Goal: Contribute content: Contribute content

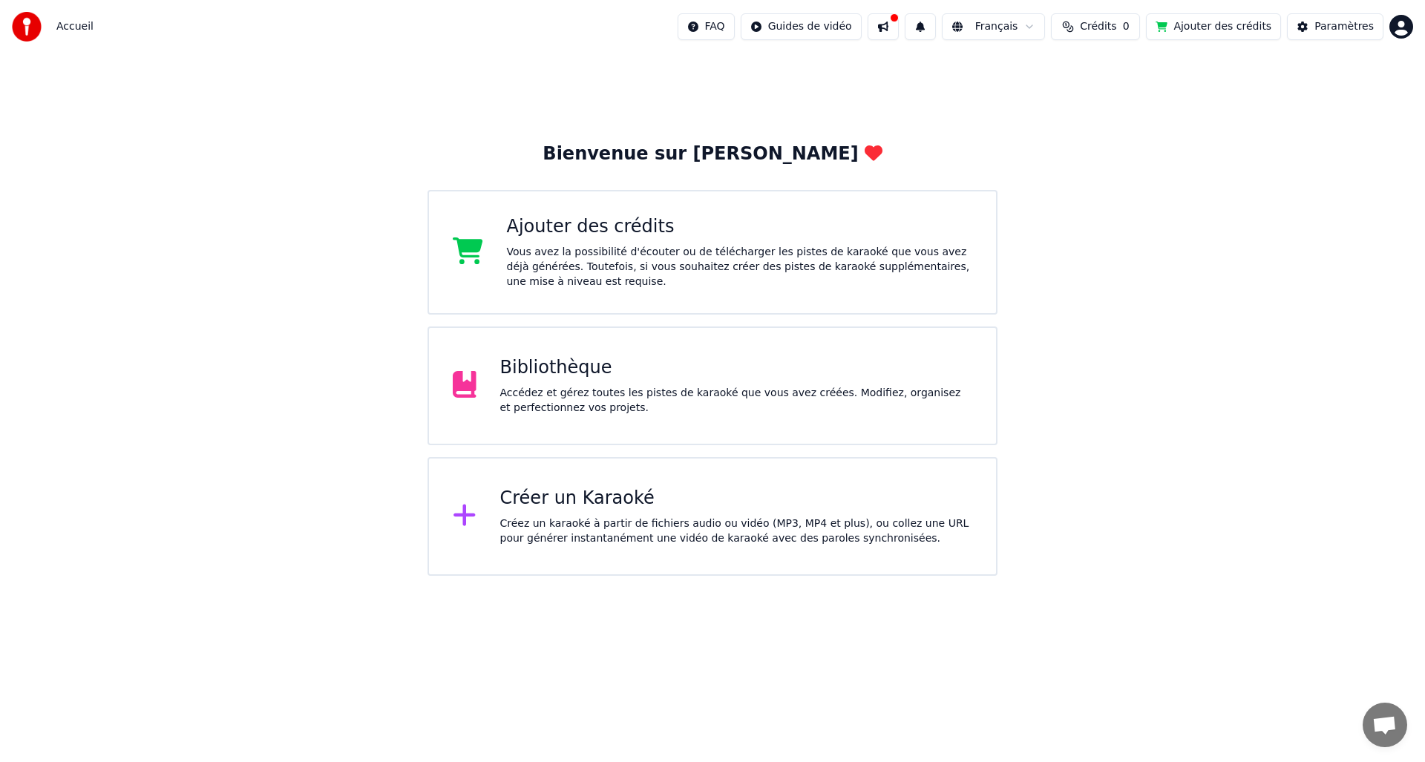
click at [704, 392] on div "Accédez et gérez toutes les pistes de karaoké que vous avez créées. Modifiez, o…" at bounding box center [736, 401] width 473 height 30
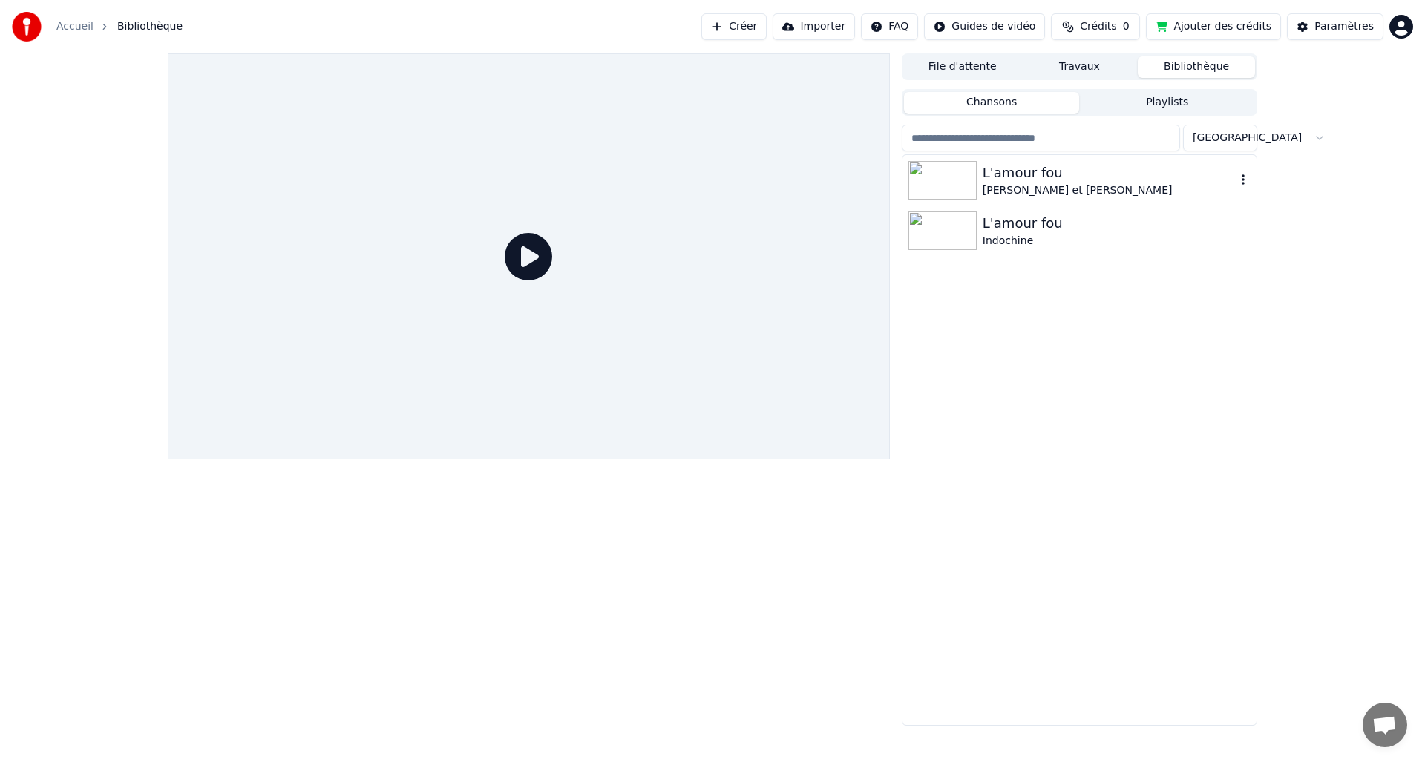
click at [936, 180] on img at bounding box center [942, 180] width 68 height 39
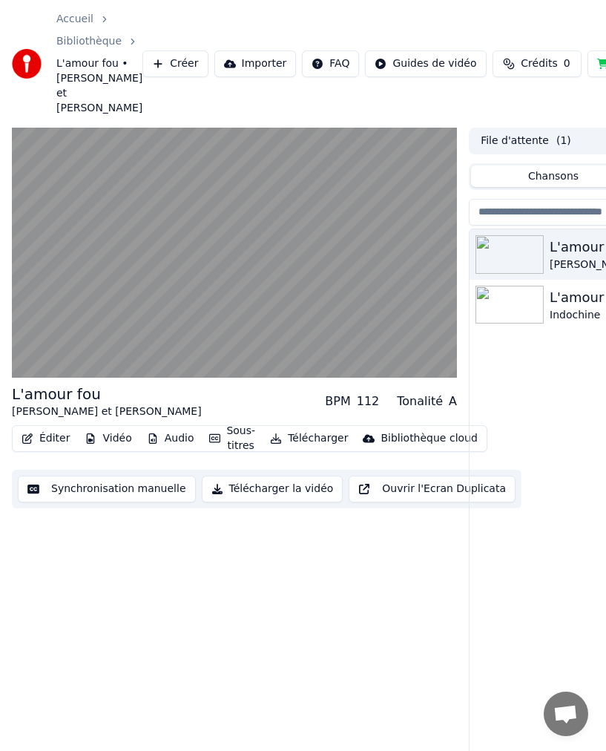
click at [118, 428] on button "Vidéo" at bounding box center [108, 438] width 59 height 21
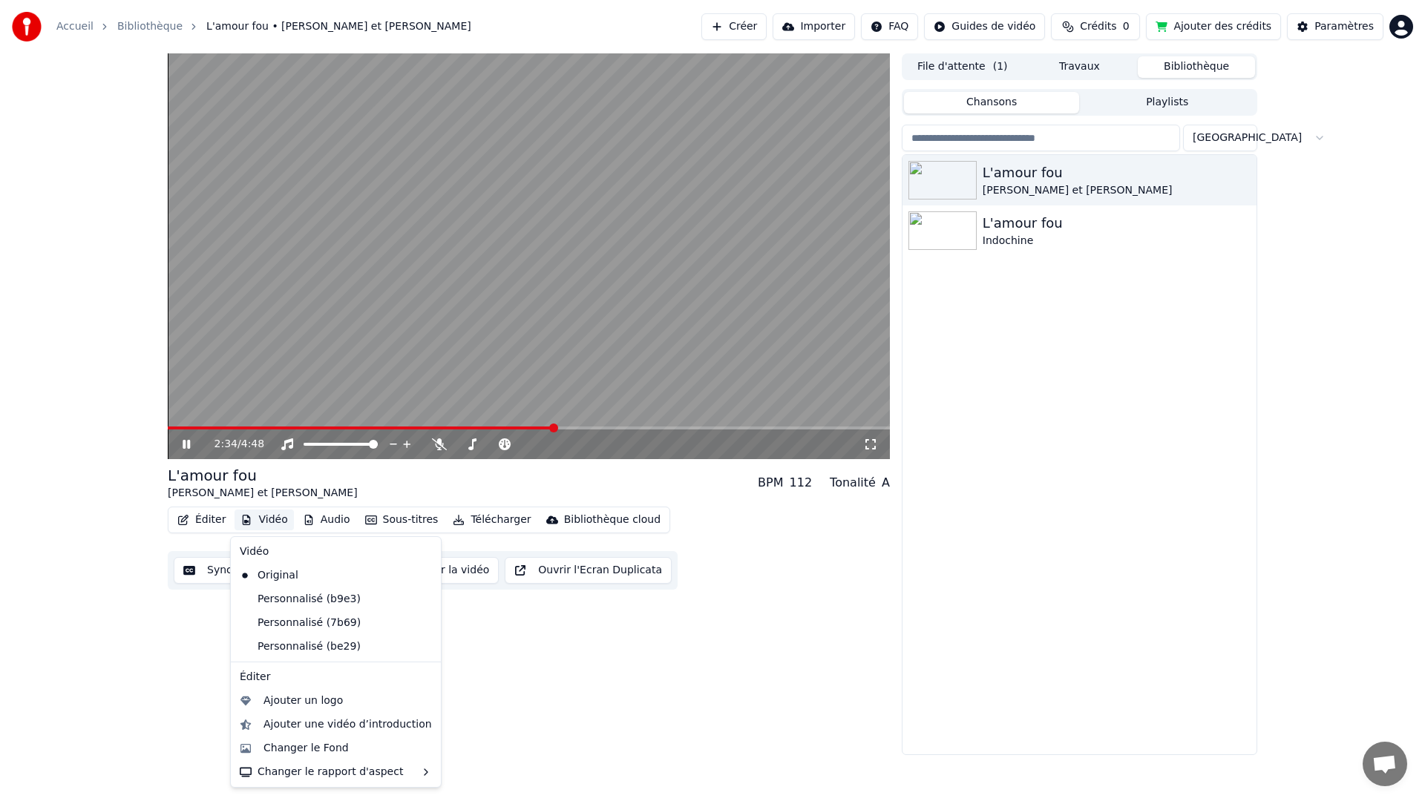
click at [1007, 30] on html "Accueil Bibliothèque L'amour fou • [PERSON_NAME] et [PERSON_NAME] Importer FAQ …" at bounding box center [712, 400] width 1425 height 801
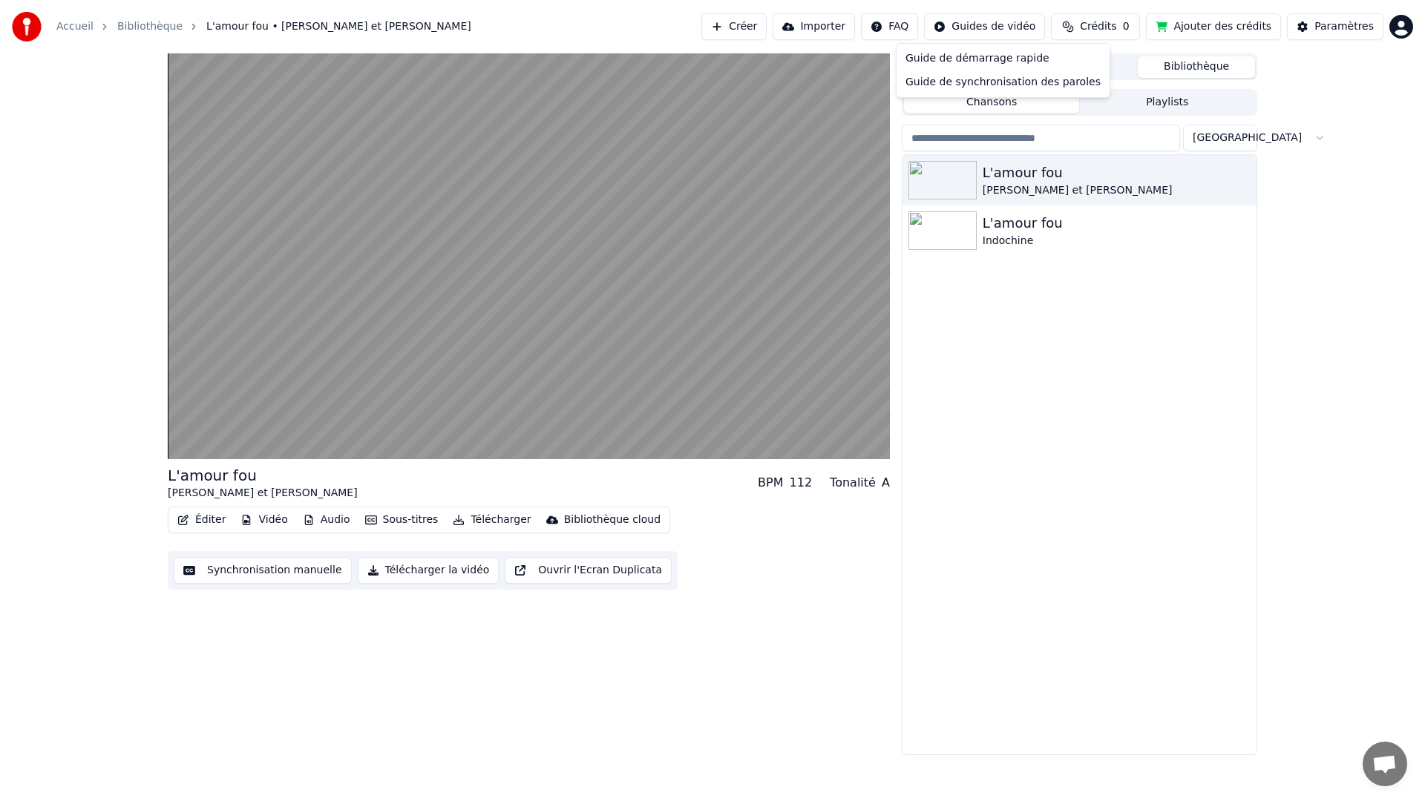
click at [1339, 311] on html "Accueil Bibliothèque L'amour fou • [PERSON_NAME] et [PERSON_NAME] Importer FAQ …" at bounding box center [712, 400] width 1425 height 801
click at [1081, 65] on button "Travaux" at bounding box center [1079, 67] width 117 height 22
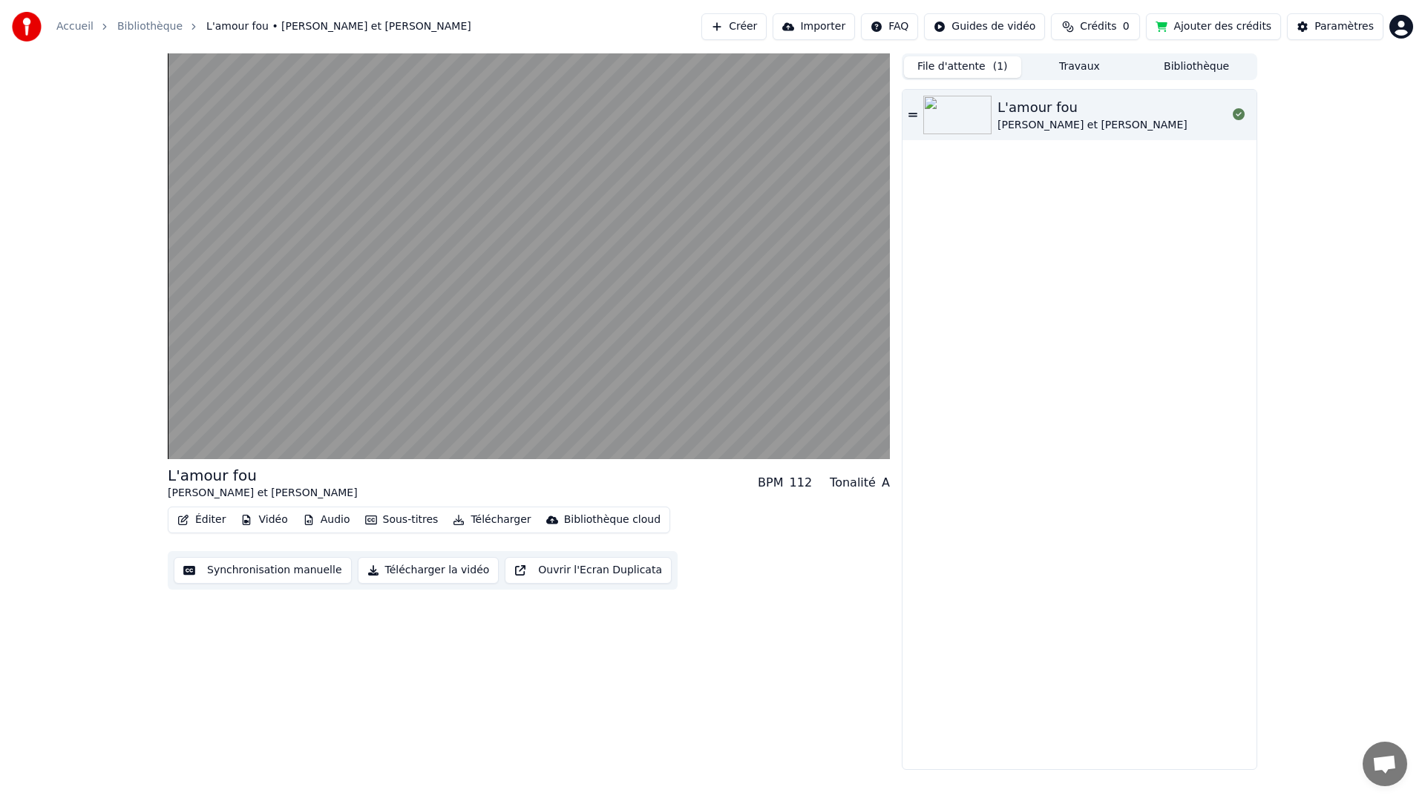
click at [988, 66] on button "File d'attente ( 1 )" at bounding box center [962, 67] width 117 height 22
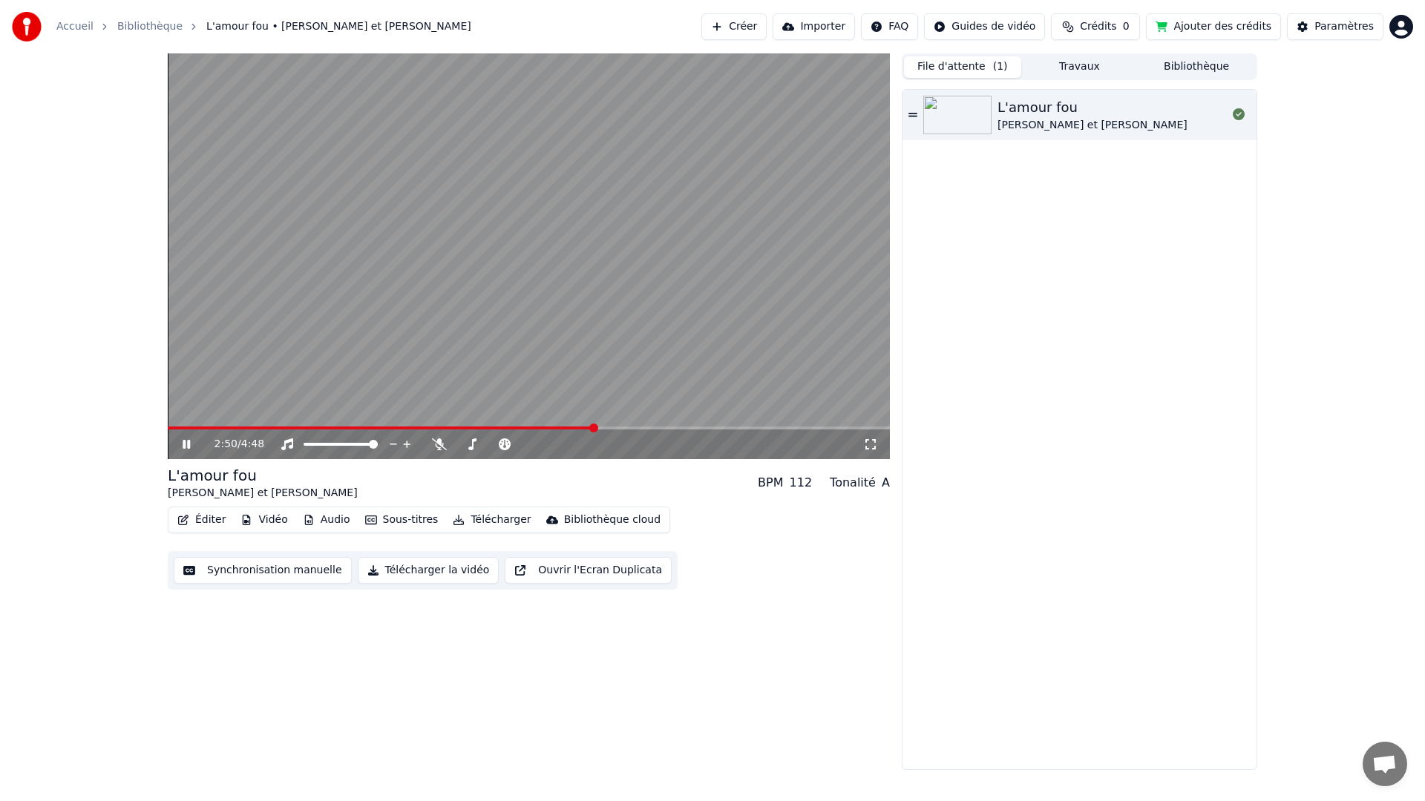
click at [844, 34] on button "Importer" at bounding box center [813, 26] width 82 height 27
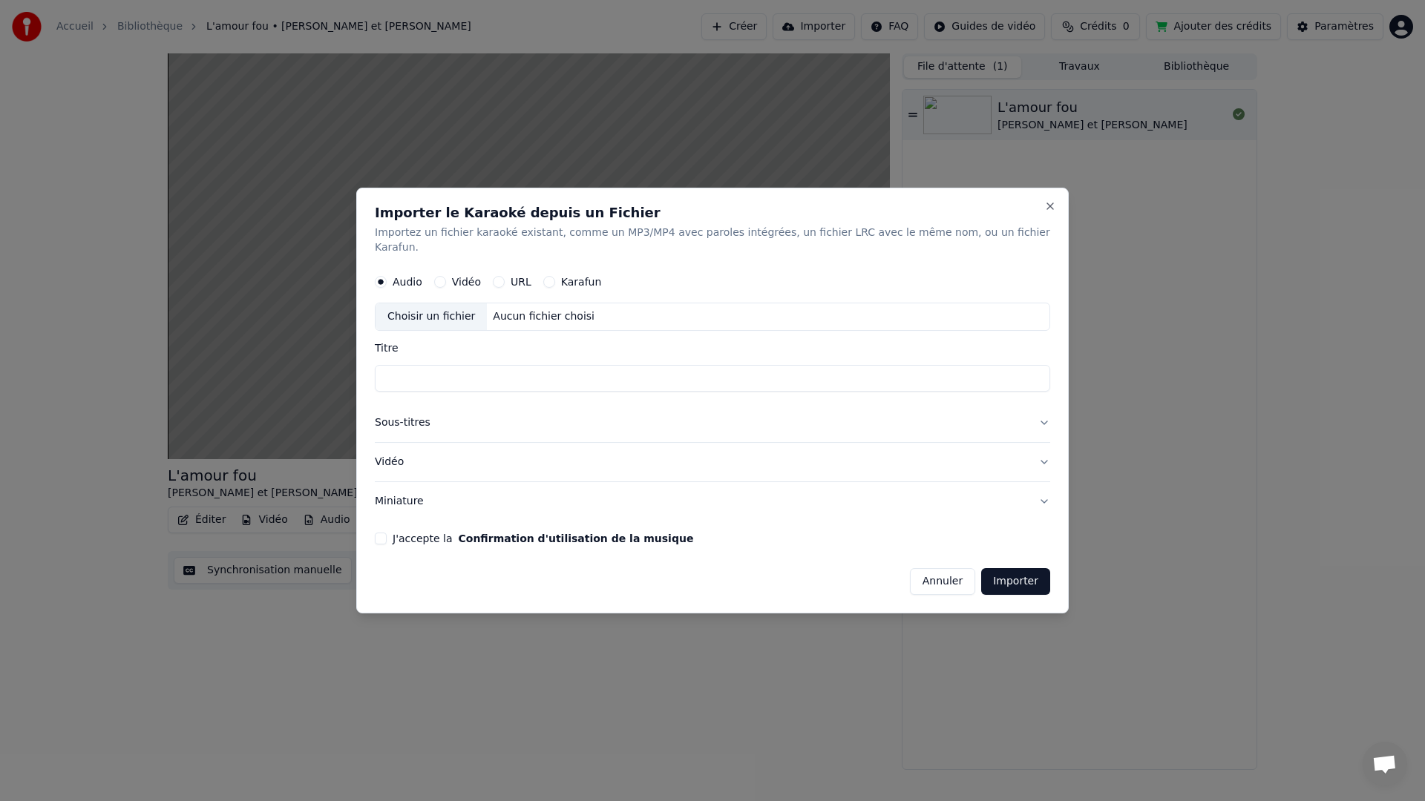
click at [446, 276] on button "Vidéo" at bounding box center [440, 282] width 12 height 12
click at [526, 316] on div "Aucun fichier choisi" at bounding box center [544, 316] width 114 height 15
type input "**********"
click at [387, 533] on button "J'accepte la Confirmation d'utilisation de la musique" at bounding box center [381, 539] width 12 height 12
click at [1021, 576] on button "Importer" at bounding box center [1015, 581] width 69 height 27
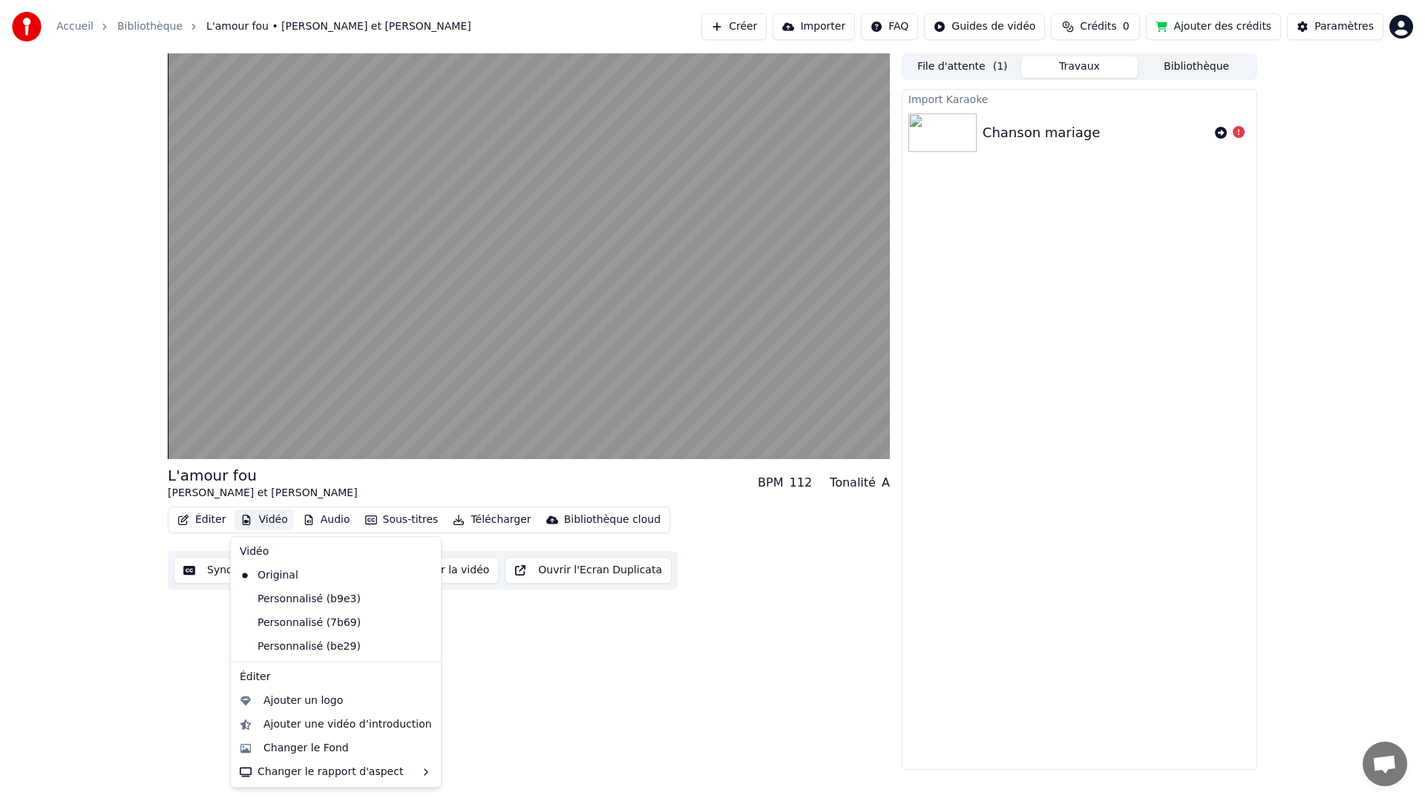
click at [272, 522] on button "Vidéo" at bounding box center [263, 520] width 59 height 21
click at [298, 595] on div "Personnalisé (b9e3)" at bounding box center [325, 600] width 182 height 24
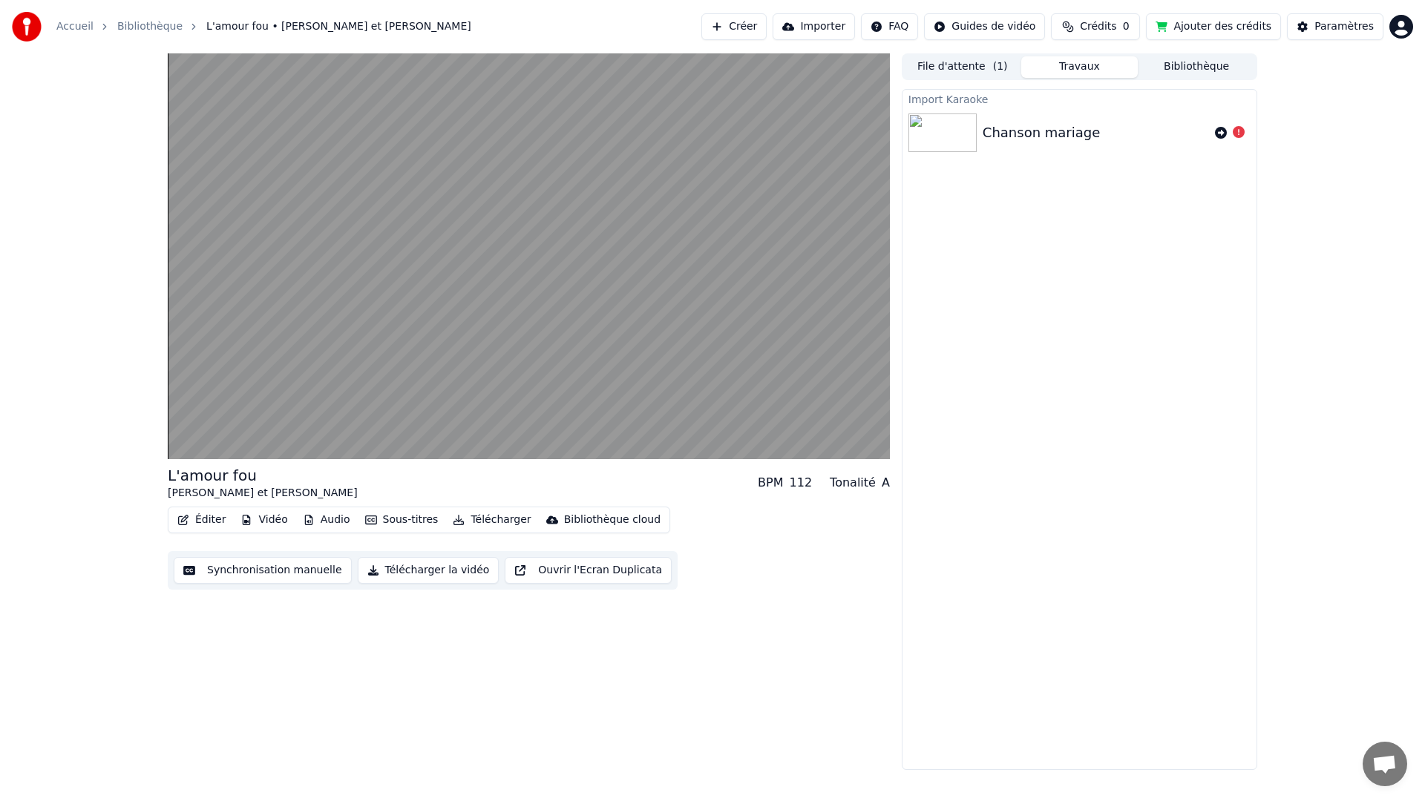
click at [260, 519] on button "Vidéo" at bounding box center [263, 520] width 59 height 21
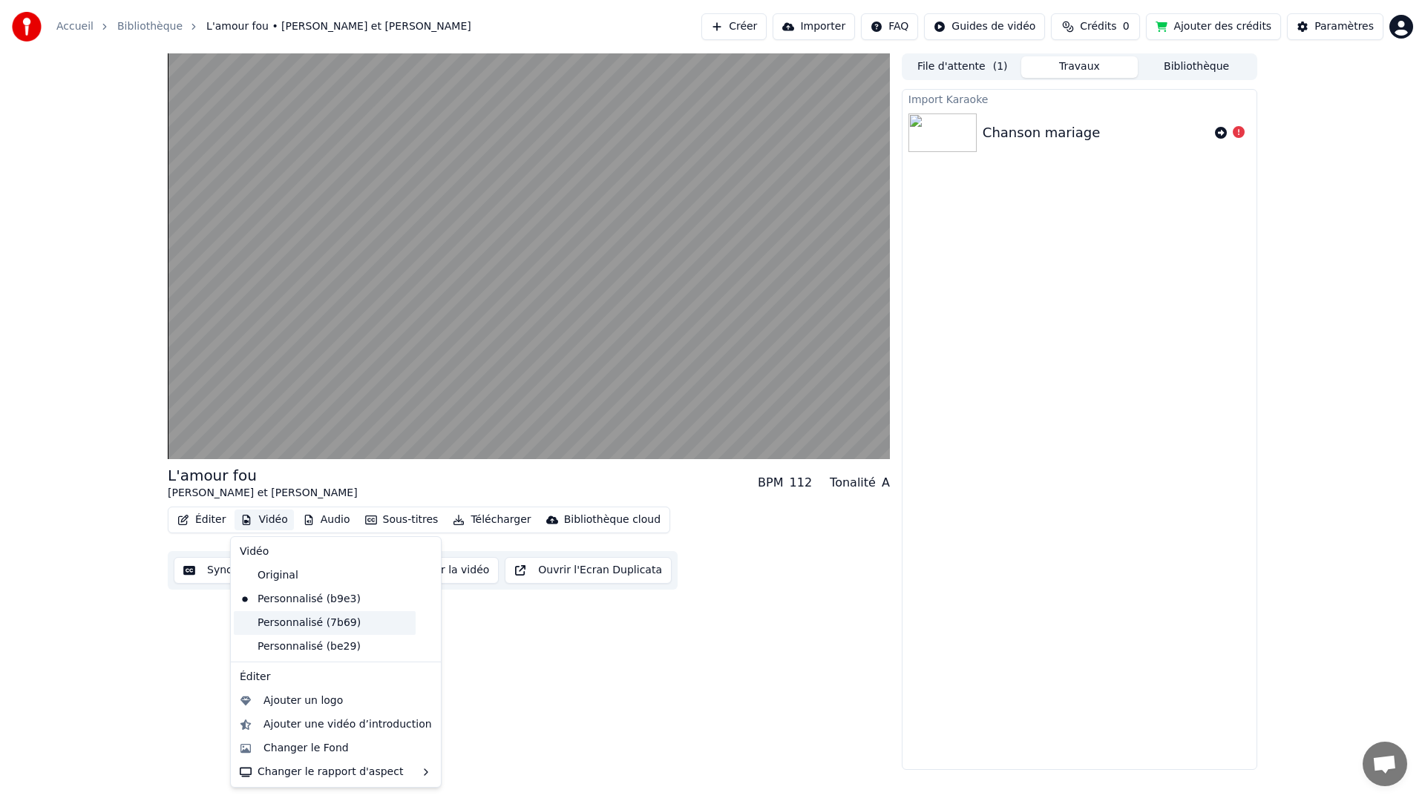
click at [281, 614] on div "Personnalisé (7b69)" at bounding box center [325, 623] width 182 height 24
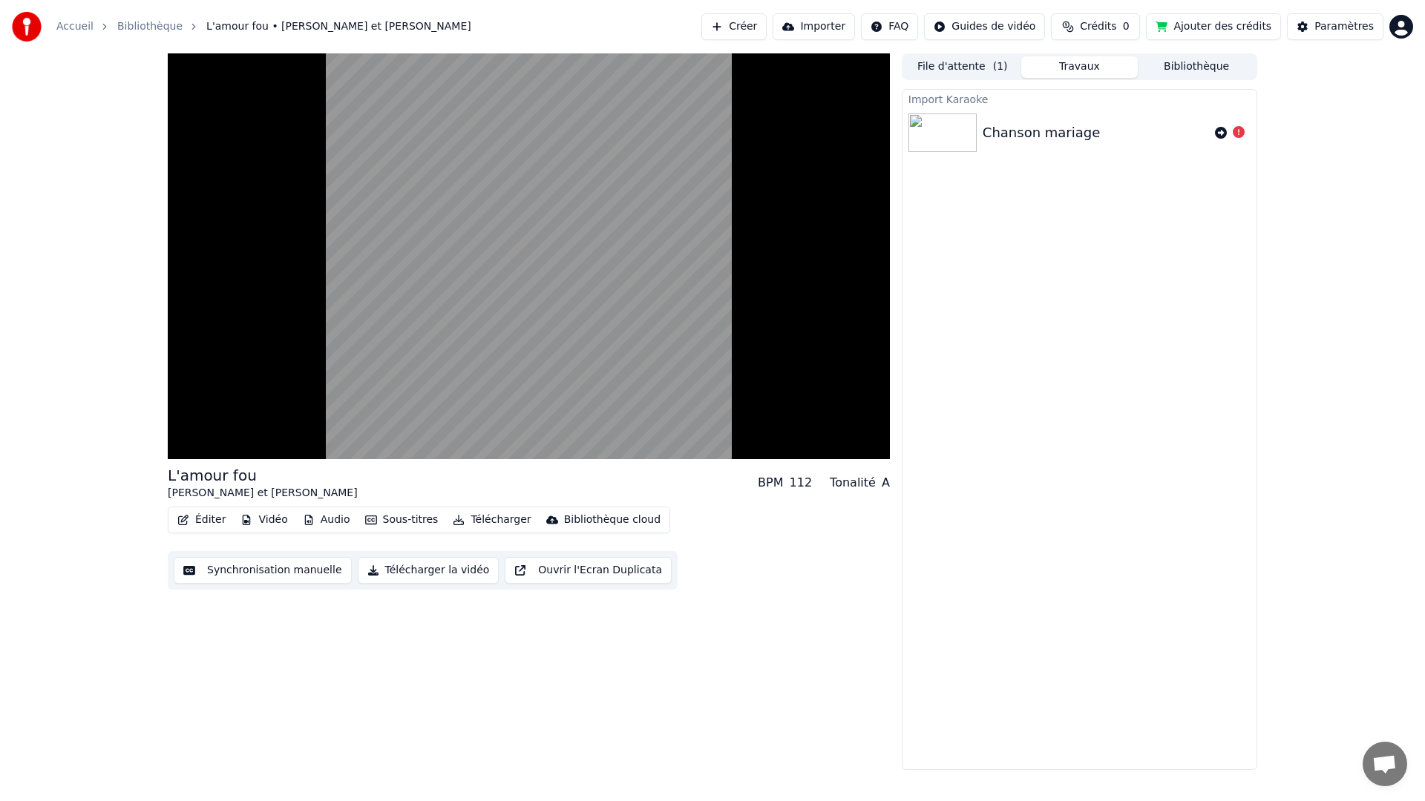
click at [272, 521] on button "Vidéo" at bounding box center [263, 520] width 59 height 21
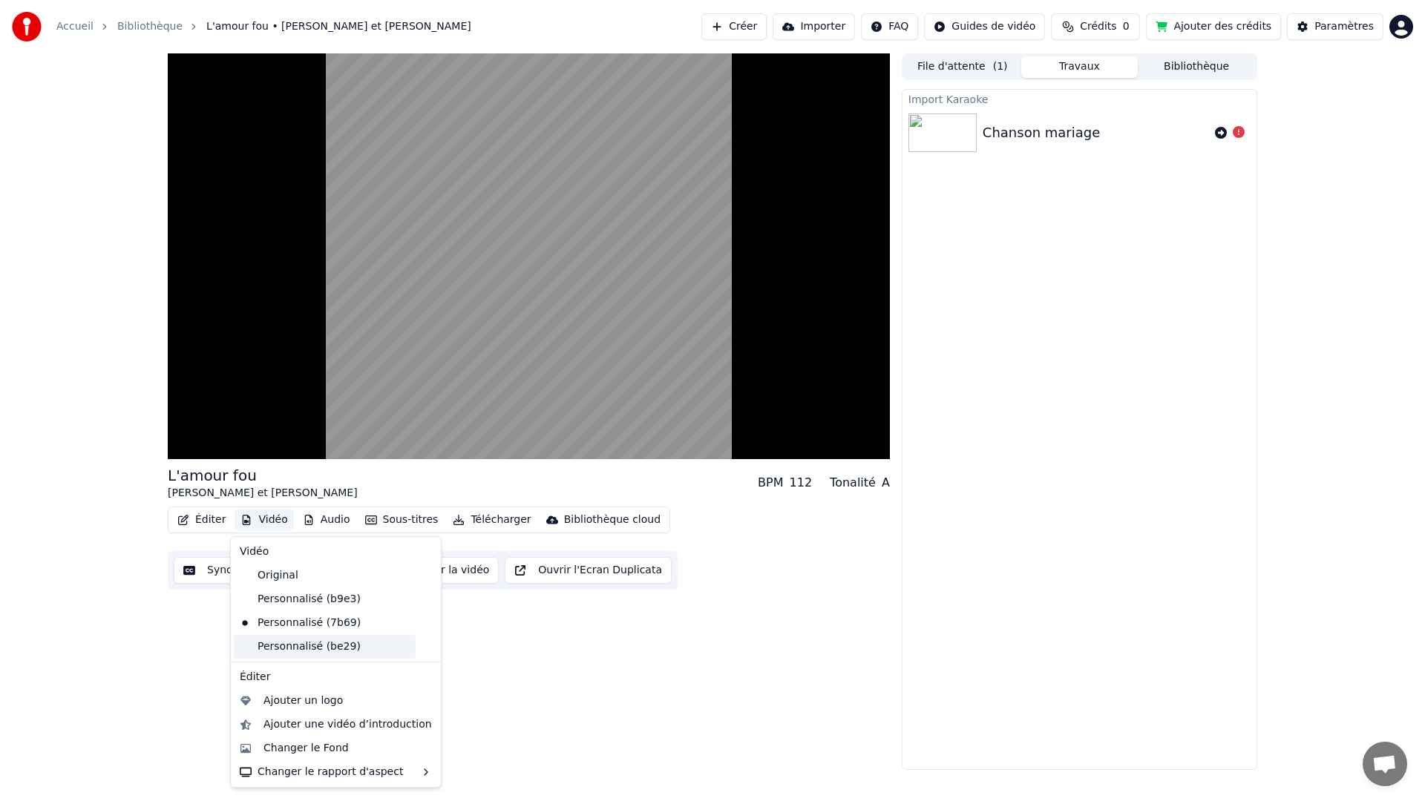
click at [289, 640] on div "Personnalisé (be29)" at bounding box center [325, 647] width 182 height 24
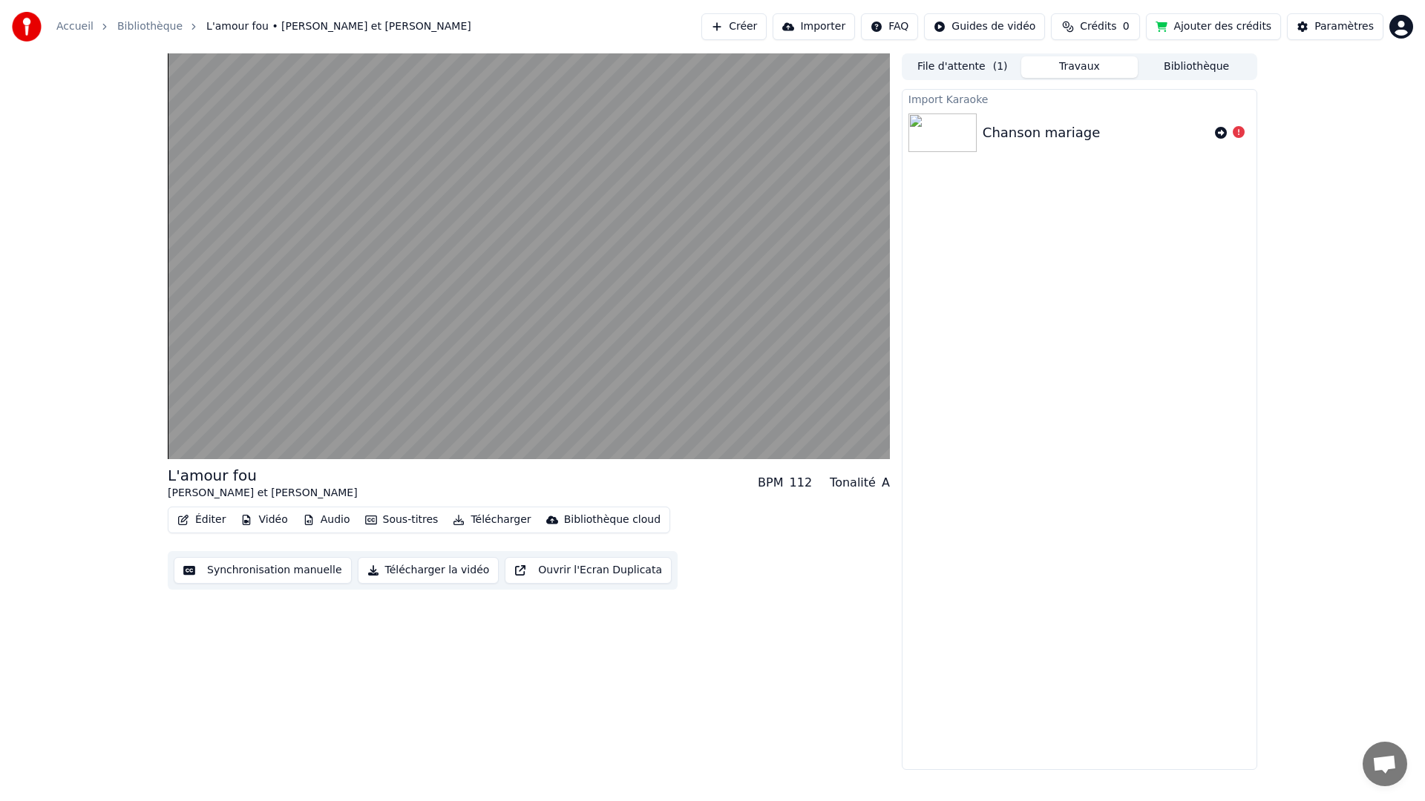
click at [263, 522] on button "Vidéo" at bounding box center [263, 520] width 59 height 21
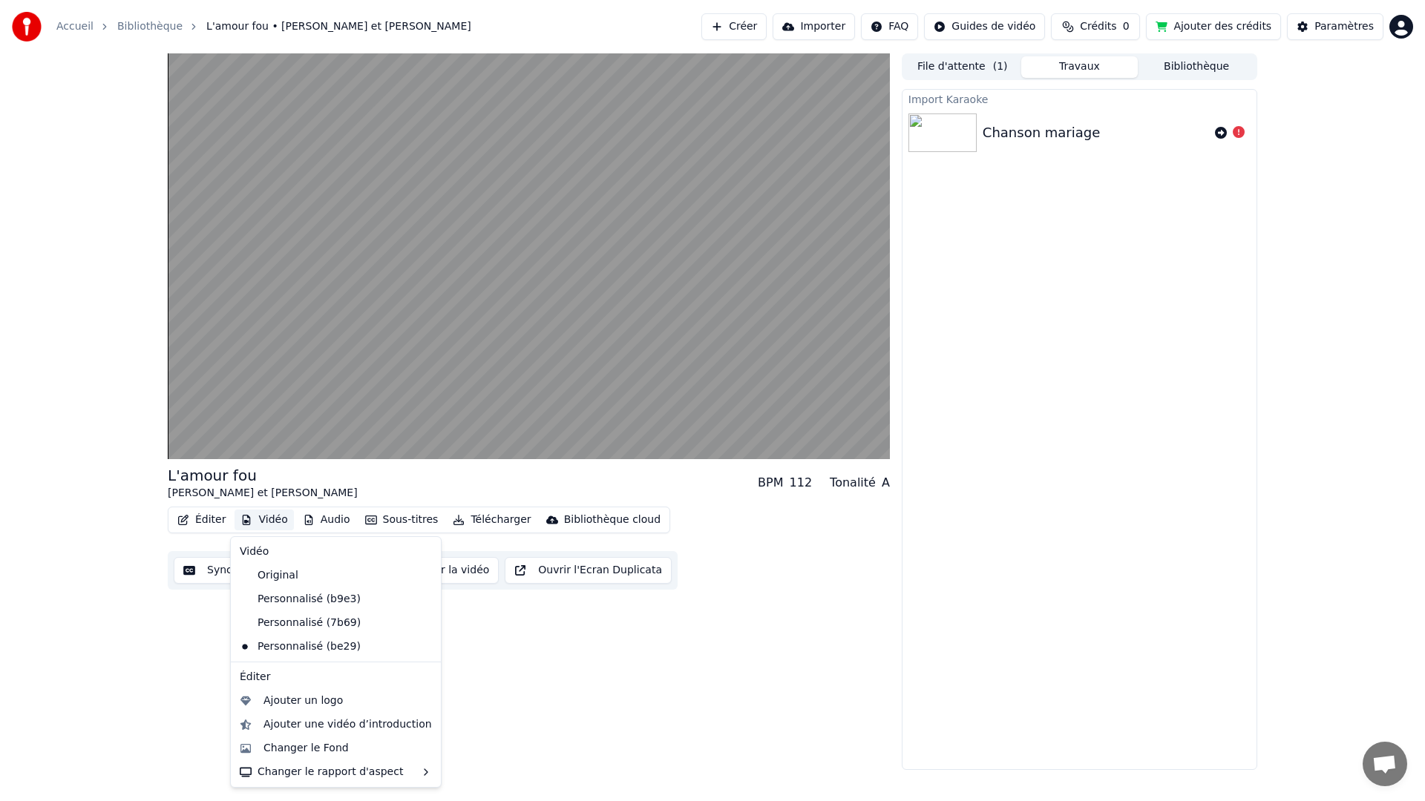
click at [942, 68] on button "File d'attente ( 1 )" at bounding box center [962, 67] width 117 height 22
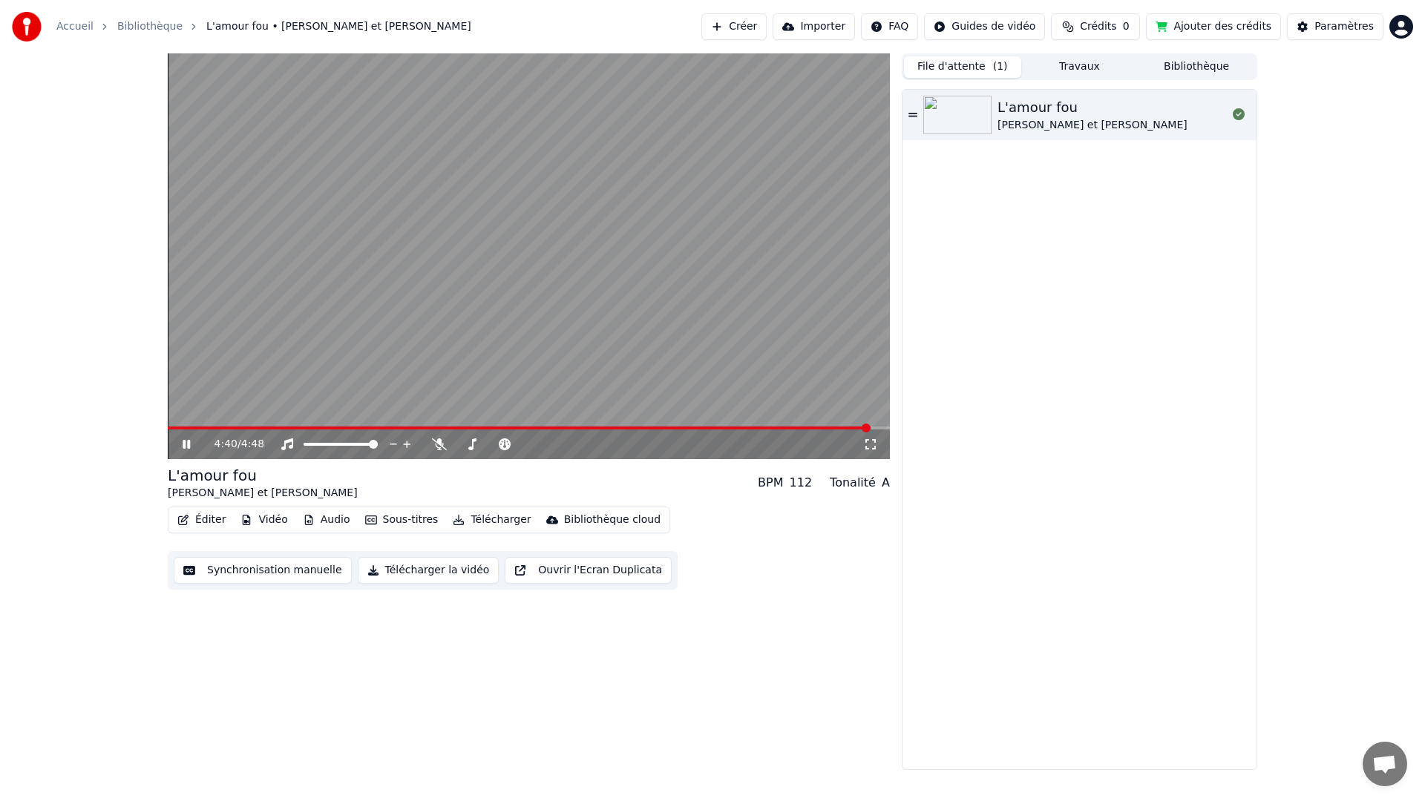
click at [487, 518] on button "Télécharger" at bounding box center [492, 520] width 90 height 21
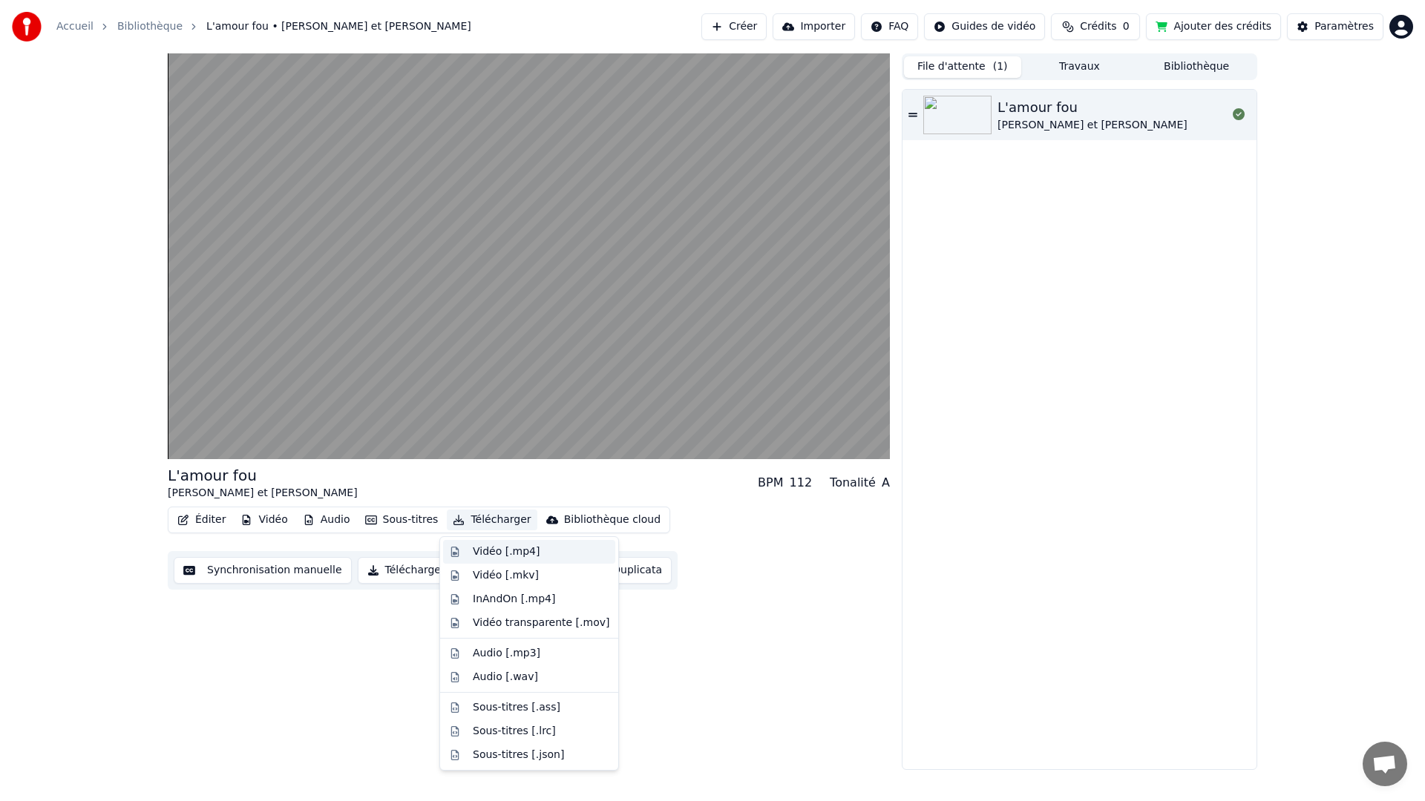
click at [495, 551] on div "Vidéo [.mp4]" at bounding box center [506, 552] width 67 height 15
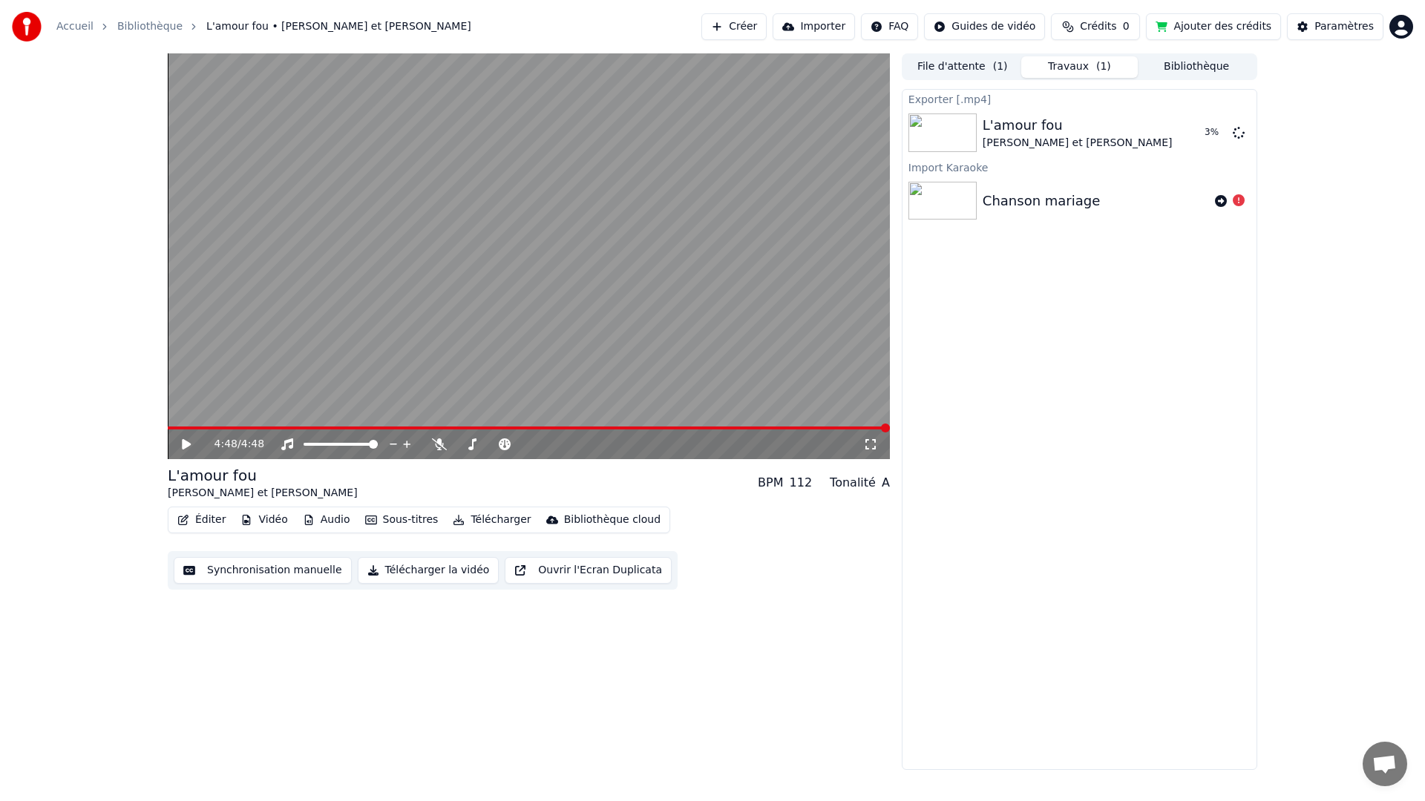
click at [380, 568] on button "Télécharger la vidéo" at bounding box center [429, 570] width 142 height 27
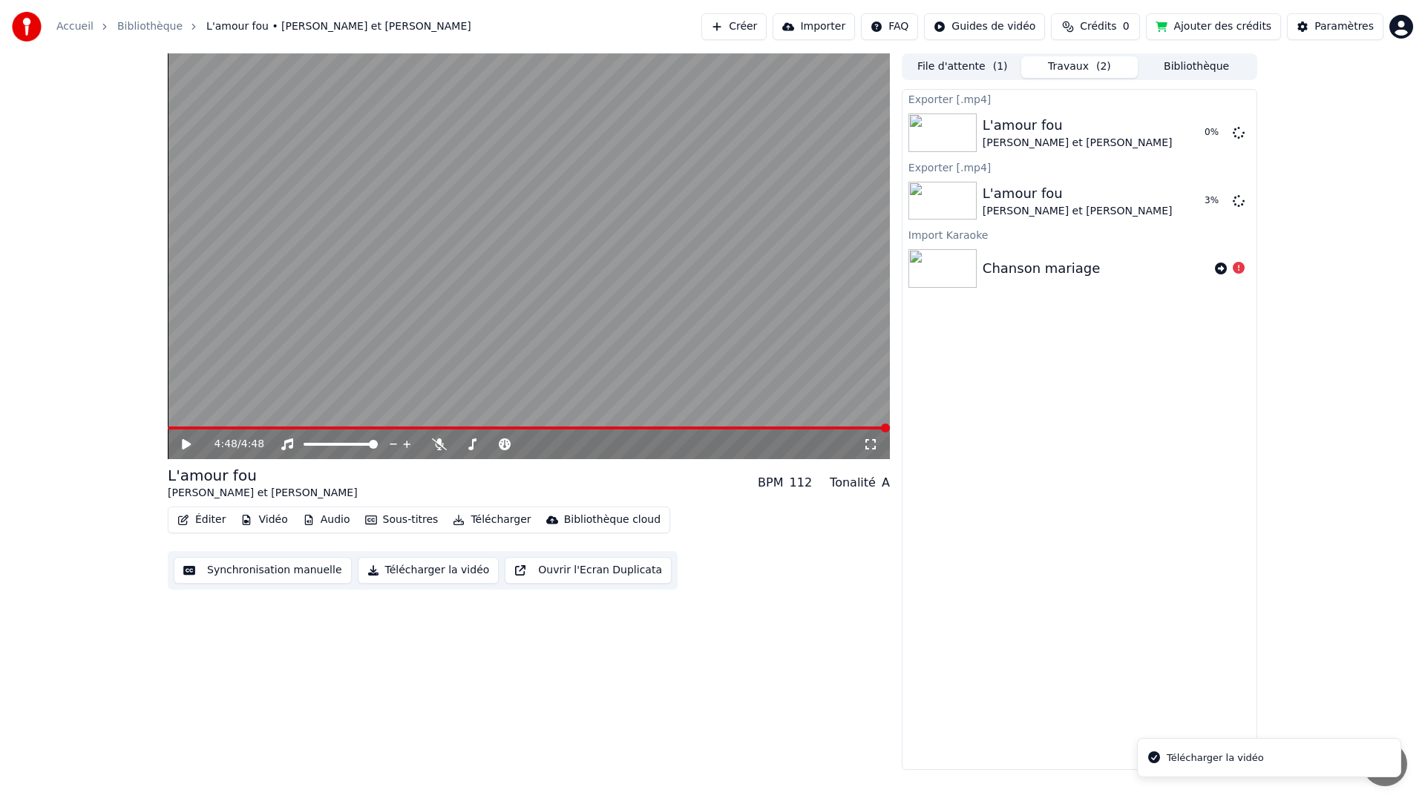
click at [387, 571] on button "Télécharger la vidéo" at bounding box center [429, 570] width 142 height 27
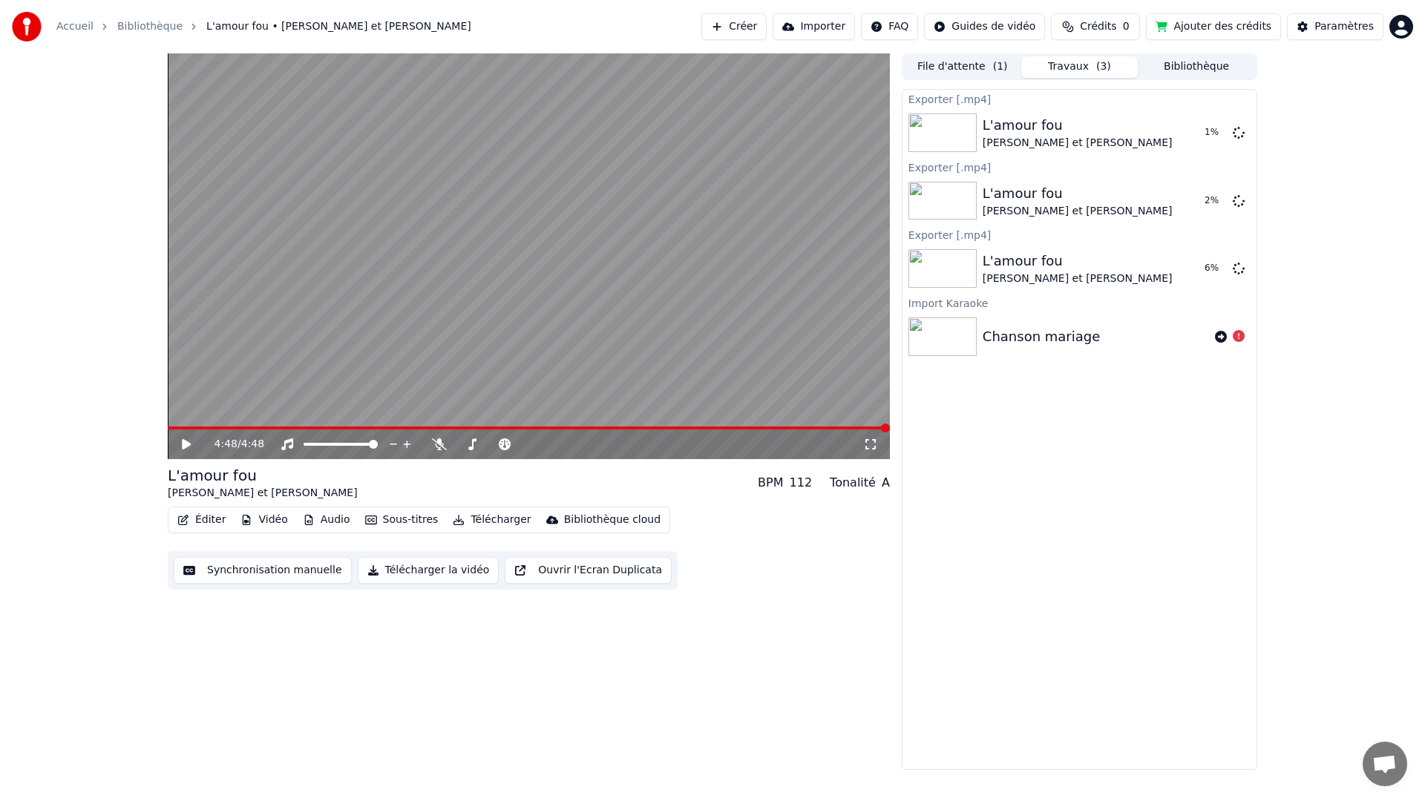
click at [209, 519] on button "Éditer" at bounding box center [201, 520] width 60 height 21
click at [1238, 269] on icon at bounding box center [1239, 268] width 12 height 12
click at [1240, 201] on icon at bounding box center [1239, 200] width 12 height 12
click at [1240, 269] on icon at bounding box center [1239, 268] width 12 height 12
click at [1241, 203] on icon at bounding box center [1239, 200] width 12 height 12
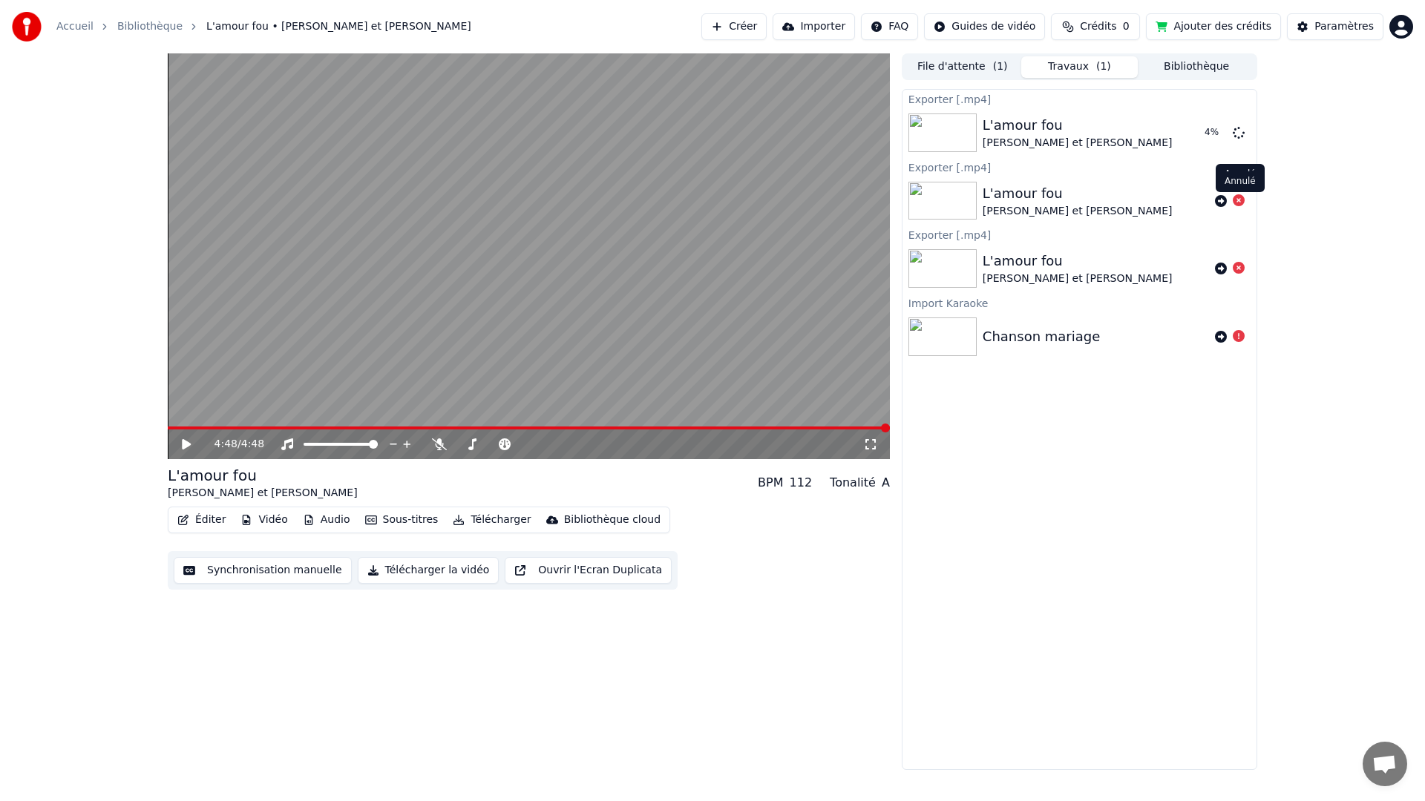
click at [1239, 200] on icon at bounding box center [1239, 200] width 12 height 12
click at [1241, 272] on icon at bounding box center [1239, 268] width 12 height 12
click at [997, 67] on span "( 1 )" at bounding box center [1000, 66] width 15 height 15
click at [1079, 65] on button "Travaux ( 1 )" at bounding box center [1079, 67] width 117 height 22
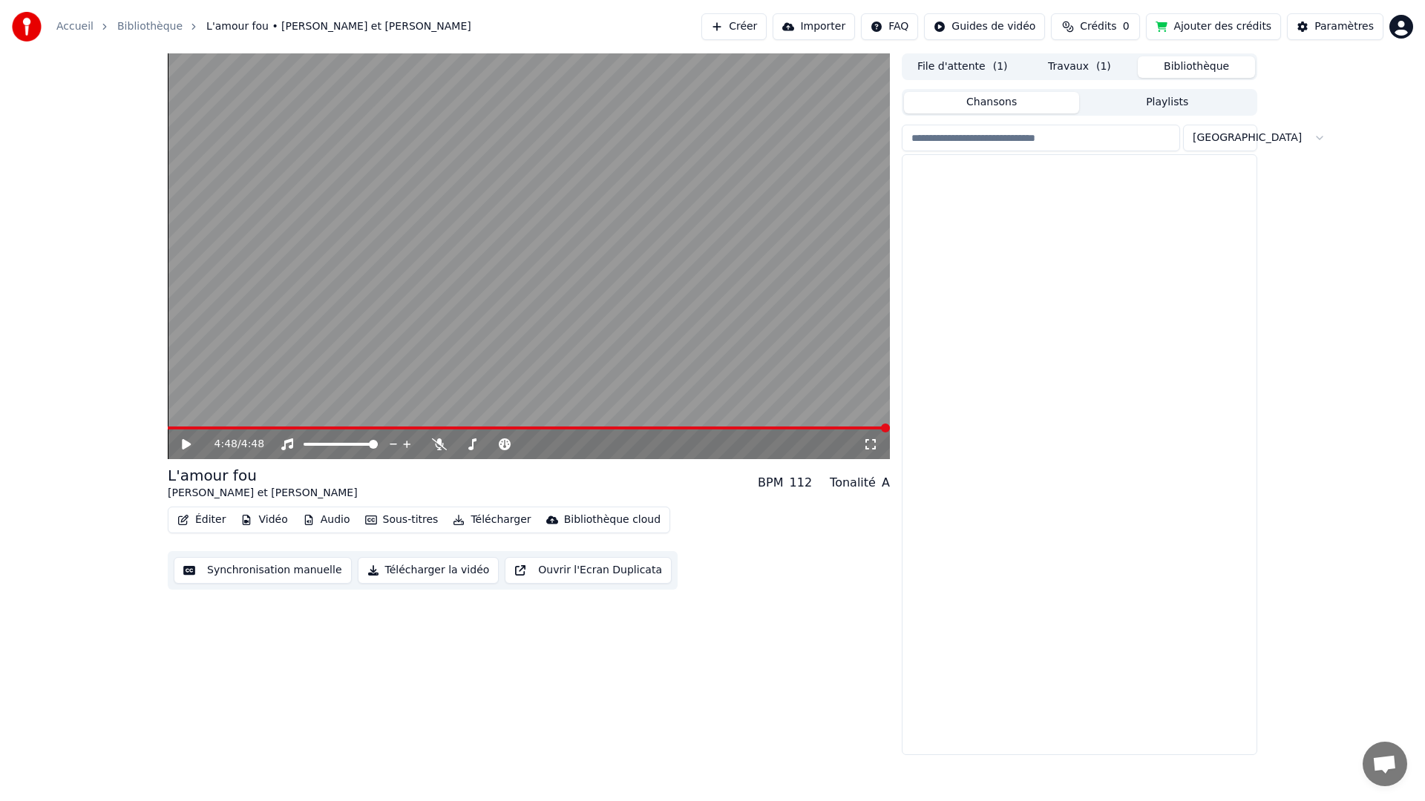
click at [1182, 62] on button "Bibliothèque" at bounding box center [1196, 67] width 117 height 22
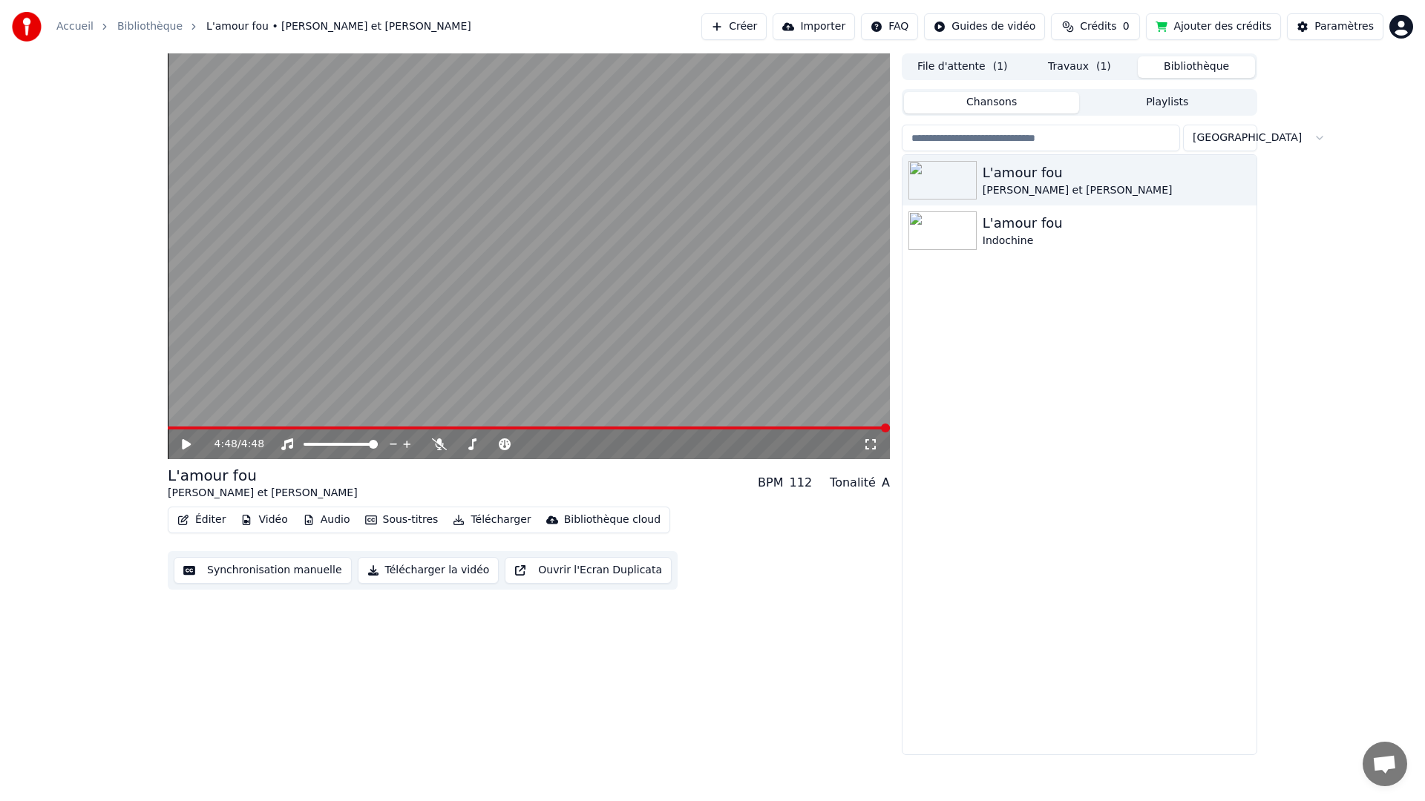
click at [1091, 65] on button "Travaux ( 1 )" at bounding box center [1079, 67] width 117 height 22
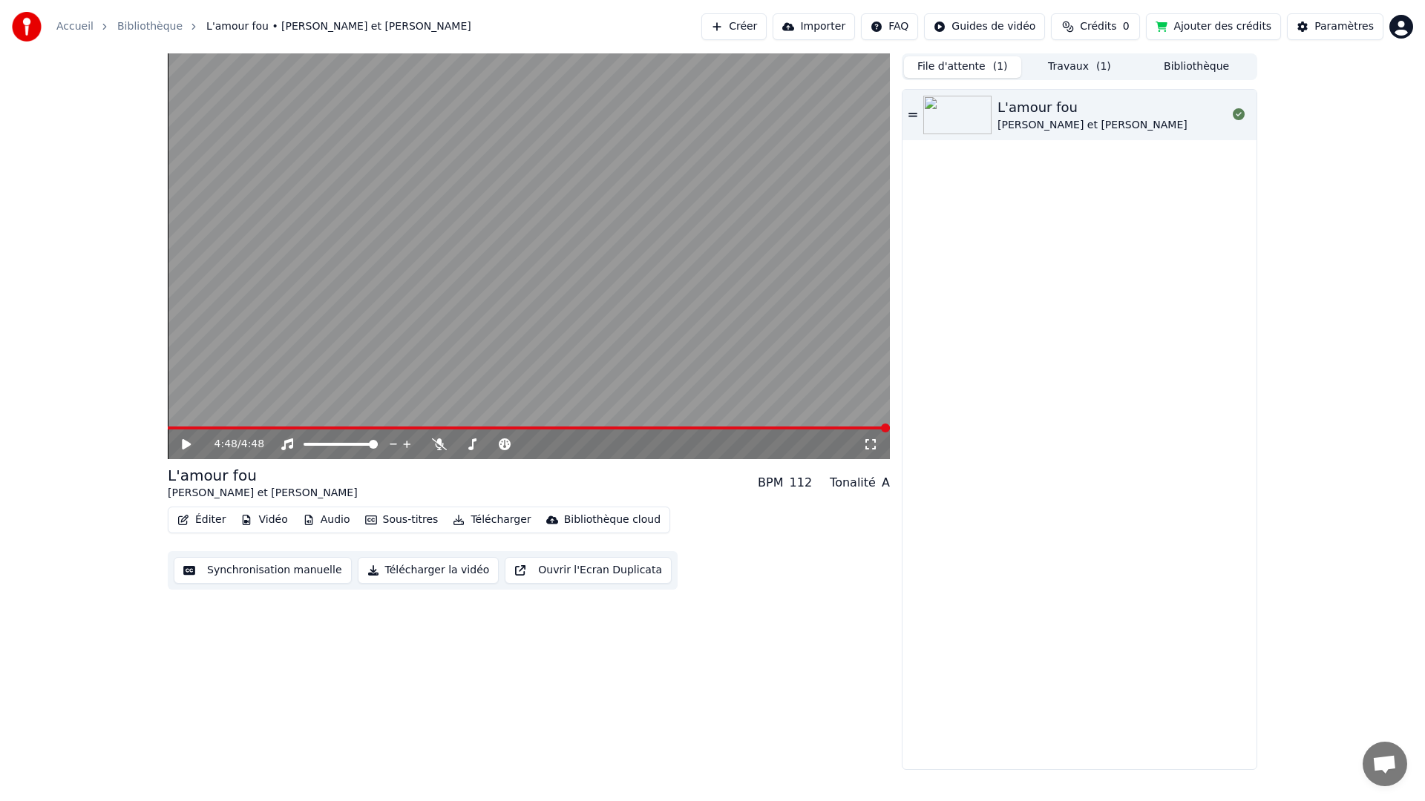
click at [944, 68] on button "File d'attente ( 1 )" at bounding box center [962, 67] width 117 height 22
click at [834, 28] on button "Importer" at bounding box center [813, 26] width 82 height 27
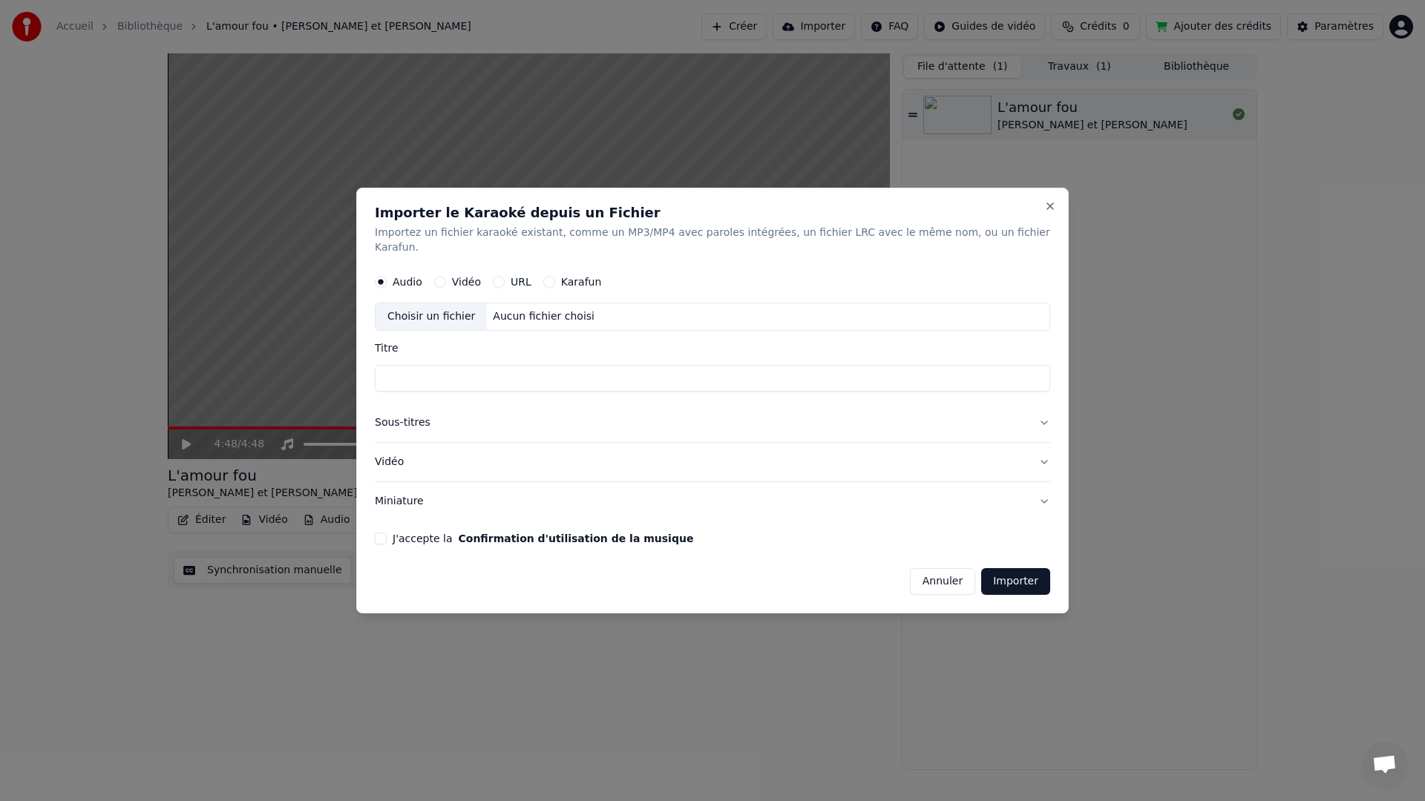
click at [446, 276] on button "Vidéo" at bounding box center [440, 282] width 12 height 12
click at [467, 315] on div "Choisir un fichier" at bounding box center [430, 316] width 111 height 27
type input "**********"
click at [387, 534] on button "J'accepte la Confirmation d'utilisation de la musique" at bounding box center [381, 539] width 12 height 12
click at [1005, 573] on button "Importer" at bounding box center [1015, 581] width 69 height 27
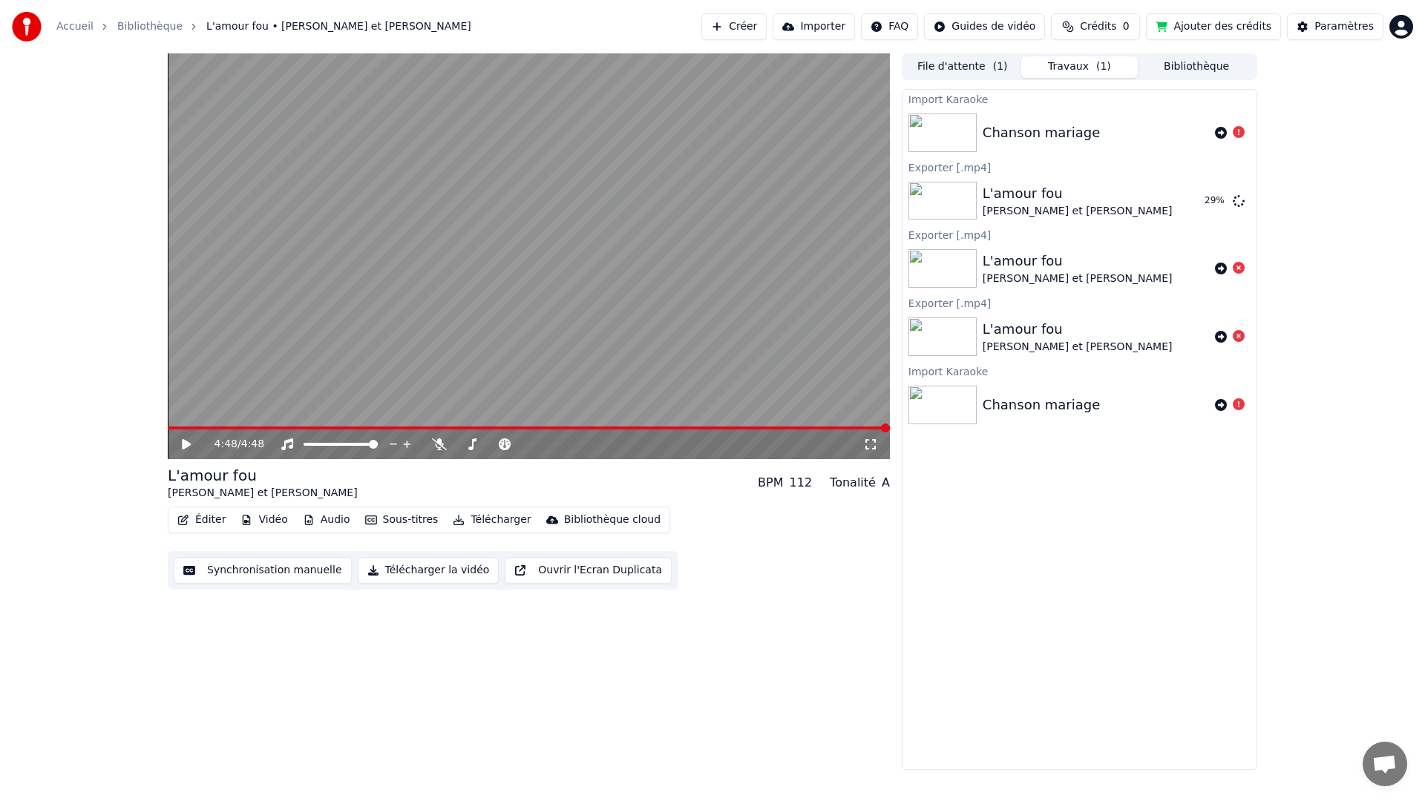
click at [941, 237] on div "Exporter [.mp4]" at bounding box center [1079, 235] width 354 height 18
click at [937, 275] on img at bounding box center [942, 268] width 68 height 39
click at [936, 140] on img at bounding box center [942, 133] width 68 height 39
click at [941, 204] on img at bounding box center [942, 201] width 68 height 39
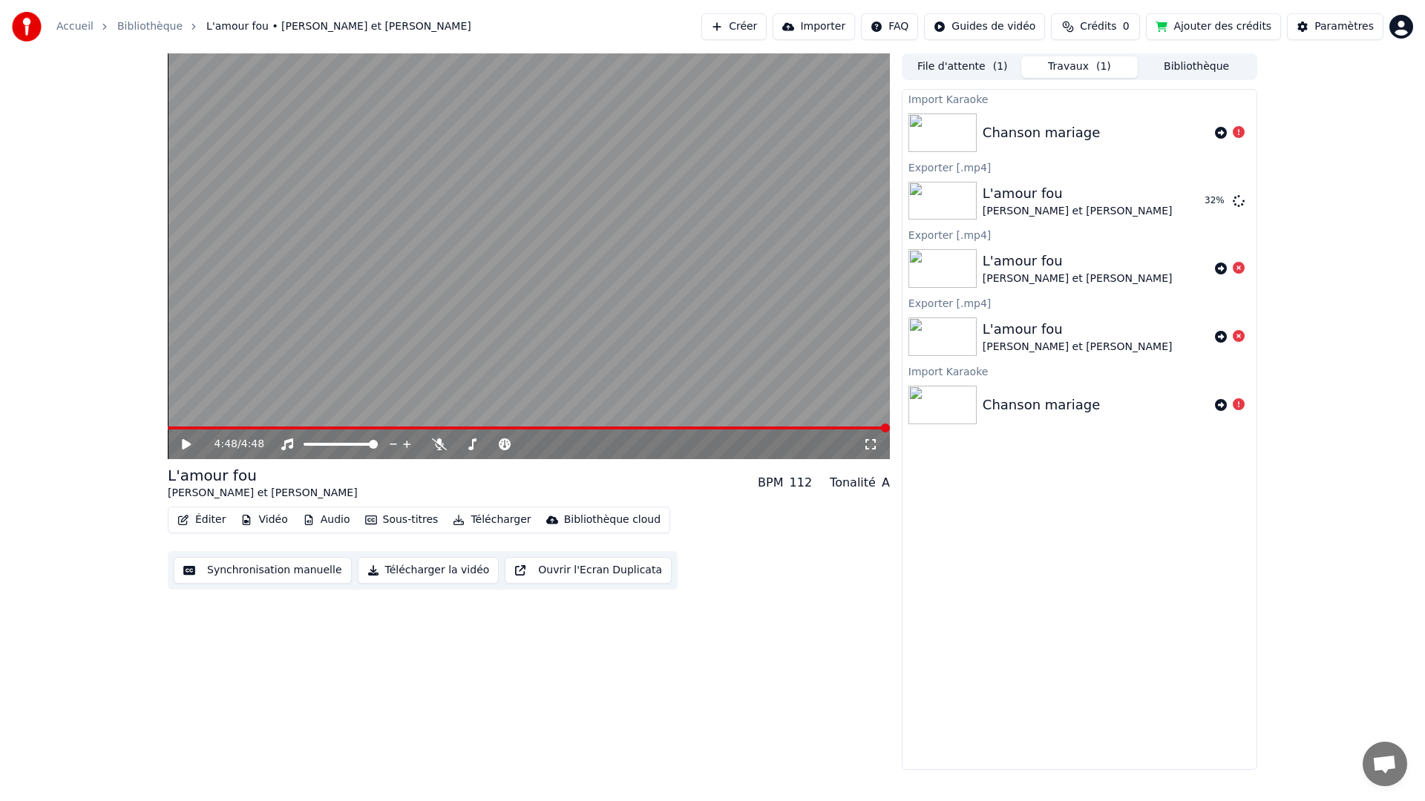
click at [259, 516] on button "Vidéo" at bounding box center [263, 520] width 59 height 21
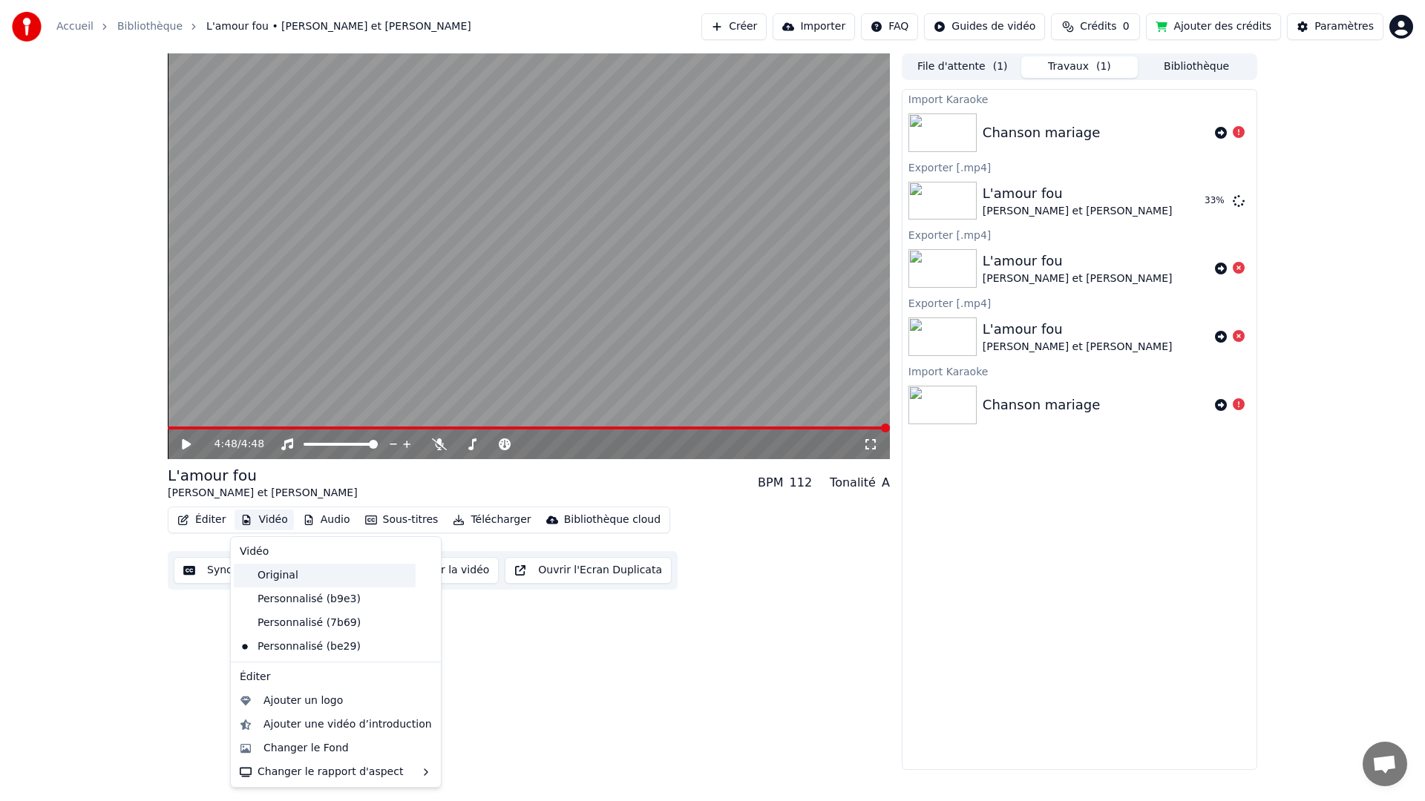
click at [283, 568] on div "Original" at bounding box center [325, 576] width 182 height 24
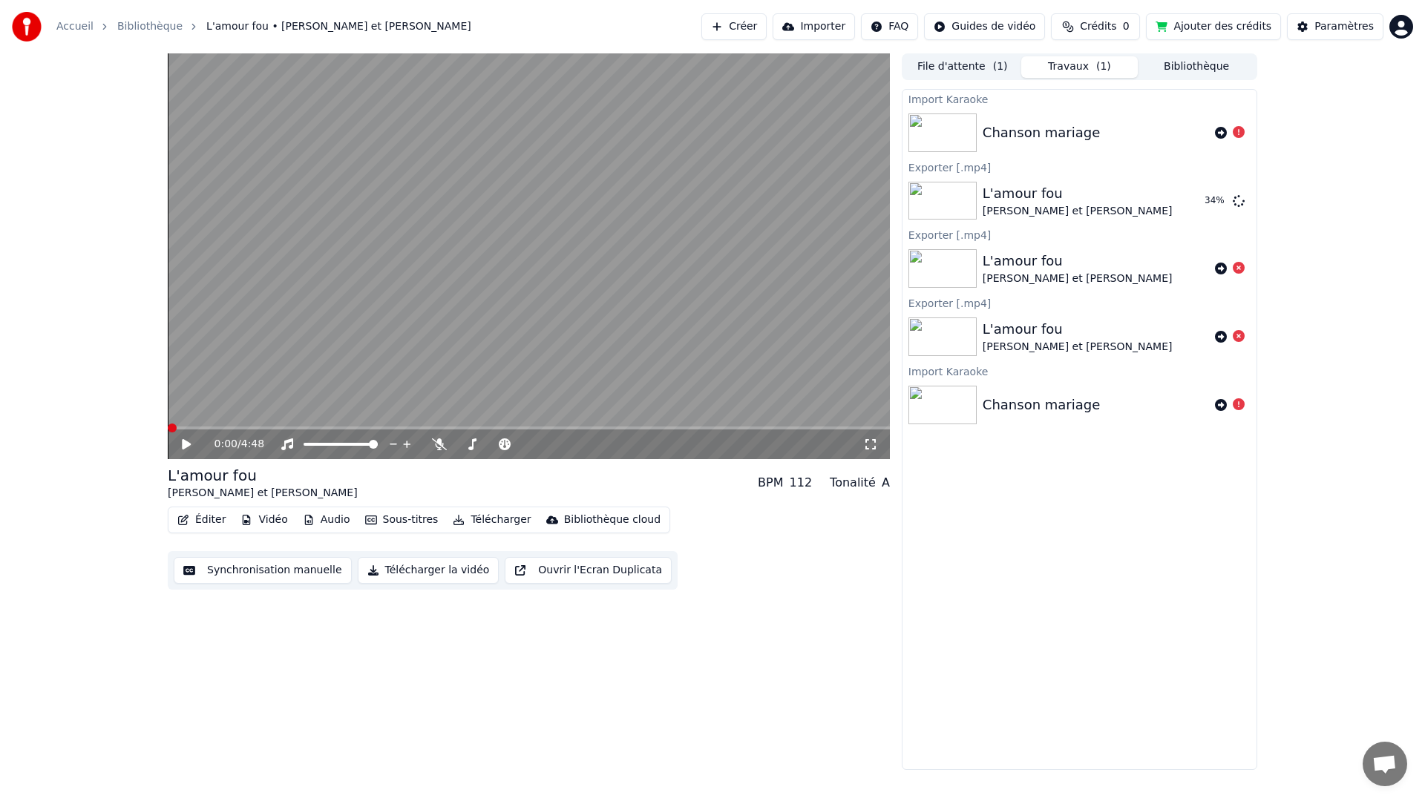
click at [185, 442] on icon at bounding box center [186, 444] width 9 height 10
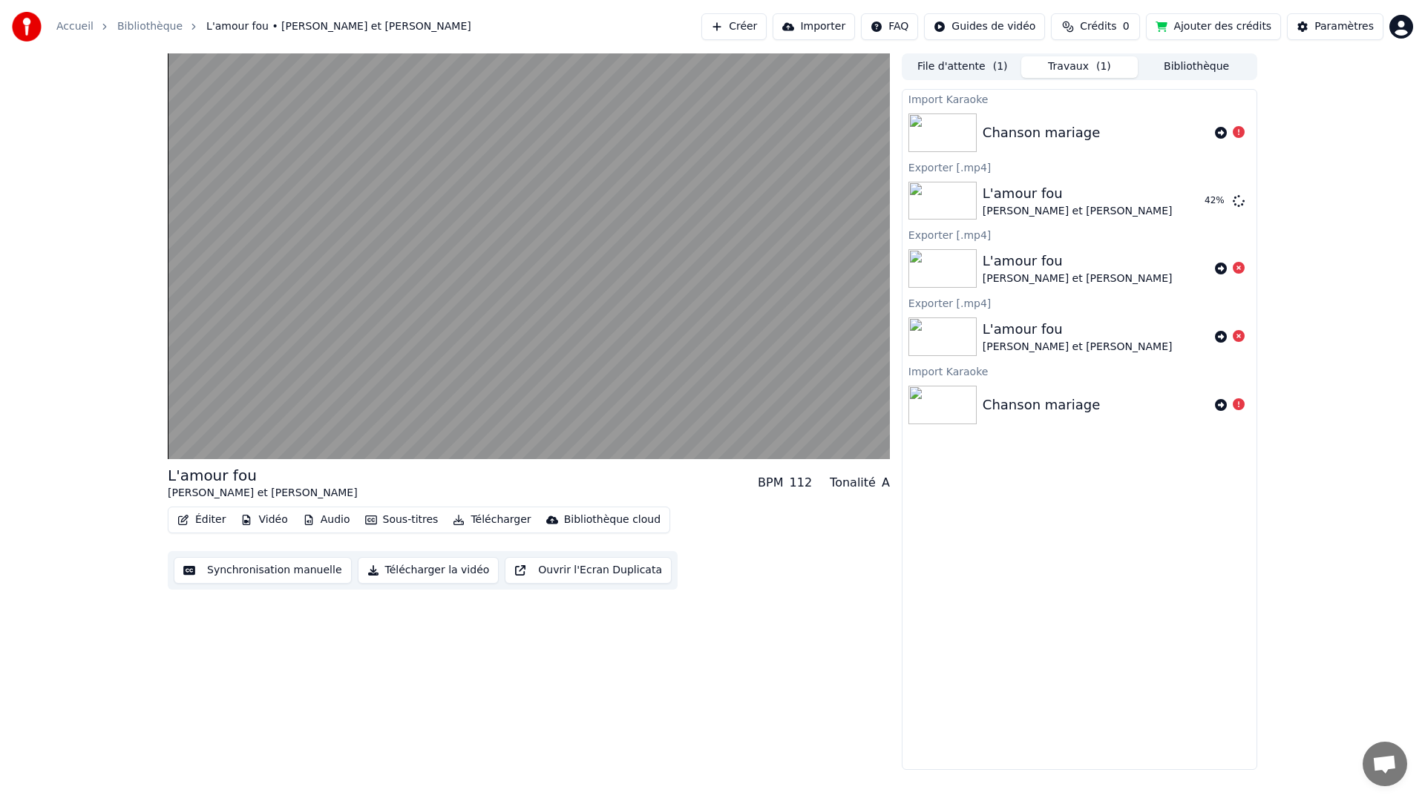
click at [818, 28] on button "Importer" at bounding box center [813, 26] width 82 height 27
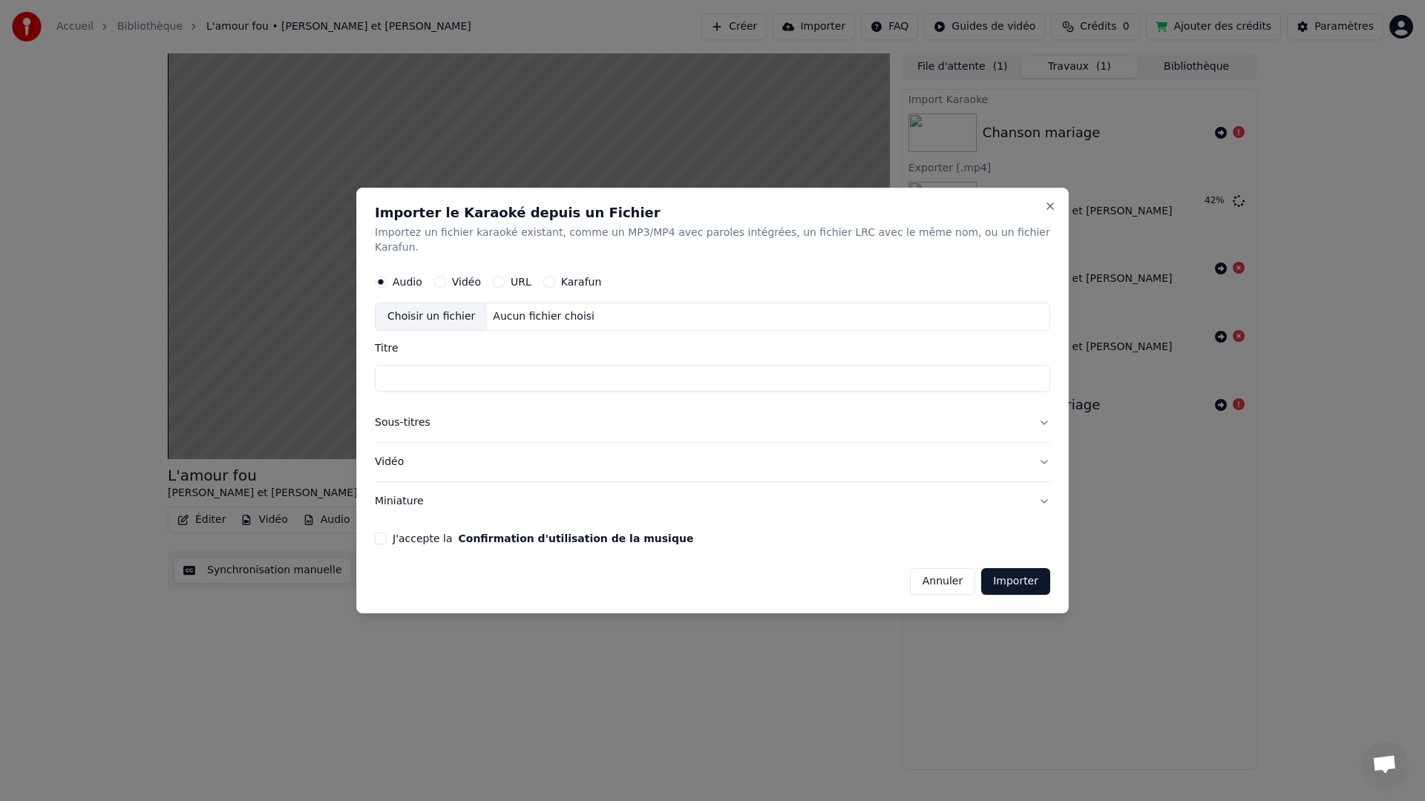
click at [442, 276] on button "Vidéo" at bounding box center [440, 282] width 12 height 12
click at [442, 308] on div "Choisir un fichier" at bounding box center [430, 316] width 111 height 27
click at [1038, 456] on button "Vidéo" at bounding box center [712, 462] width 675 height 39
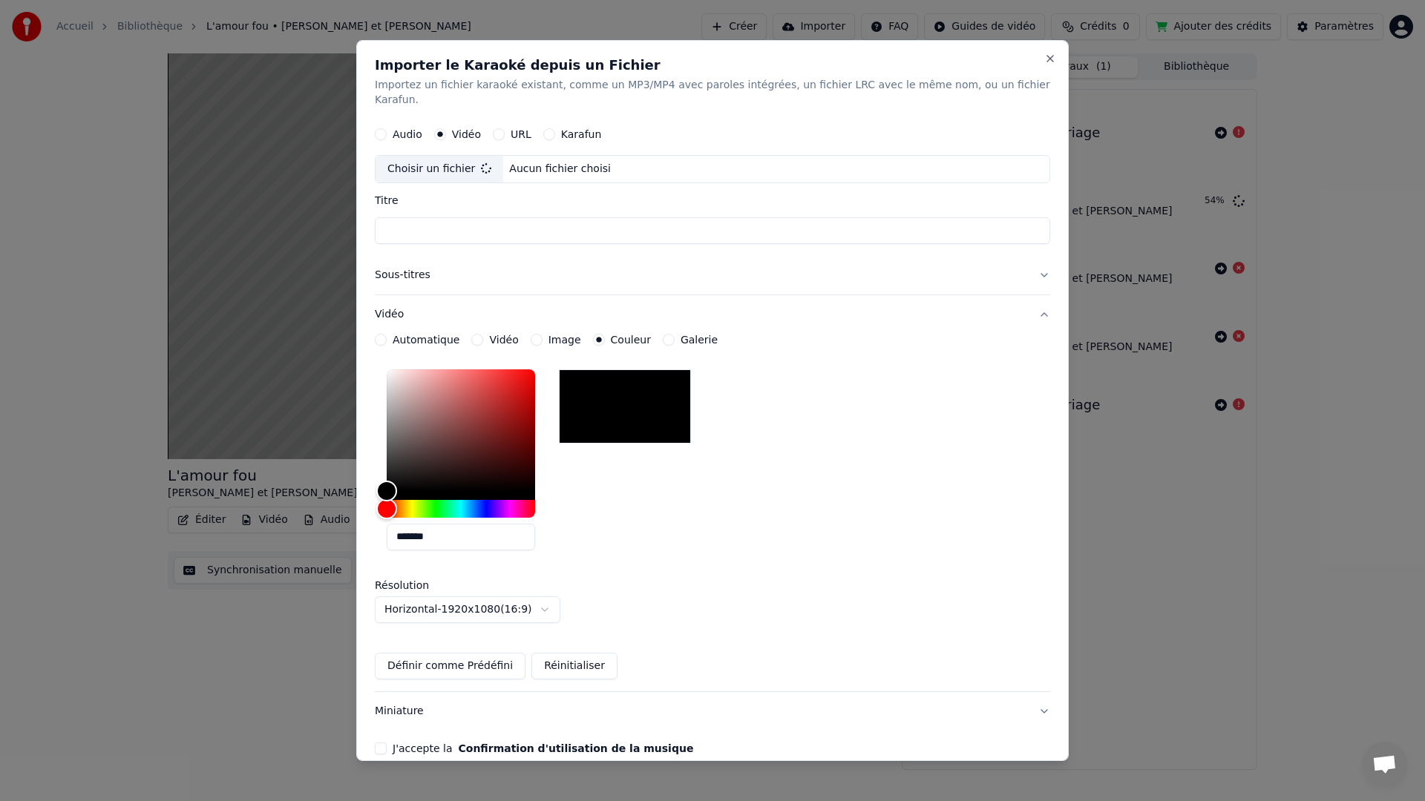
click at [1030, 301] on button "Vidéo" at bounding box center [712, 314] width 675 height 39
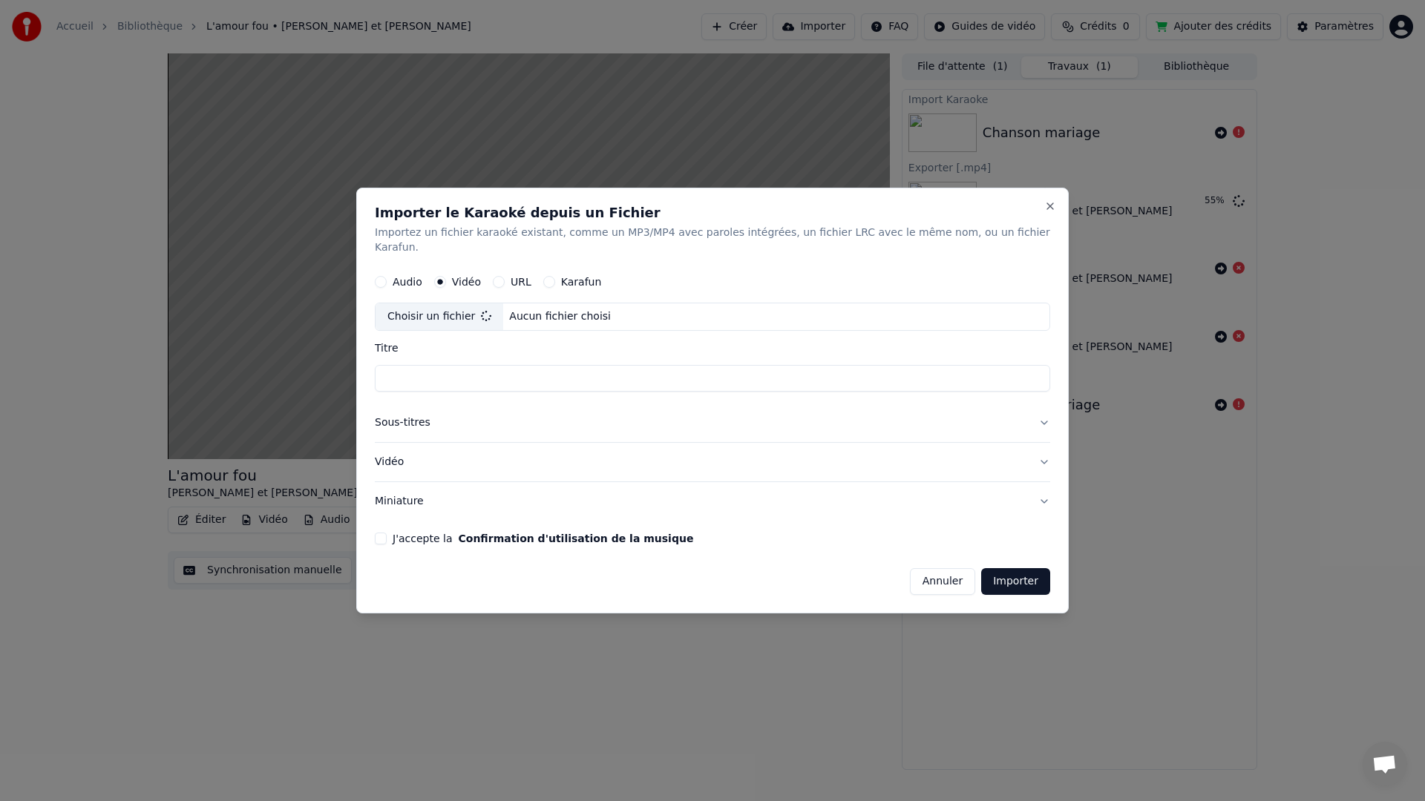
type input "**********"
click at [387, 533] on button "J'accepte la Confirmation d'utilisation de la musique" at bounding box center [381, 539] width 12 height 12
click at [1002, 575] on button "Importer" at bounding box center [1015, 581] width 69 height 27
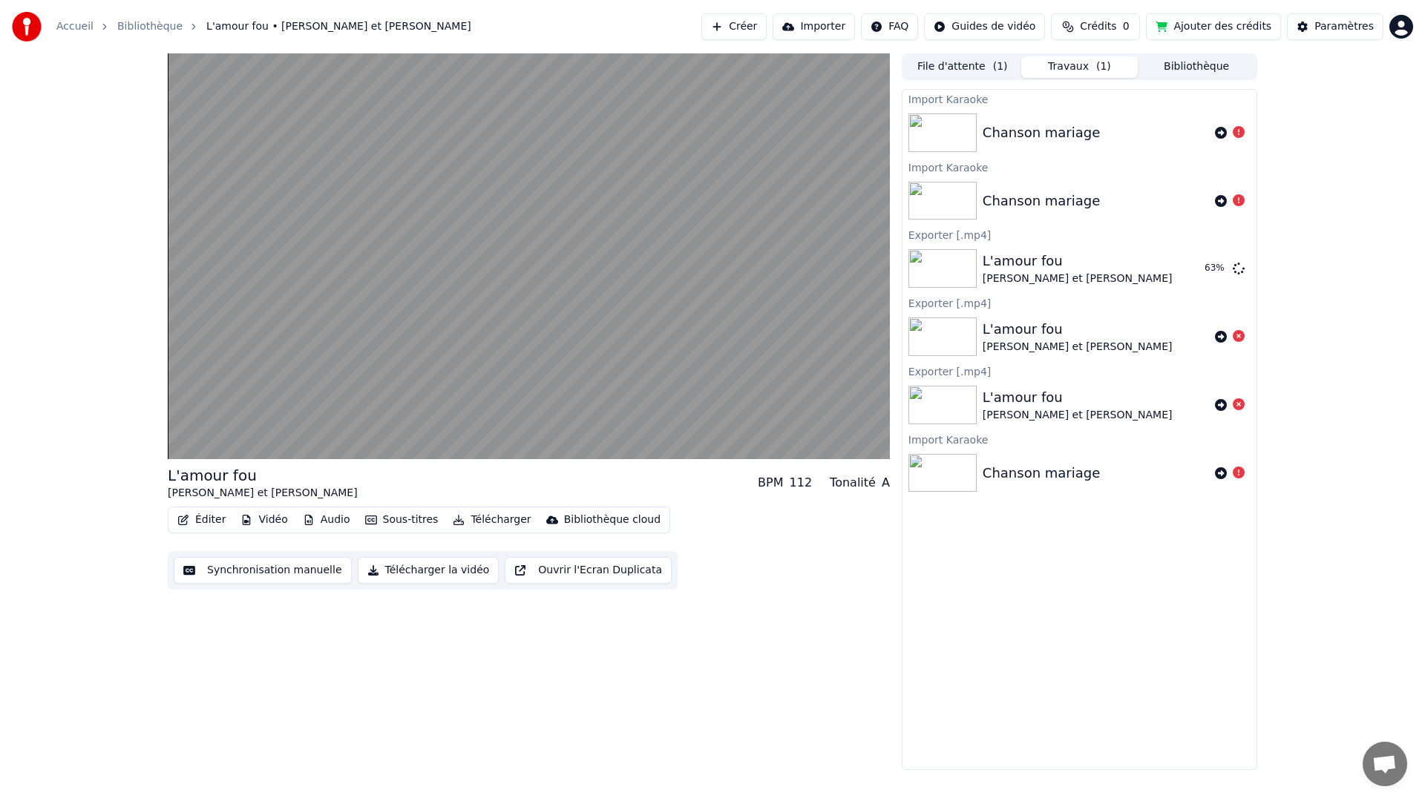
click at [271, 516] on button "Vidéo" at bounding box center [263, 520] width 59 height 21
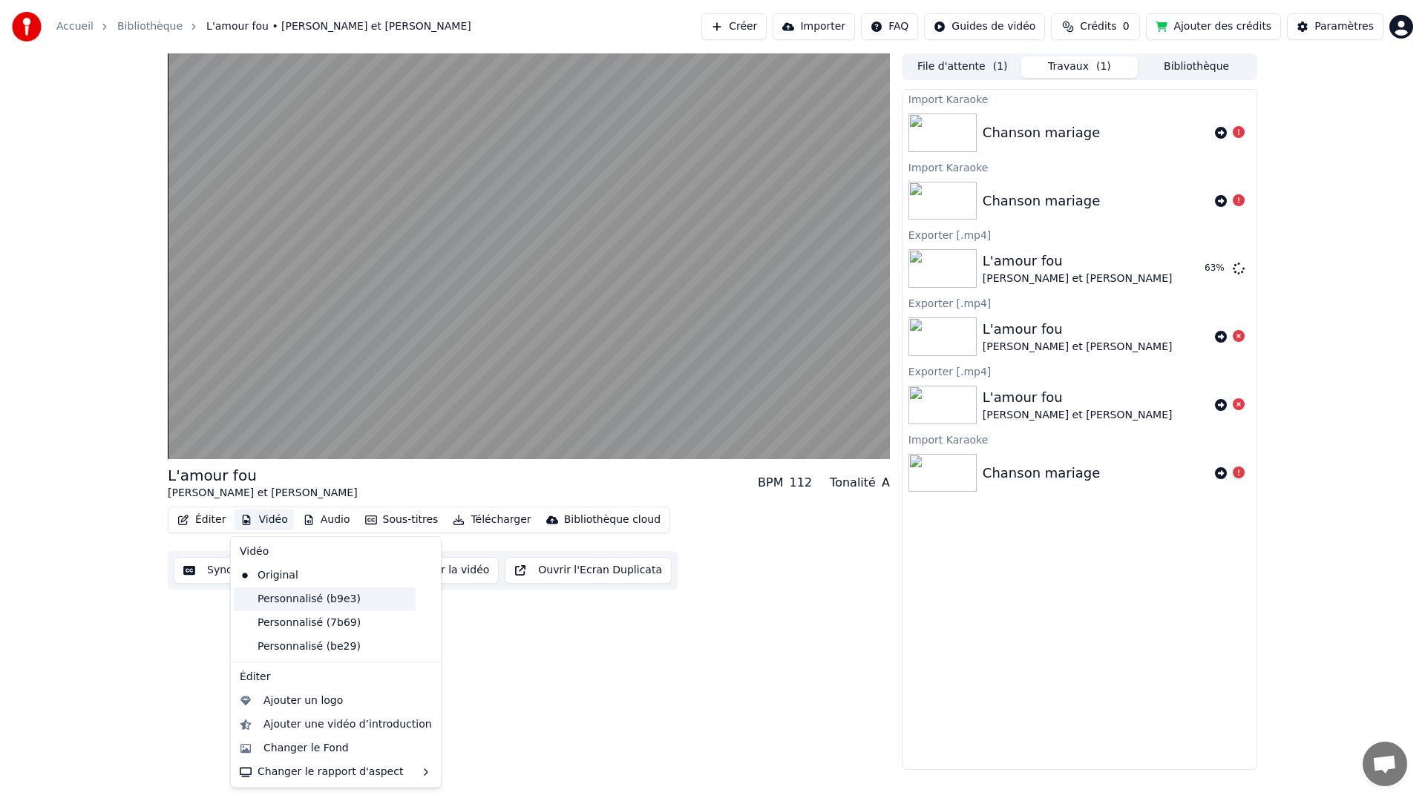
click at [279, 598] on div "Personnalisé (b9e3)" at bounding box center [325, 600] width 182 height 24
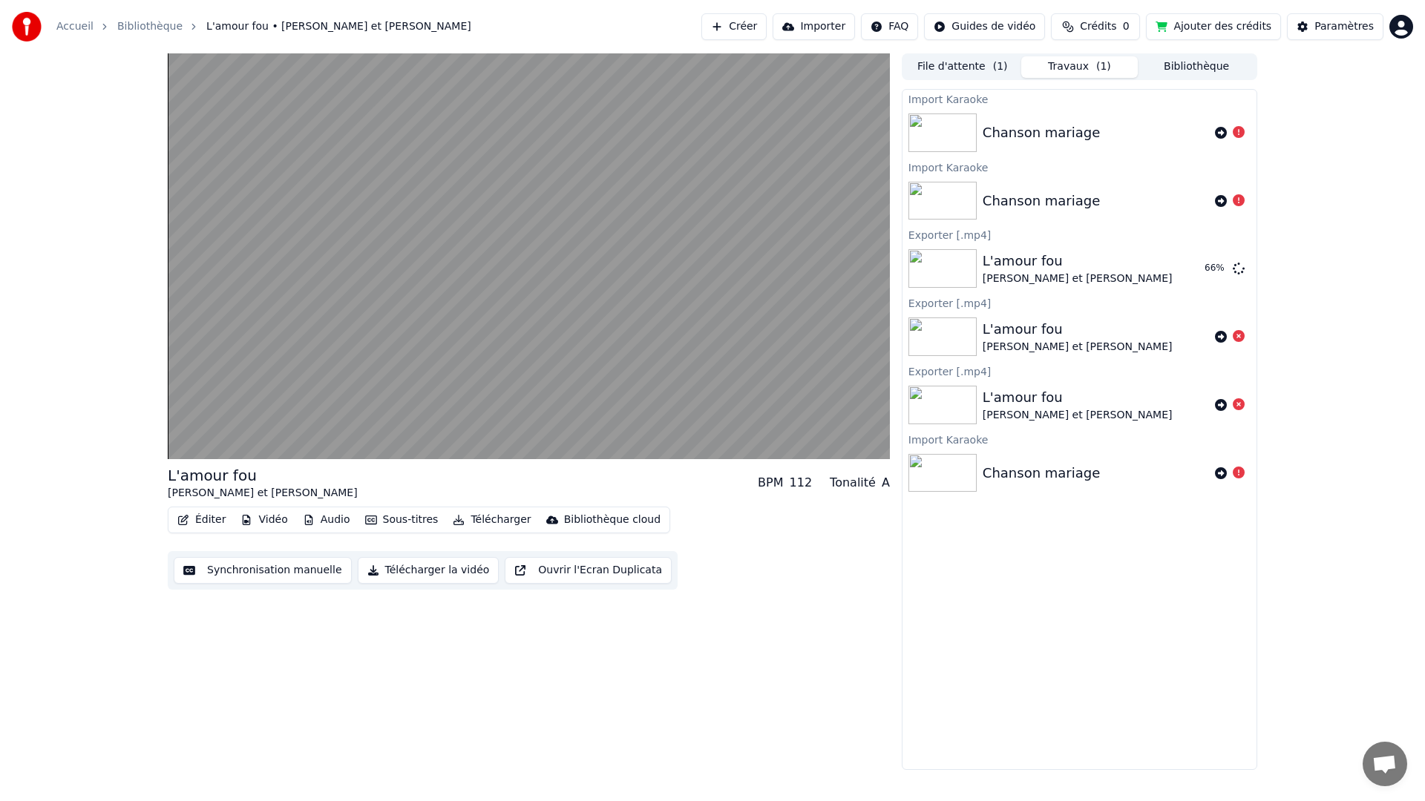
click at [376, 574] on button "Télécharger la vidéo" at bounding box center [429, 570] width 142 height 27
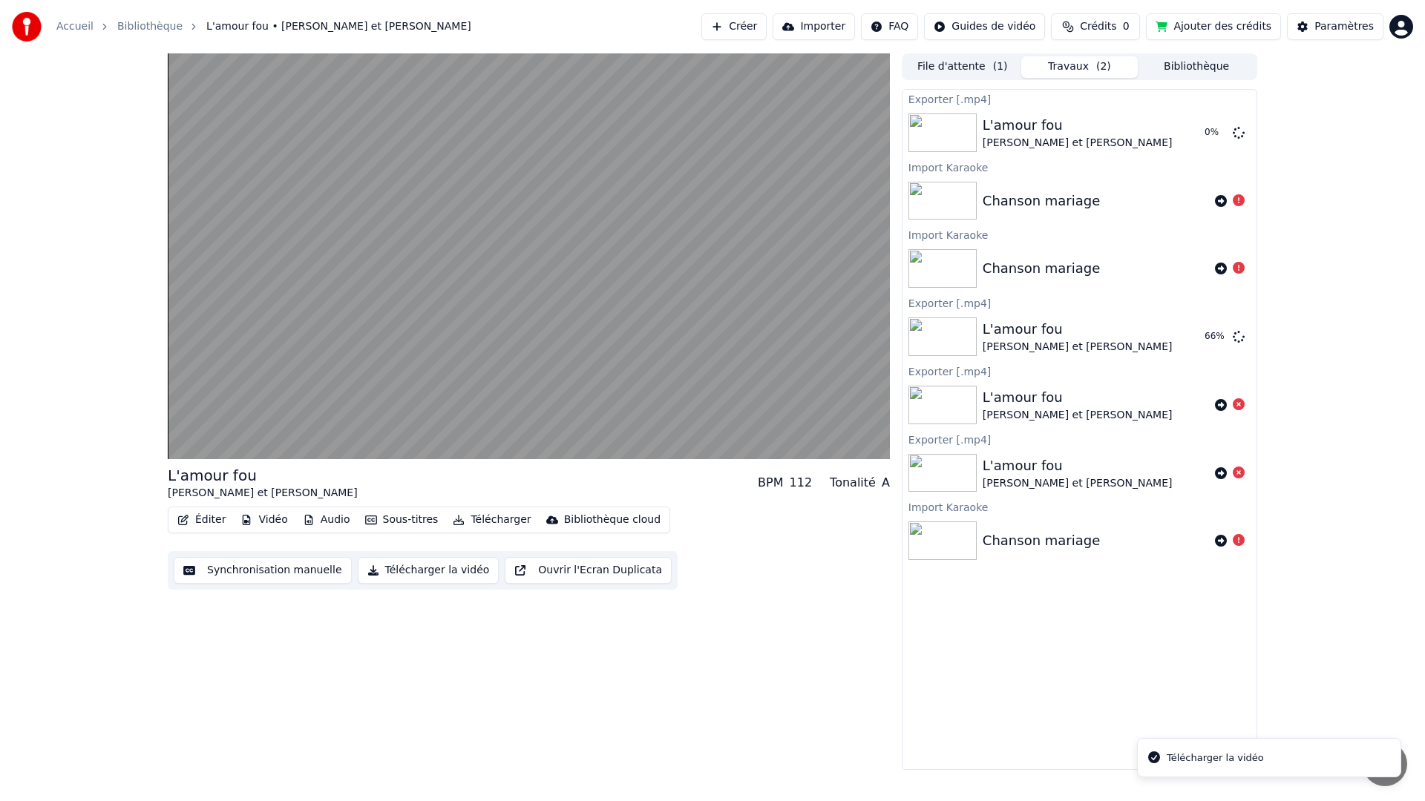
click at [364, 570] on button "Télécharger la vidéo" at bounding box center [429, 570] width 142 height 27
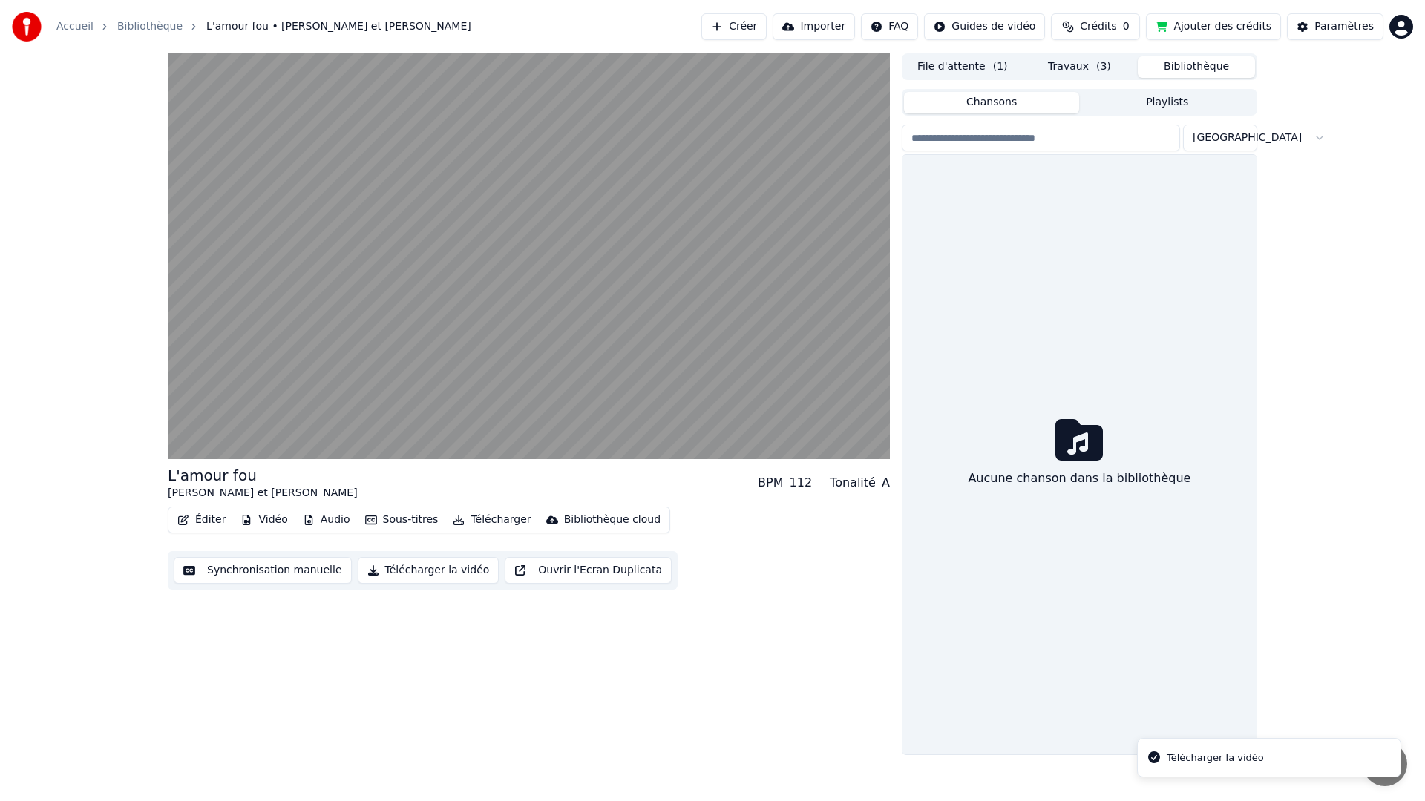
click at [1207, 65] on button "Bibliothèque" at bounding box center [1196, 67] width 117 height 22
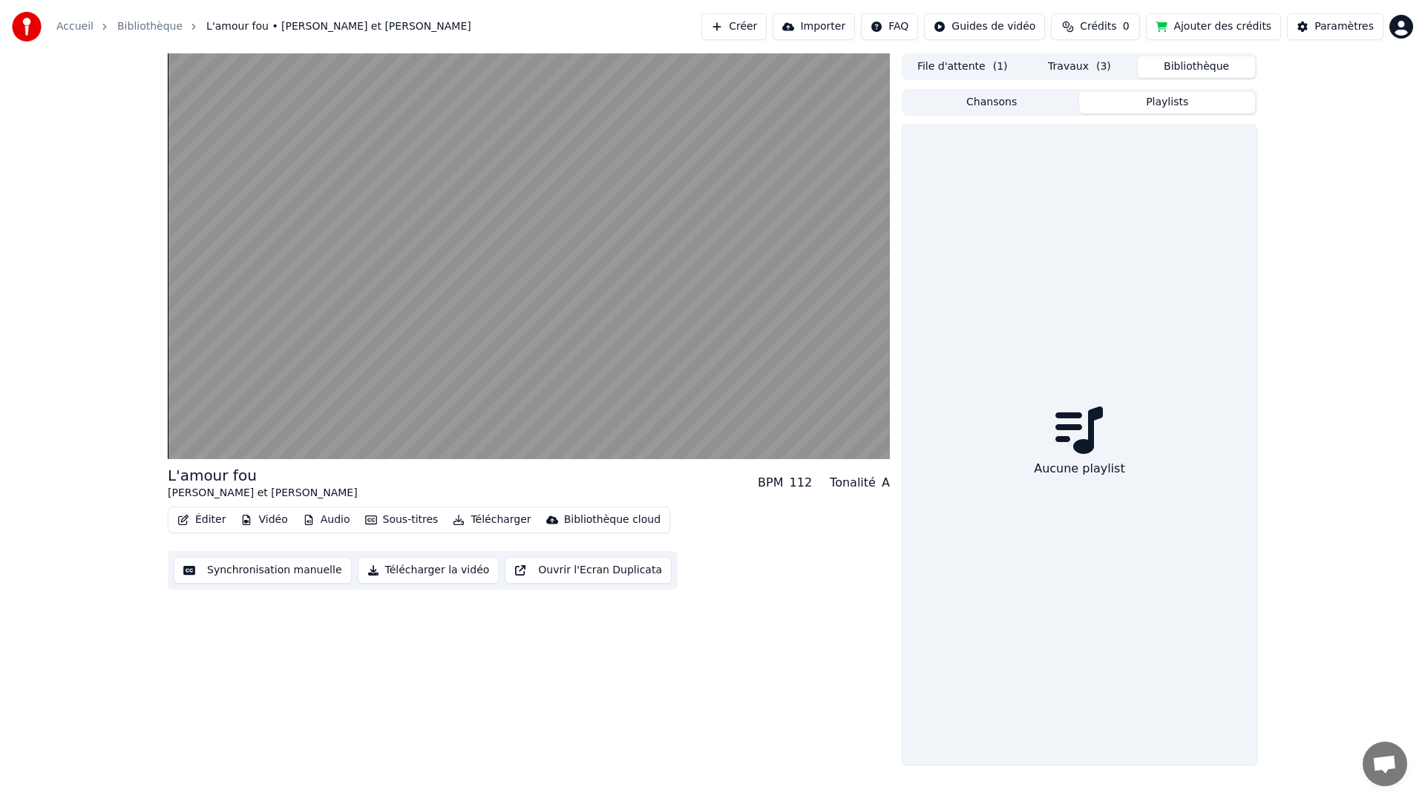
click at [1189, 106] on button "Playlists" at bounding box center [1167, 103] width 176 height 22
click at [204, 517] on button "Éditer" at bounding box center [201, 520] width 60 height 21
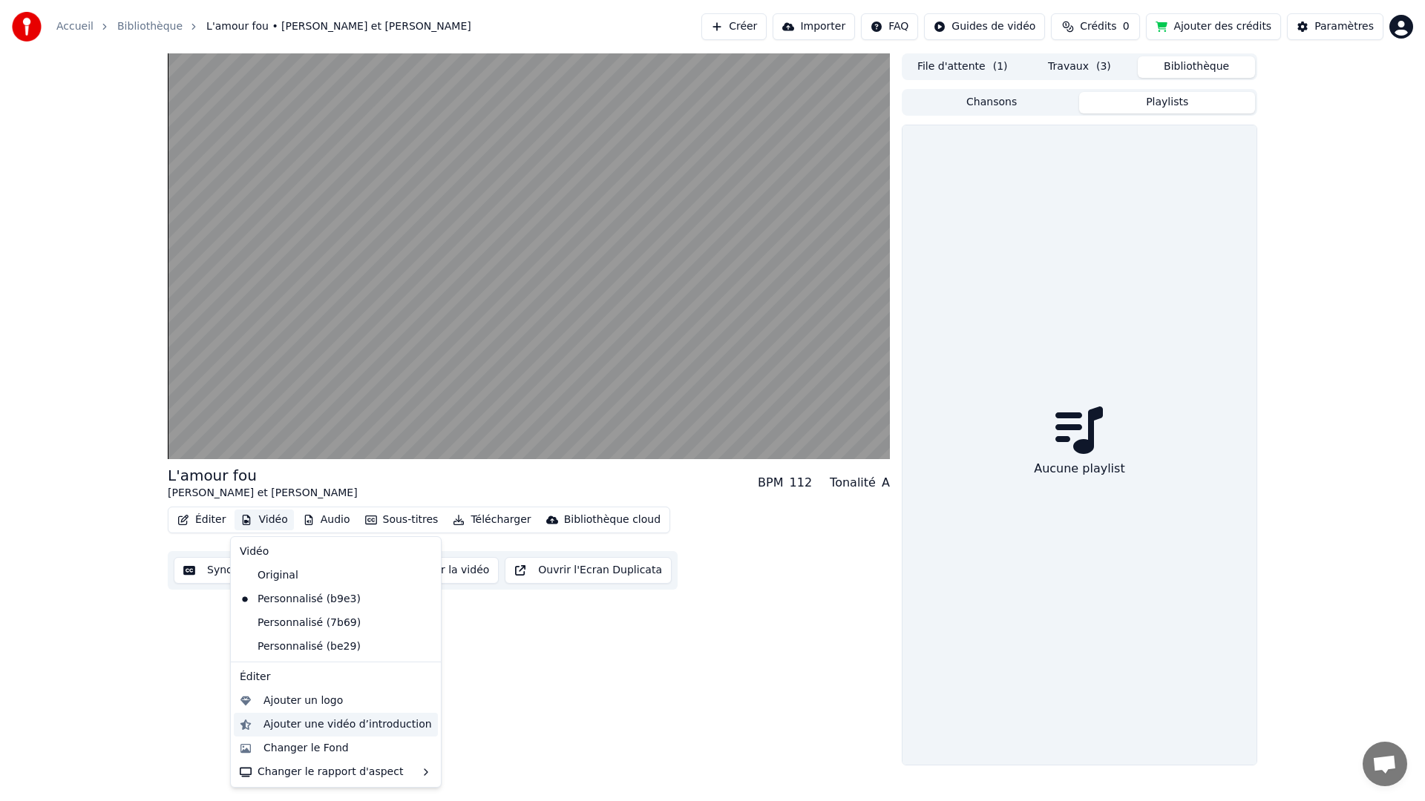
click at [278, 724] on div "Ajouter une vidéo d’introduction" at bounding box center [347, 725] width 168 height 15
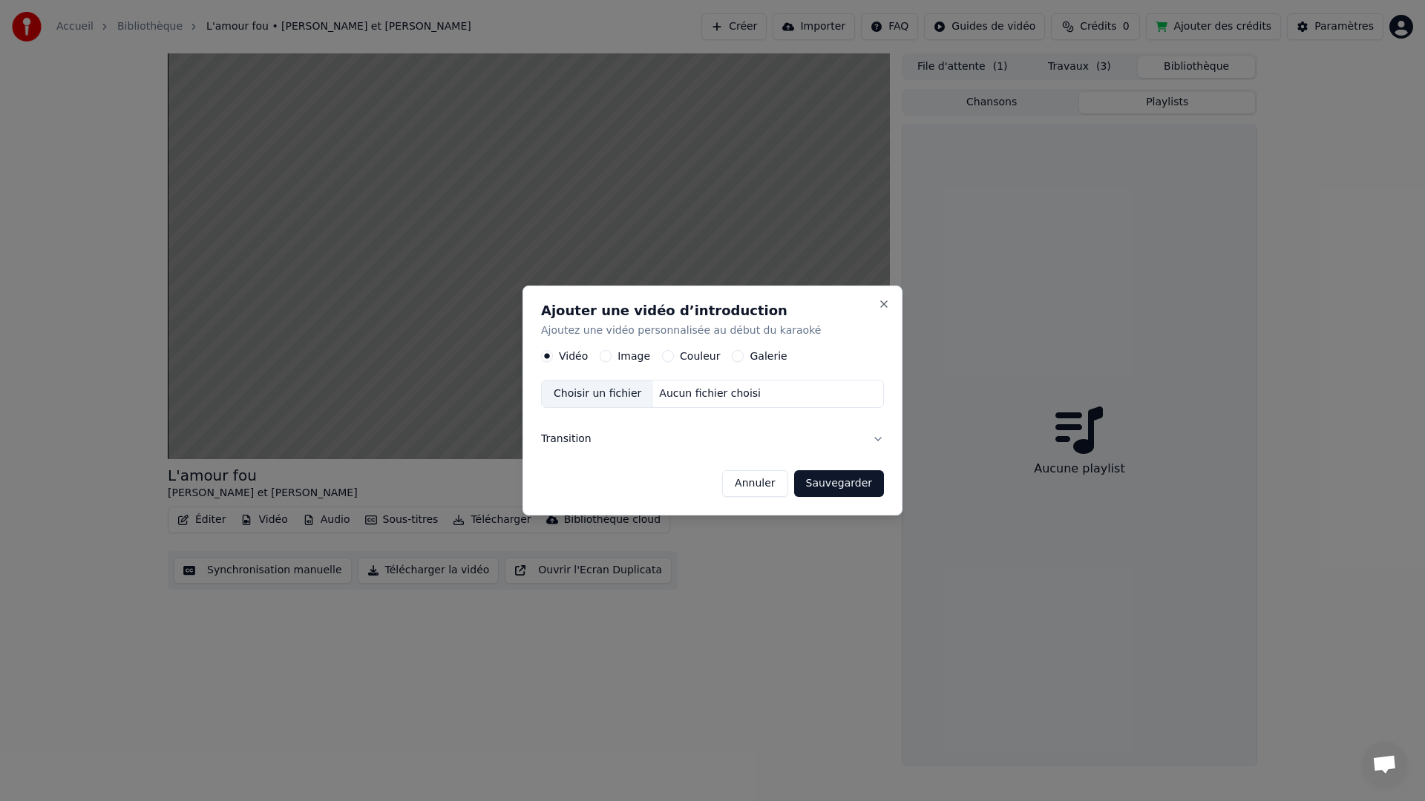
click at [581, 391] on div "Choisir un fichier" at bounding box center [597, 394] width 111 height 27
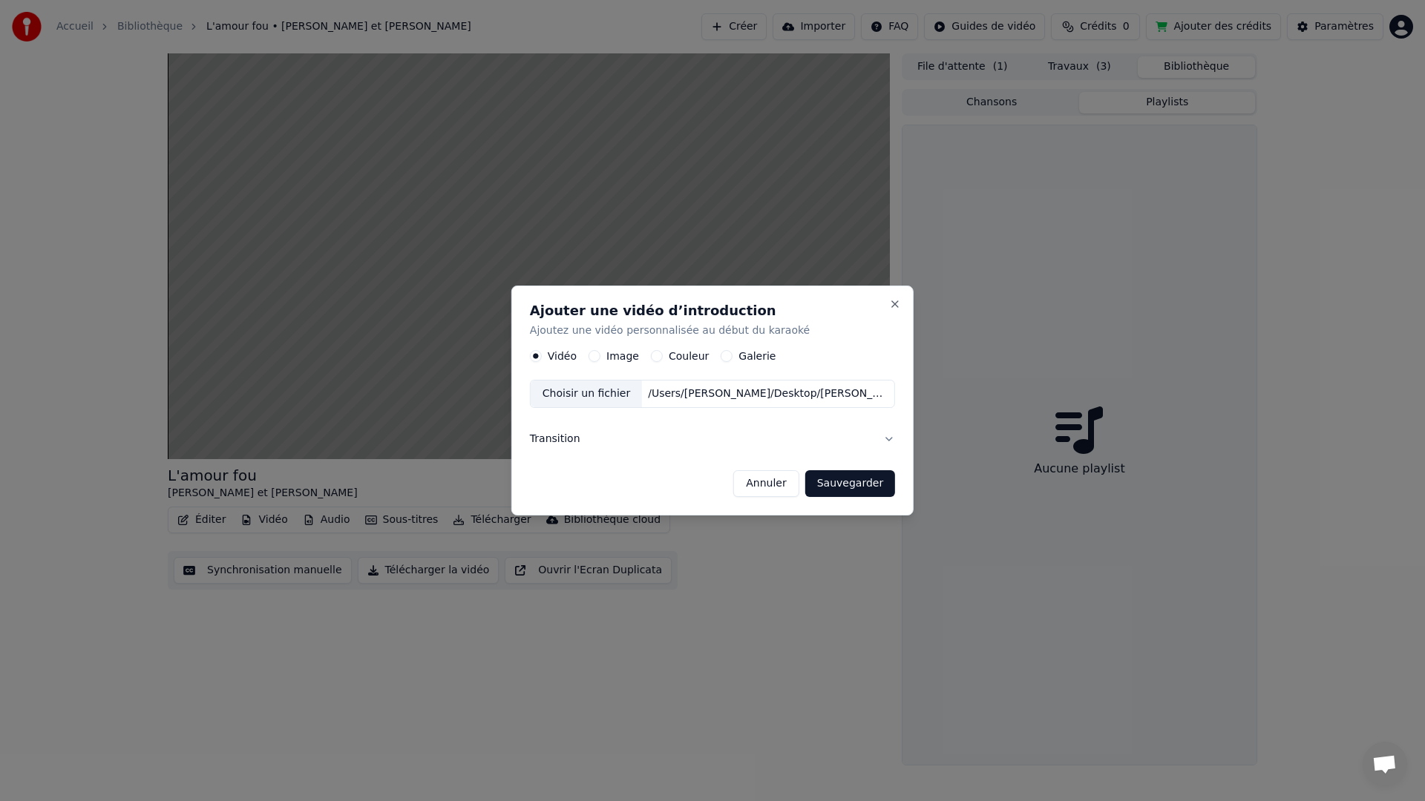
click at [841, 488] on button "Sauvegarder" at bounding box center [850, 483] width 90 height 27
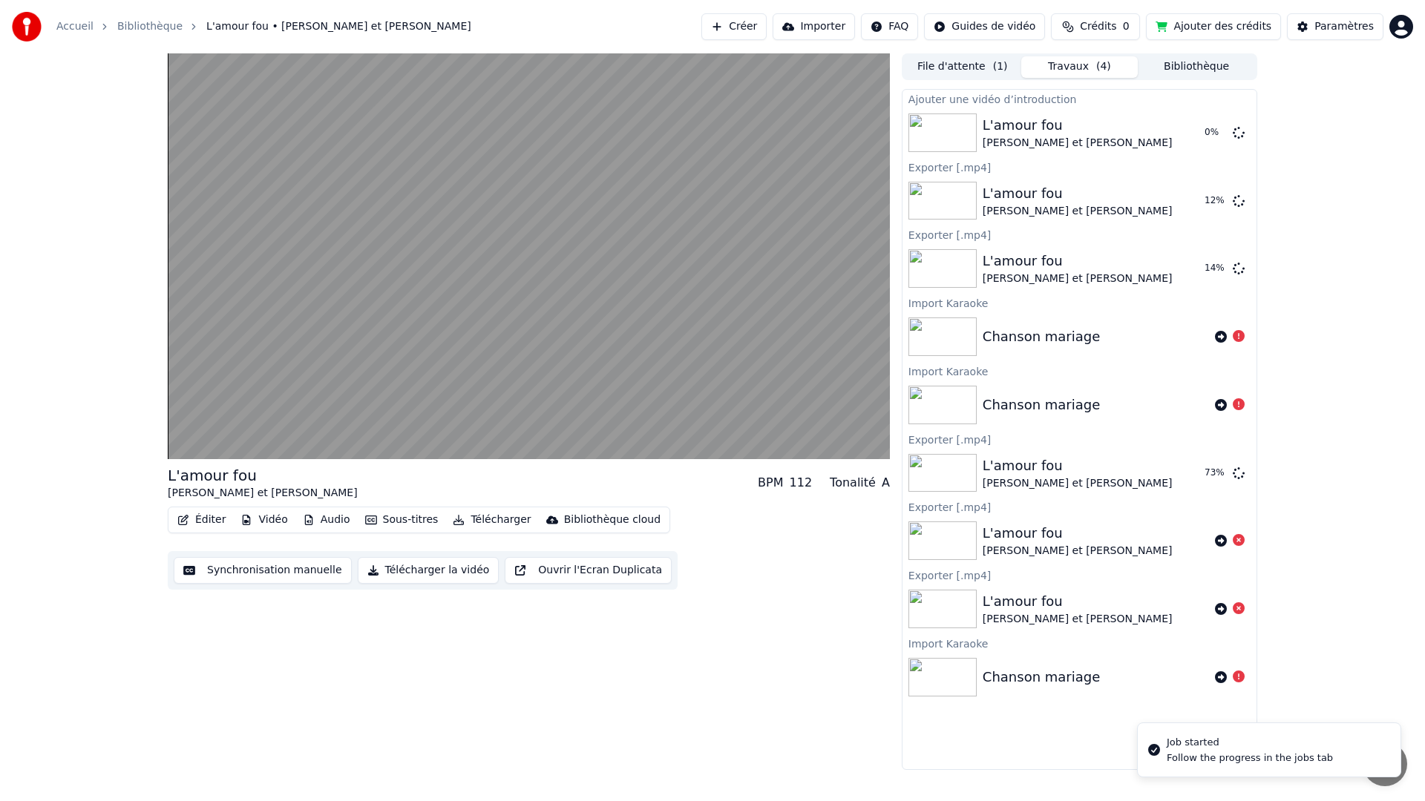
click at [266, 519] on button "Vidéo" at bounding box center [263, 520] width 59 height 21
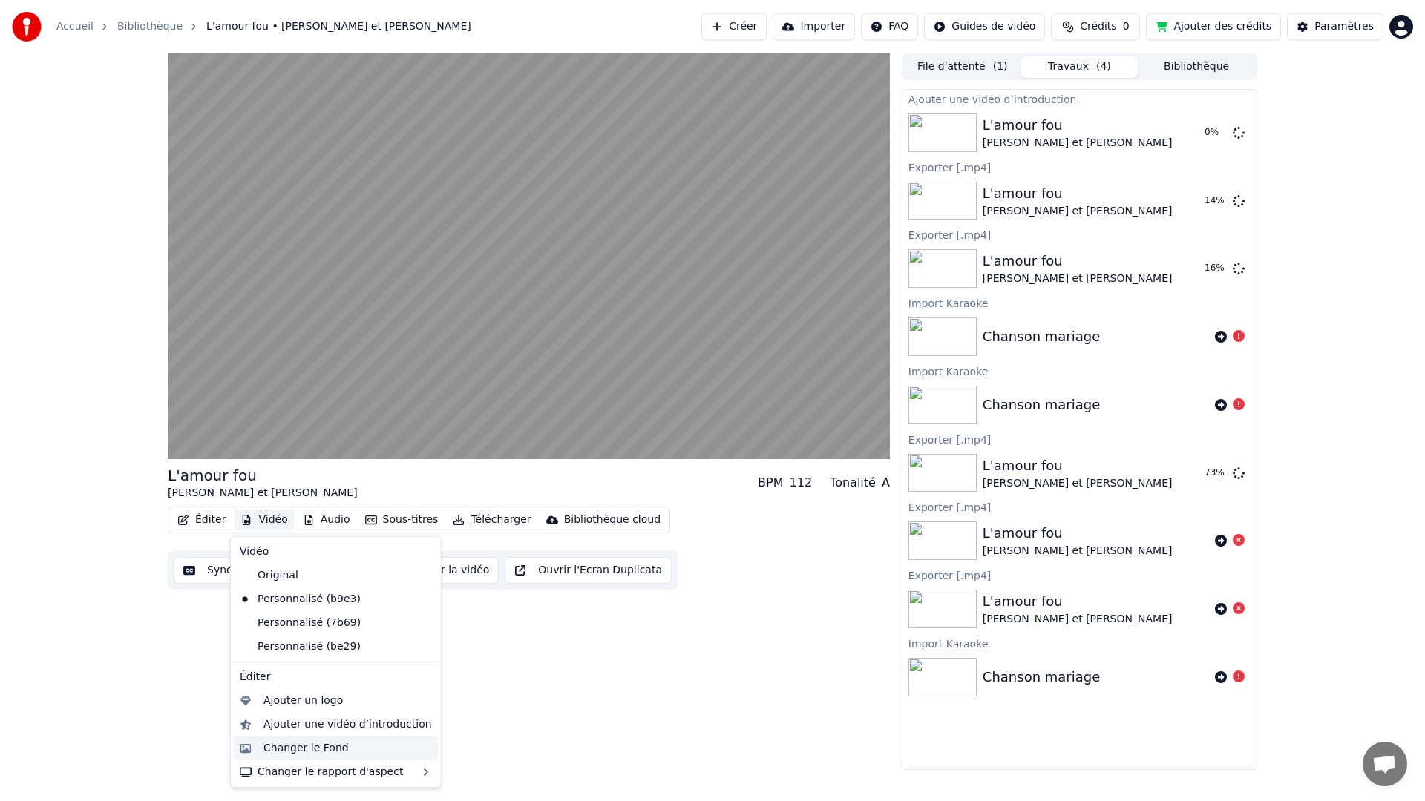
click at [296, 746] on div "Changer le Fond" at bounding box center [305, 748] width 85 height 15
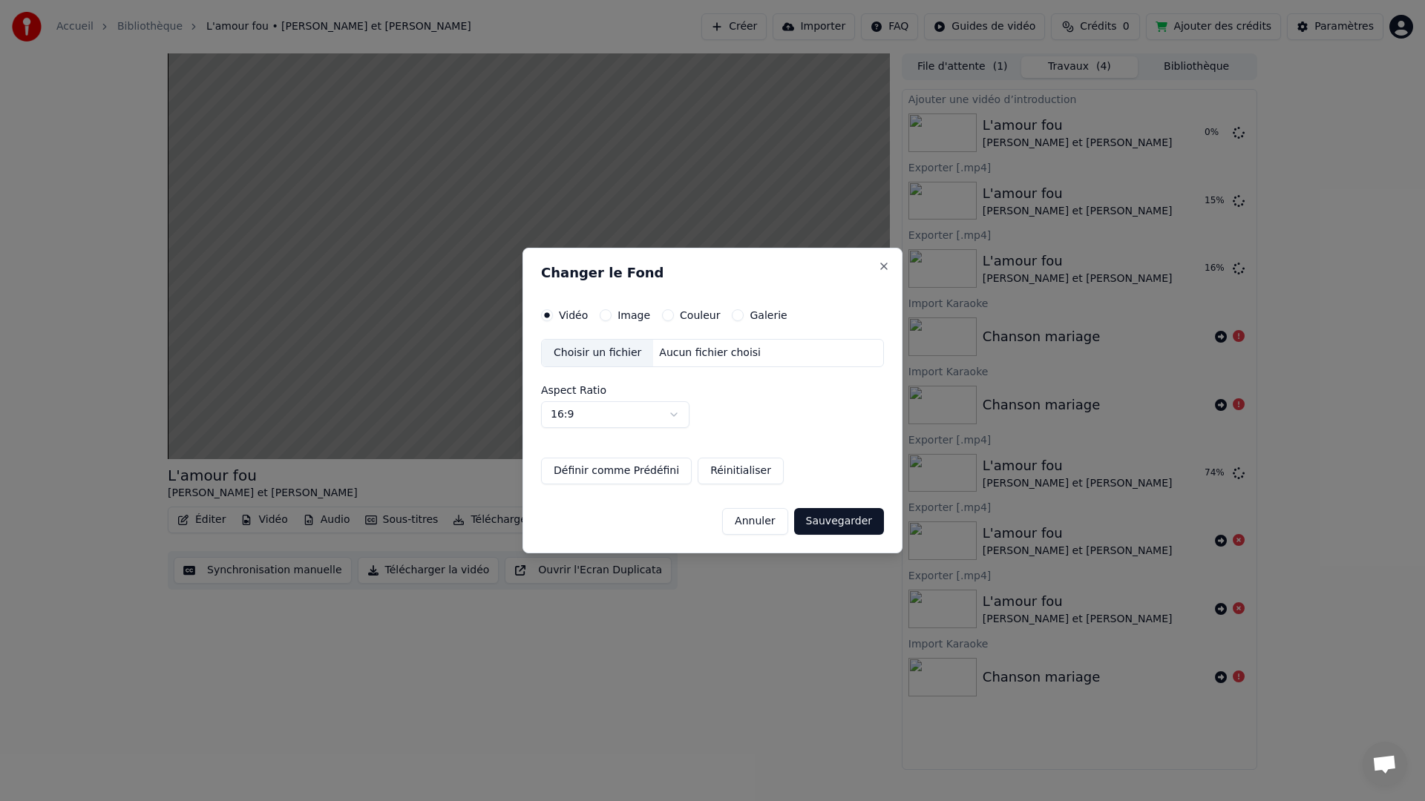
click at [591, 350] on div "Choisir un fichier" at bounding box center [597, 353] width 111 height 27
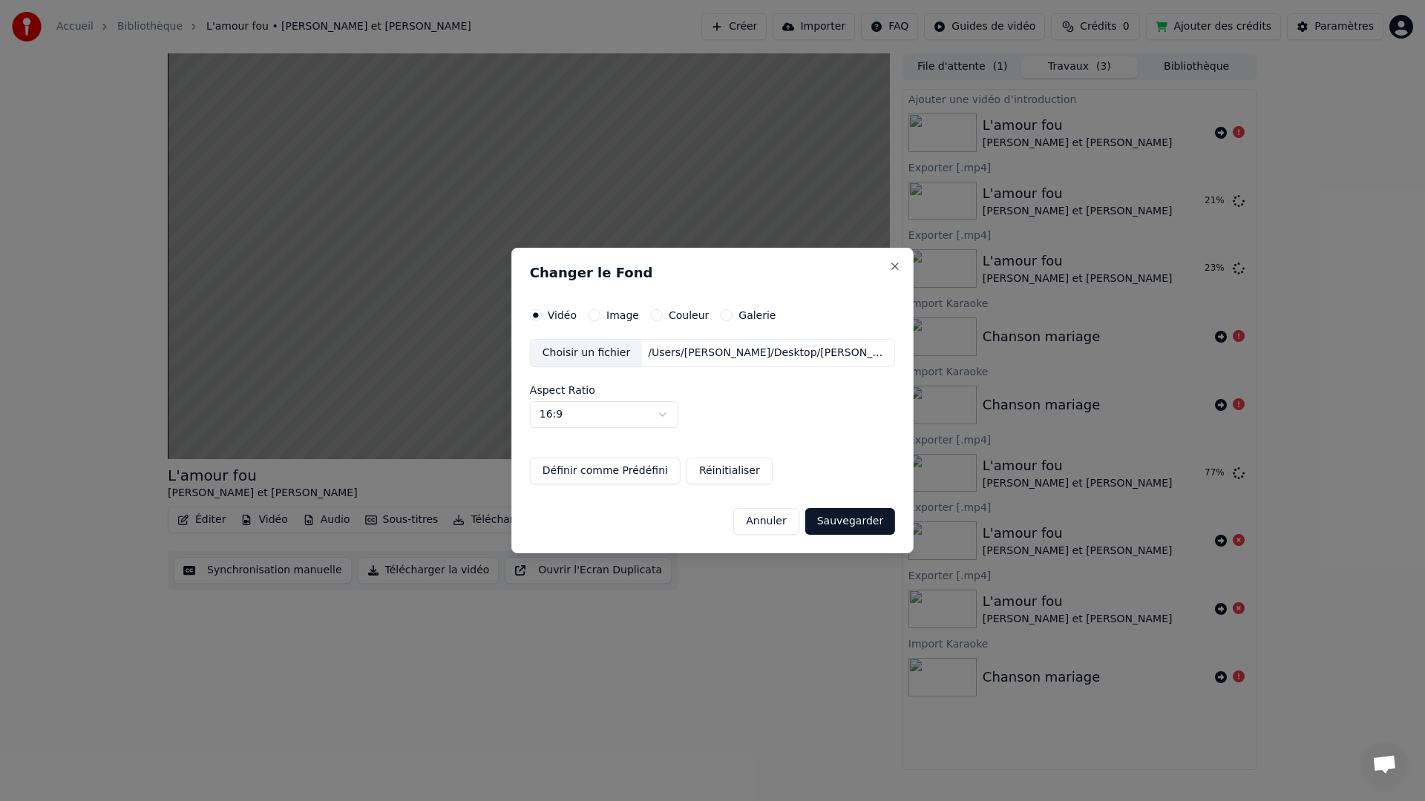
click at [849, 519] on button "Sauvegarder" at bounding box center [850, 521] width 90 height 27
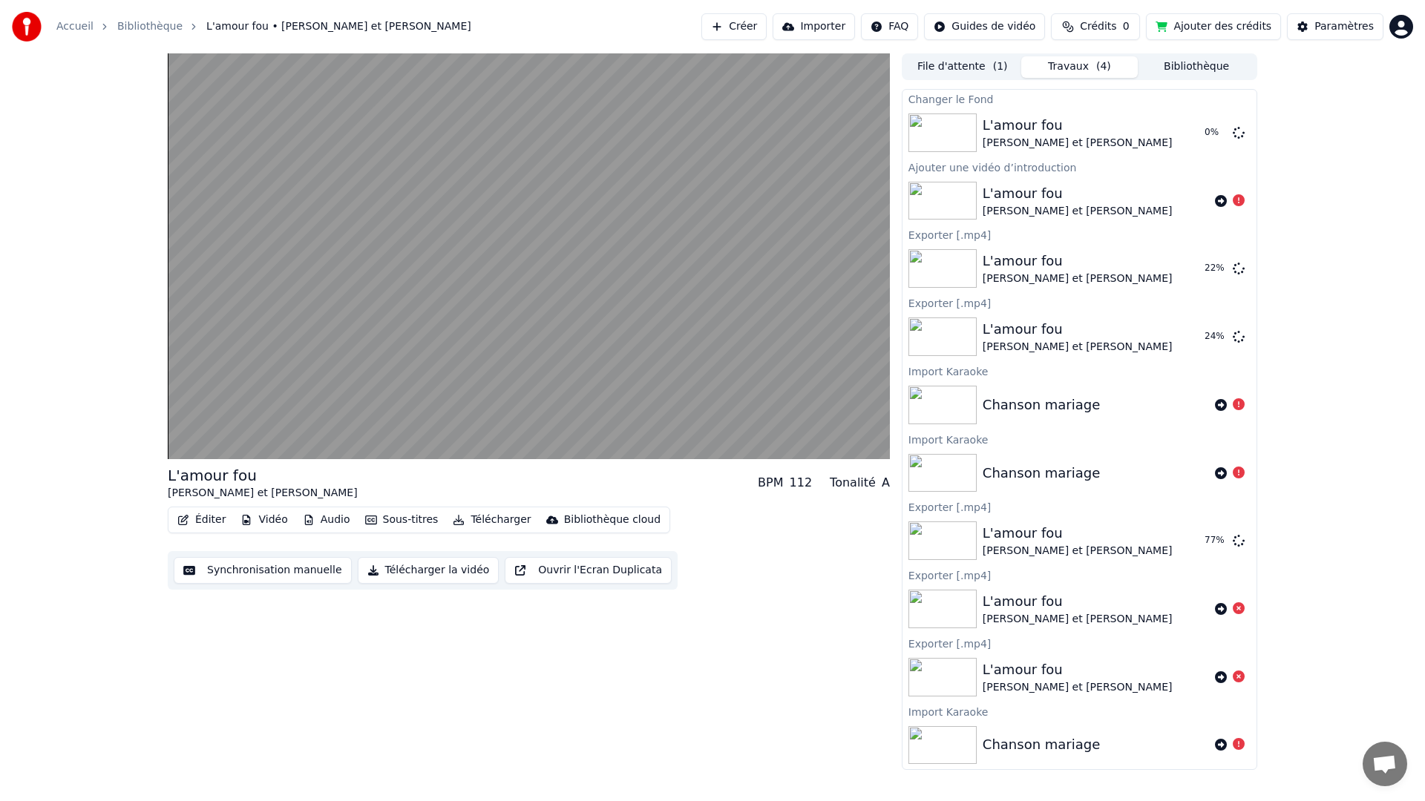
click at [273, 521] on button "Vidéo" at bounding box center [263, 520] width 59 height 21
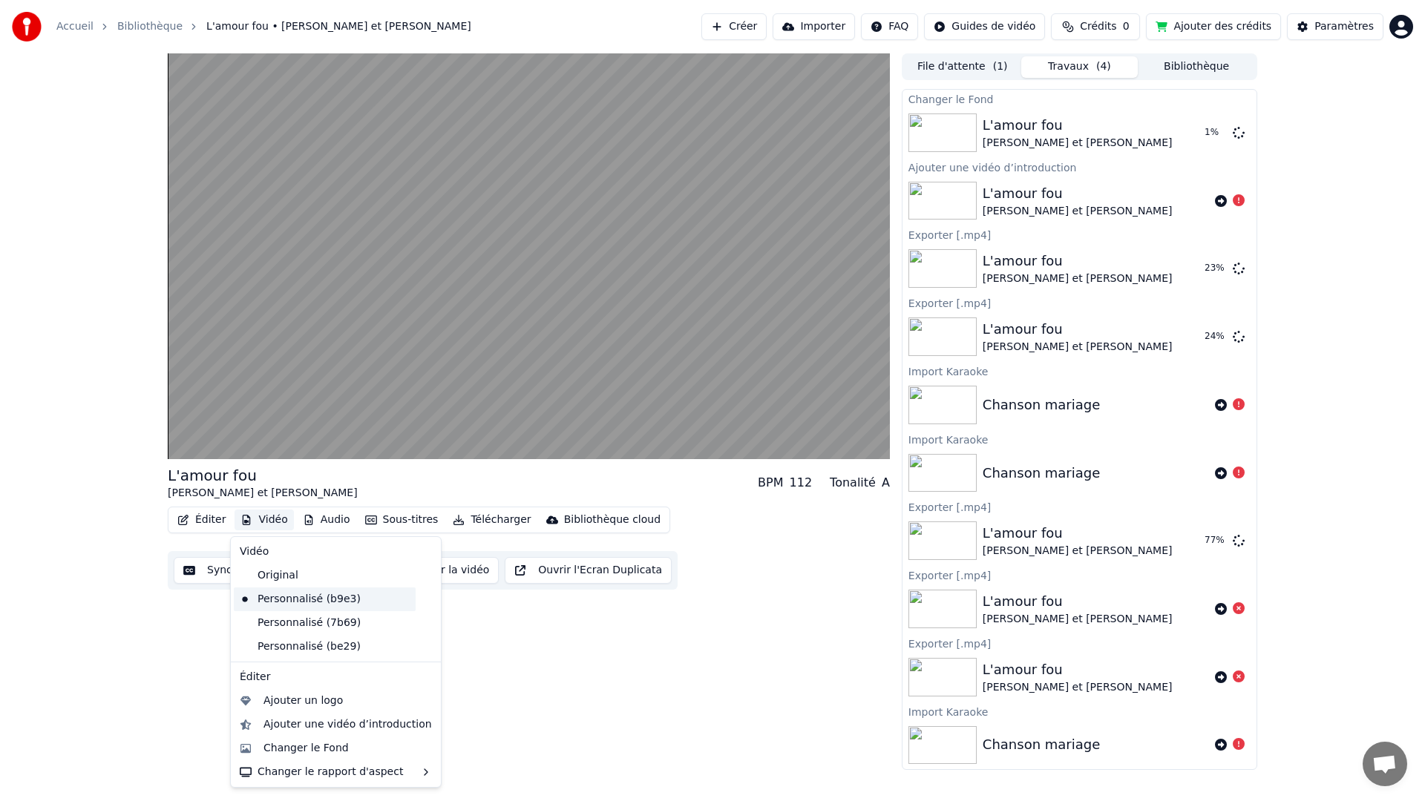
click at [277, 599] on div "Personnalisé (b9e3)" at bounding box center [325, 600] width 182 height 24
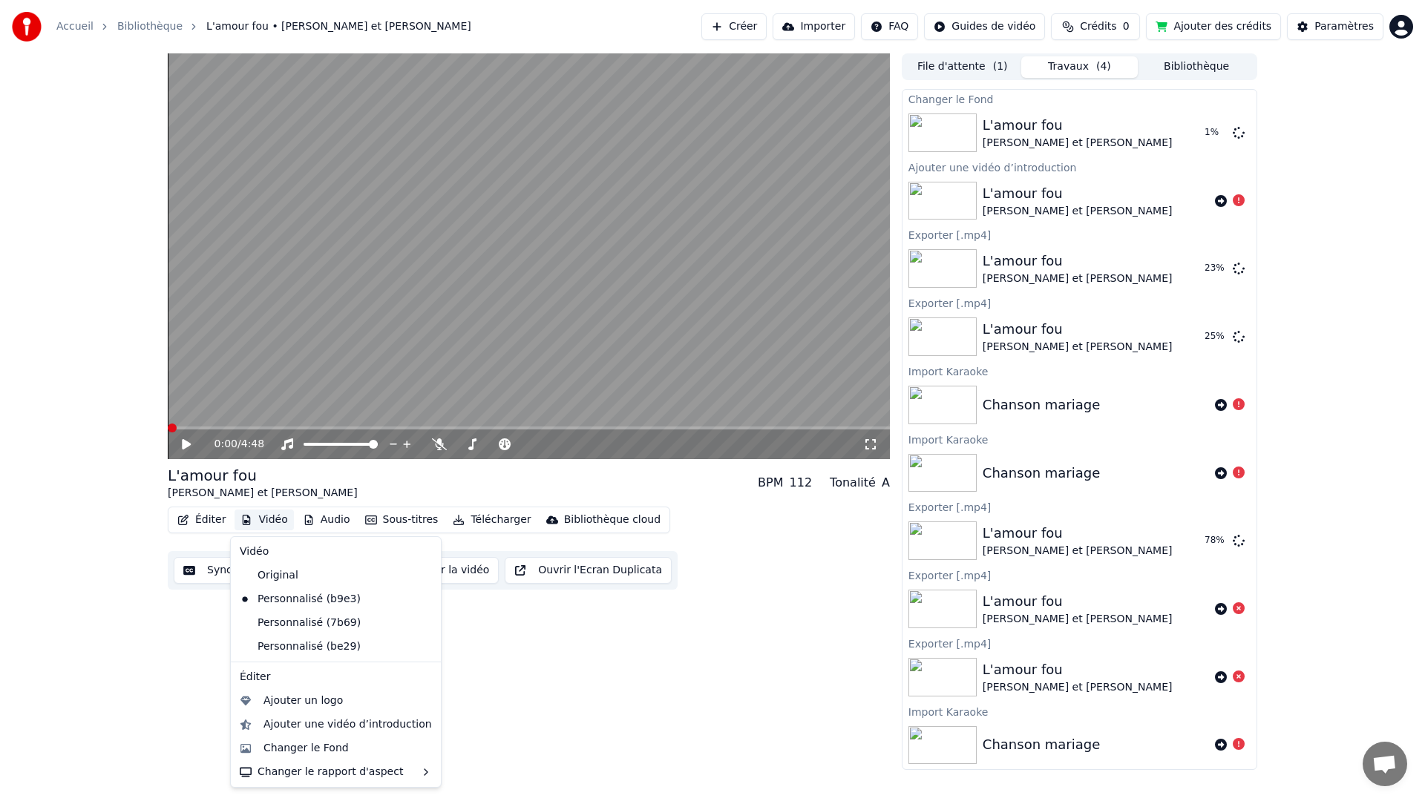
click at [266, 522] on button "Vidéo" at bounding box center [263, 520] width 59 height 21
click at [283, 574] on div "Original" at bounding box center [325, 576] width 182 height 24
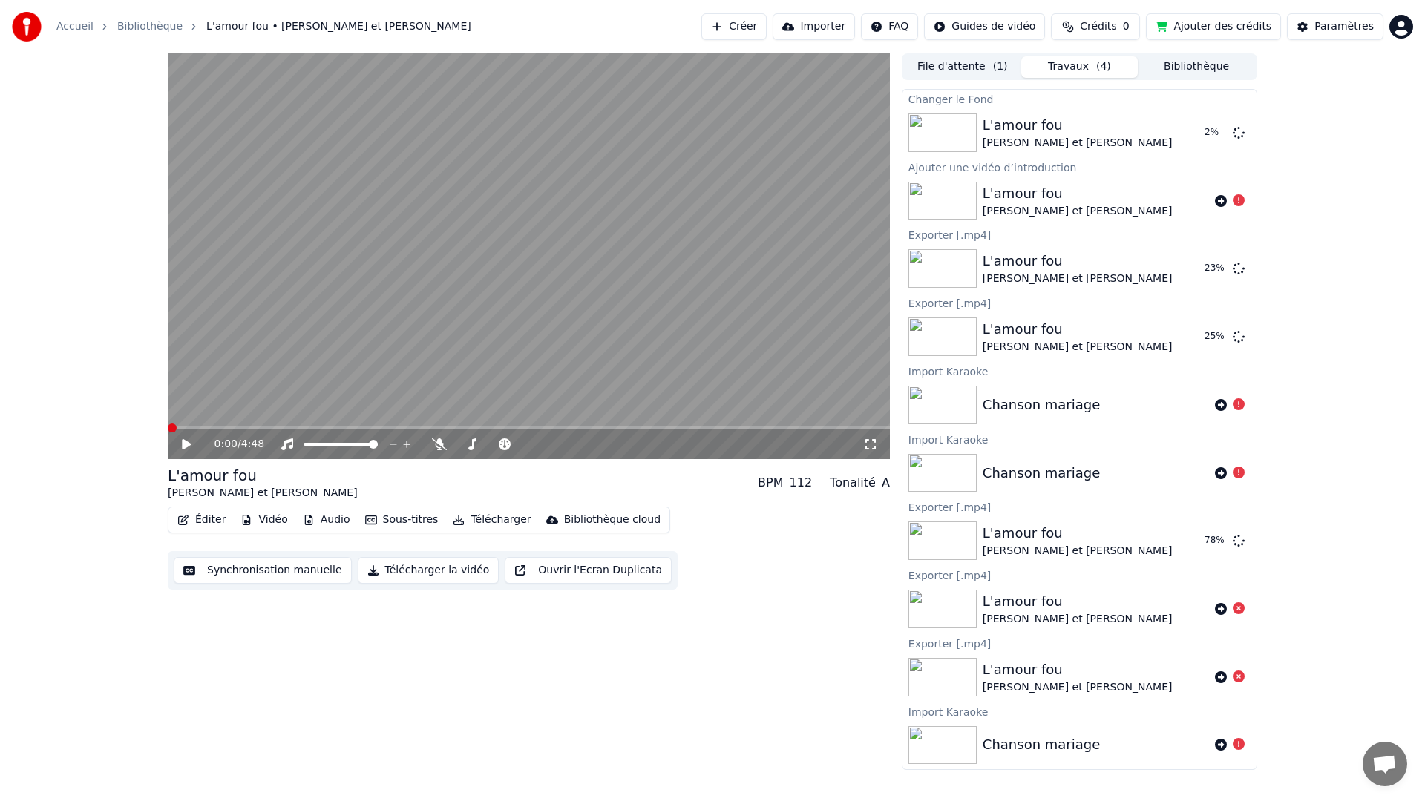
click at [272, 522] on button "Vidéo" at bounding box center [263, 520] width 59 height 21
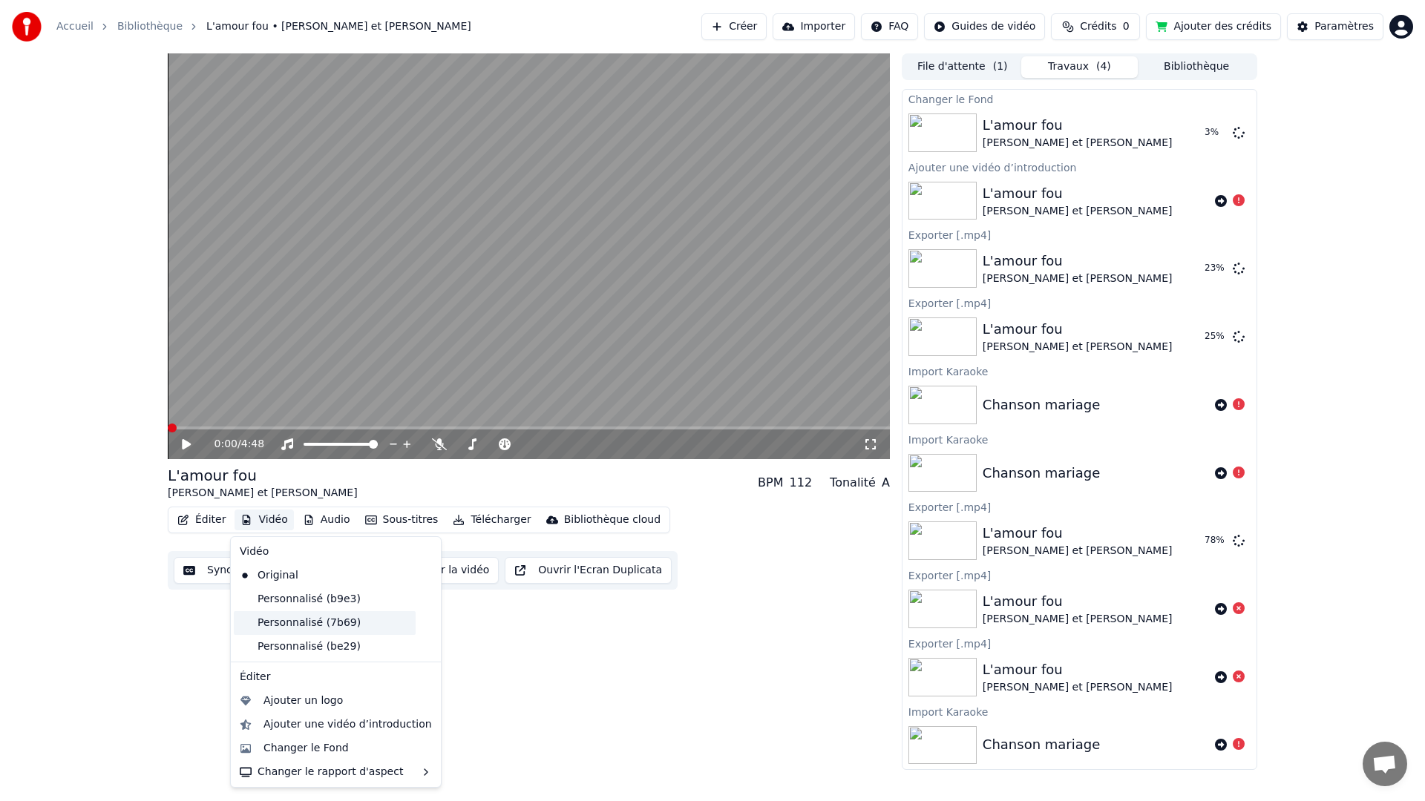
click at [286, 616] on div "Personnalisé (7b69)" at bounding box center [325, 623] width 182 height 24
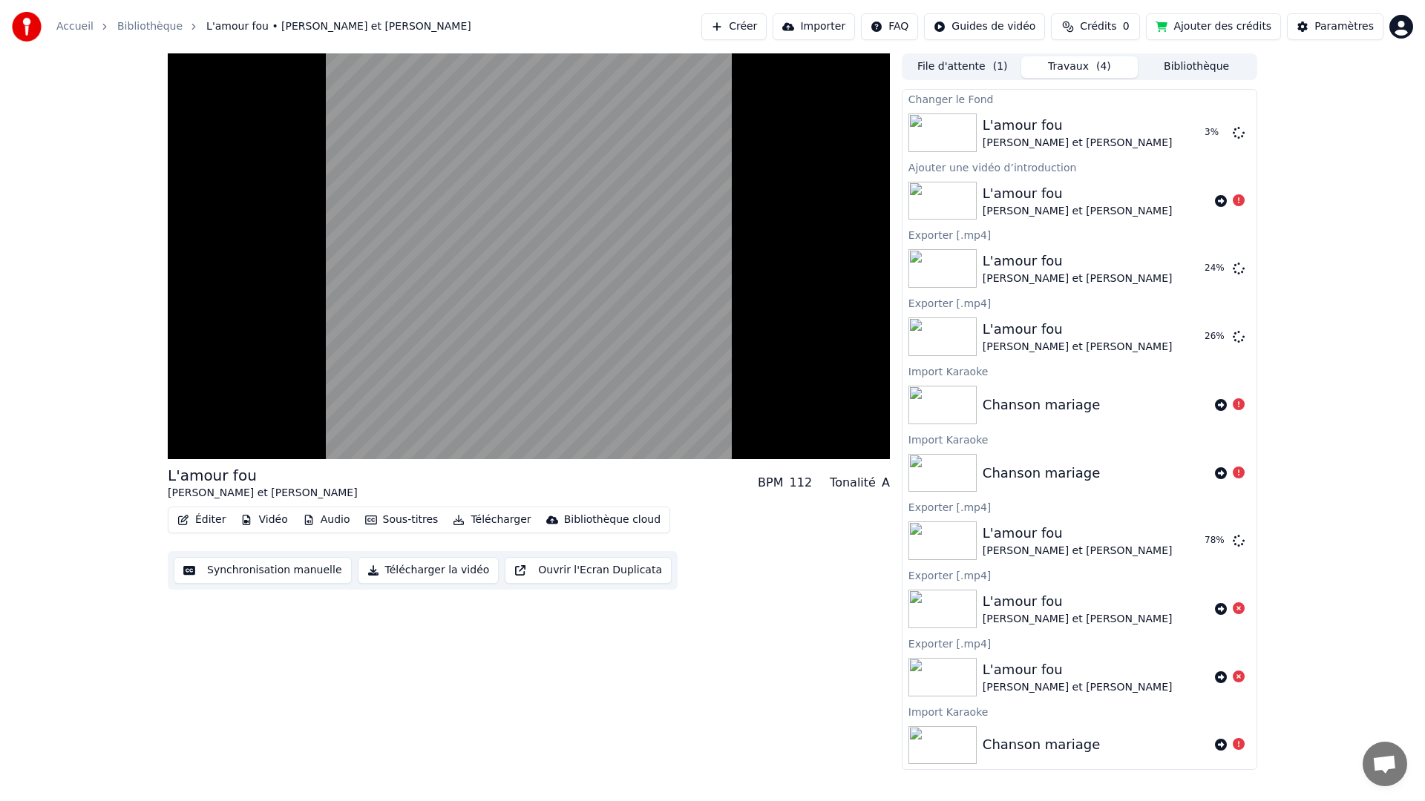
click at [275, 525] on button "Vidéo" at bounding box center [263, 520] width 59 height 21
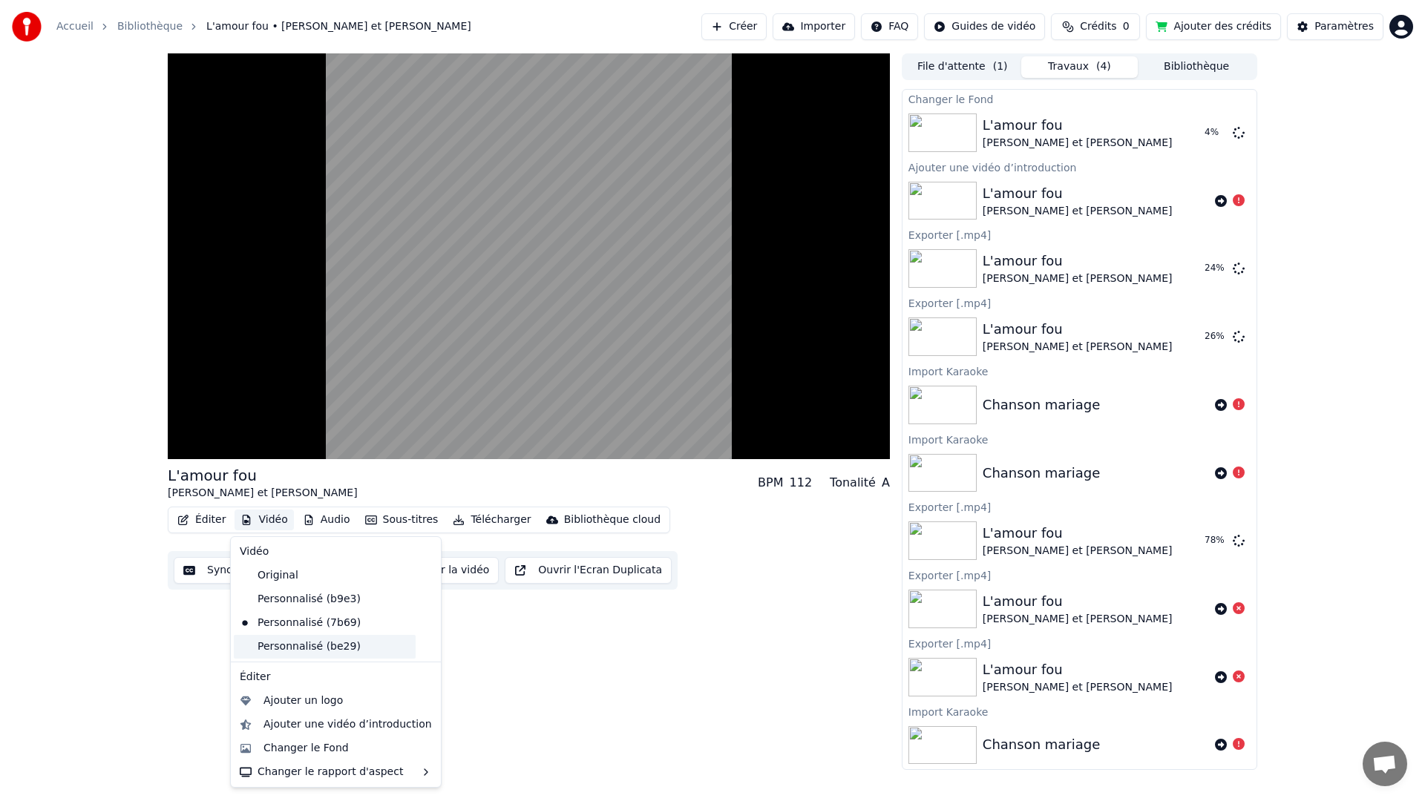
click at [305, 646] on div "Personnalisé (be29)" at bounding box center [325, 647] width 182 height 24
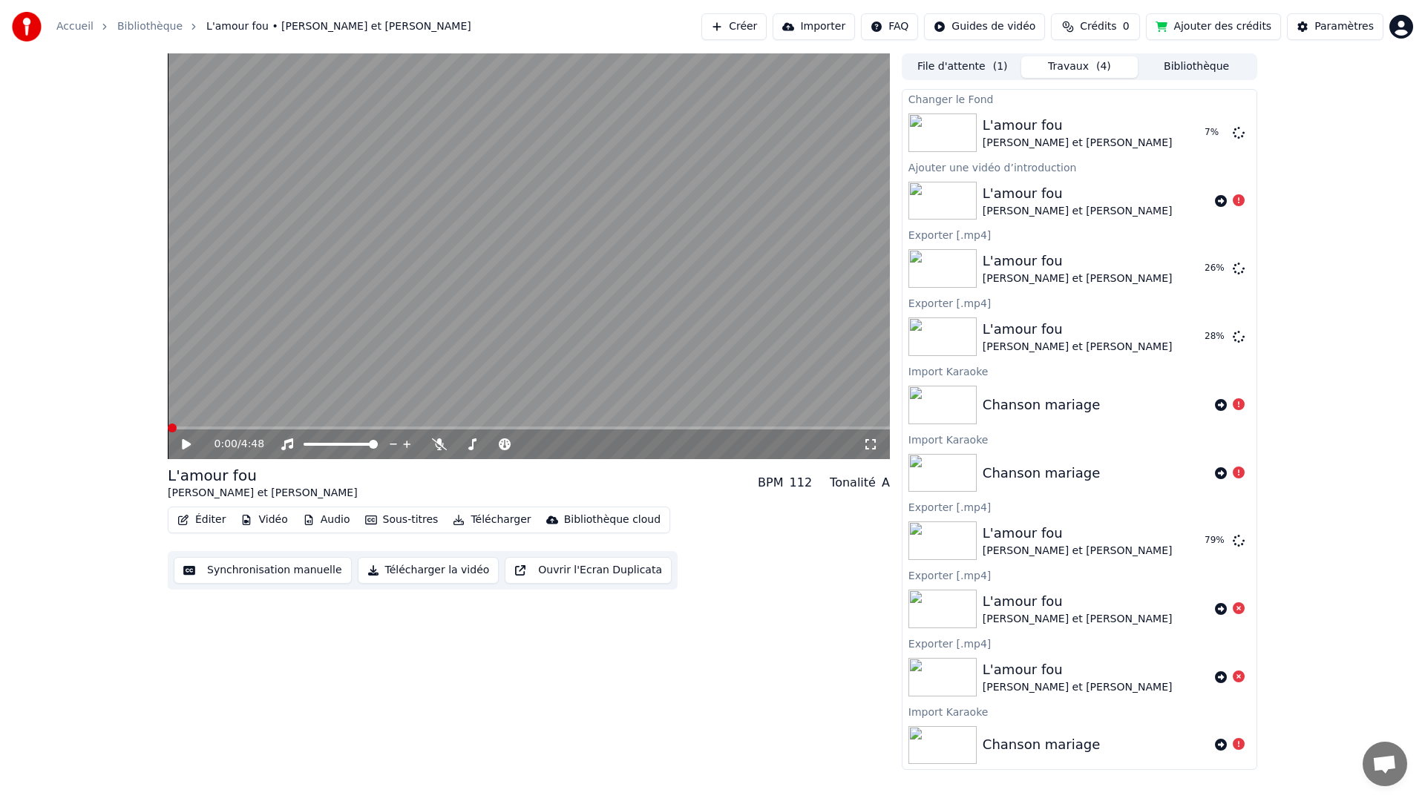
click at [595, 523] on div "Bibliothèque cloud" at bounding box center [612, 520] width 96 height 15
click at [585, 574] on div "Ouvrir la bibliothèque cloud" at bounding box center [635, 575] width 145 height 15
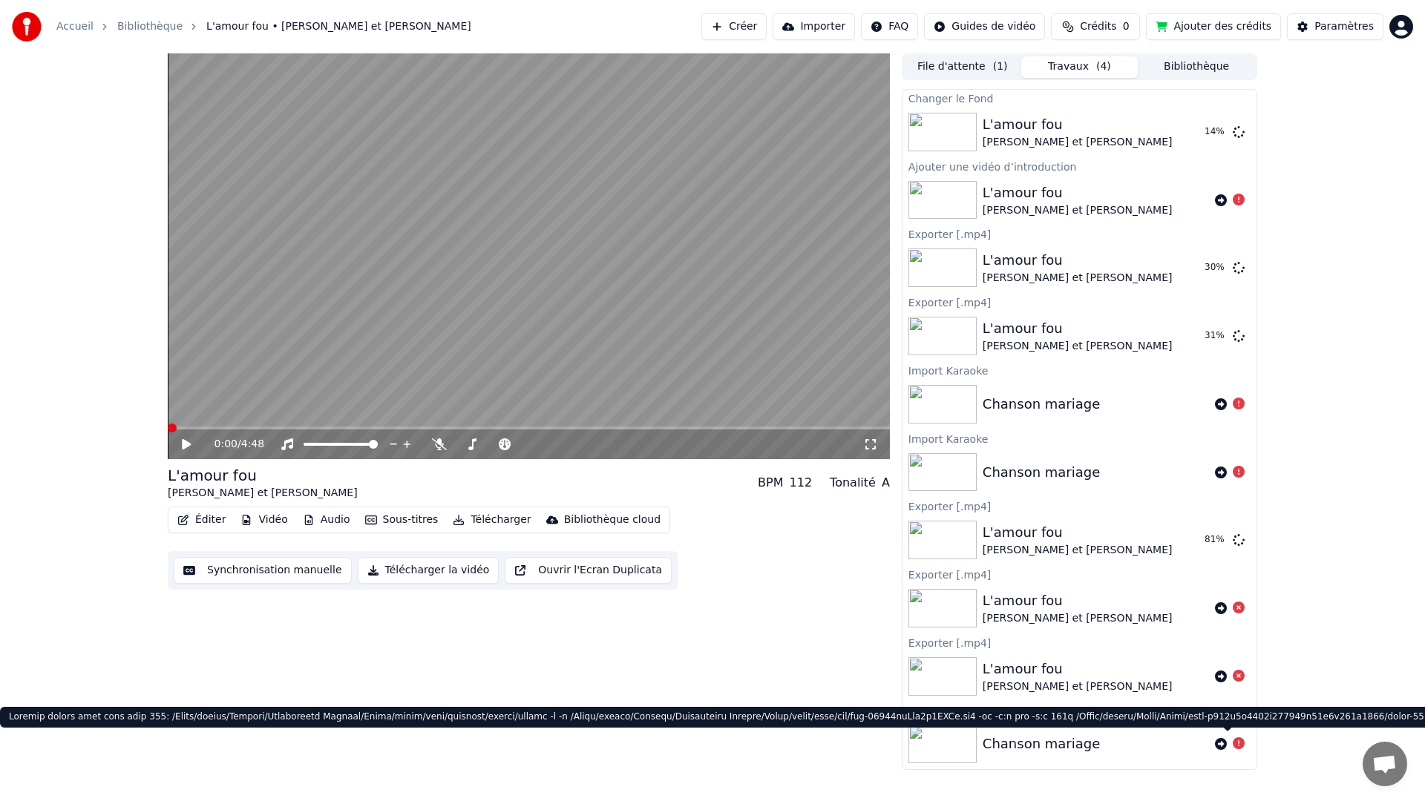
click at [1233, 744] on icon at bounding box center [1239, 744] width 12 height 12
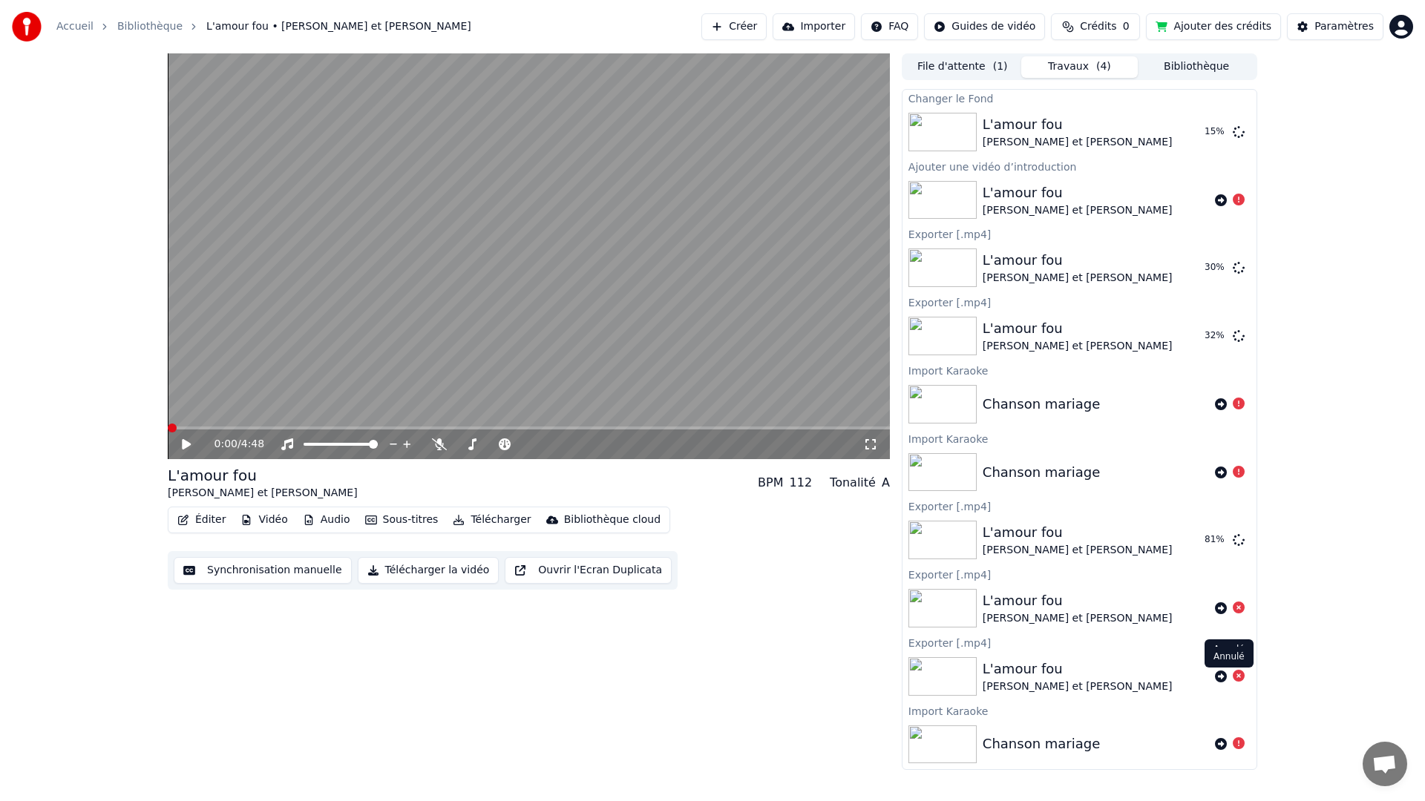
click at [1233, 677] on icon at bounding box center [1239, 676] width 12 height 12
click at [1233, 608] on icon at bounding box center [1239, 608] width 12 height 12
click at [254, 520] on button "Vidéo" at bounding box center [263, 520] width 59 height 21
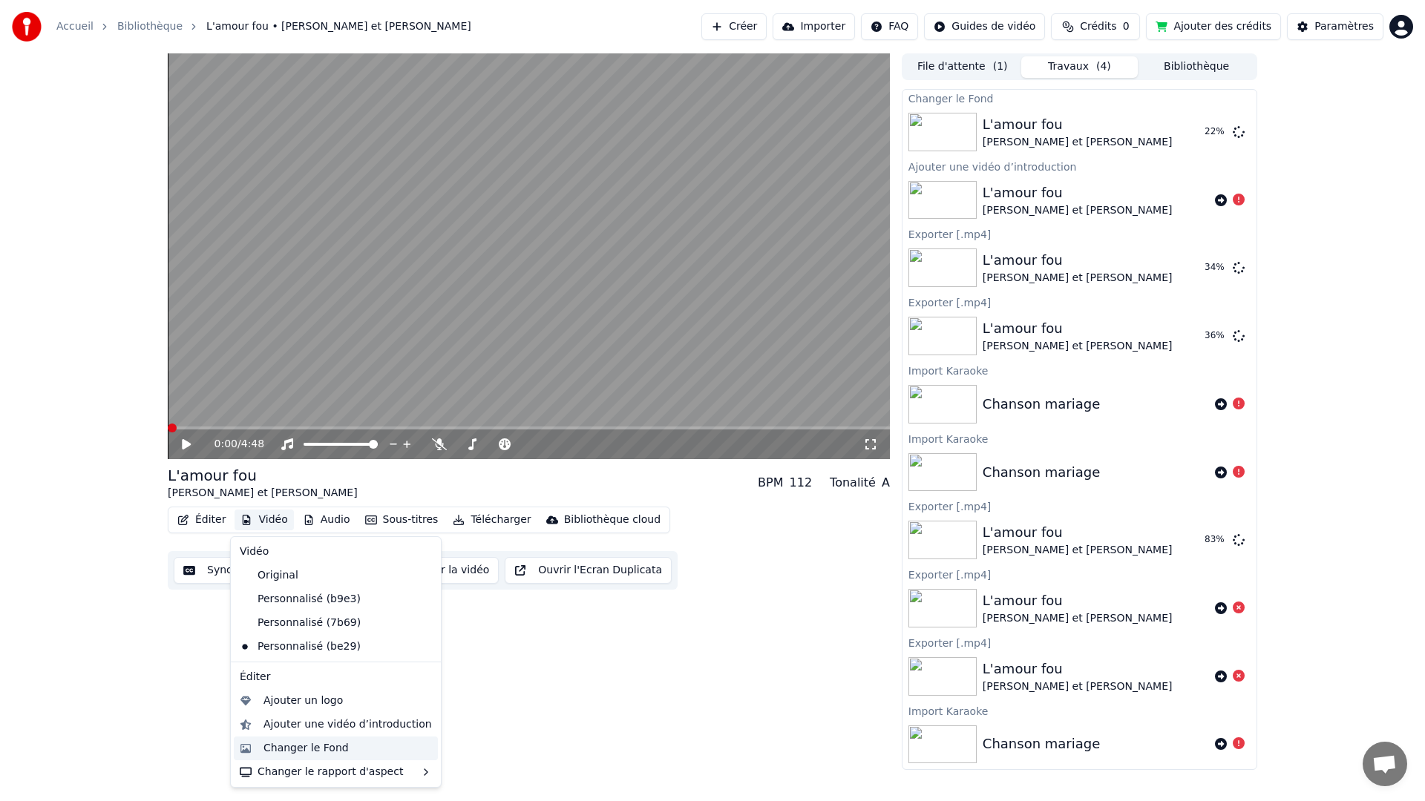
click at [301, 750] on div "Changer le Fond" at bounding box center [305, 748] width 85 height 15
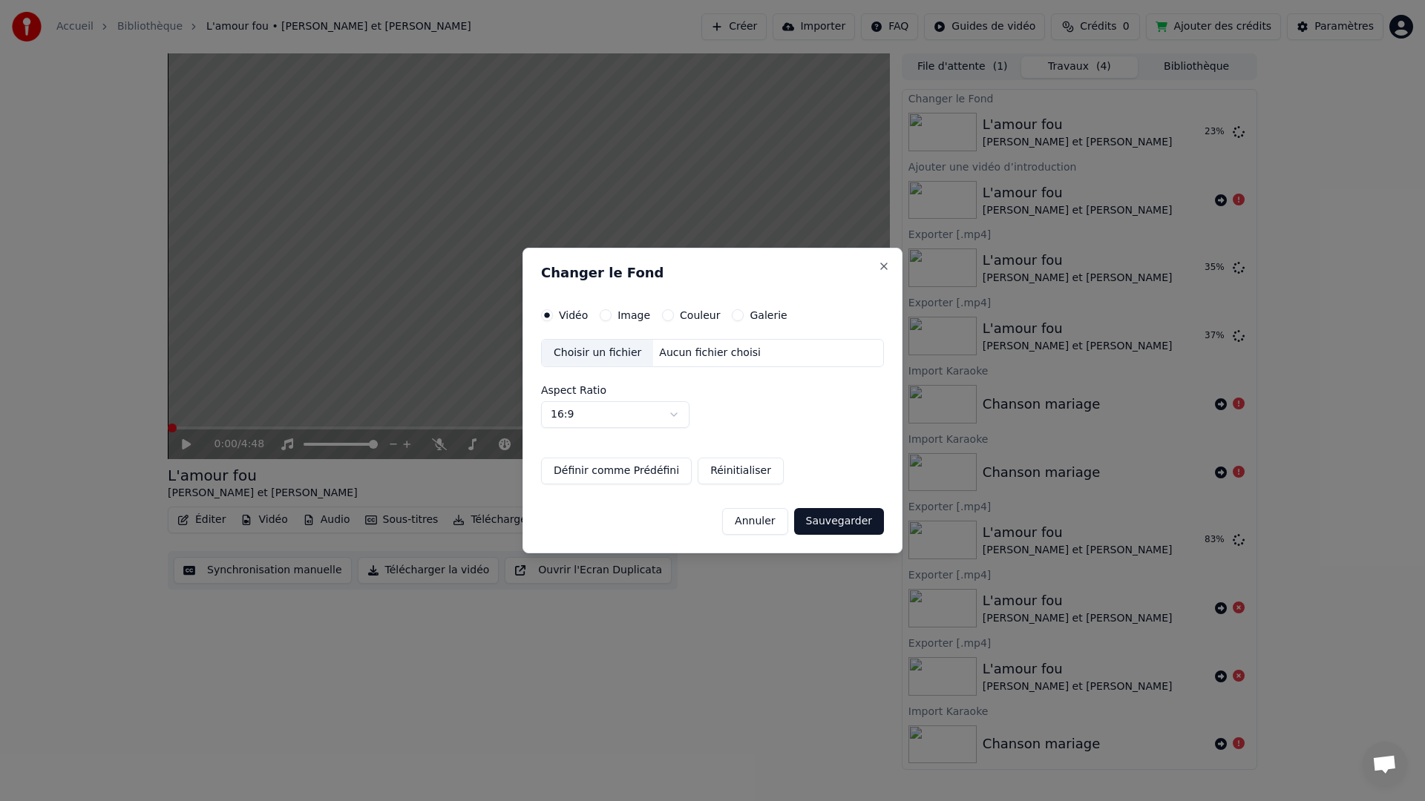
click at [611, 474] on button "Définir comme Prédéfini" at bounding box center [616, 471] width 151 height 27
click at [580, 356] on div "Choisir un fichier" at bounding box center [597, 353] width 111 height 27
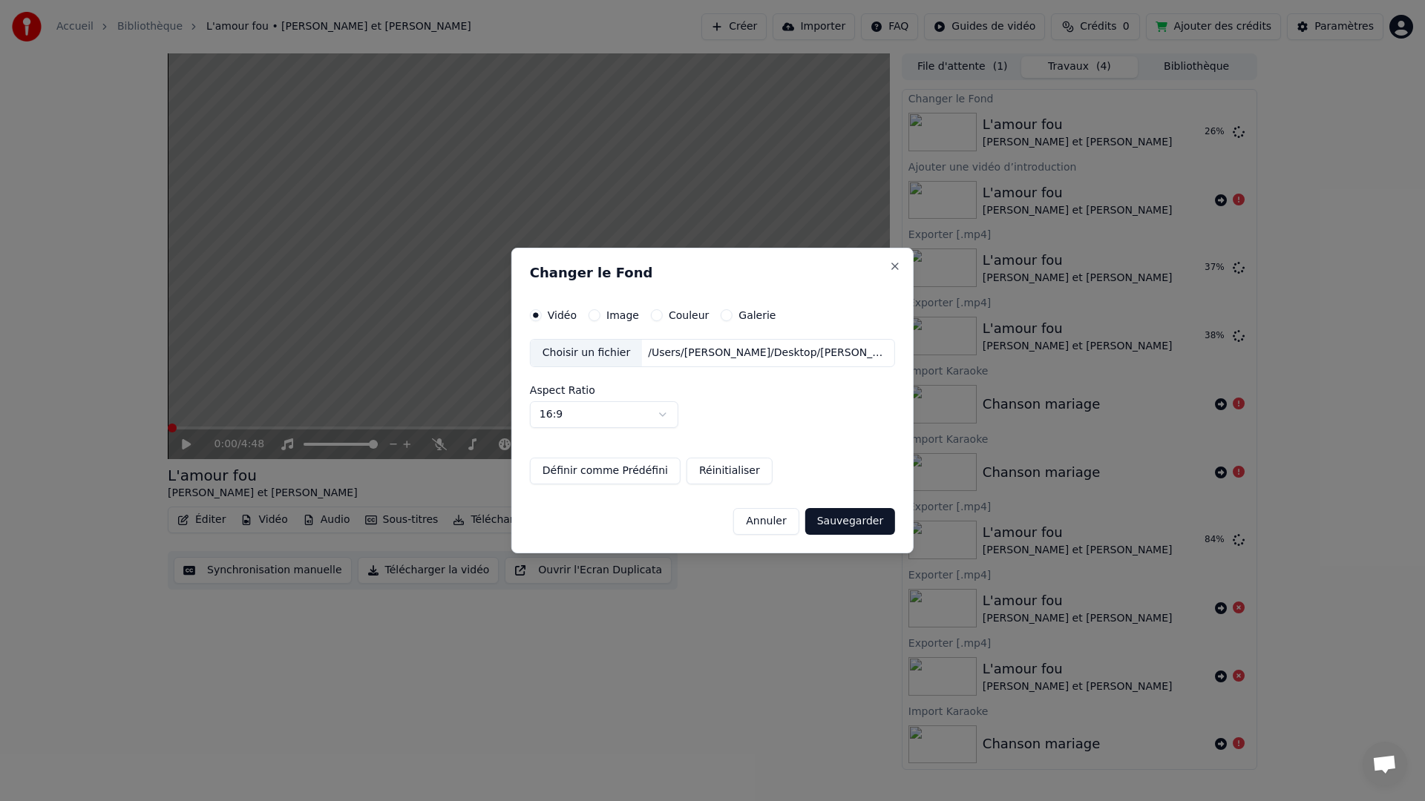
click at [859, 527] on button "Sauvegarder" at bounding box center [850, 521] width 90 height 27
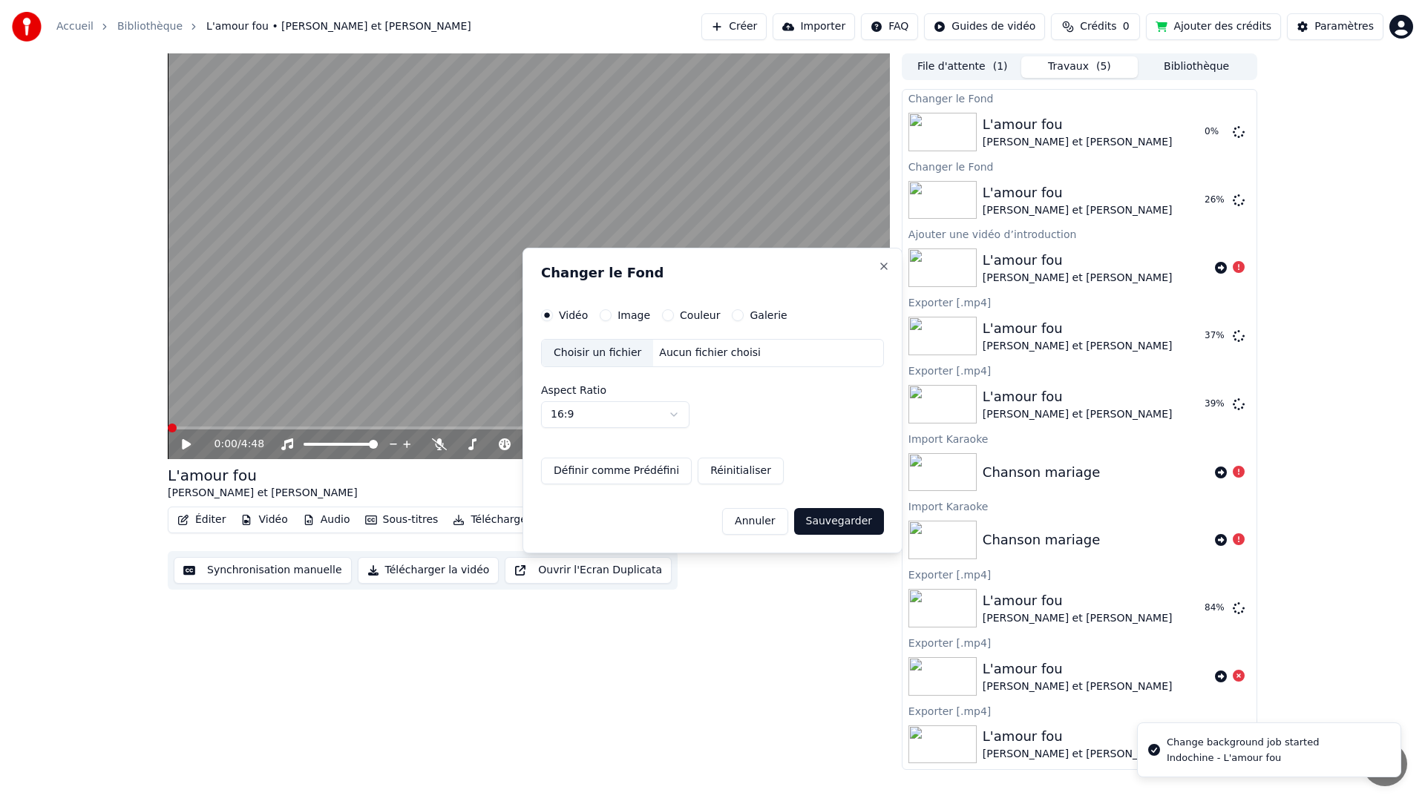
scroll to position [69, 0]
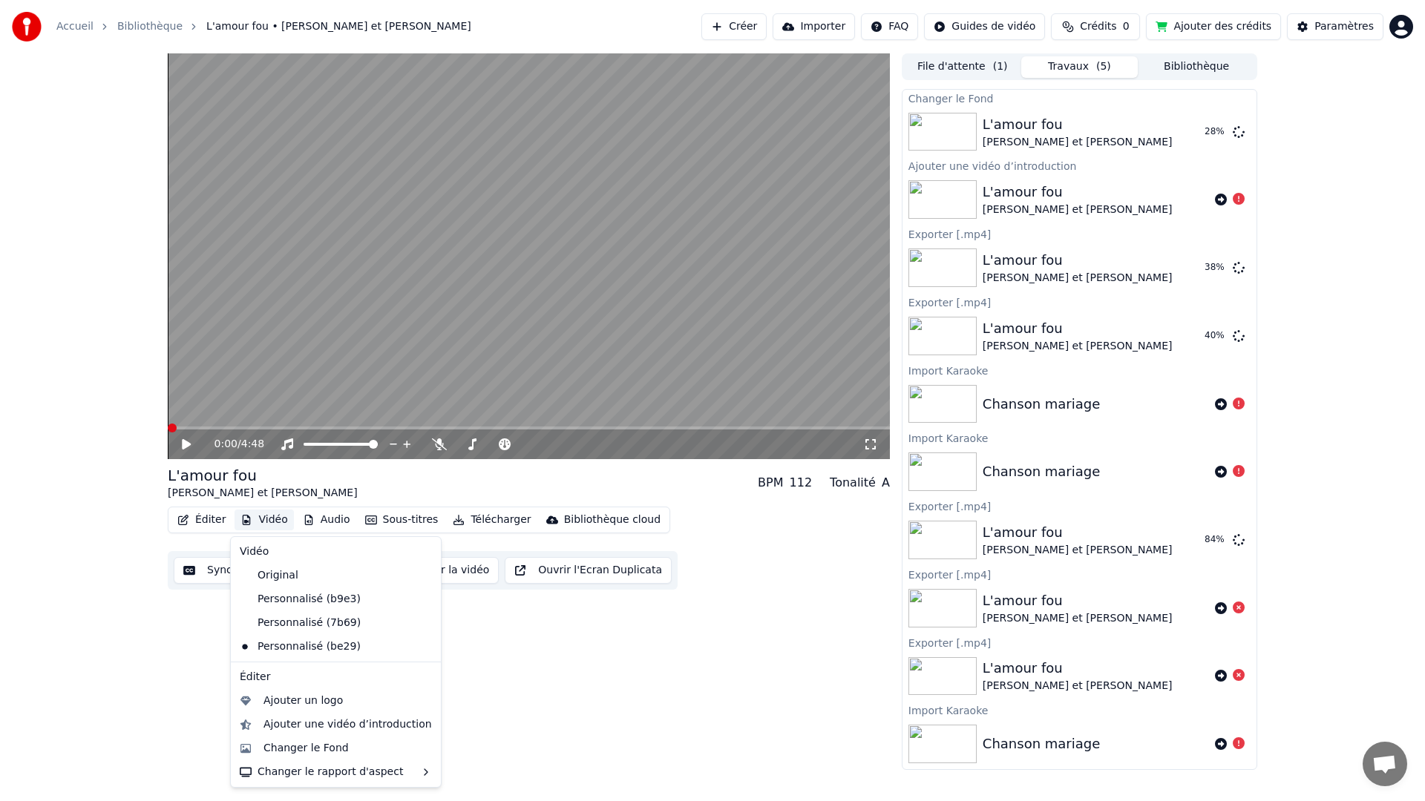
click at [272, 518] on button "Vidéo" at bounding box center [263, 520] width 59 height 21
click at [298, 724] on div "Ajouter une vidéo d’introduction" at bounding box center [347, 725] width 168 height 15
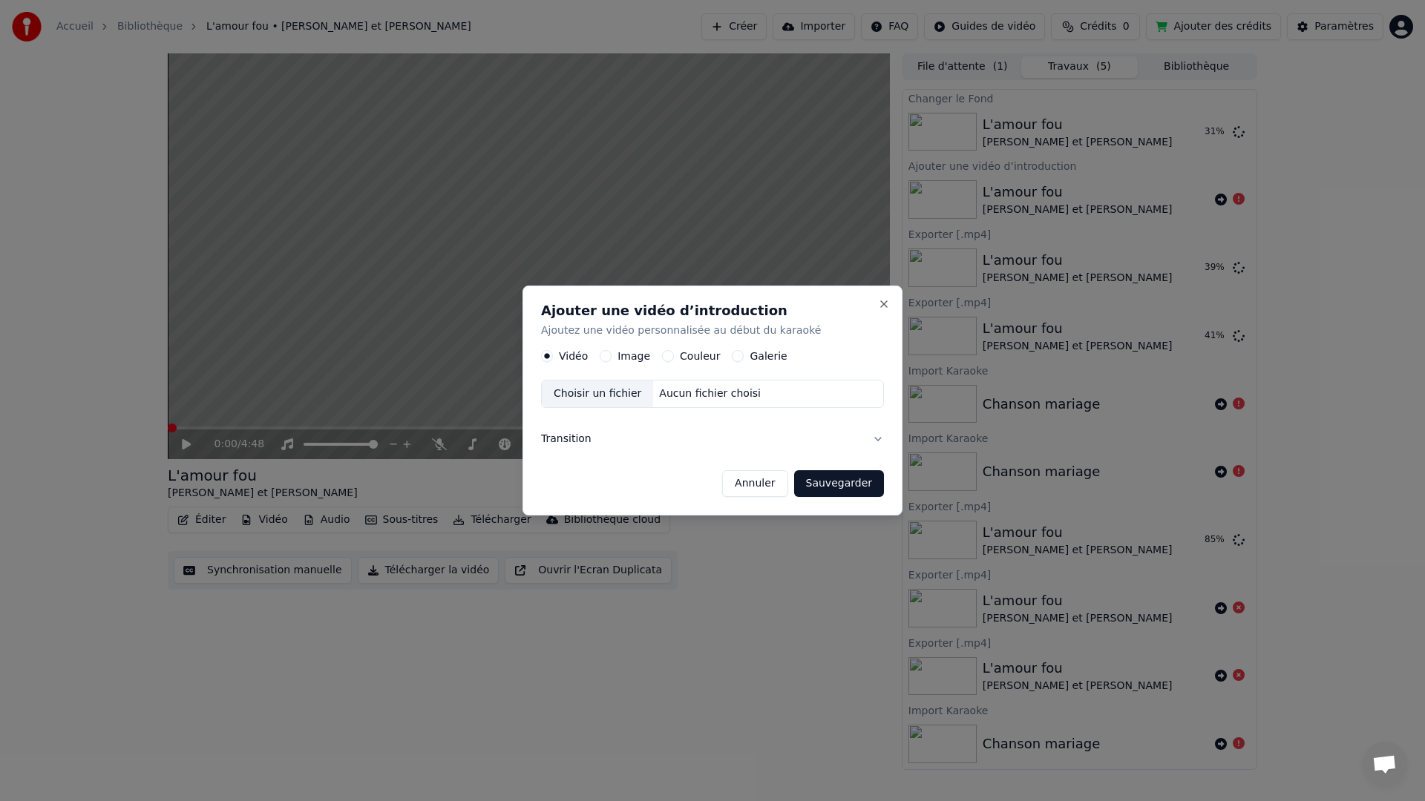
click at [605, 391] on div "Choisir un fichier" at bounding box center [597, 394] width 111 height 27
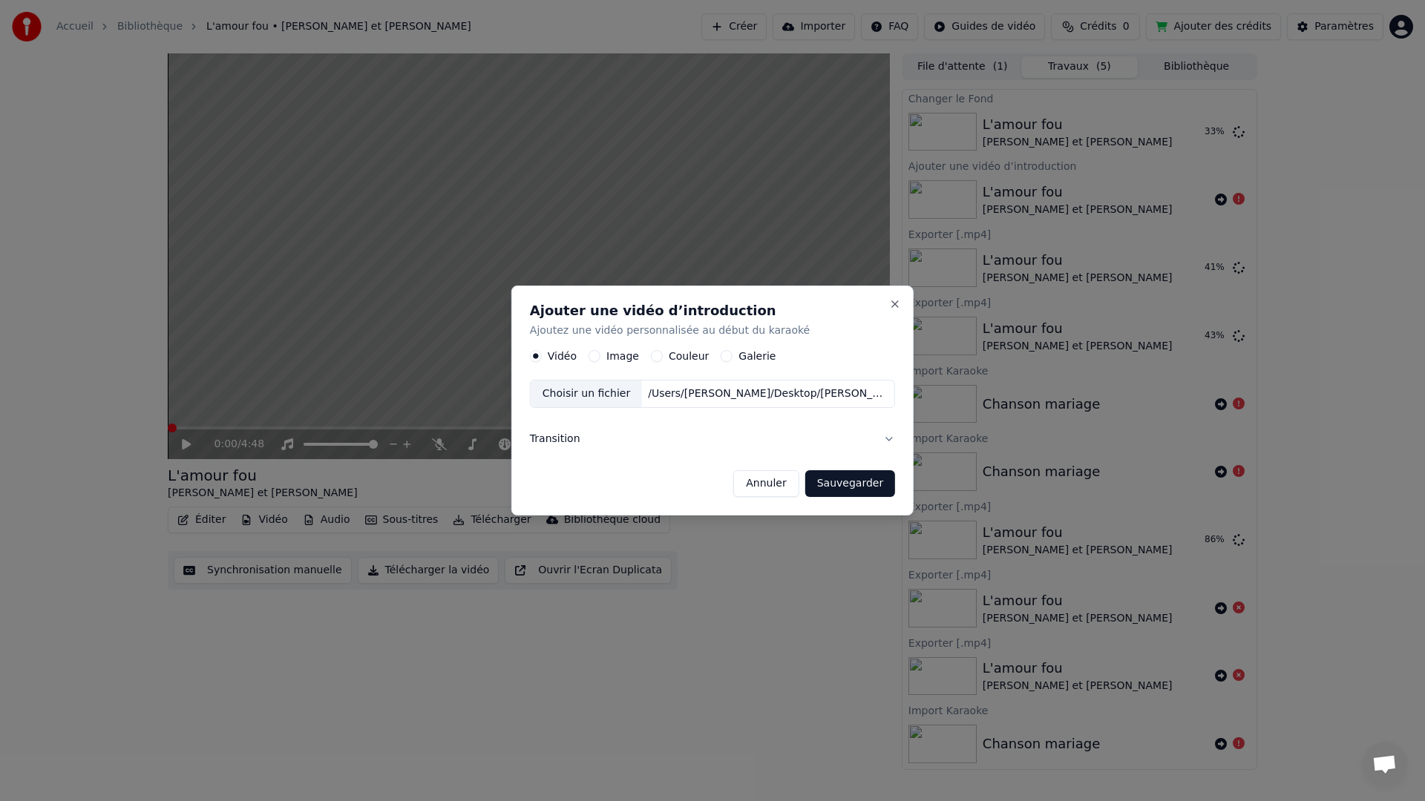
click at [594, 356] on button "Image" at bounding box center [594, 356] width 12 height 12
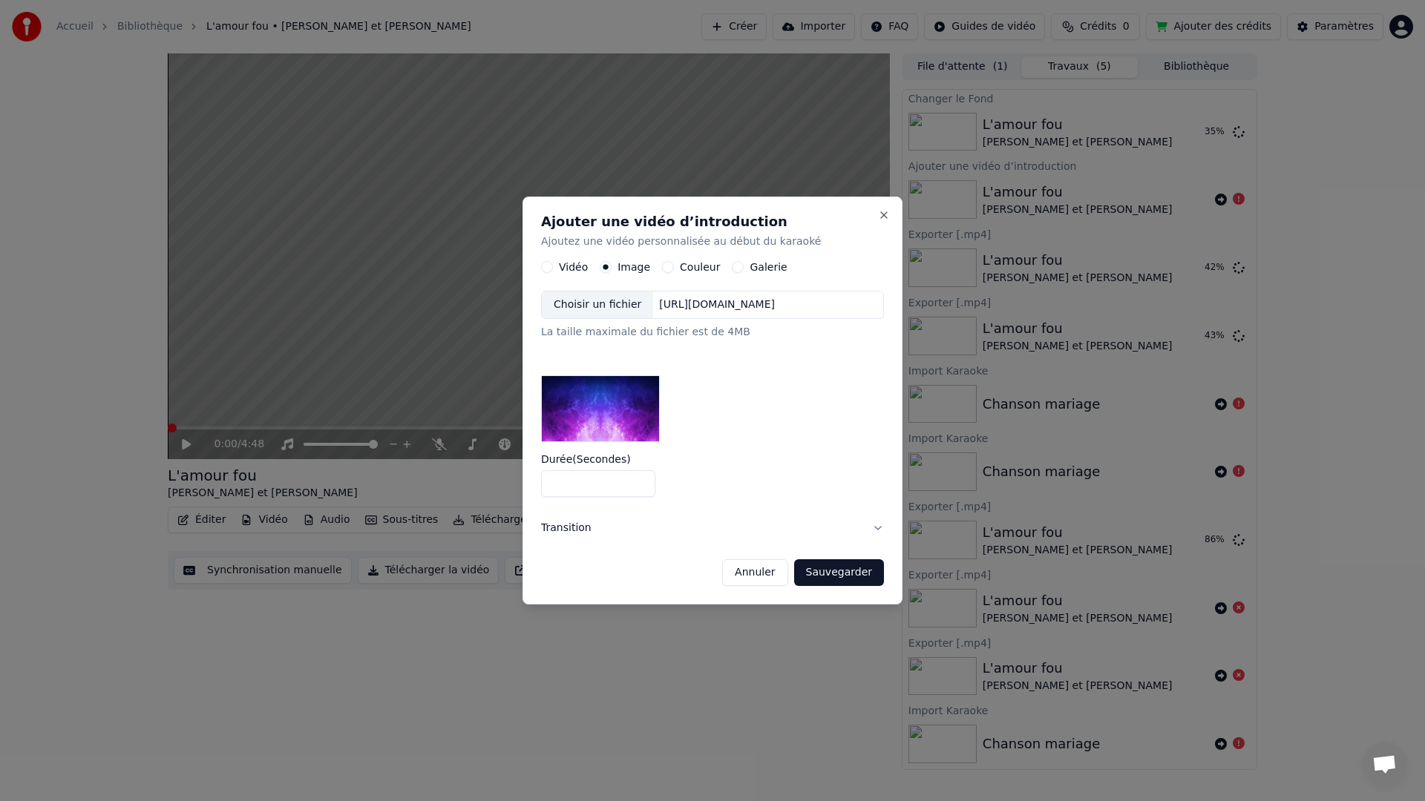
click at [541, 264] on button "Vidéo" at bounding box center [547, 267] width 12 height 12
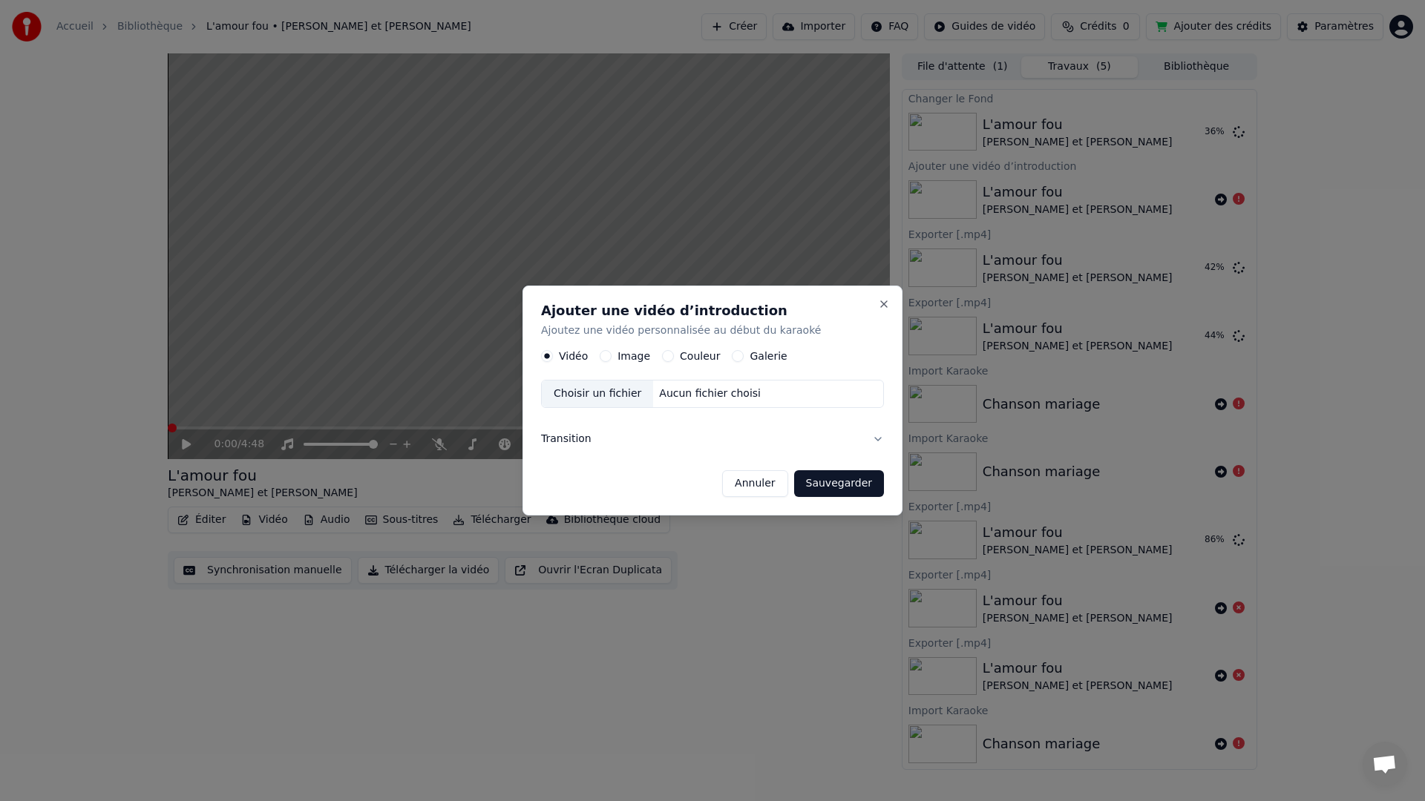
click at [876, 443] on button "Transition" at bounding box center [712, 439] width 343 height 39
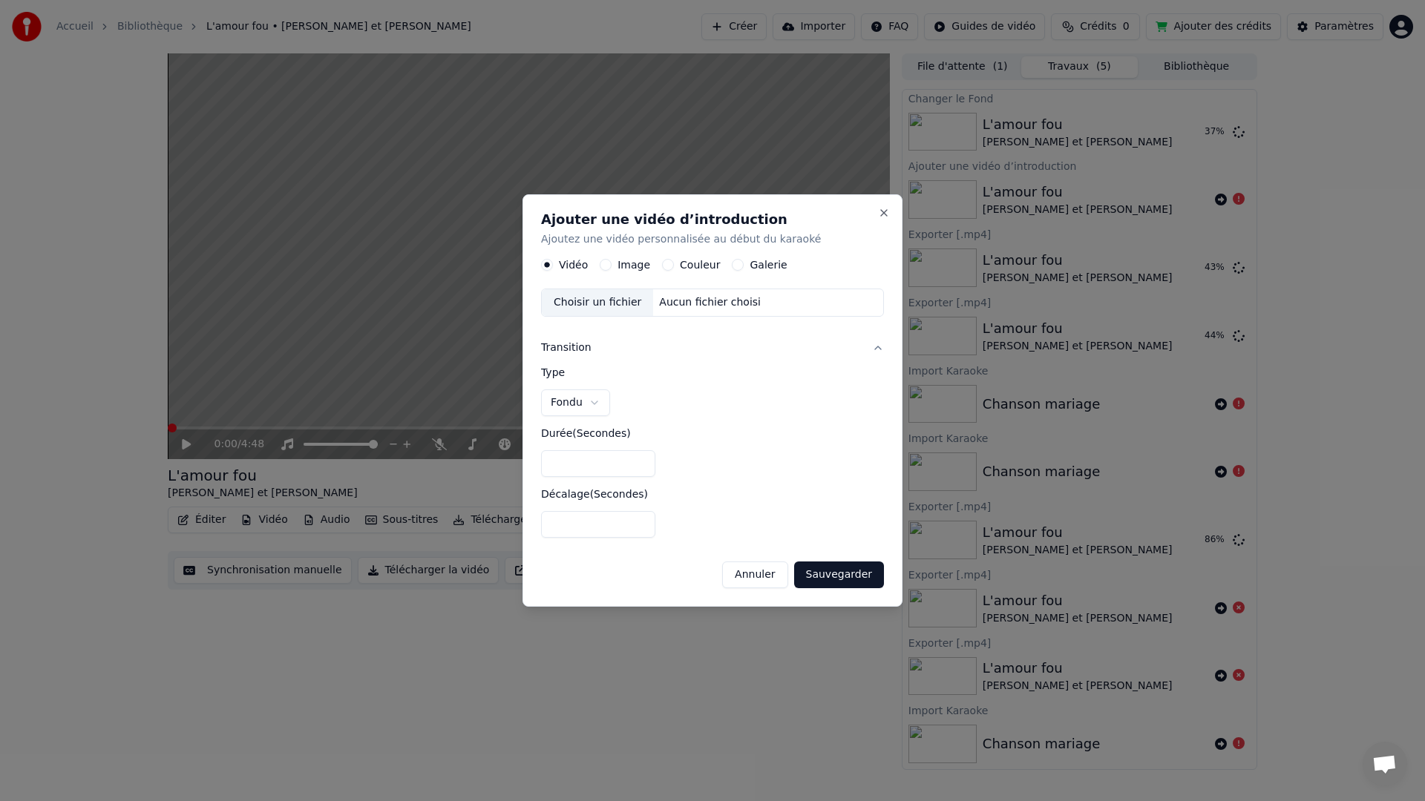
click at [878, 345] on button "Transition" at bounding box center [712, 348] width 343 height 39
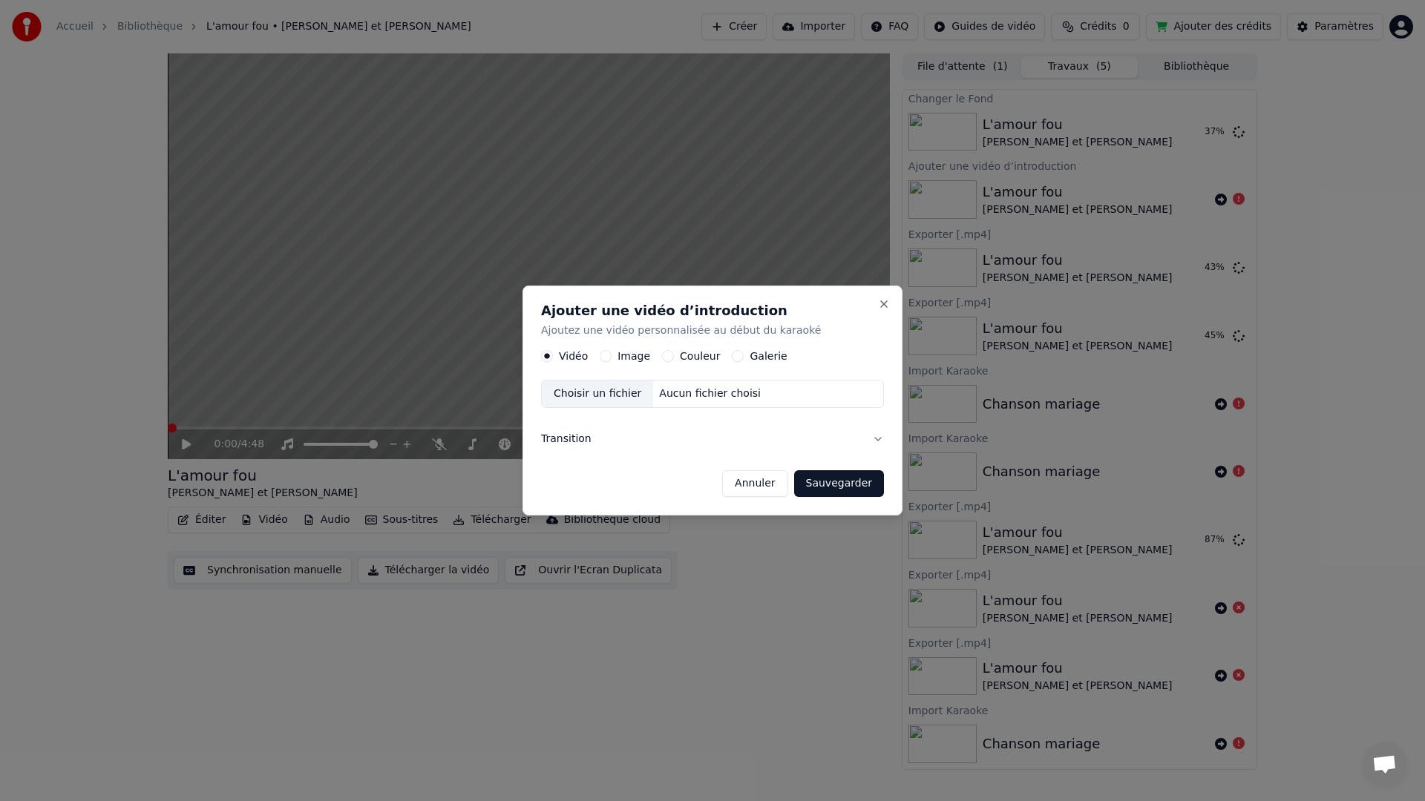
click at [860, 480] on button "Sauvegarder" at bounding box center [839, 483] width 90 height 27
click at [608, 393] on div "Choisir un fichier" at bounding box center [597, 394] width 111 height 27
click at [885, 303] on button "Close" at bounding box center [884, 304] width 12 height 12
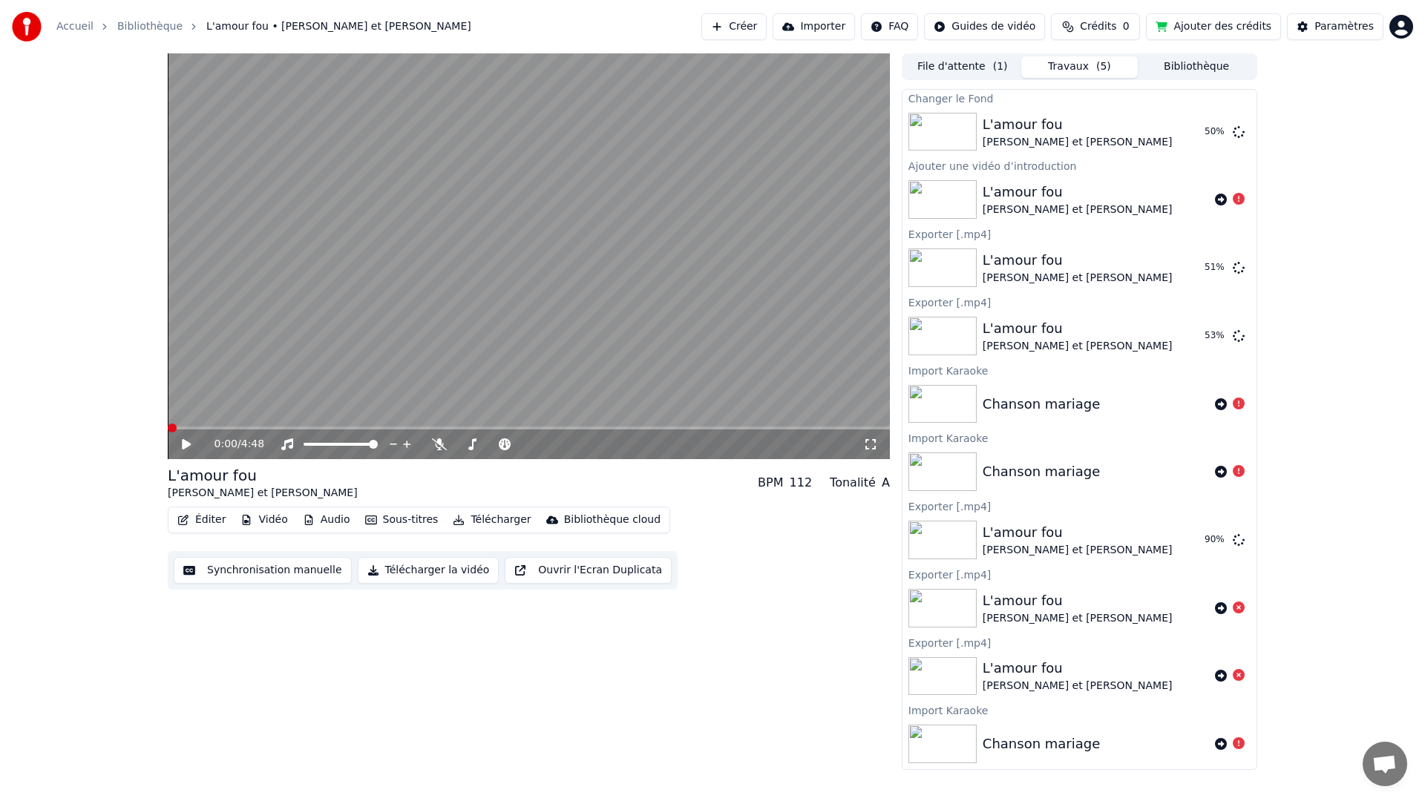
click at [277, 520] on button "Vidéo" at bounding box center [263, 520] width 59 height 21
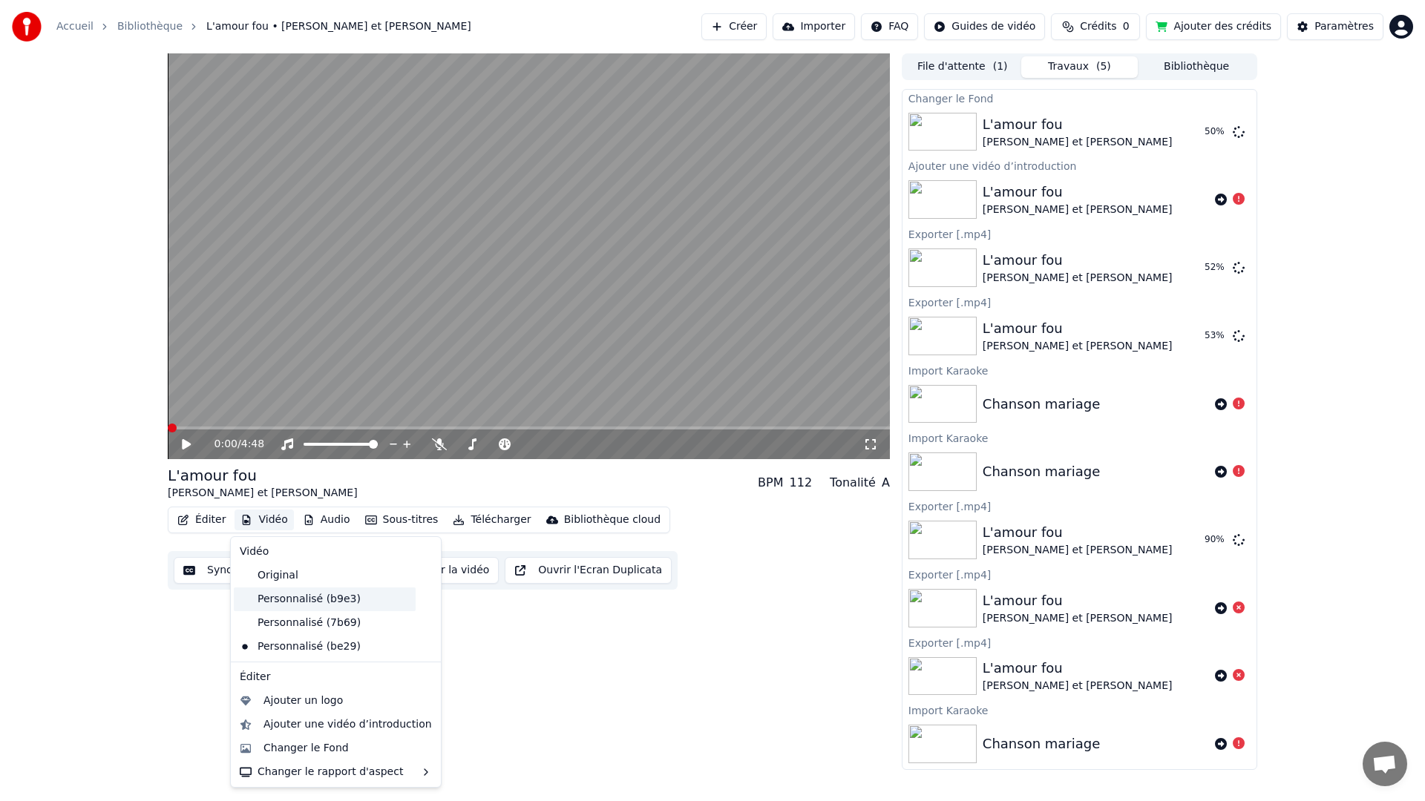
click at [280, 602] on div "Personnalisé (b9e3)" at bounding box center [325, 600] width 182 height 24
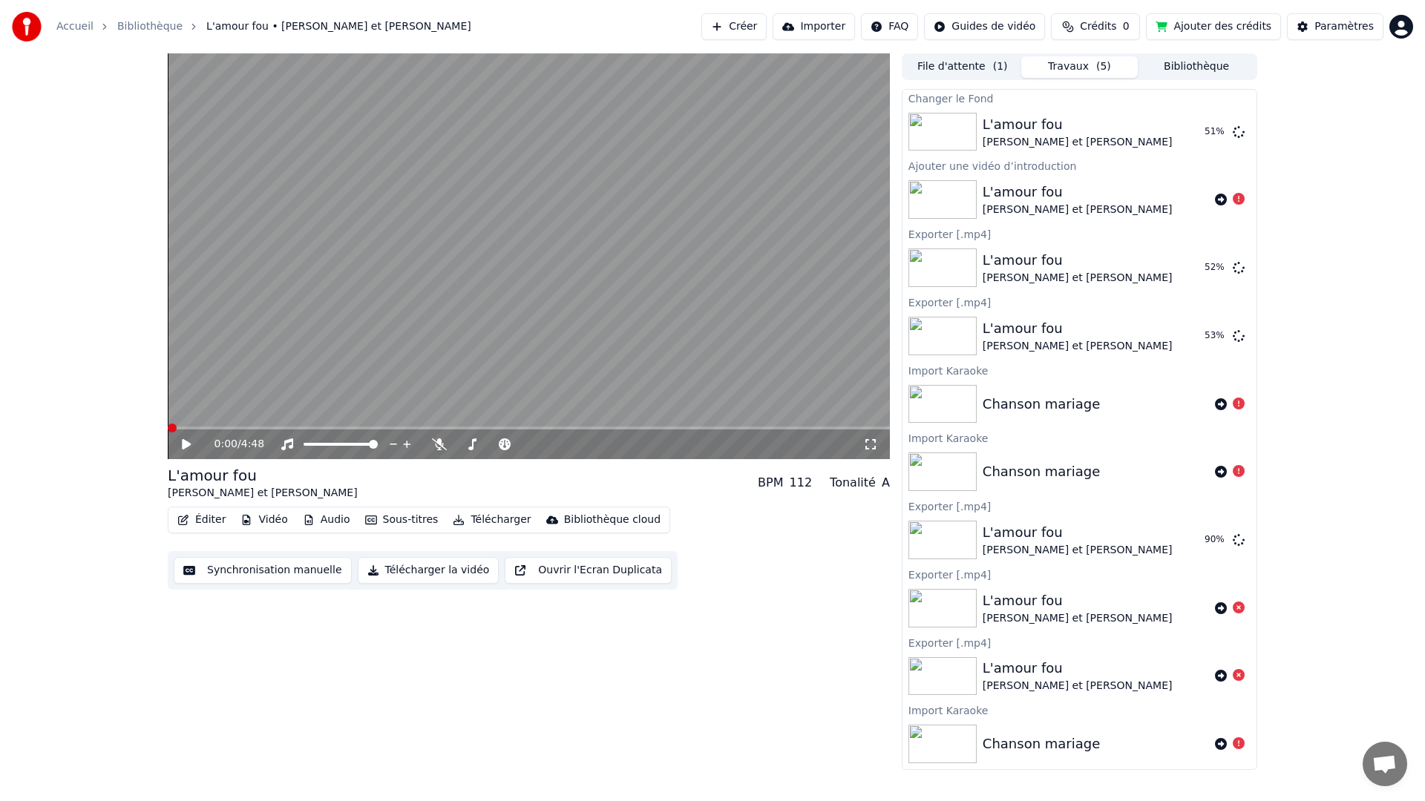
click at [260, 518] on button "Vidéo" at bounding box center [263, 520] width 59 height 21
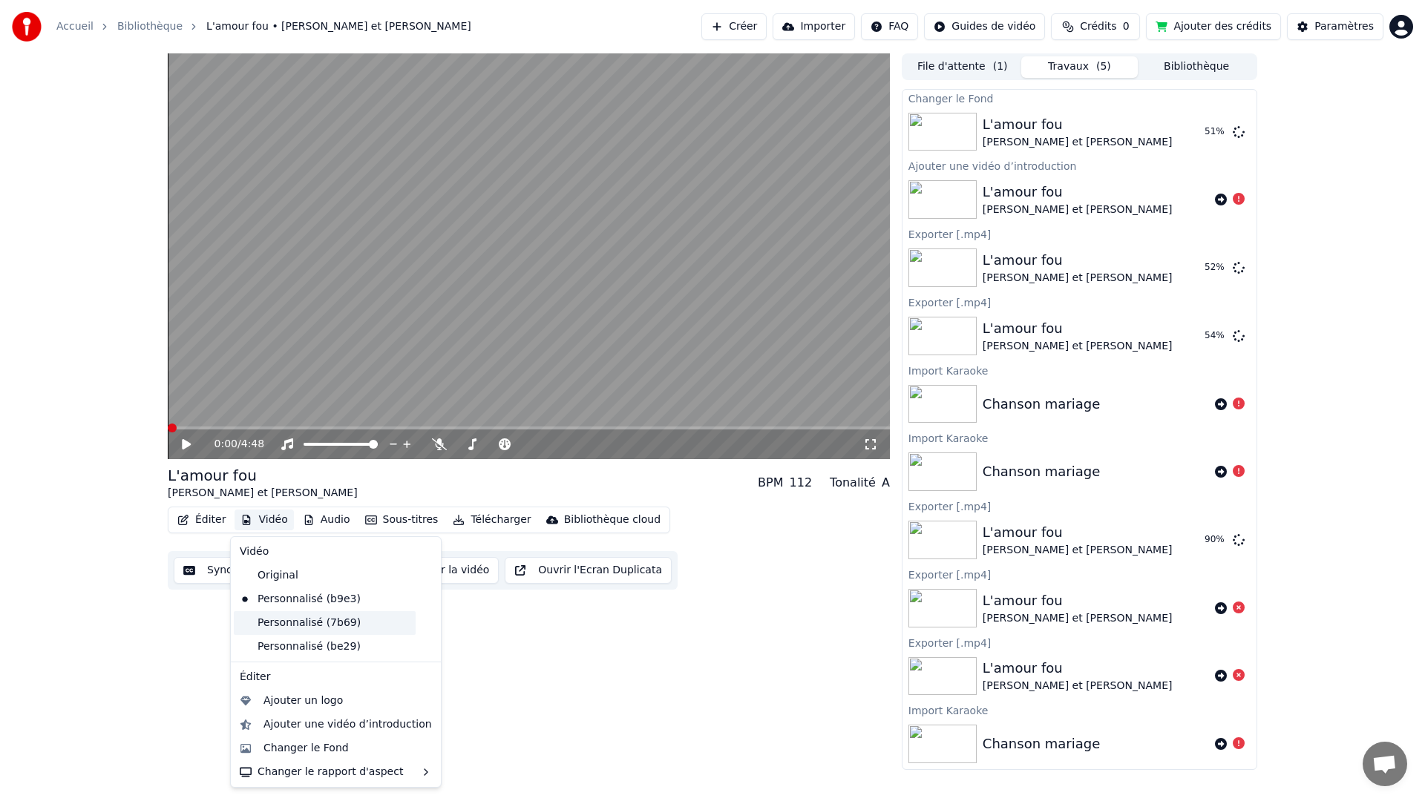
click at [277, 619] on div "Personnalisé (7b69)" at bounding box center [325, 623] width 182 height 24
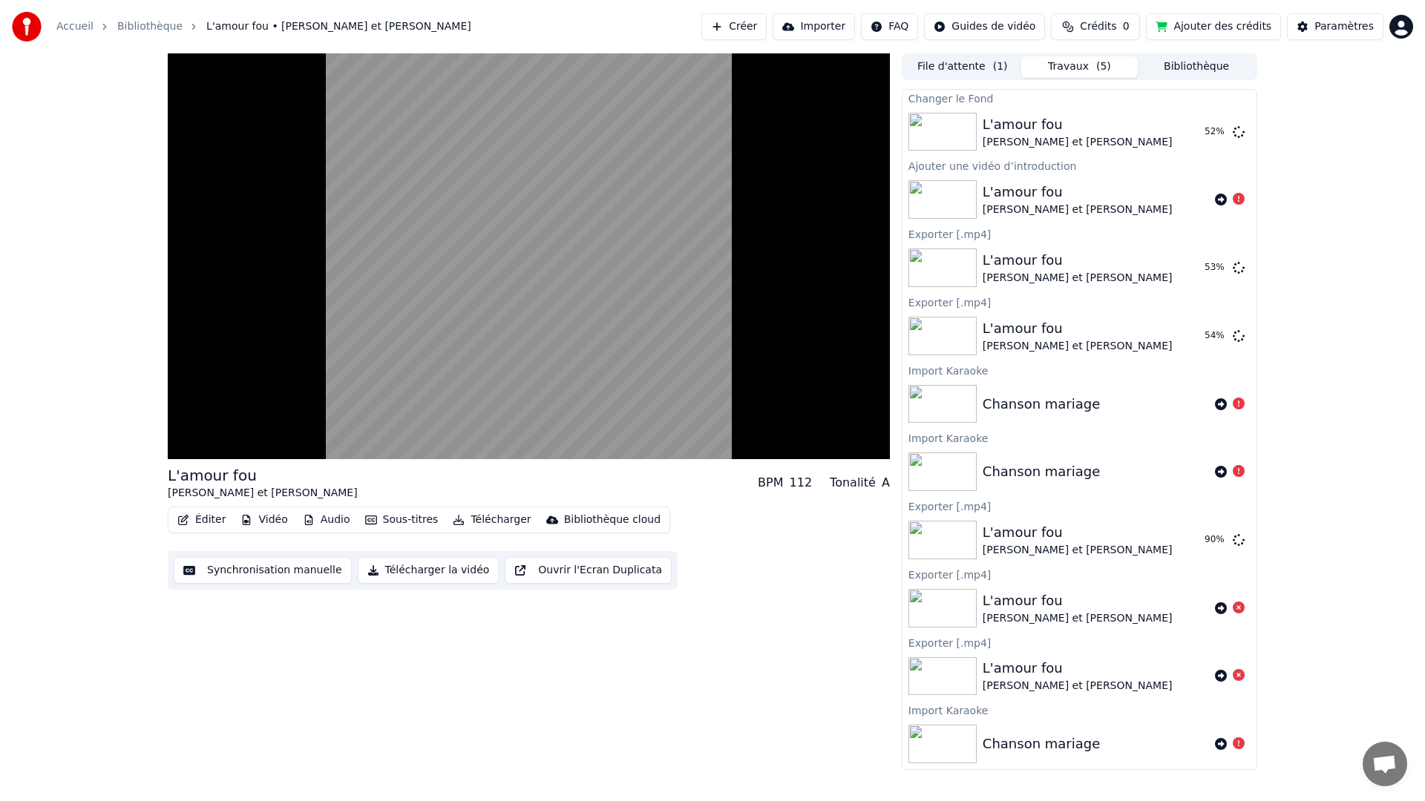
click at [271, 518] on button "Vidéo" at bounding box center [263, 520] width 59 height 21
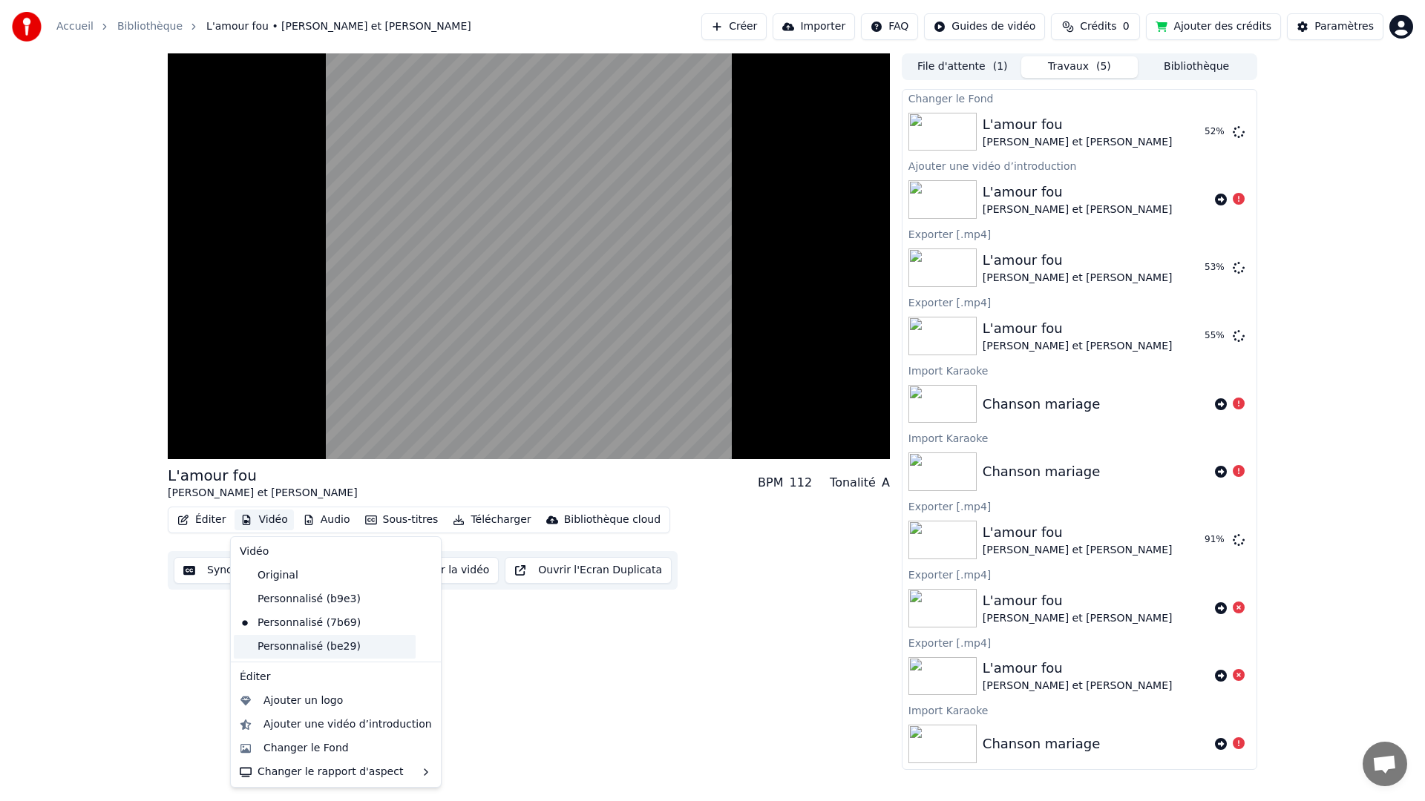
click at [289, 646] on div "Personnalisé (be29)" at bounding box center [325, 647] width 182 height 24
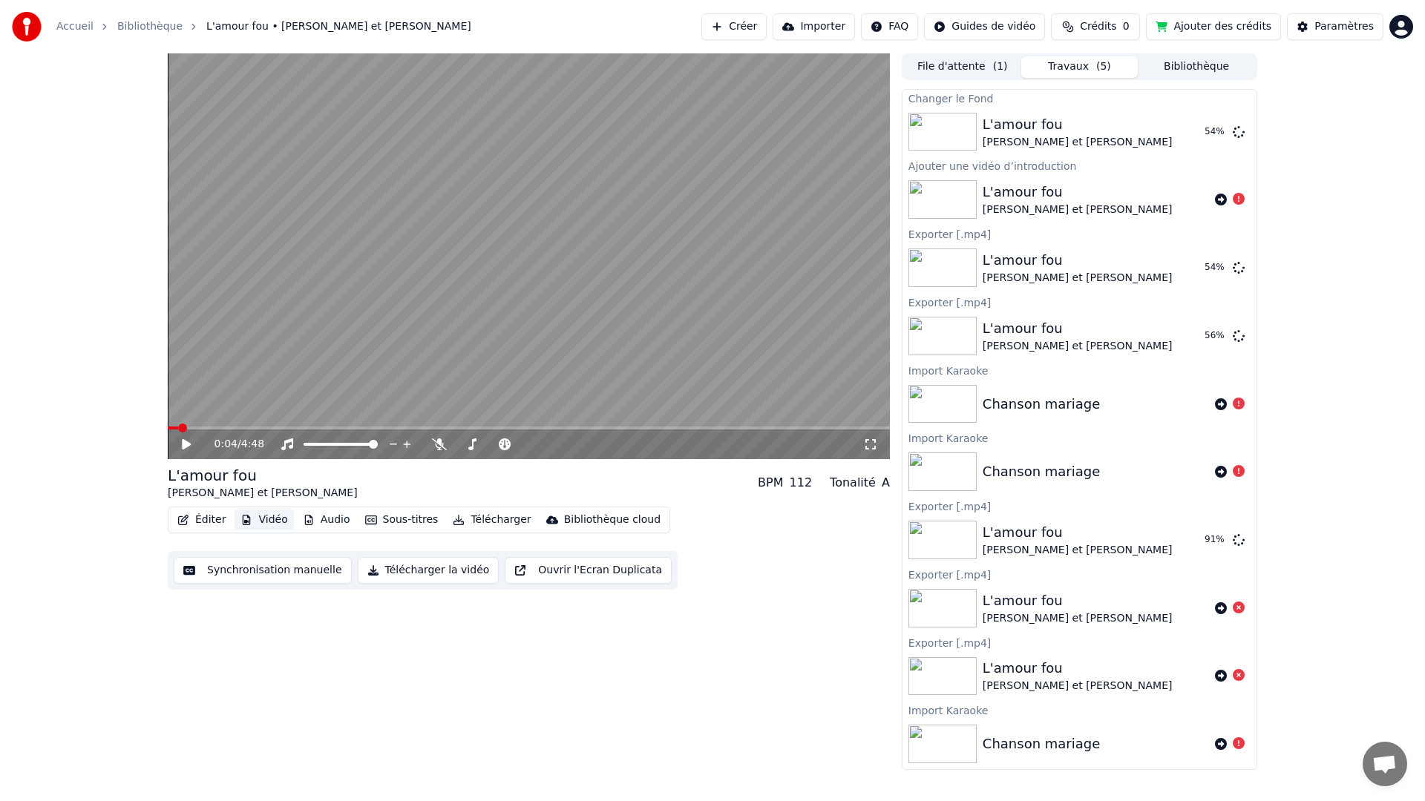
scroll to position [0, 0]
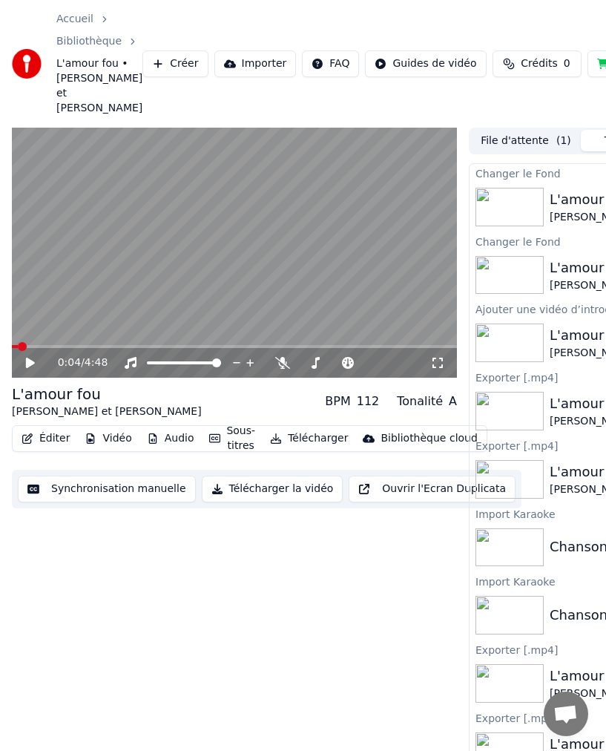
click at [86, 153] on video at bounding box center [234, 253] width 445 height 251
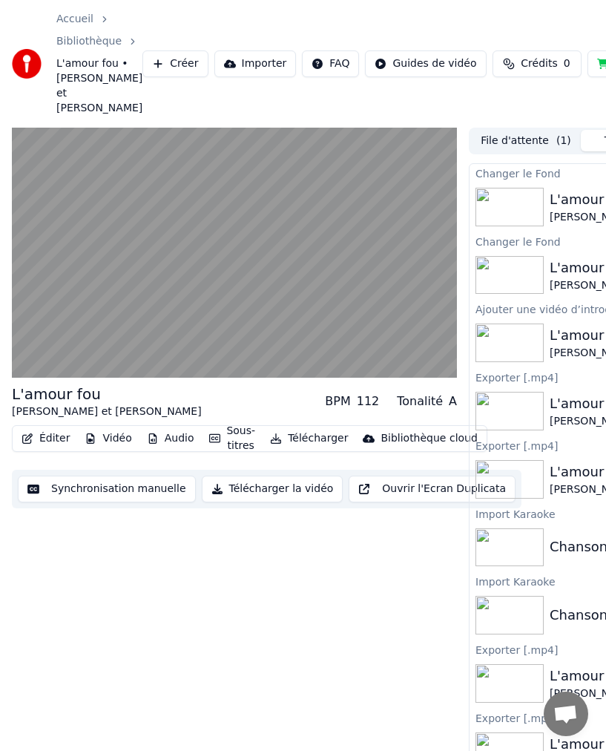
click at [55, 145] on video at bounding box center [234, 253] width 445 height 251
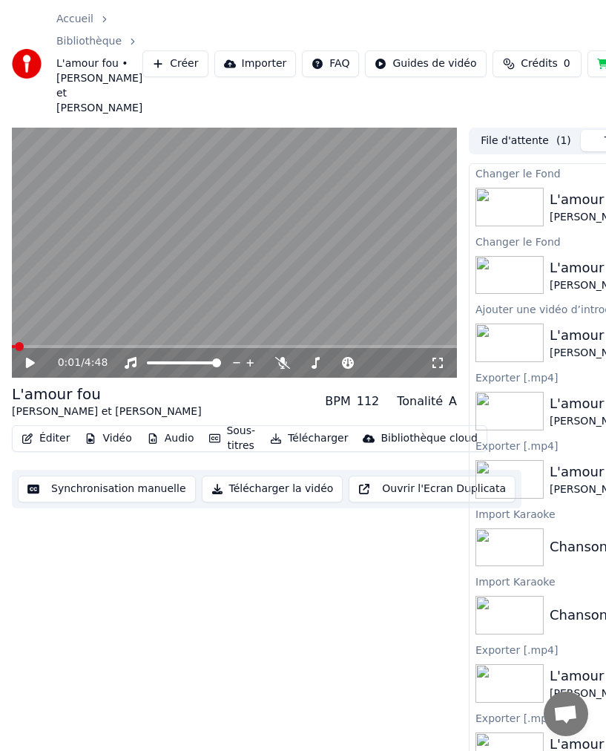
click at [36, 89] on div "Accueil Bibliothèque L'amour fou • [PERSON_NAME] et [PERSON_NAME]" at bounding box center [77, 64] width 131 height 104
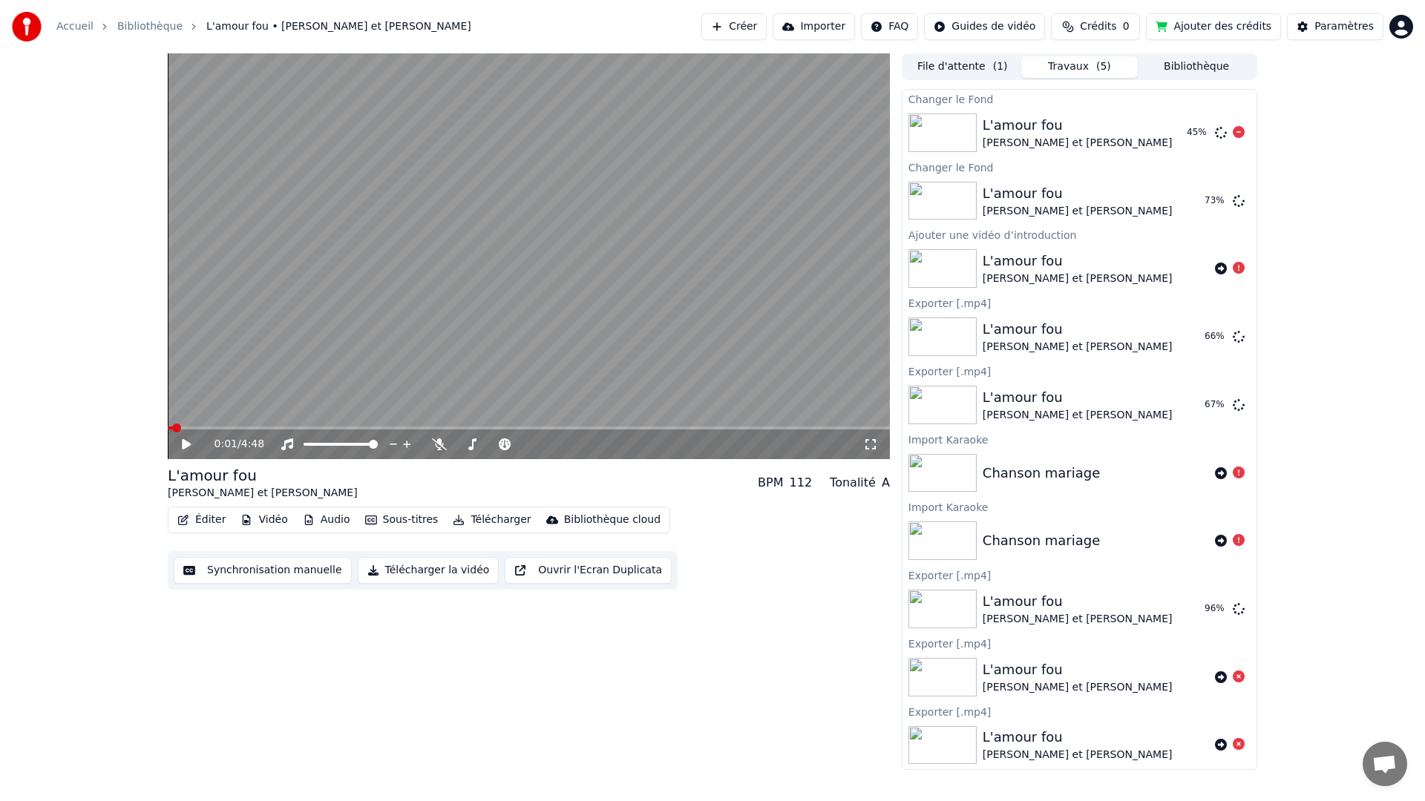
click at [943, 100] on div "Changer le Fond" at bounding box center [1079, 99] width 354 height 18
click at [962, 234] on div "Ajouter une vidéo d’introduction" at bounding box center [1079, 235] width 354 height 18
click at [925, 267] on img at bounding box center [942, 268] width 68 height 39
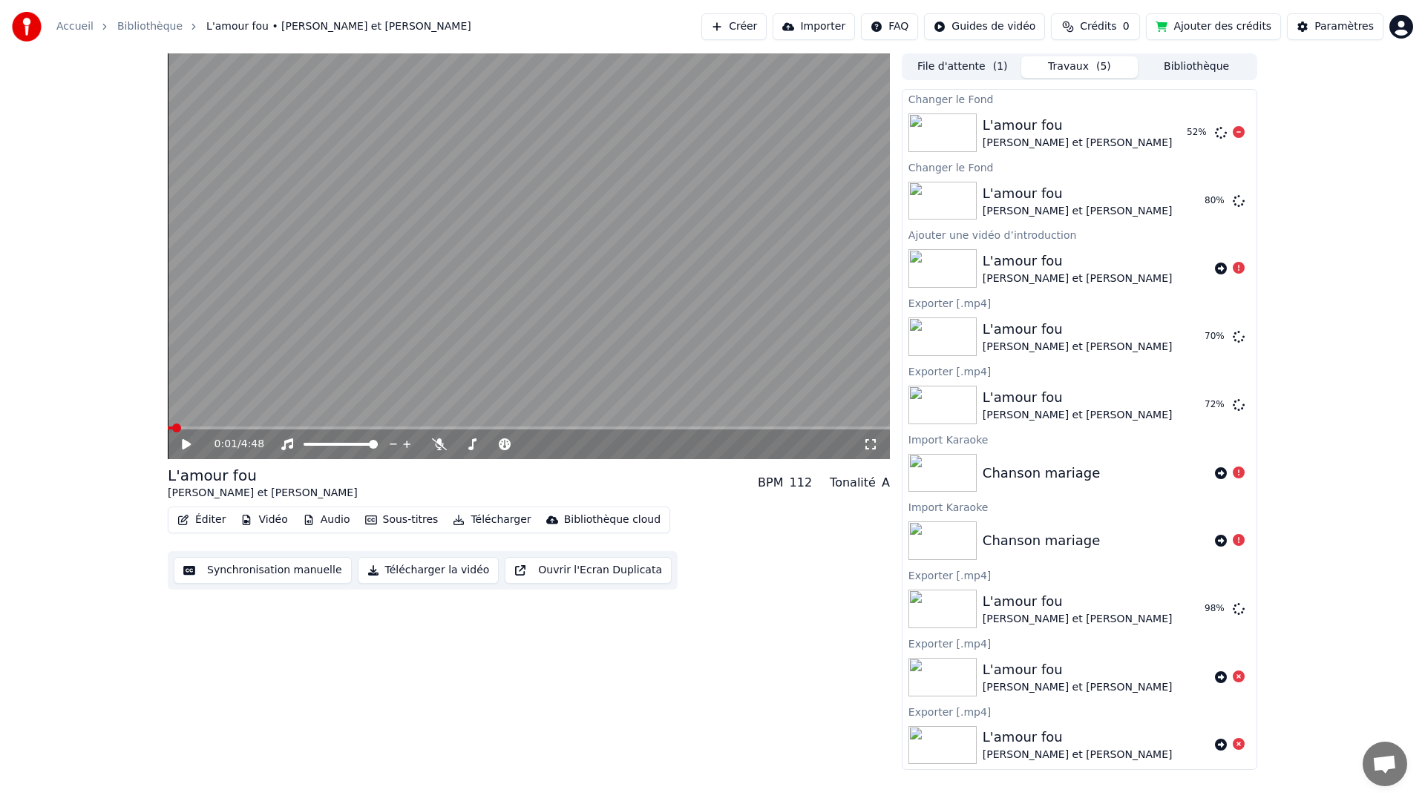
click at [936, 119] on img at bounding box center [942, 133] width 68 height 39
drag, startPoint x: 936, startPoint y: 119, endPoint x: 1133, endPoint y: 121, distance: 197.4
click at [1133, 121] on div "L'amour fou [PERSON_NAME] et [PERSON_NAME] 52 %" at bounding box center [1079, 133] width 354 height 50
click at [965, 131] on img at bounding box center [942, 133] width 68 height 39
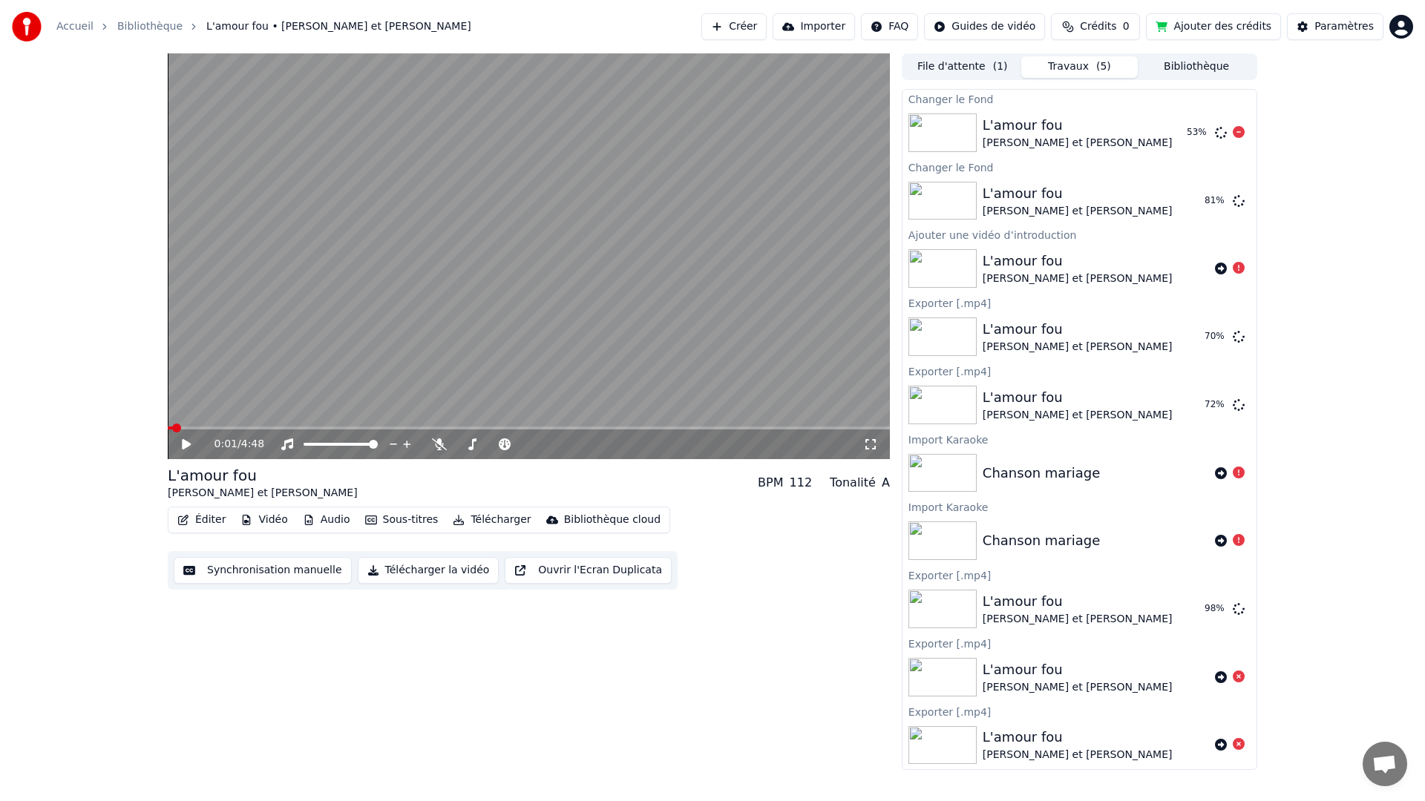
click at [965, 131] on img at bounding box center [942, 133] width 68 height 39
click at [1233, 132] on icon at bounding box center [1239, 132] width 12 height 12
click at [1233, 133] on icon at bounding box center [1239, 132] width 12 height 12
click at [1233, 200] on icon at bounding box center [1239, 200] width 12 height 12
click at [1233, 338] on icon at bounding box center [1239, 336] width 12 height 12
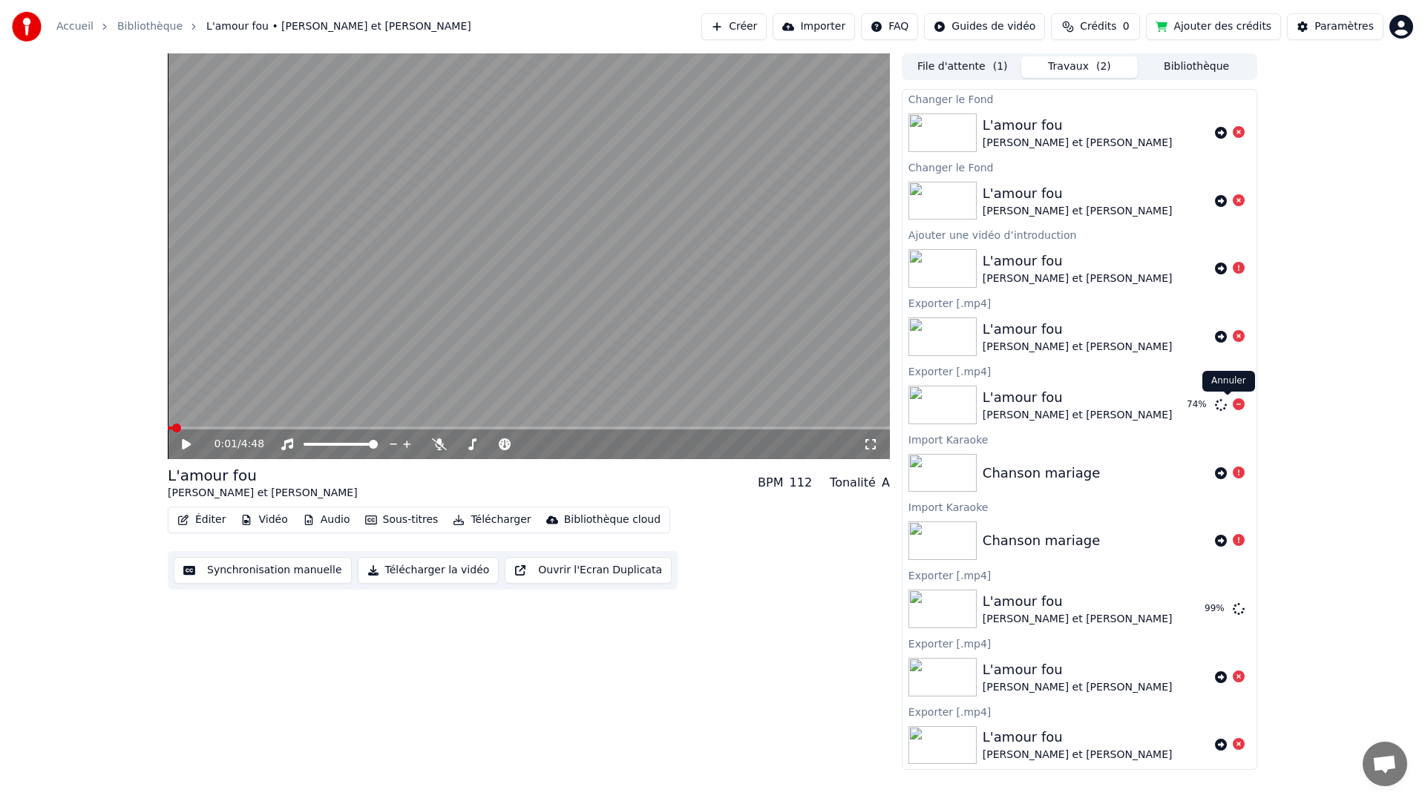
click at [1233, 403] on icon at bounding box center [1239, 404] width 12 height 12
click at [1233, 608] on icon at bounding box center [1239, 609] width 12 height 12
click at [435, 571] on button "Télécharger la vidéo" at bounding box center [429, 570] width 142 height 27
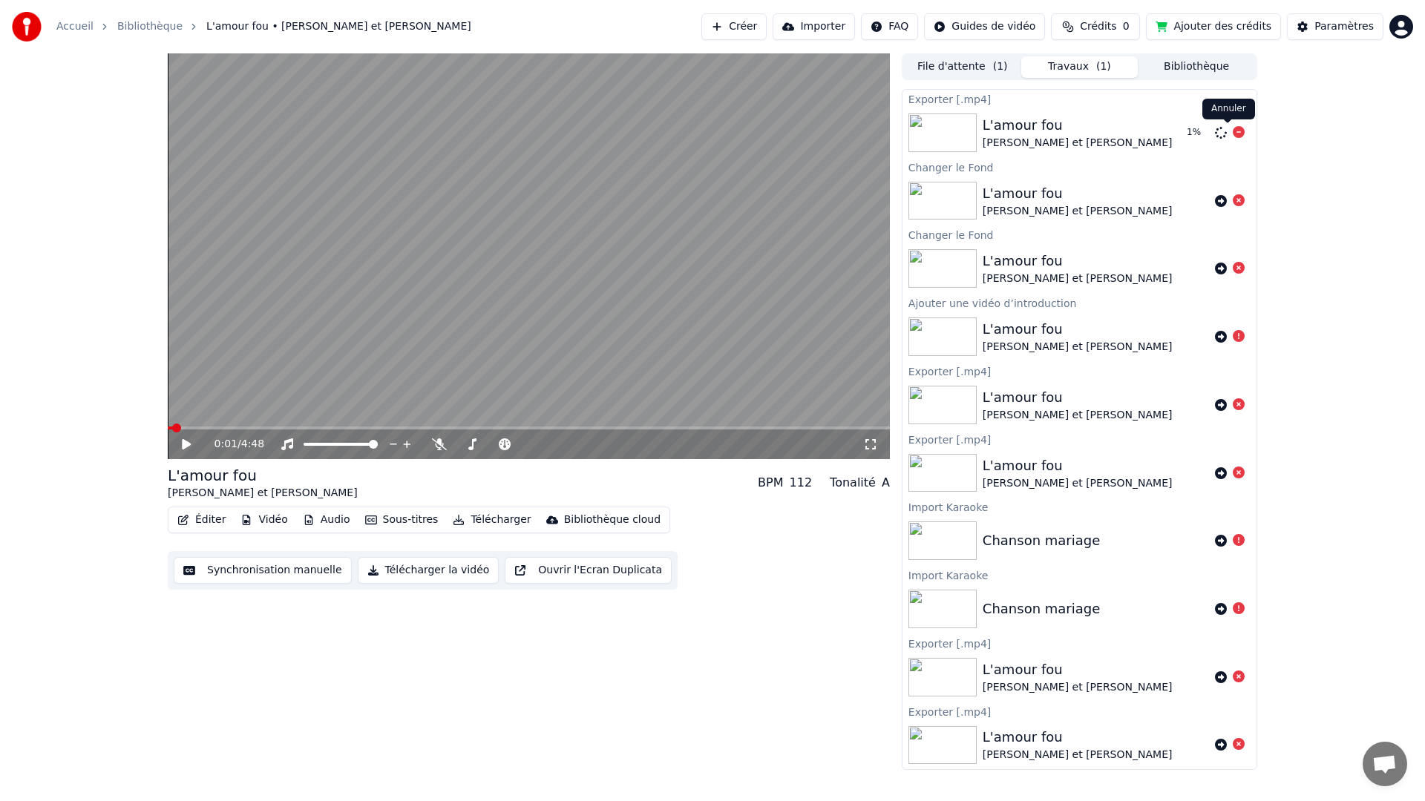
click at [1233, 131] on icon at bounding box center [1239, 132] width 12 height 12
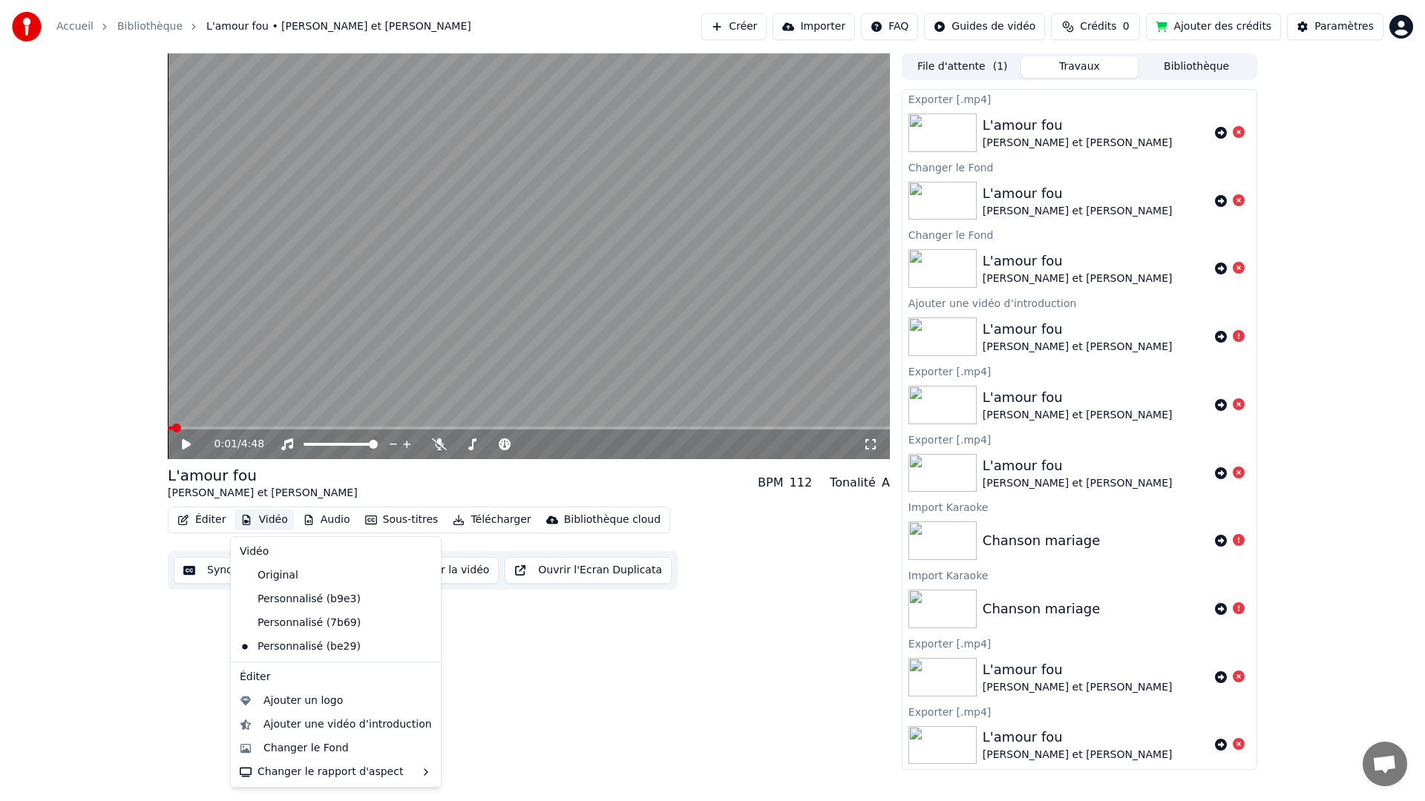
click at [257, 522] on button "Vidéo" at bounding box center [263, 520] width 59 height 21
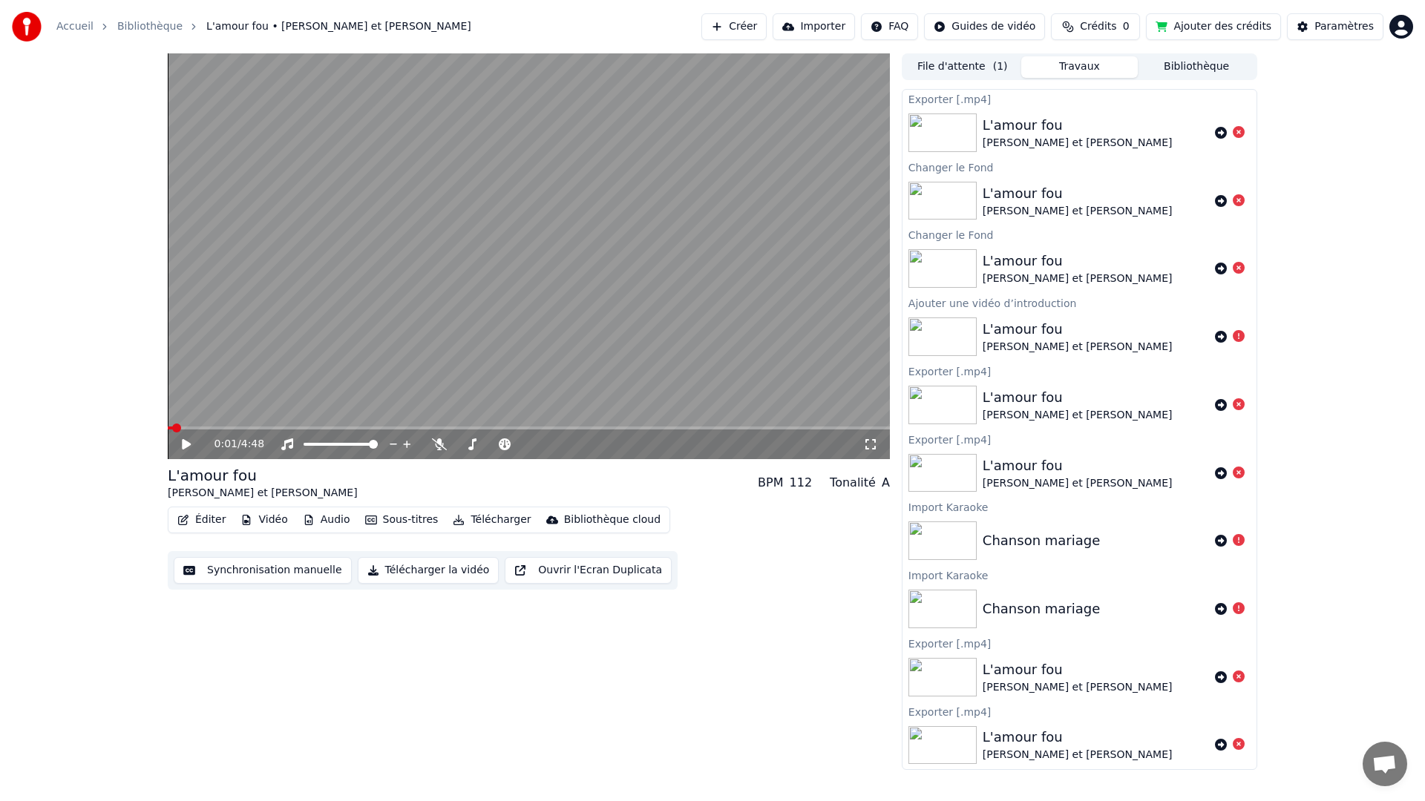
click at [824, 22] on button "Importer" at bounding box center [813, 26] width 82 height 27
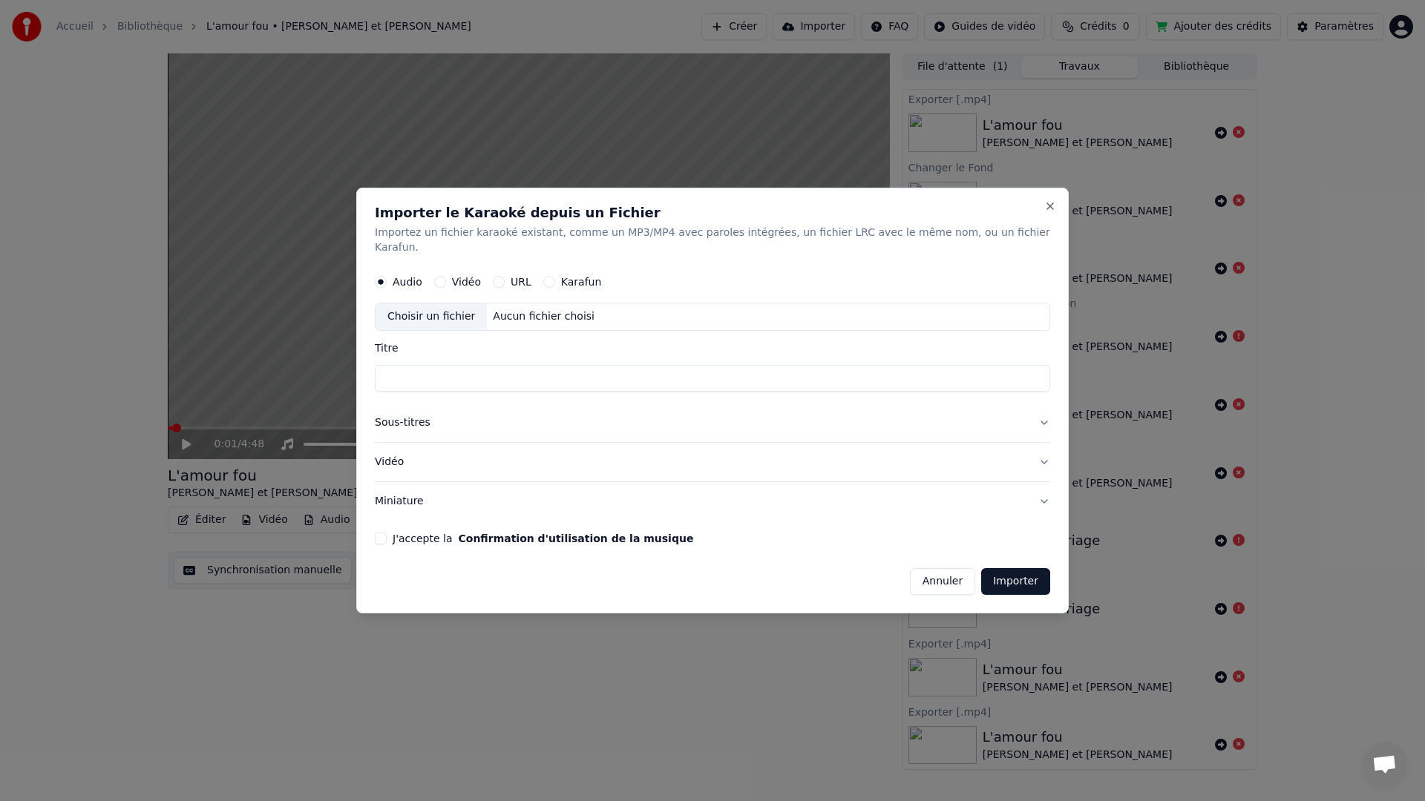
click at [504, 278] on button "URL" at bounding box center [499, 282] width 12 height 12
click at [551, 275] on button "Karafun" at bounding box center [549, 281] width 12 height 12
click at [505, 276] on button "URL" at bounding box center [499, 282] width 12 height 12
click at [446, 275] on button "Vidéo" at bounding box center [440, 281] width 12 height 12
click at [432, 308] on div "Choisir un fichier" at bounding box center [430, 316] width 111 height 27
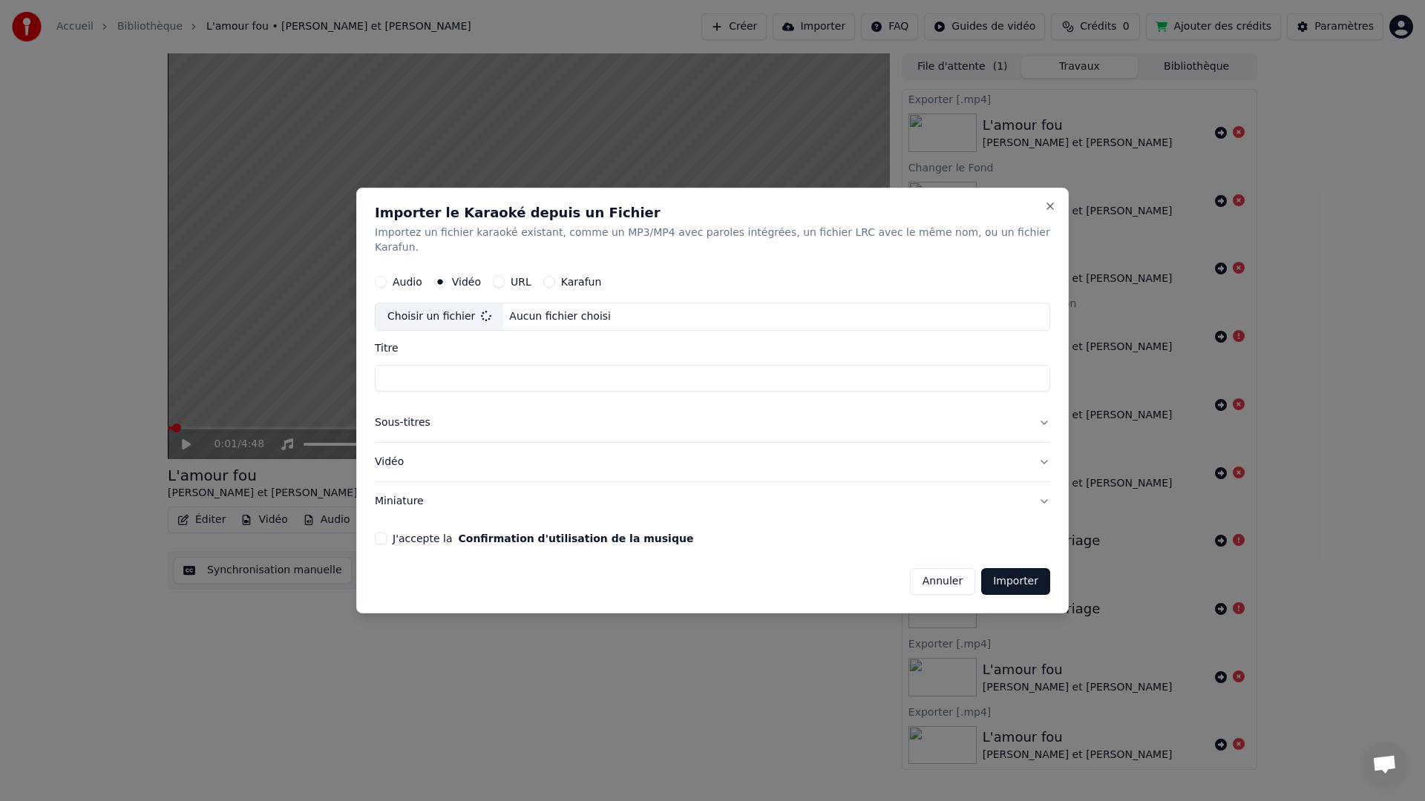
type input "**********"
click at [387, 533] on button "J'accepte la Confirmation d'utilisation de la musique" at bounding box center [381, 539] width 12 height 12
click at [1039, 455] on button "Vidéo" at bounding box center [712, 462] width 675 height 39
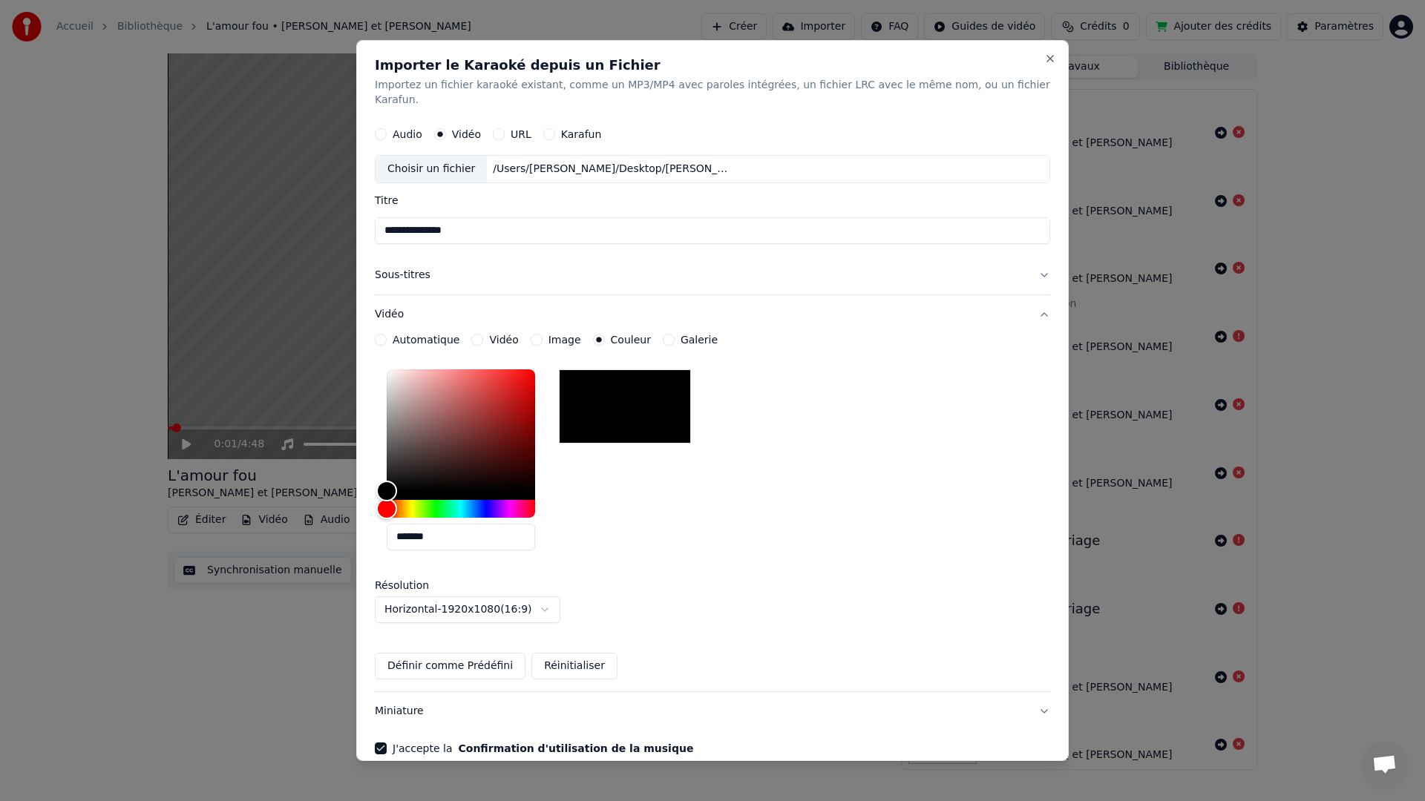
click at [472, 334] on button "Vidéo" at bounding box center [477, 340] width 12 height 12
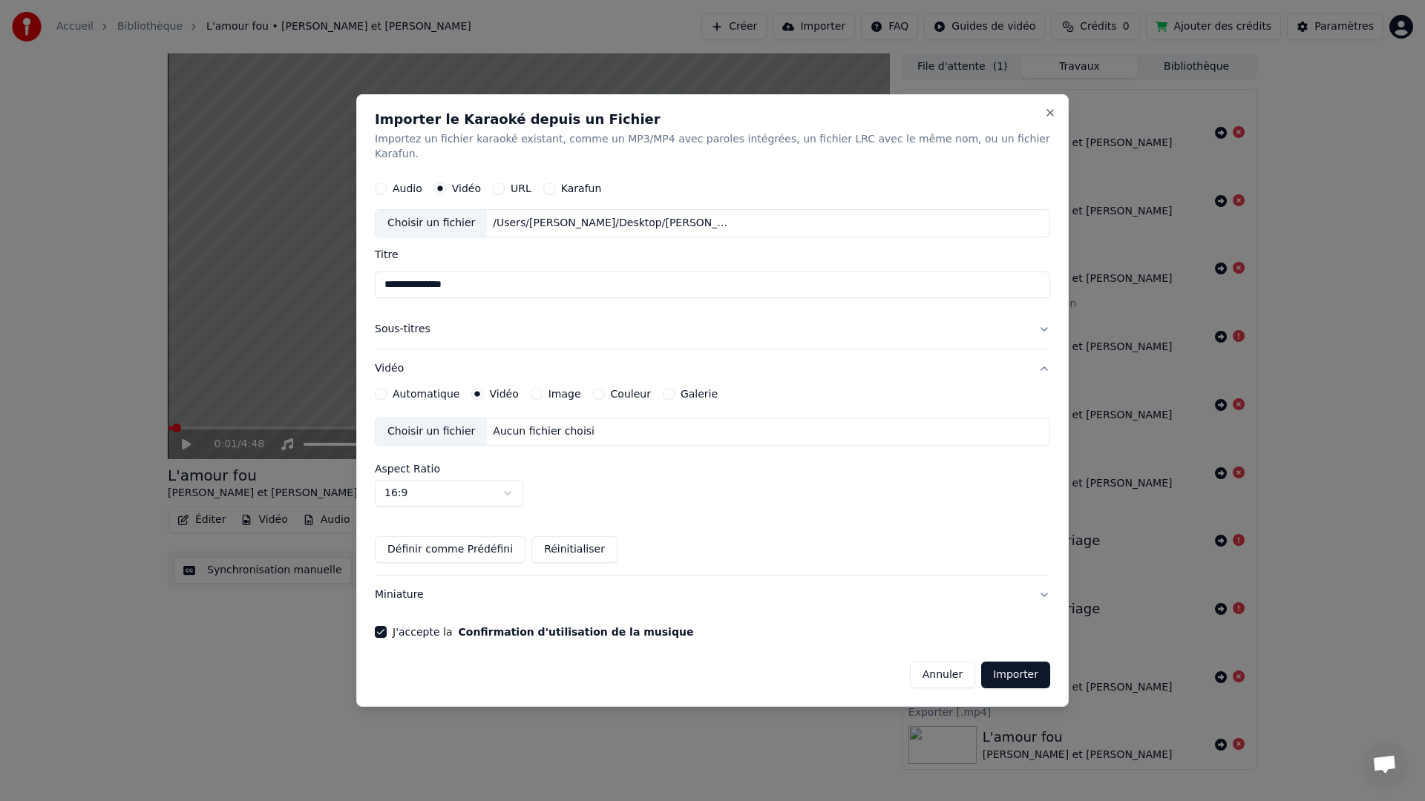
click at [577, 547] on button "Réinitialiser" at bounding box center [574, 549] width 86 height 27
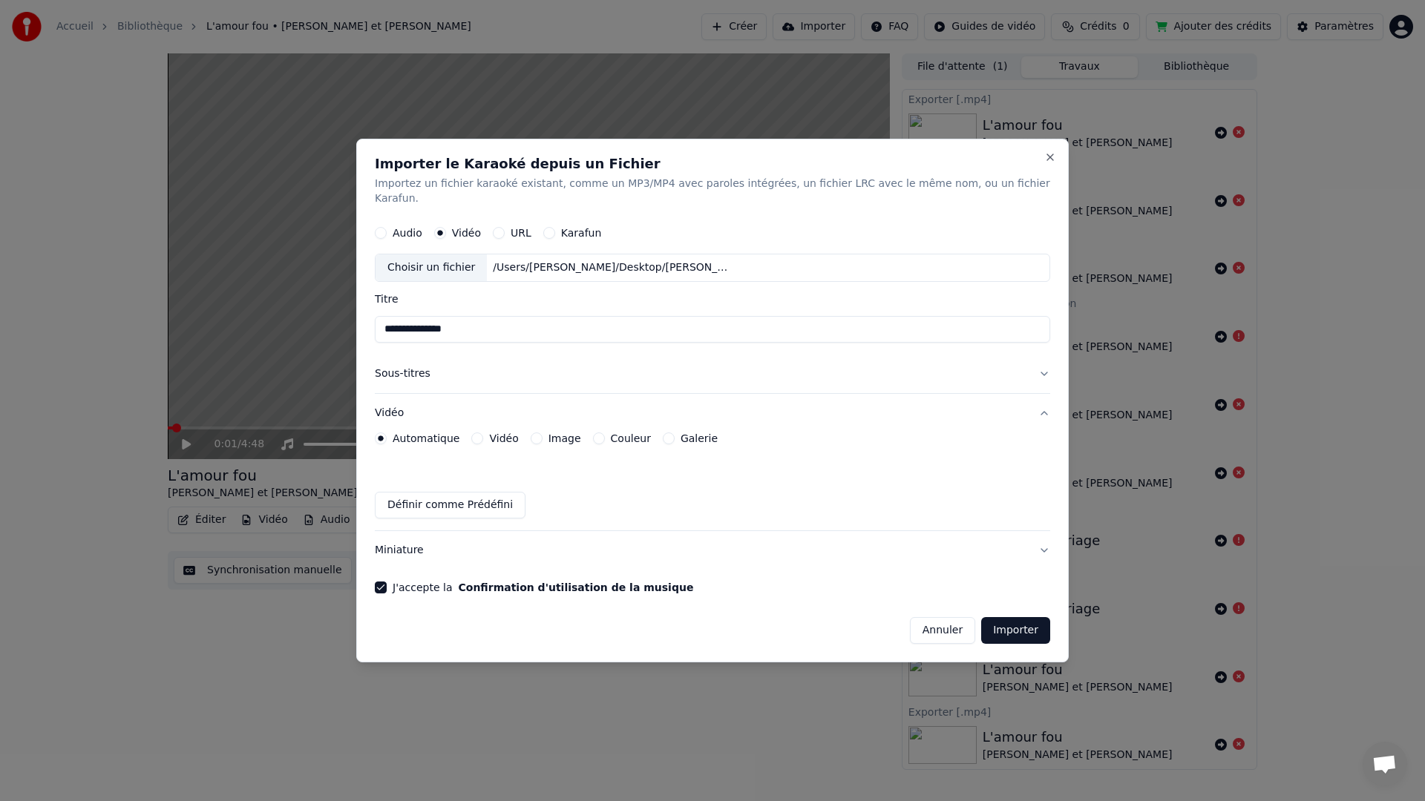
click at [479, 433] on button "Vidéo" at bounding box center [477, 439] width 12 height 12
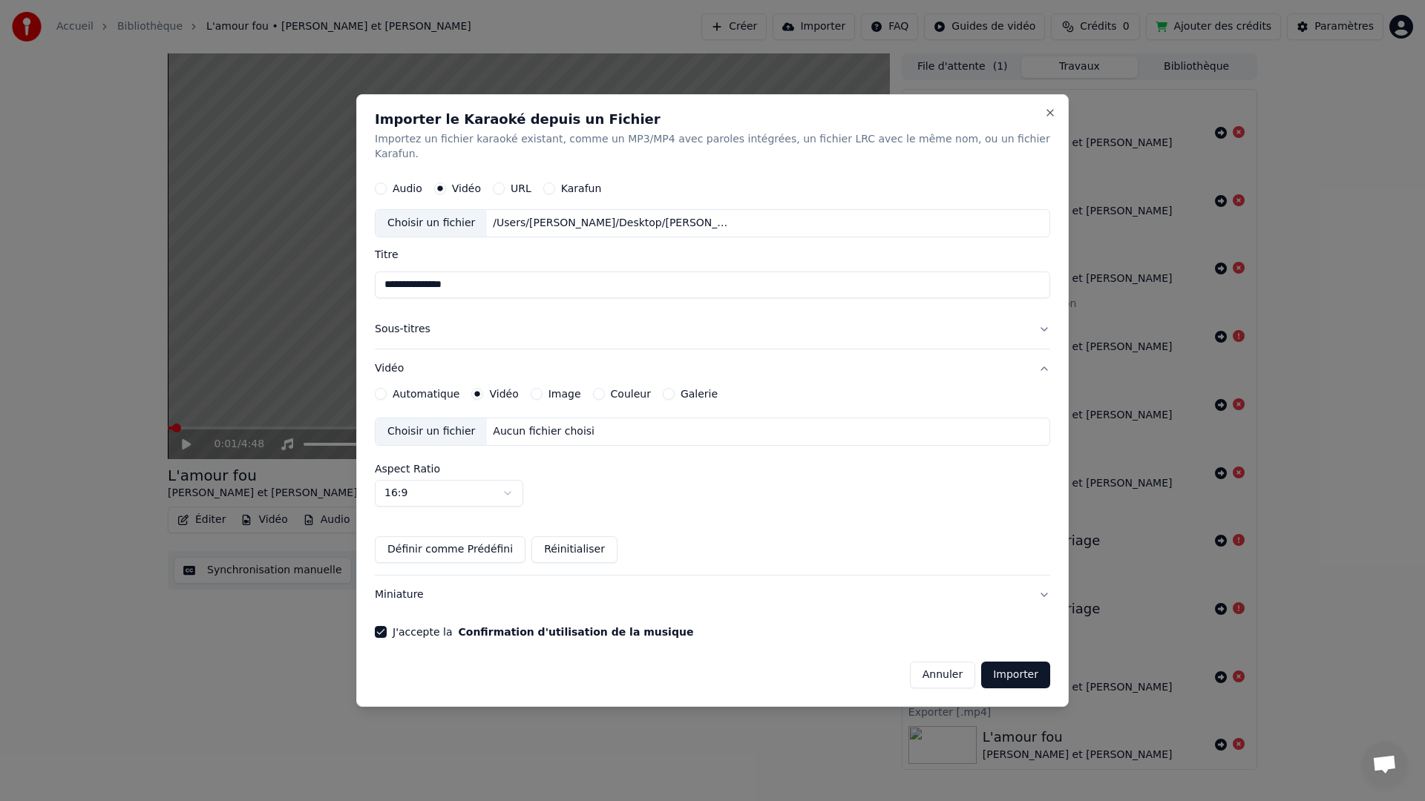
click at [483, 542] on button "Définir comme Prédéfini" at bounding box center [450, 549] width 151 height 27
click at [1010, 671] on button "Importer" at bounding box center [1015, 675] width 69 height 27
click at [1009, 670] on button "Importer" at bounding box center [1015, 675] width 69 height 27
click at [1037, 585] on button "Miniature" at bounding box center [712, 595] width 675 height 39
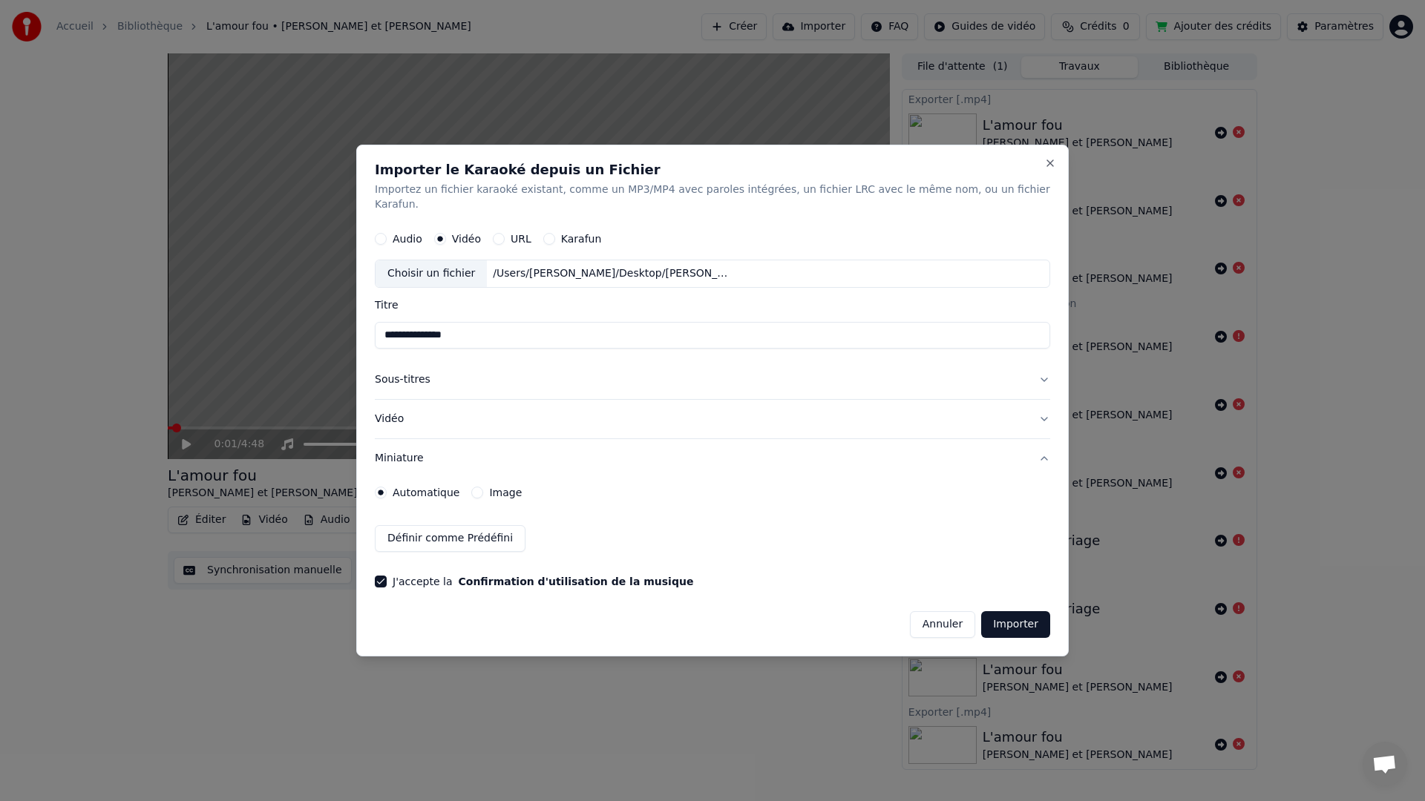
click at [479, 487] on button "Image" at bounding box center [477, 493] width 12 height 12
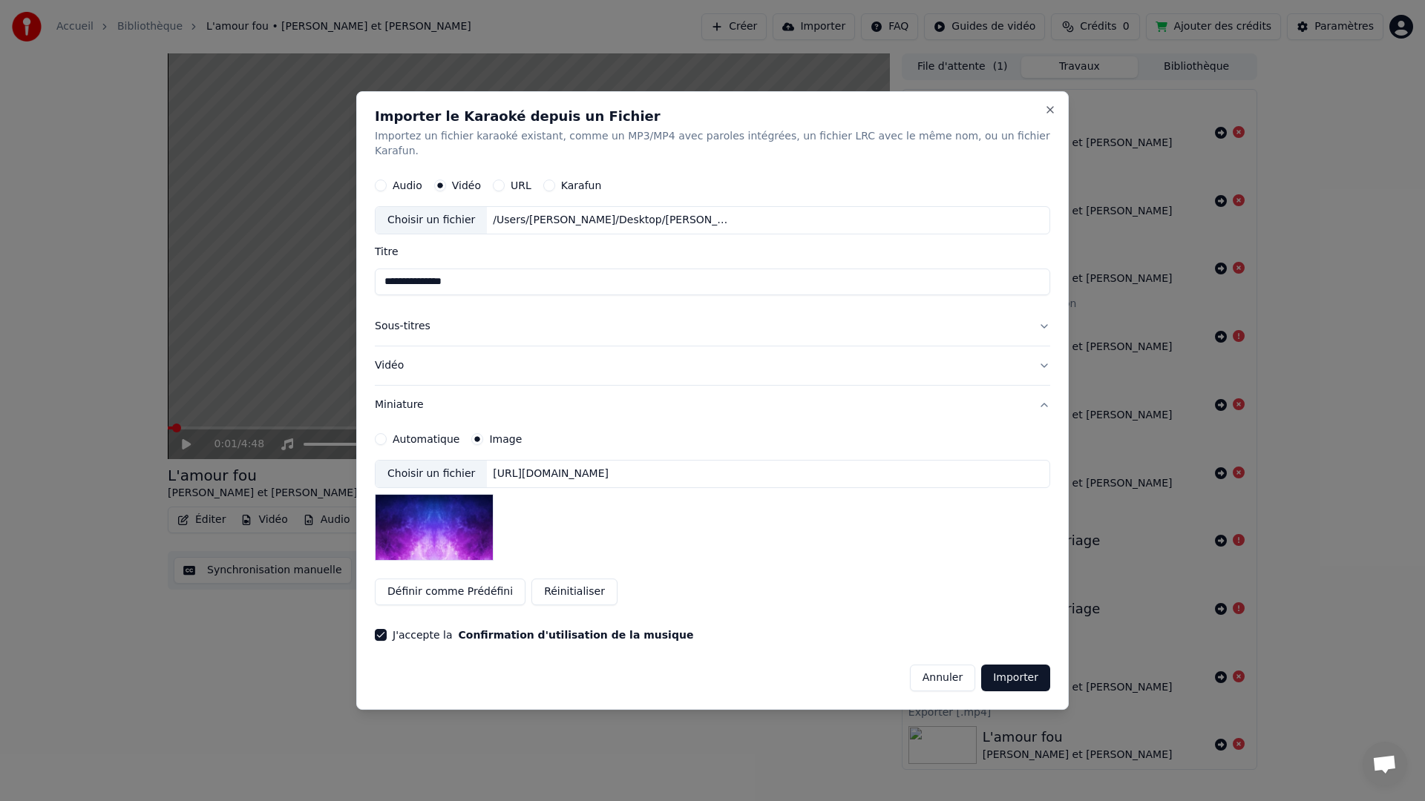
click at [445, 467] on div "Choisir un fichier" at bounding box center [430, 474] width 111 height 27
click at [387, 433] on button "Automatique" at bounding box center [381, 439] width 12 height 12
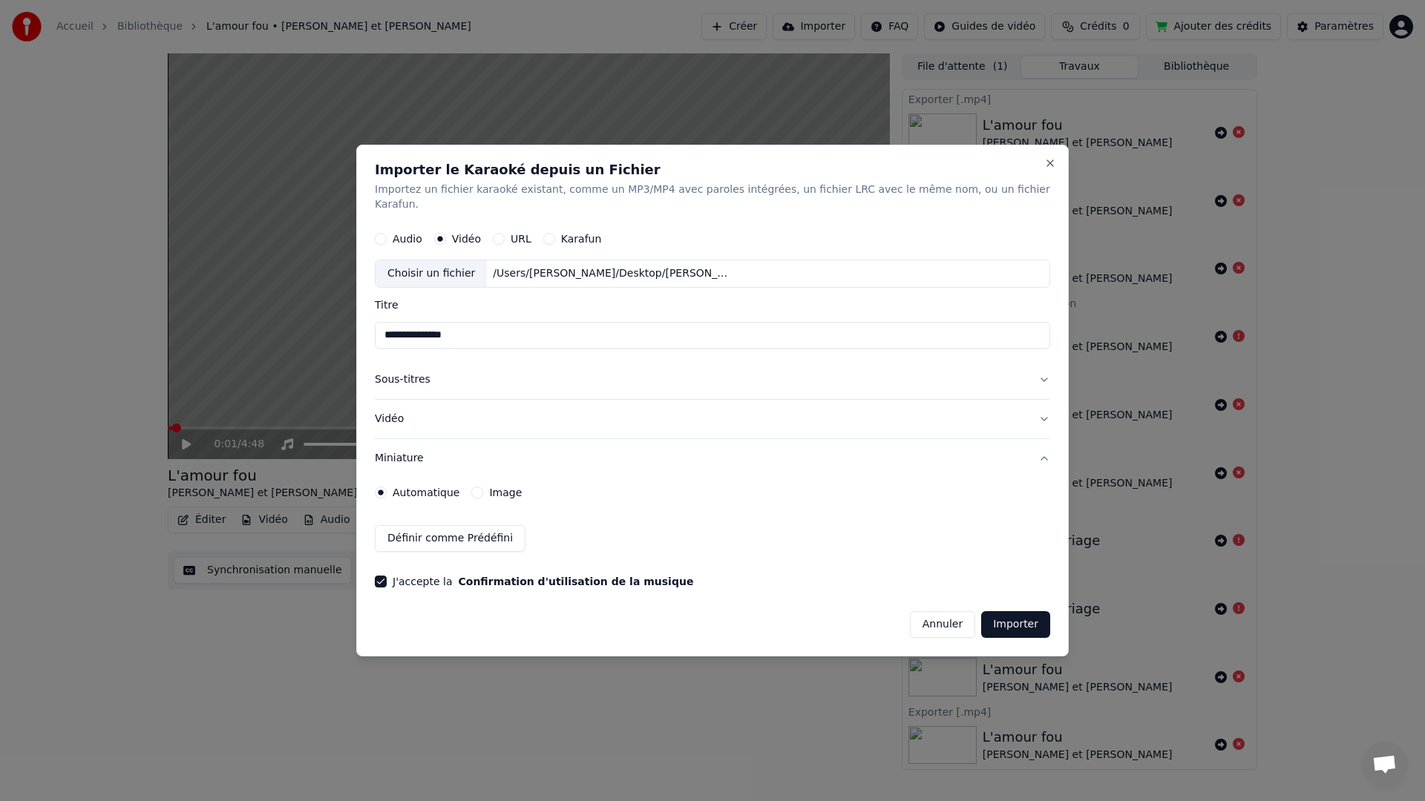
click at [1039, 410] on button "Vidéo" at bounding box center [712, 419] width 675 height 39
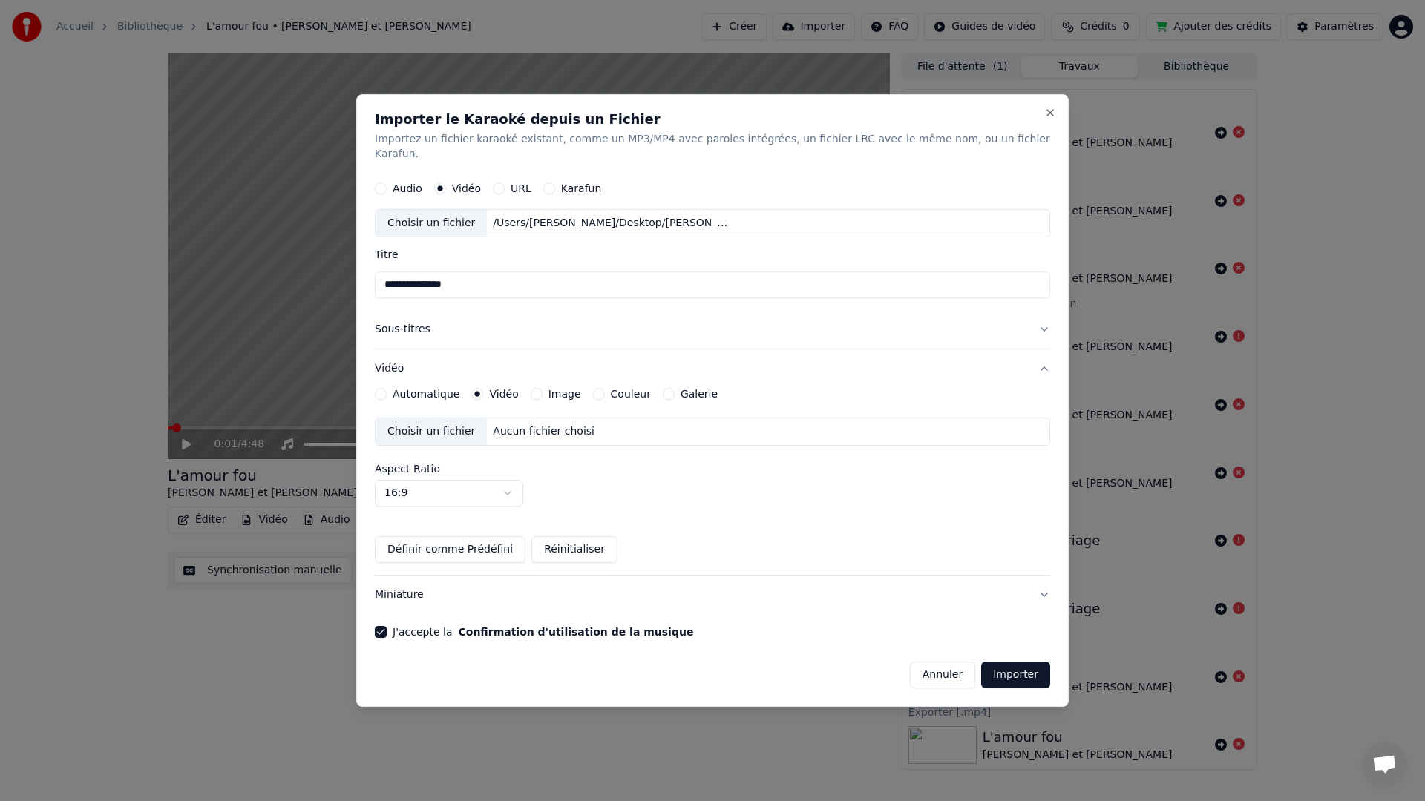
click at [461, 426] on div "Choisir un fichier" at bounding box center [430, 432] width 111 height 27
click at [1002, 672] on button "Importer" at bounding box center [1015, 675] width 69 height 27
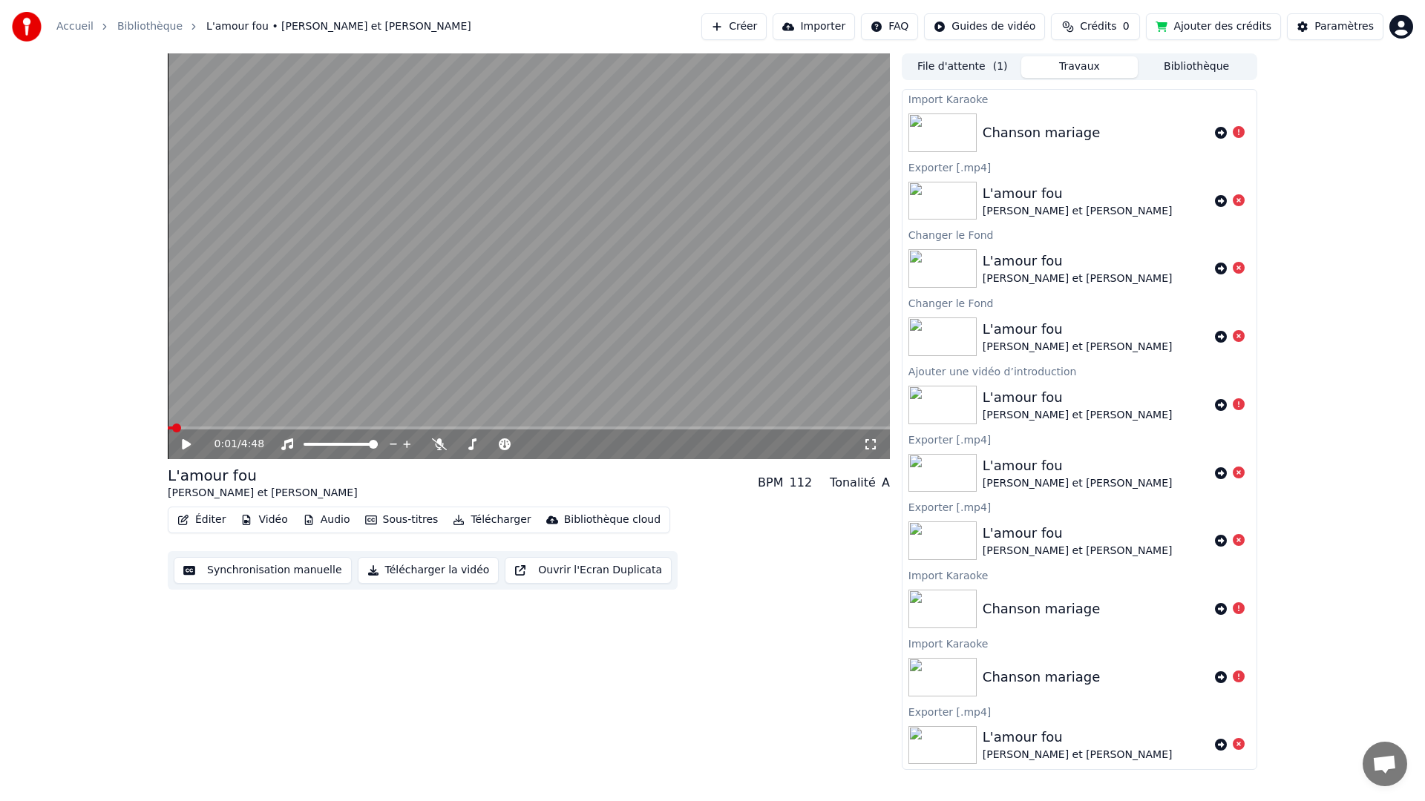
click at [280, 521] on button "Vidéo" at bounding box center [263, 520] width 59 height 21
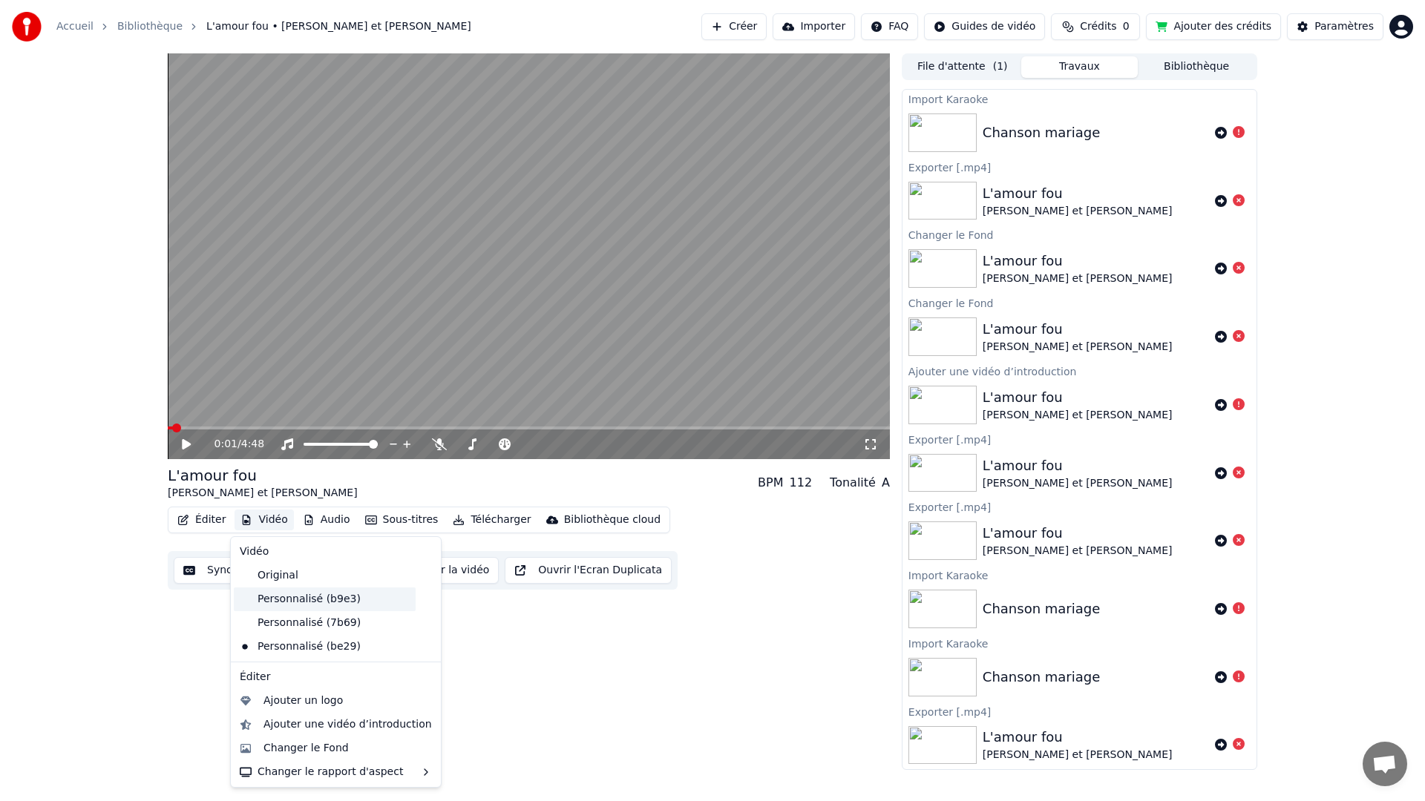
click at [304, 593] on div "Personnalisé (b9e3)" at bounding box center [325, 600] width 182 height 24
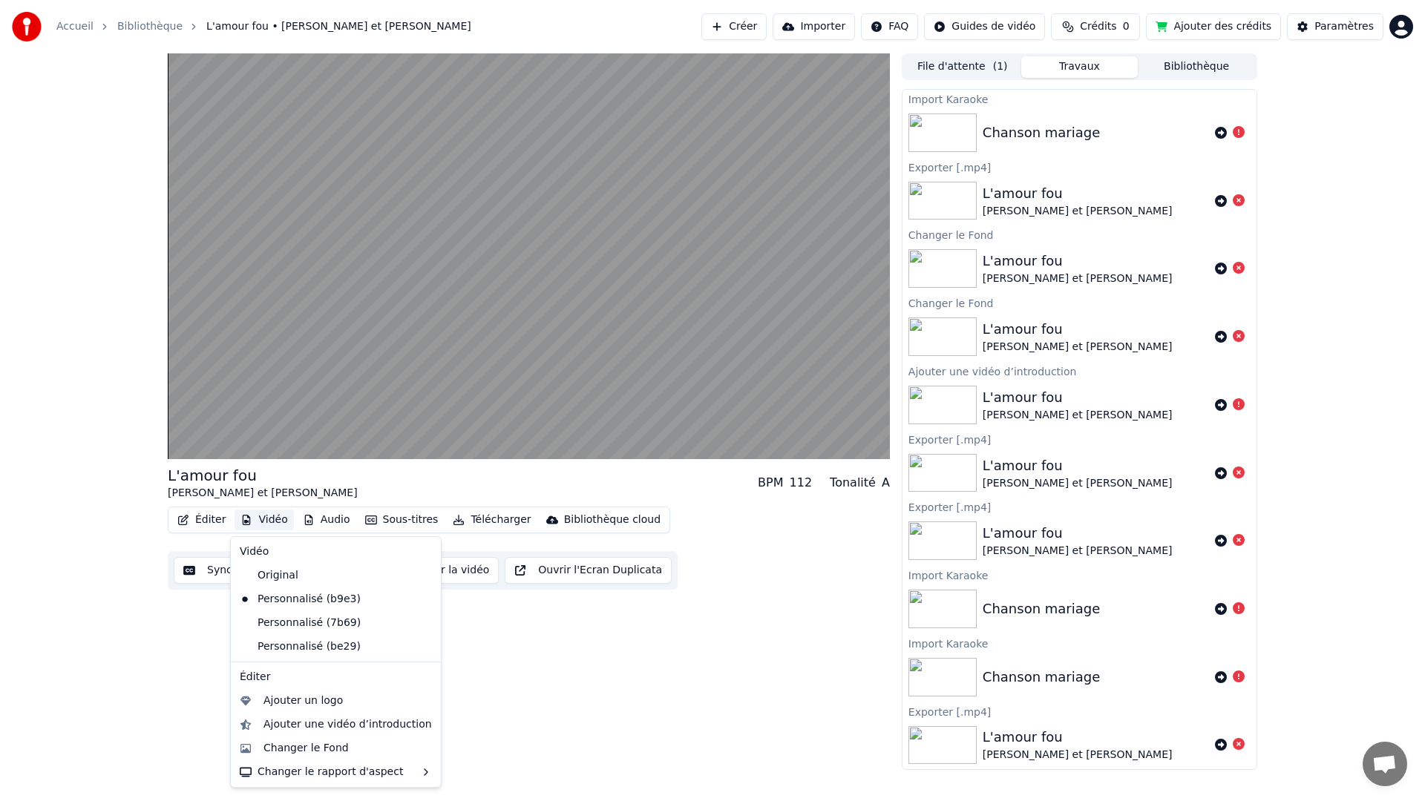
click at [267, 522] on button "Vidéo" at bounding box center [263, 520] width 59 height 21
click at [284, 617] on div "Personnalisé (7b69)" at bounding box center [325, 623] width 182 height 24
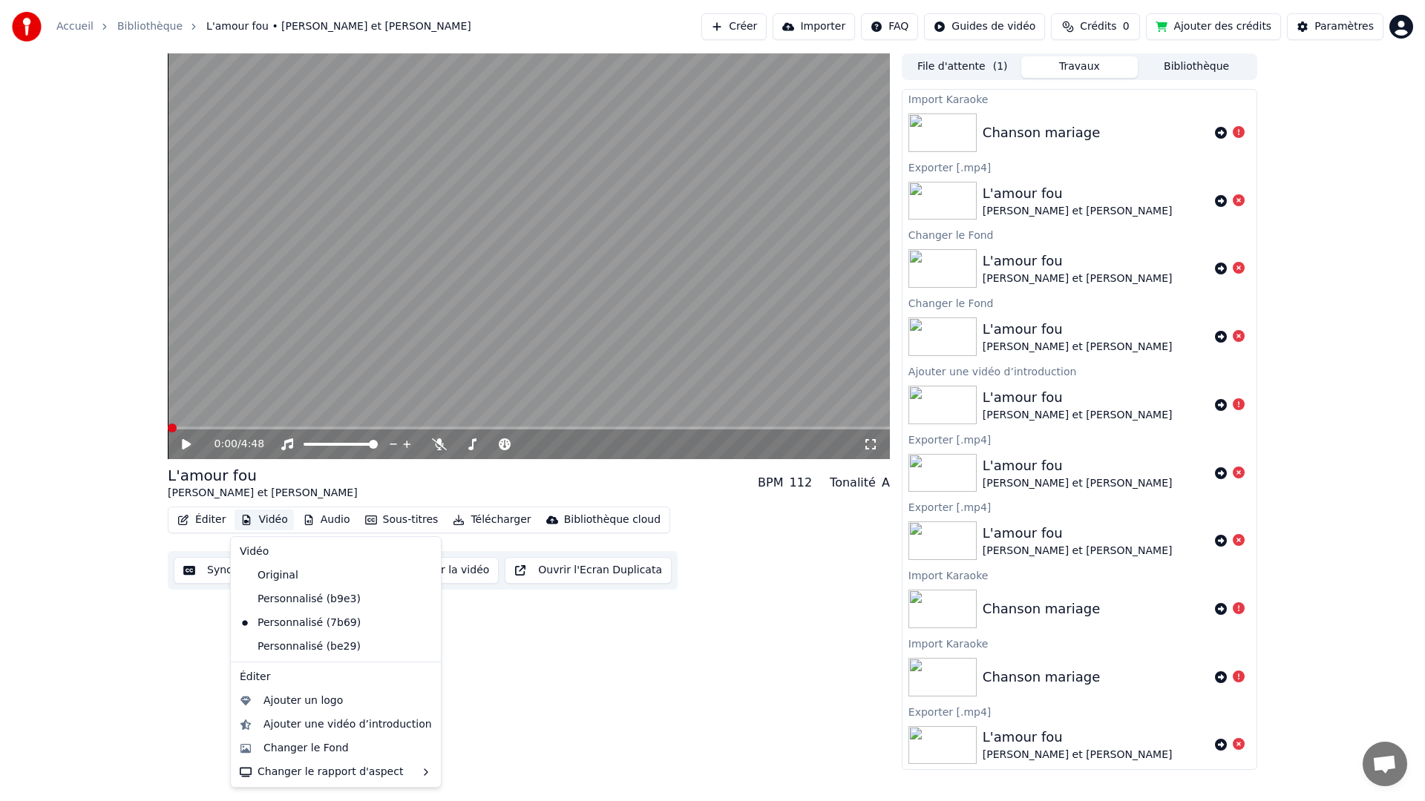
click at [269, 522] on button "Vidéo" at bounding box center [263, 520] width 59 height 21
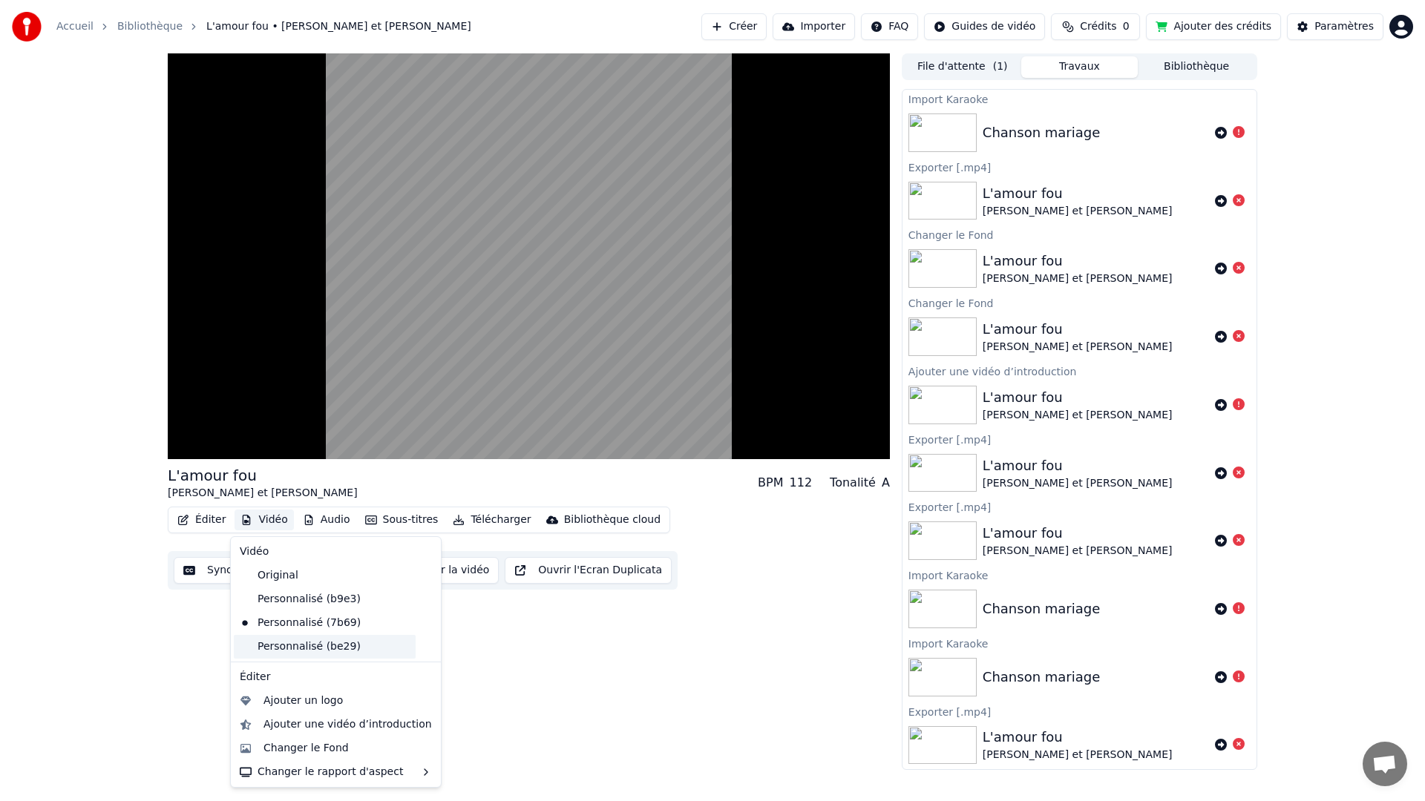
click at [281, 642] on div "Personnalisé (be29)" at bounding box center [325, 647] width 182 height 24
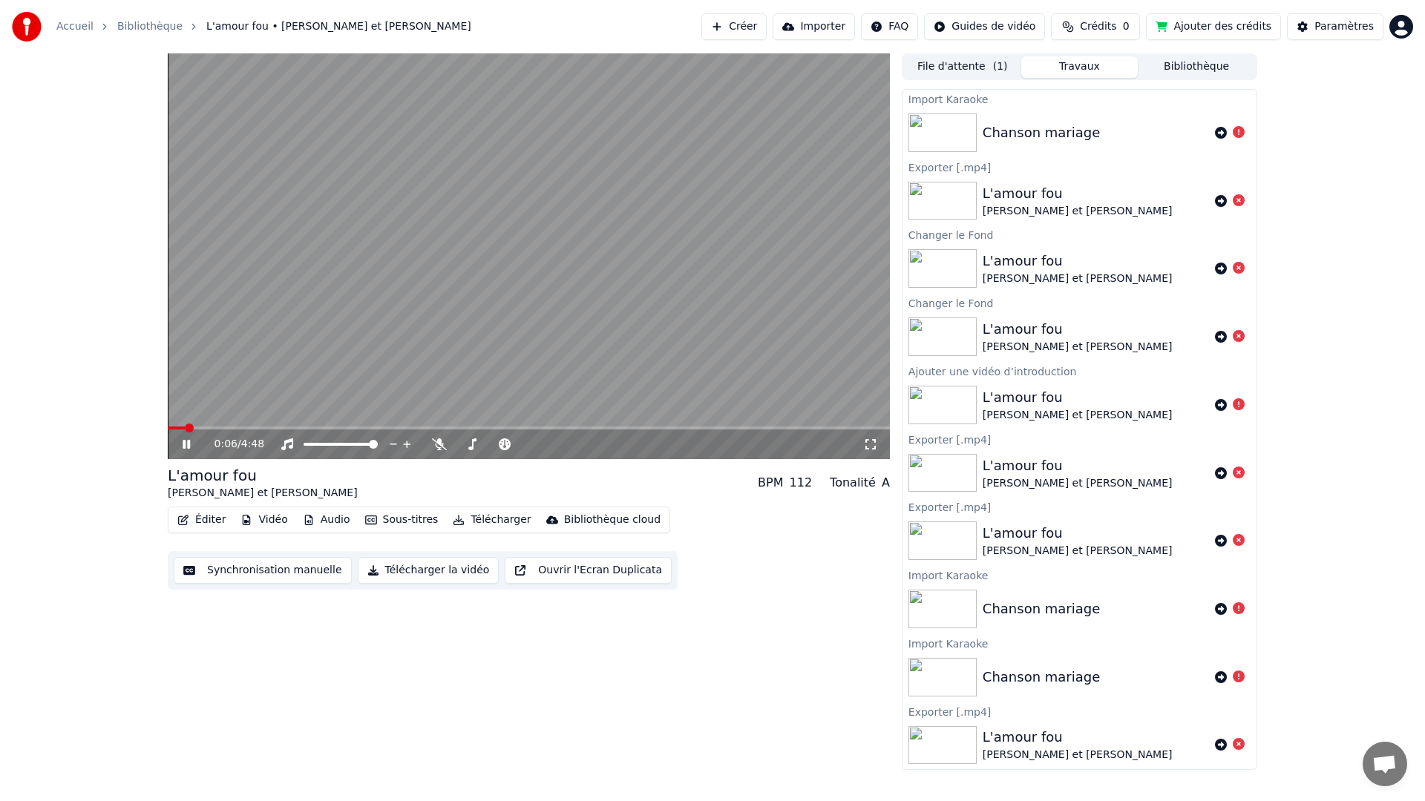
click at [1011, 27] on html "Accueil Bibliothèque L'amour fou • [PERSON_NAME] et [PERSON_NAME] Importer FAQ …" at bounding box center [712, 400] width 1425 height 801
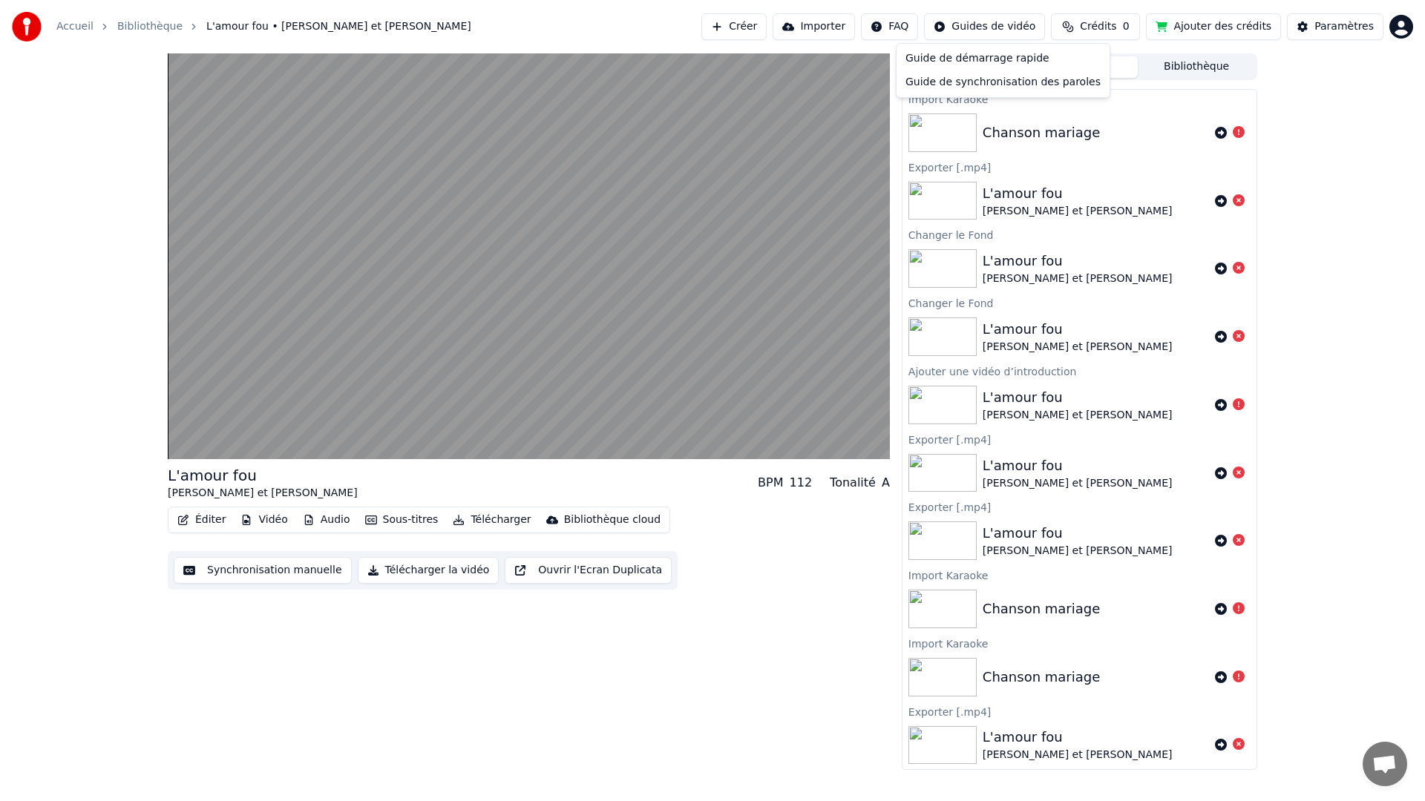
click at [1228, 132] on html "Accueil Bibliothèque L'amour fou • [PERSON_NAME] et [PERSON_NAME] Importer FAQ …" at bounding box center [712, 400] width 1425 height 801
click at [1224, 177] on div "L'amour fou [PERSON_NAME] et [PERSON_NAME]" at bounding box center [1079, 201] width 354 height 50
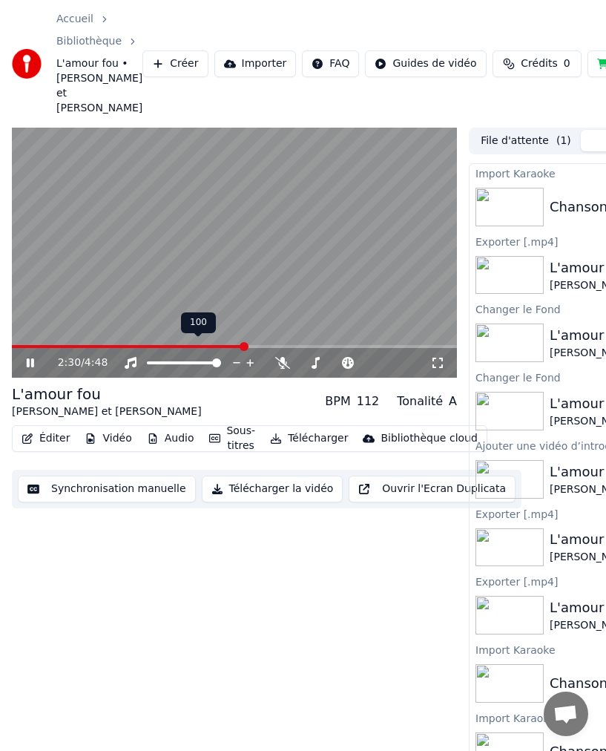
click at [197, 331] on polygon at bounding box center [197, 331] width 10 height 10
click at [215, 345] on span at bounding box center [113, 346] width 203 height 3
click at [197, 345] on span at bounding box center [113, 346] width 203 height 3
click at [186, 345] on span at bounding box center [99, 346] width 174 height 3
click at [163, 345] on span at bounding box center [100, 346] width 176 height 3
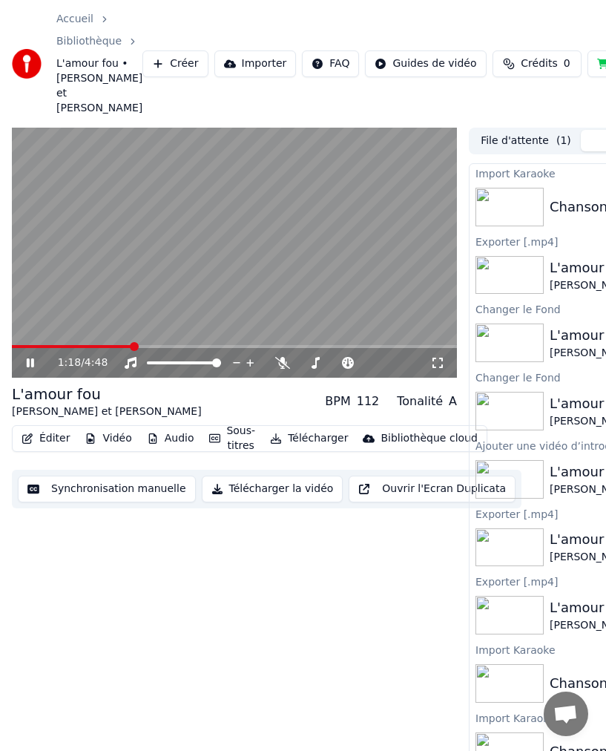
click at [131, 345] on span at bounding box center [72, 346] width 120 height 3
click at [111, 428] on button "Vidéo" at bounding box center [108, 438] width 59 height 21
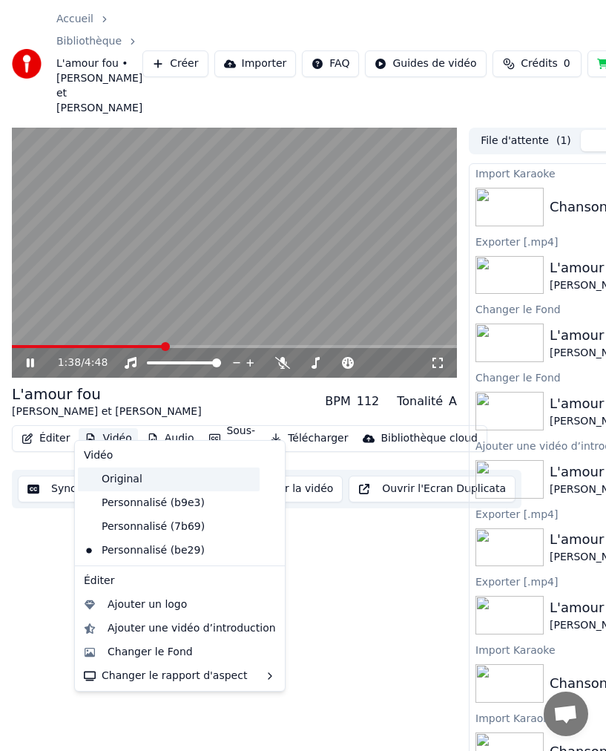
click at [117, 477] on div "Original" at bounding box center [169, 479] width 182 height 24
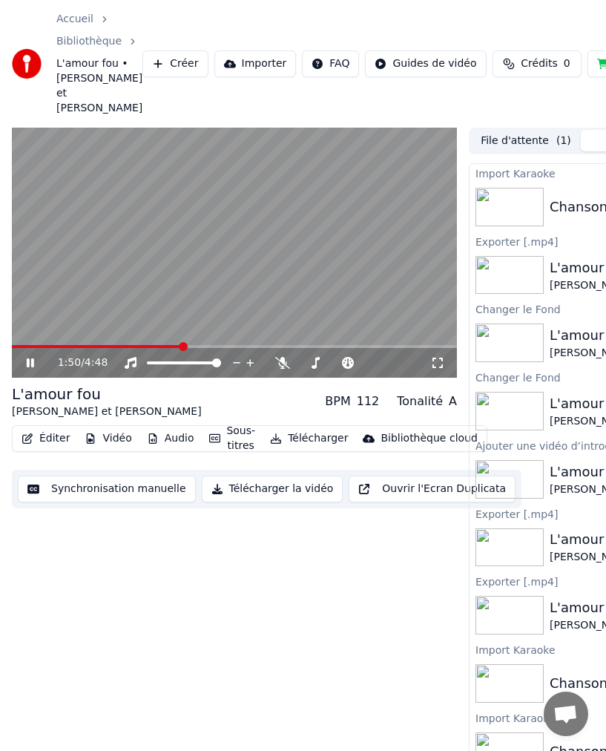
click at [32, 358] on icon at bounding box center [30, 362] width 7 height 9
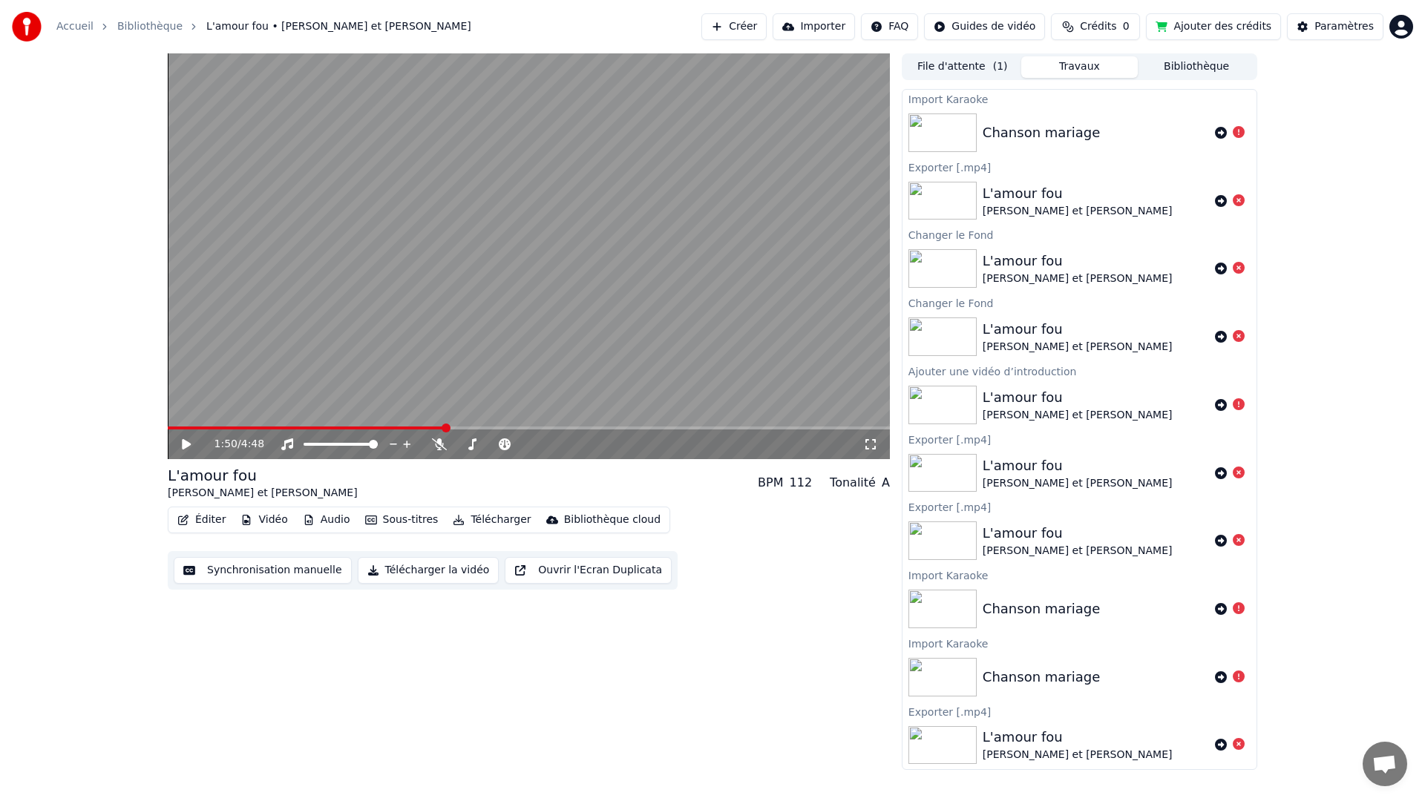
drag, startPoint x: 449, startPoint y: 329, endPoint x: 354, endPoint y: 453, distance: 156.1
click at [264, 522] on button "Vidéo" at bounding box center [263, 520] width 59 height 21
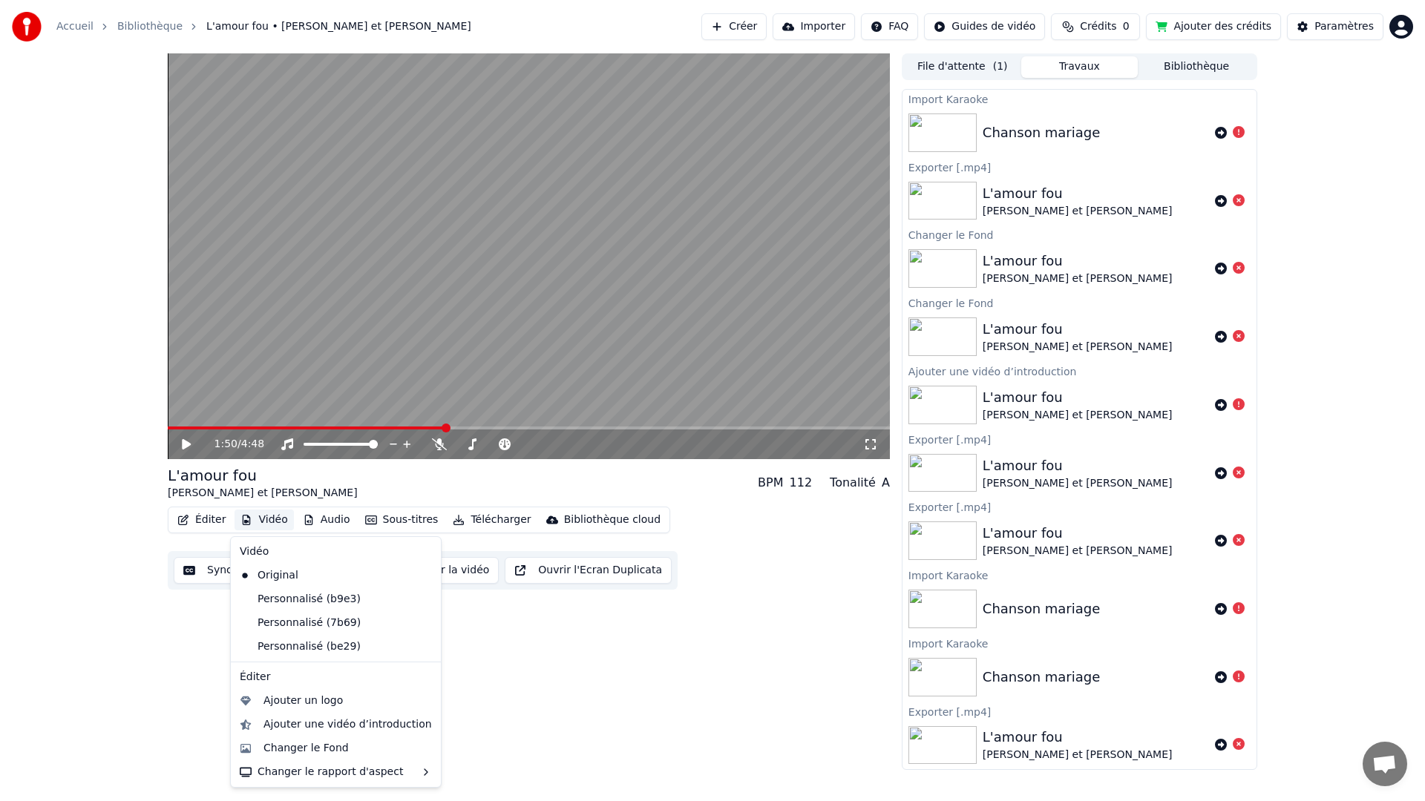
click at [485, 678] on div "1:50 / 4:48 L'amour fou [PERSON_NAME] et [PERSON_NAME] BPM 112 Tonalité A Édite…" at bounding box center [529, 411] width 722 height 717
click at [266, 519] on button "Vidéo" at bounding box center [263, 520] width 59 height 21
click at [325, 744] on div "Changer le Fond" at bounding box center [305, 748] width 85 height 15
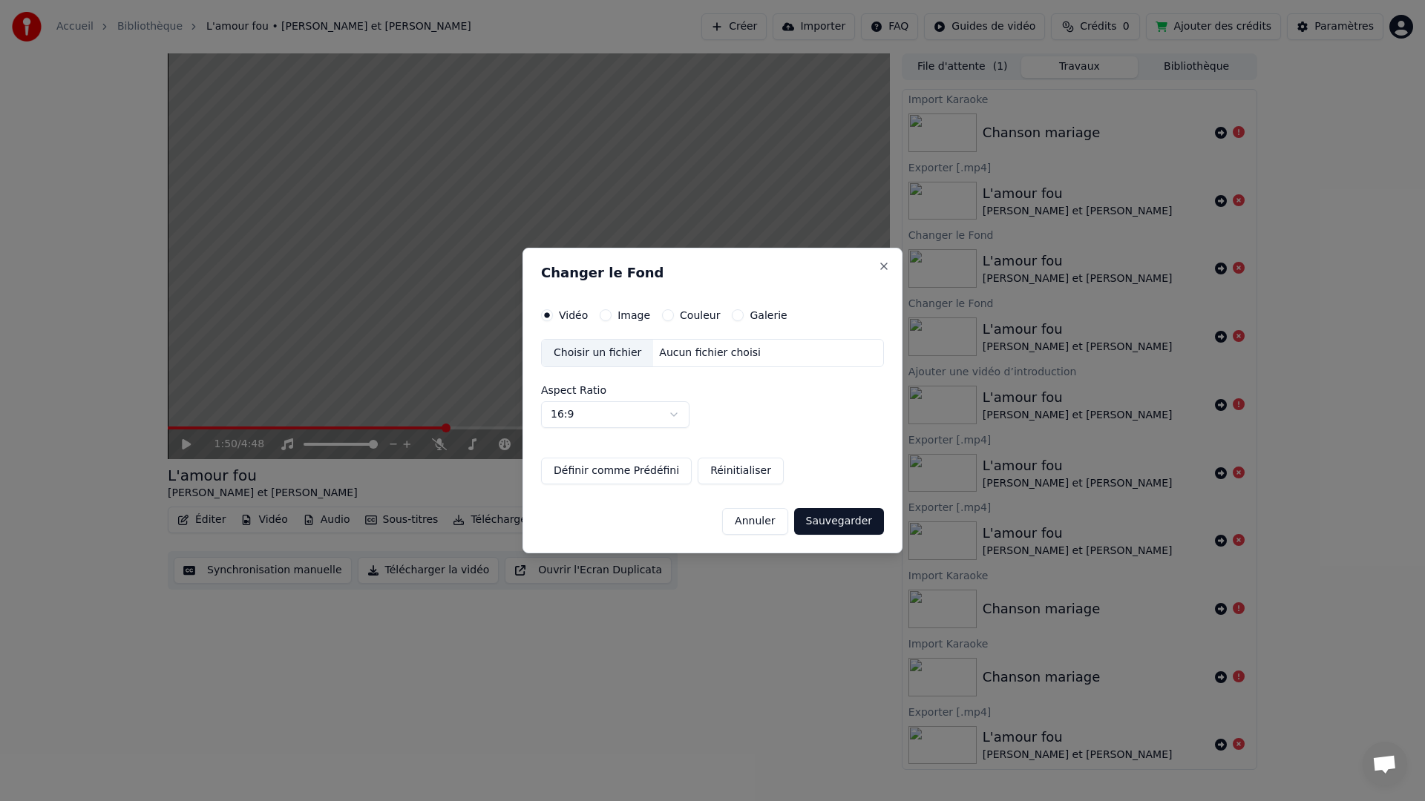
click at [549, 315] on circle "button" at bounding box center [547, 315] width 5 height 5
click at [755, 523] on button "Annuler" at bounding box center [754, 521] width 65 height 27
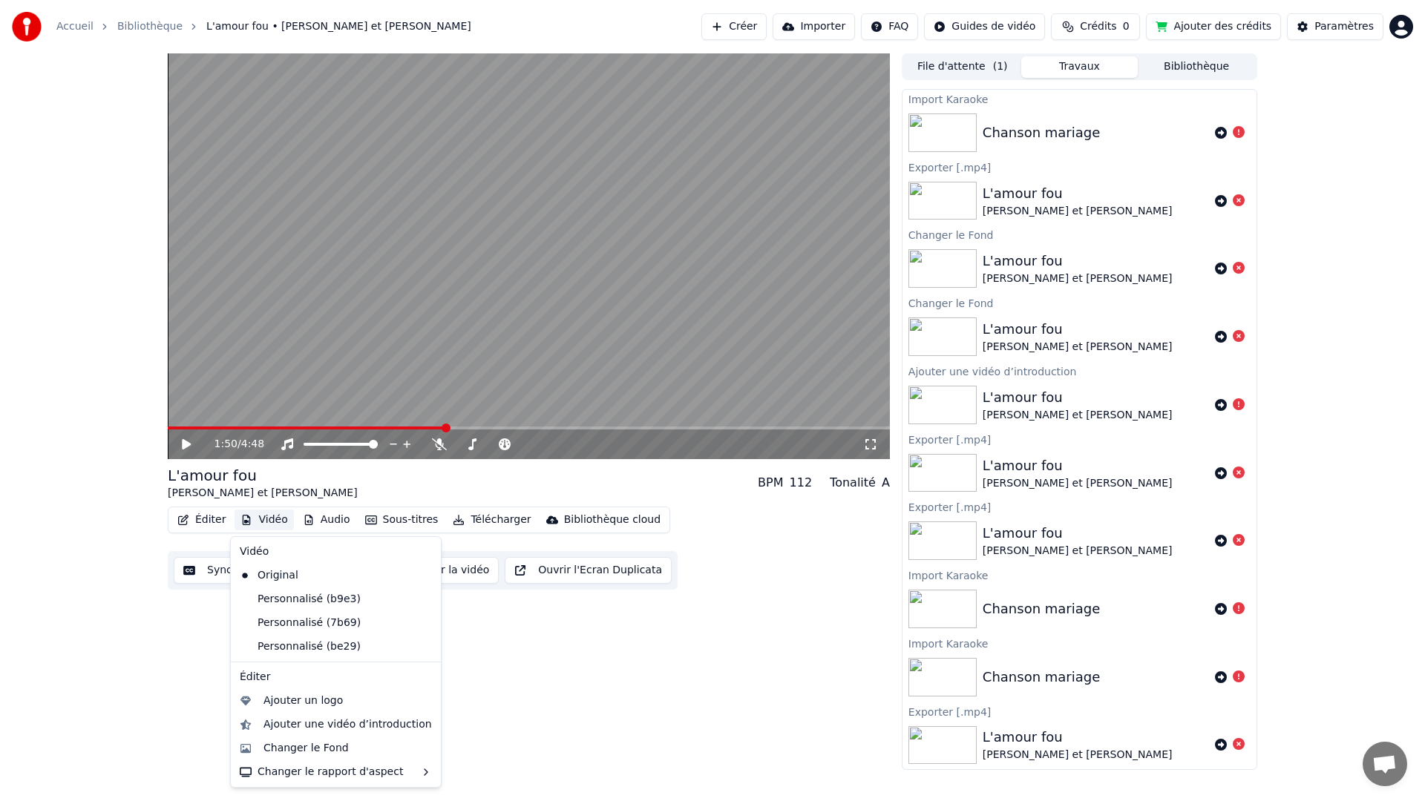
click at [260, 522] on button "Vidéo" at bounding box center [263, 520] width 59 height 21
click at [300, 756] on div "Changer le Fond" at bounding box center [336, 749] width 204 height 24
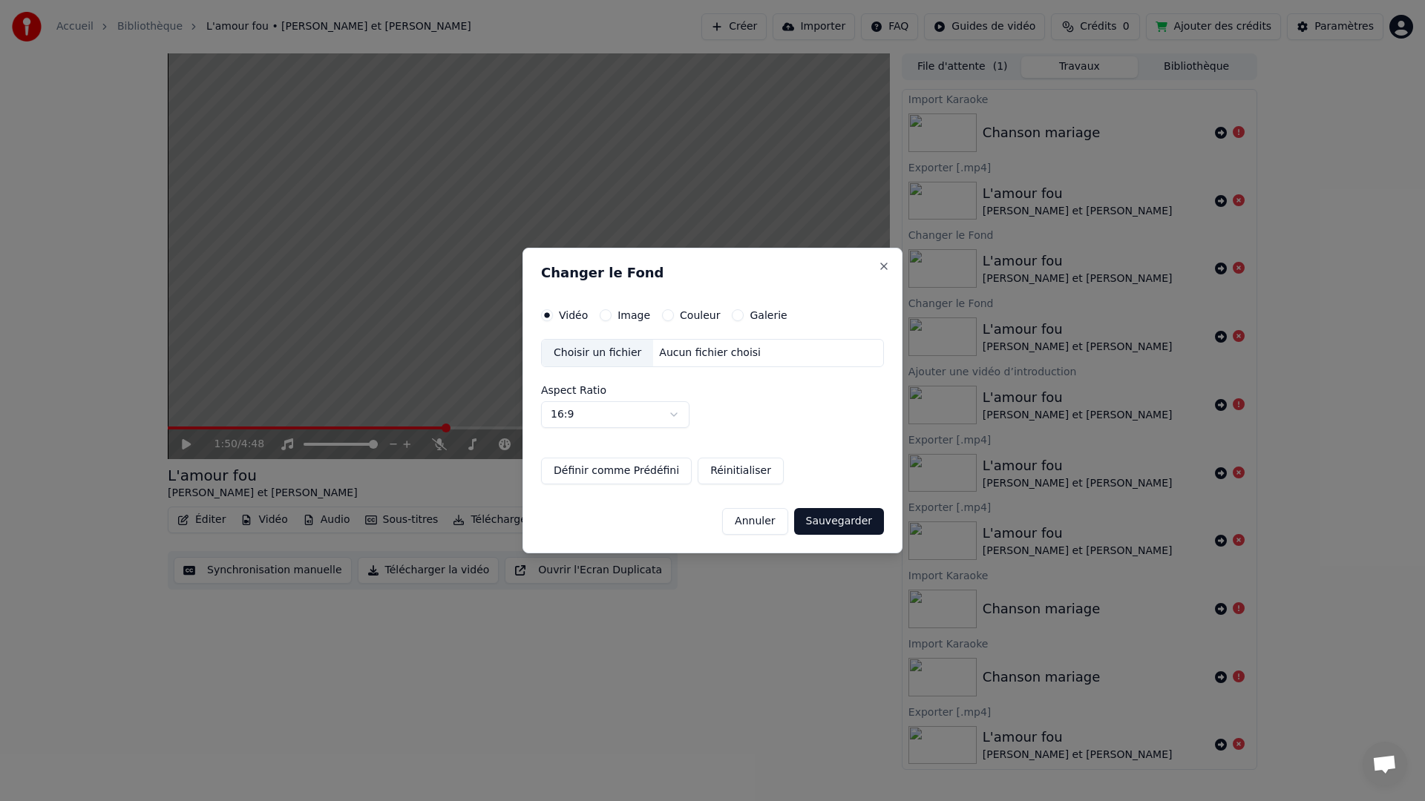
click at [561, 315] on label "Vidéo" at bounding box center [573, 315] width 29 height 10
click at [553, 315] on button "Vidéo" at bounding box center [547, 315] width 12 height 12
click at [666, 349] on div "Aucun fichier choisi" at bounding box center [710, 353] width 114 height 15
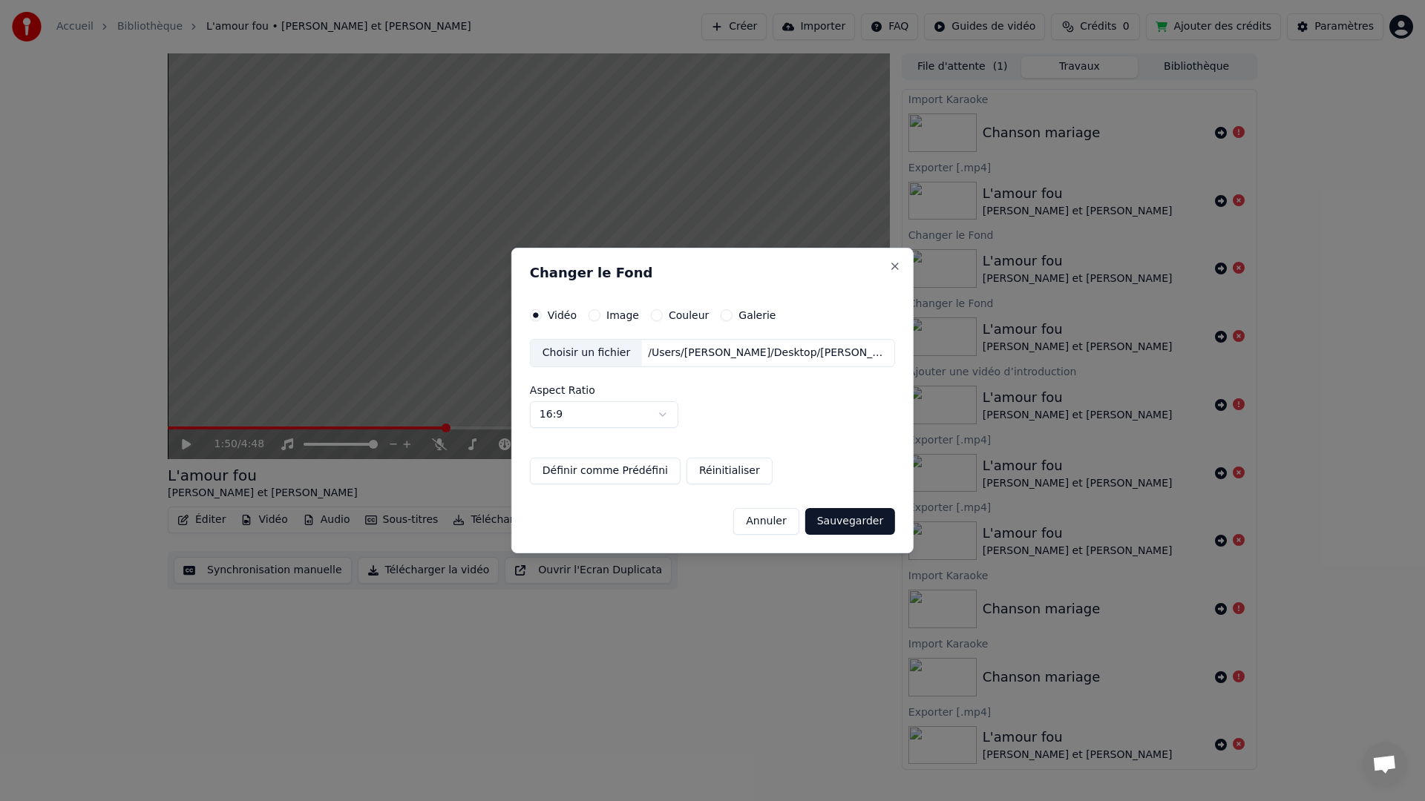
click at [827, 527] on button "Sauvegarder" at bounding box center [850, 521] width 90 height 27
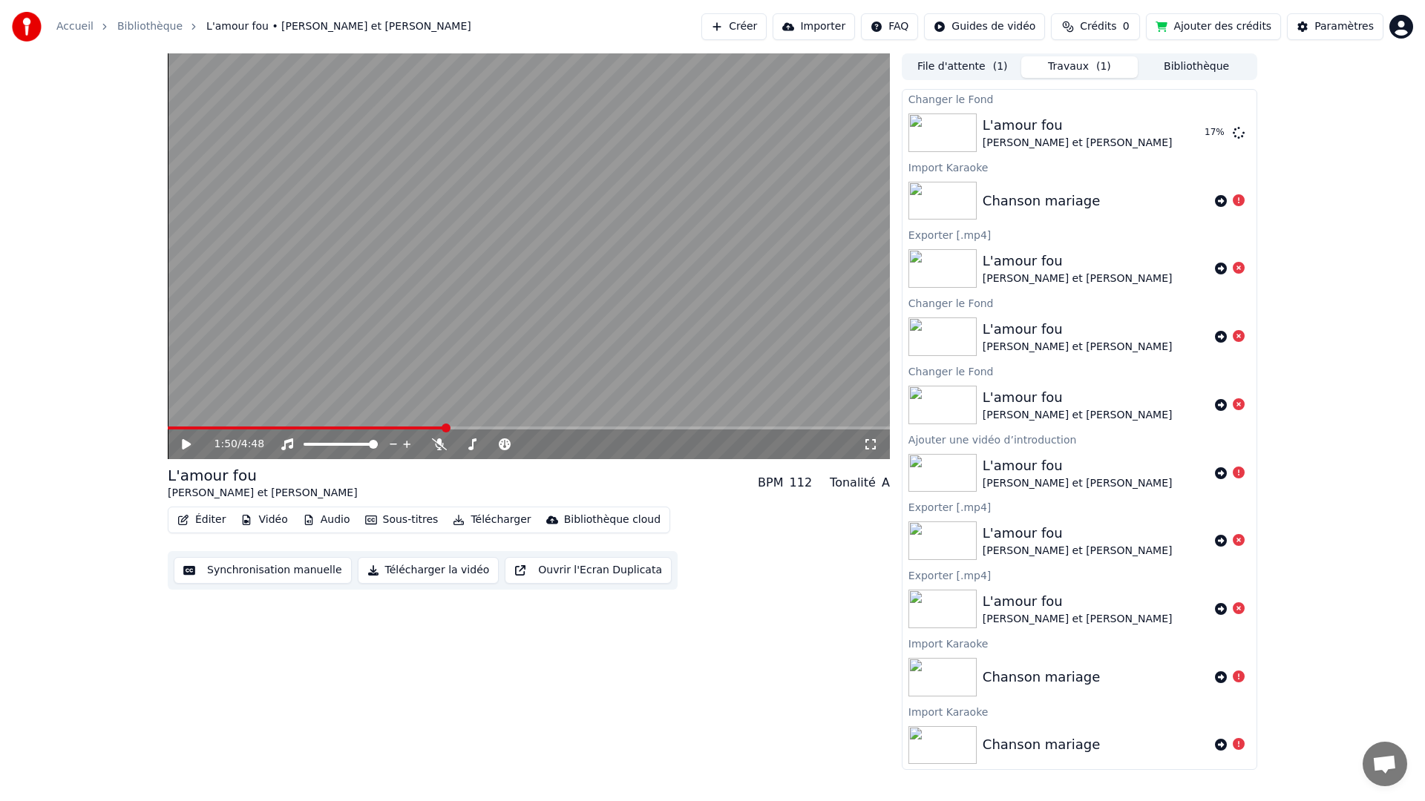
click at [1116, 33] on span "Crédits" at bounding box center [1098, 26] width 36 height 15
drag, startPoint x: 1030, startPoint y: 73, endPoint x: 1127, endPoint y: 69, distance: 97.3
click at [1127, 69] on tr "Recharger Restant Expiration (jours)" at bounding box center [1103, 71] width 218 height 30
click at [1021, 70] on th "Recharger" at bounding box center [1026, 71] width 65 height 30
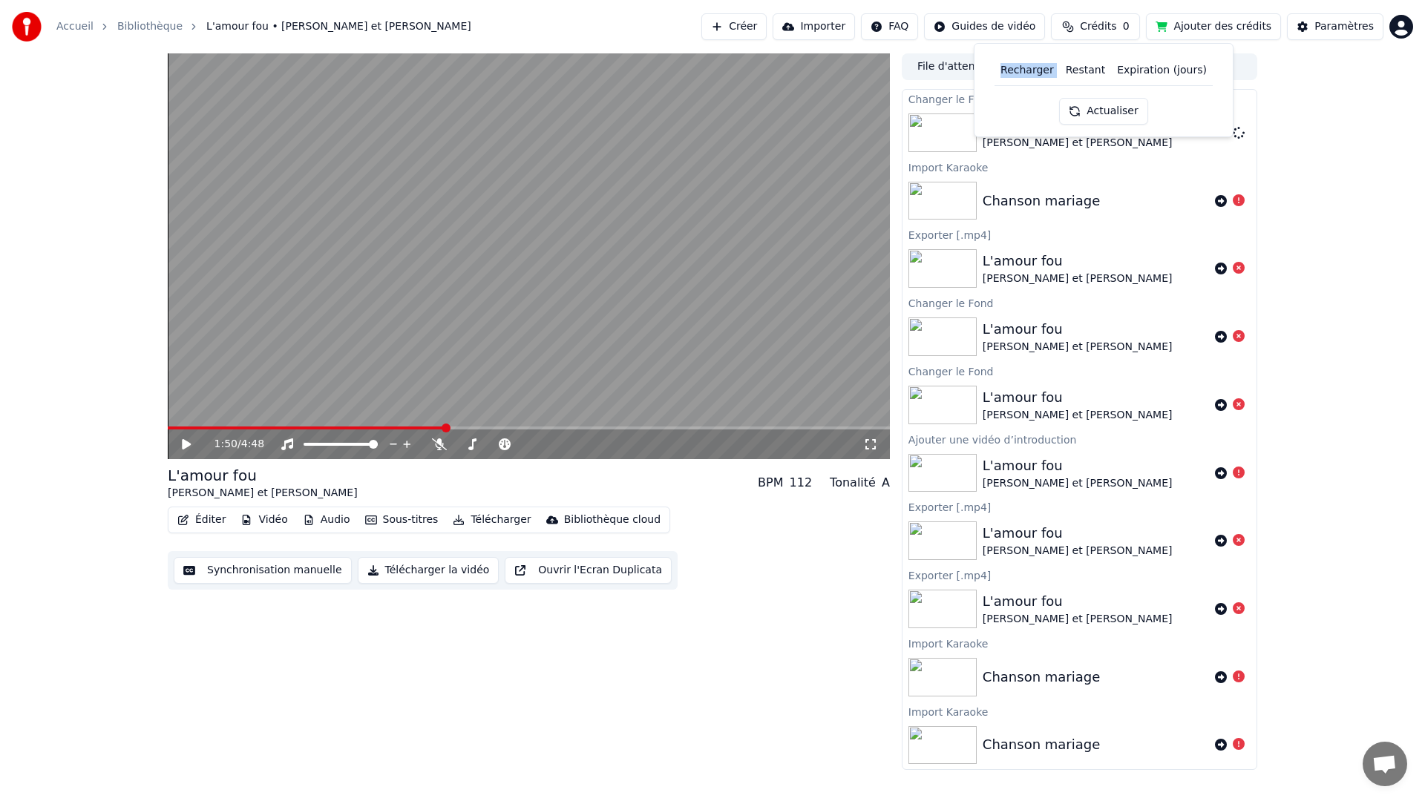
click at [1021, 70] on th "Recharger" at bounding box center [1026, 71] width 65 height 30
click at [1020, 91] on div "Recharger Restant Expiration (jours) Actualiser" at bounding box center [1103, 90] width 234 height 69
click at [1371, 197] on div "1:50 / 4:48 L'amour fou [PERSON_NAME] et [PERSON_NAME] BPM 112 Tonalité A Édite…" at bounding box center [712, 411] width 1425 height 717
click at [838, 34] on button "Importer" at bounding box center [813, 26] width 82 height 27
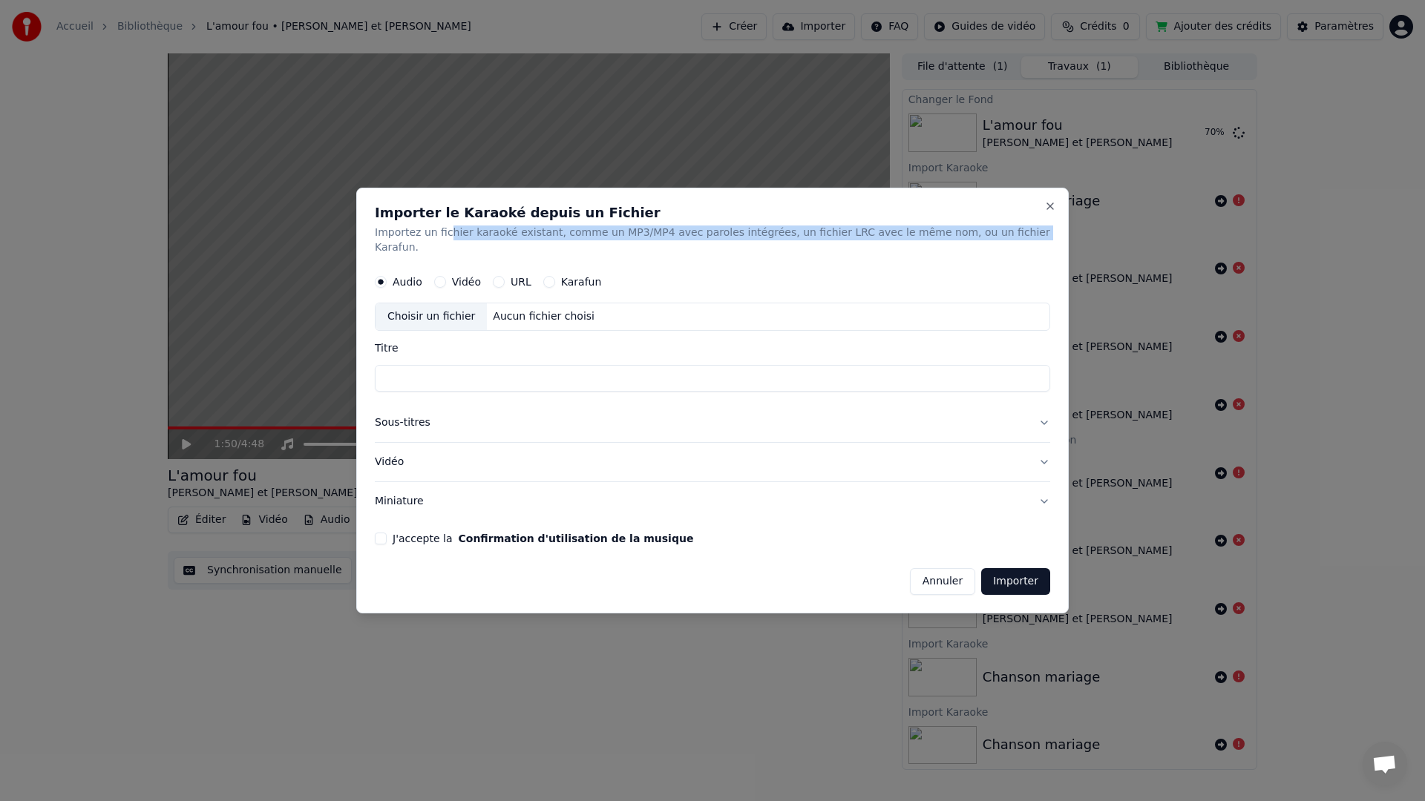
drag, startPoint x: 452, startPoint y: 243, endPoint x: 1004, endPoint y: 239, distance: 552.1
click at [1004, 239] on p "Importez un fichier karaoké existant, comme un MP3/MP4 avec paroles intégrées, …" at bounding box center [712, 241] width 675 height 30
click at [847, 493] on button "Miniature" at bounding box center [712, 501] width 675 height 39
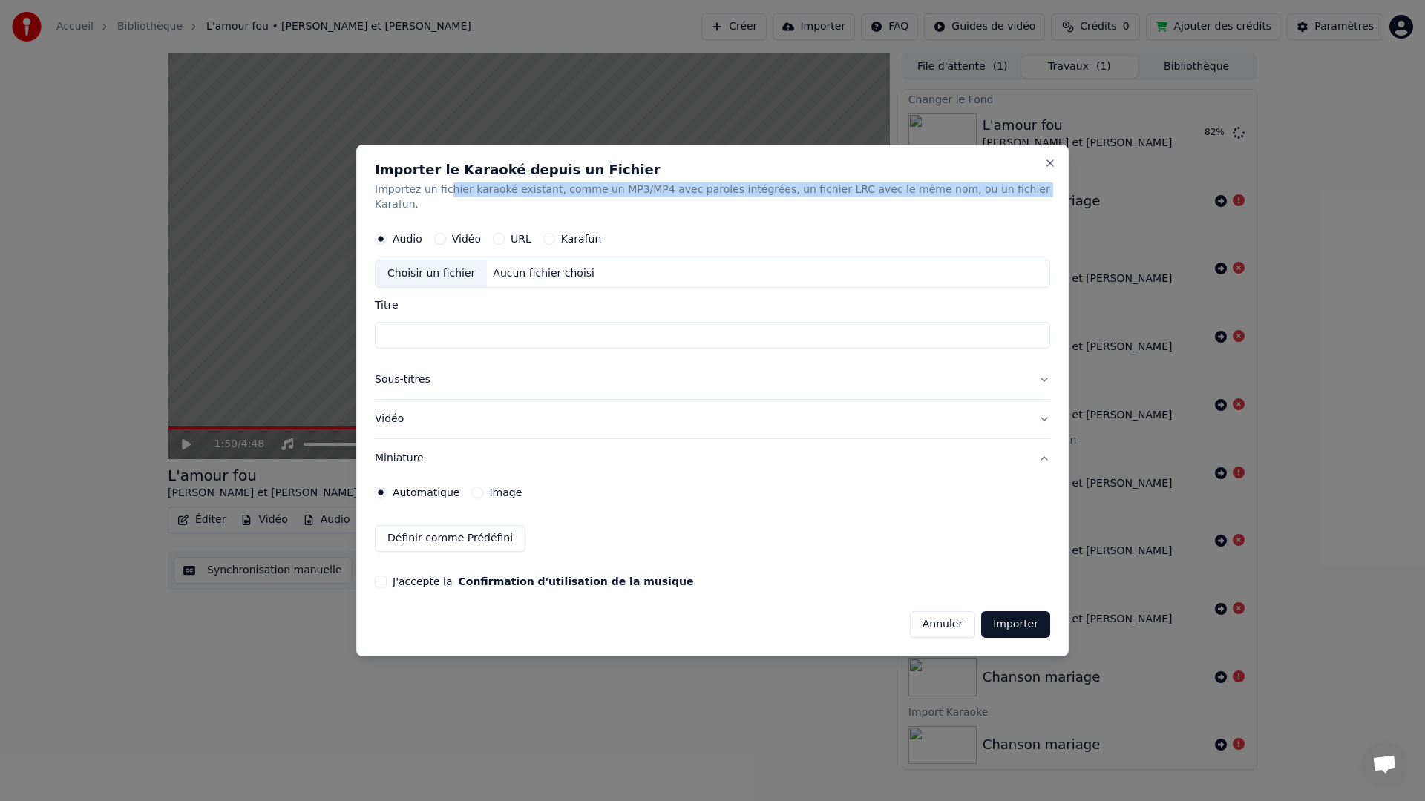
click at [931, 622] on button "Annuler" at bounding box center [942, 624] width 65 height 27
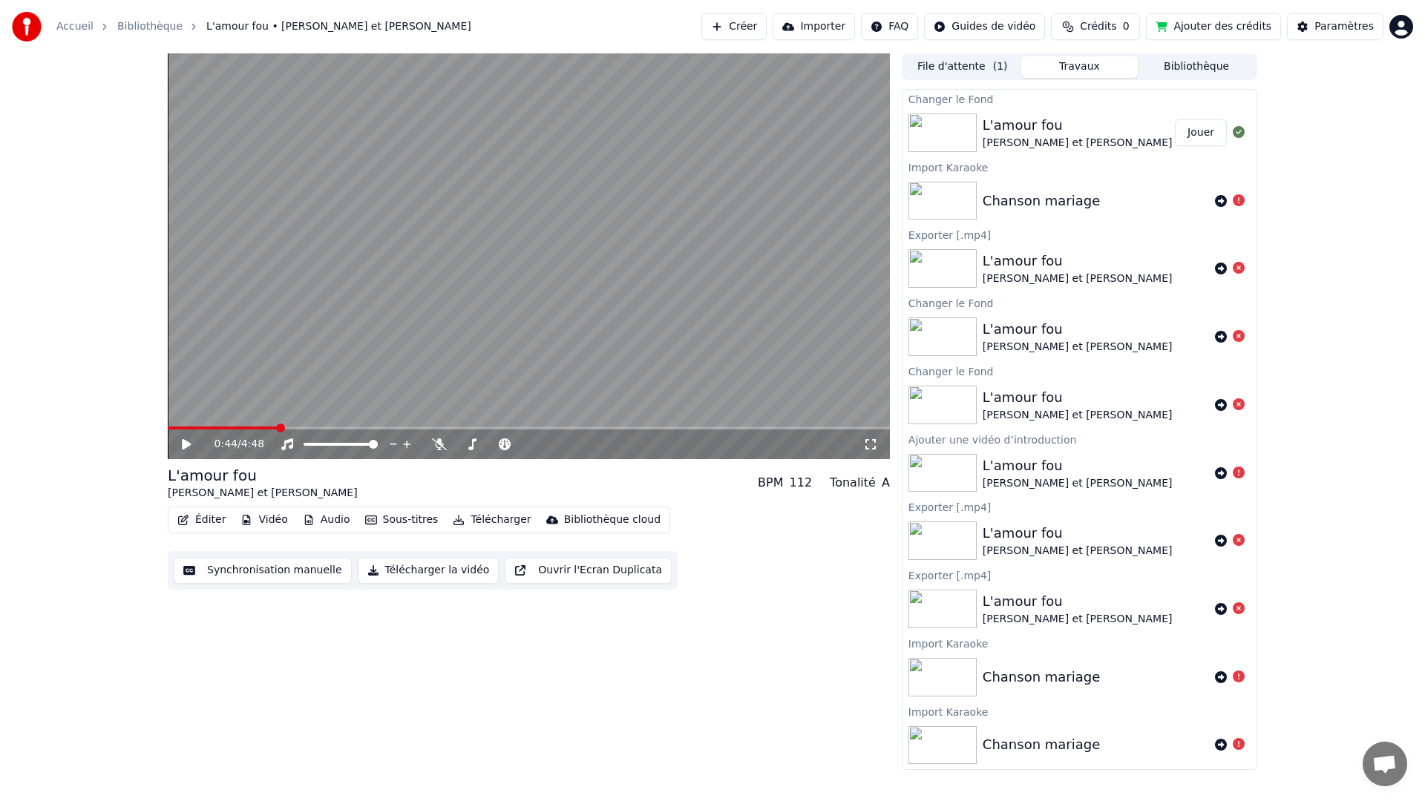
click at [276, 428] on span at bounding box center [280, 428] width 9 height 9
click at [401, 424] on span at bounding box center [397, 428] width 9 height 9
click at [190, 433] on span at bounding box center [194, 428] width 9 height 9
click at [1213, 137] on button "Jouer" at bounding box center [1201, 132] width 52 height 27
click at [1201, 137] on button "Jouer" at bounding box center [1201, 132] width 52 height 27
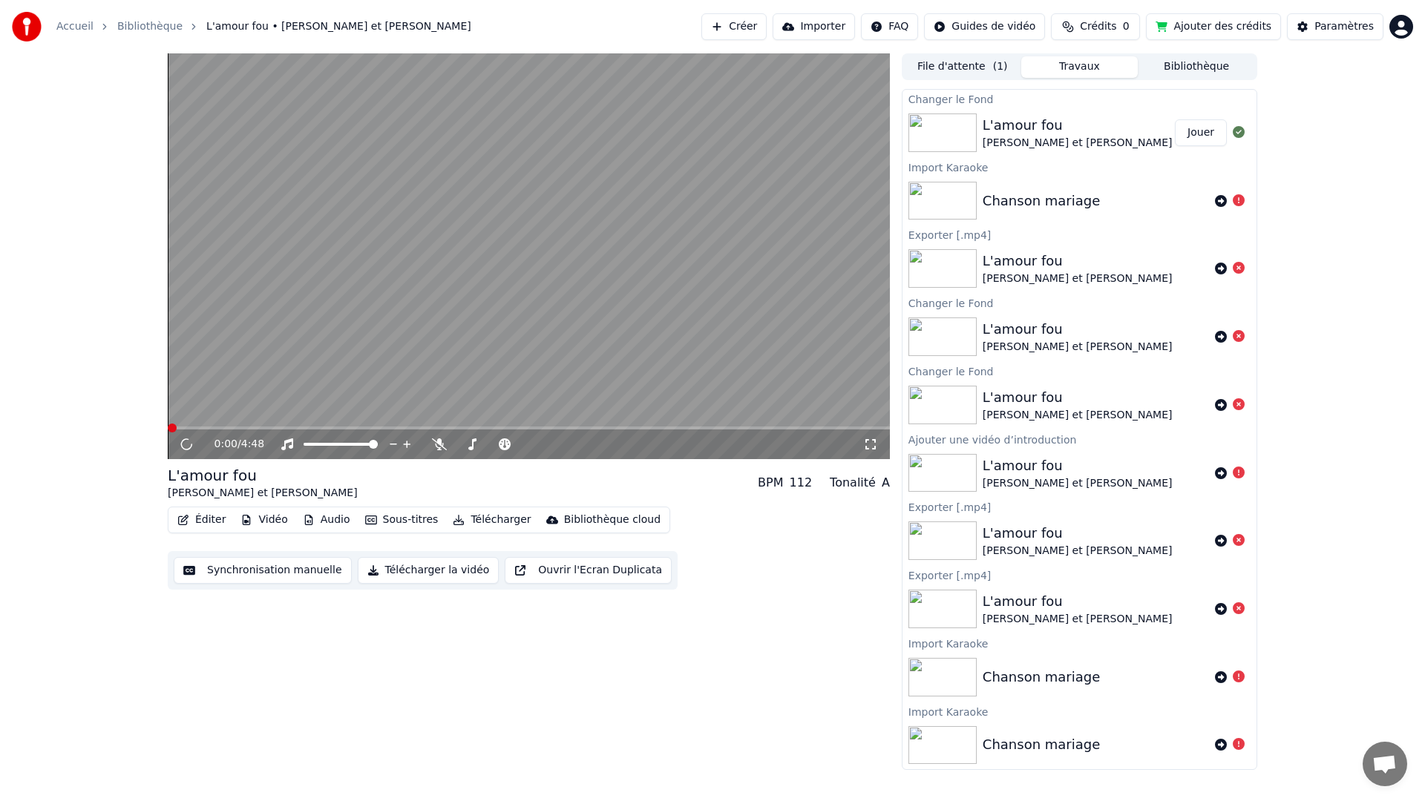
click at [230, 429] on span at bounding box center [529, 428] width 722 height 3
click at [295, 427] on span at bounding box center [529, 428] width 722 height 3
click at [177, 427] on span at bounding box center [232, 428] width 128 height 3
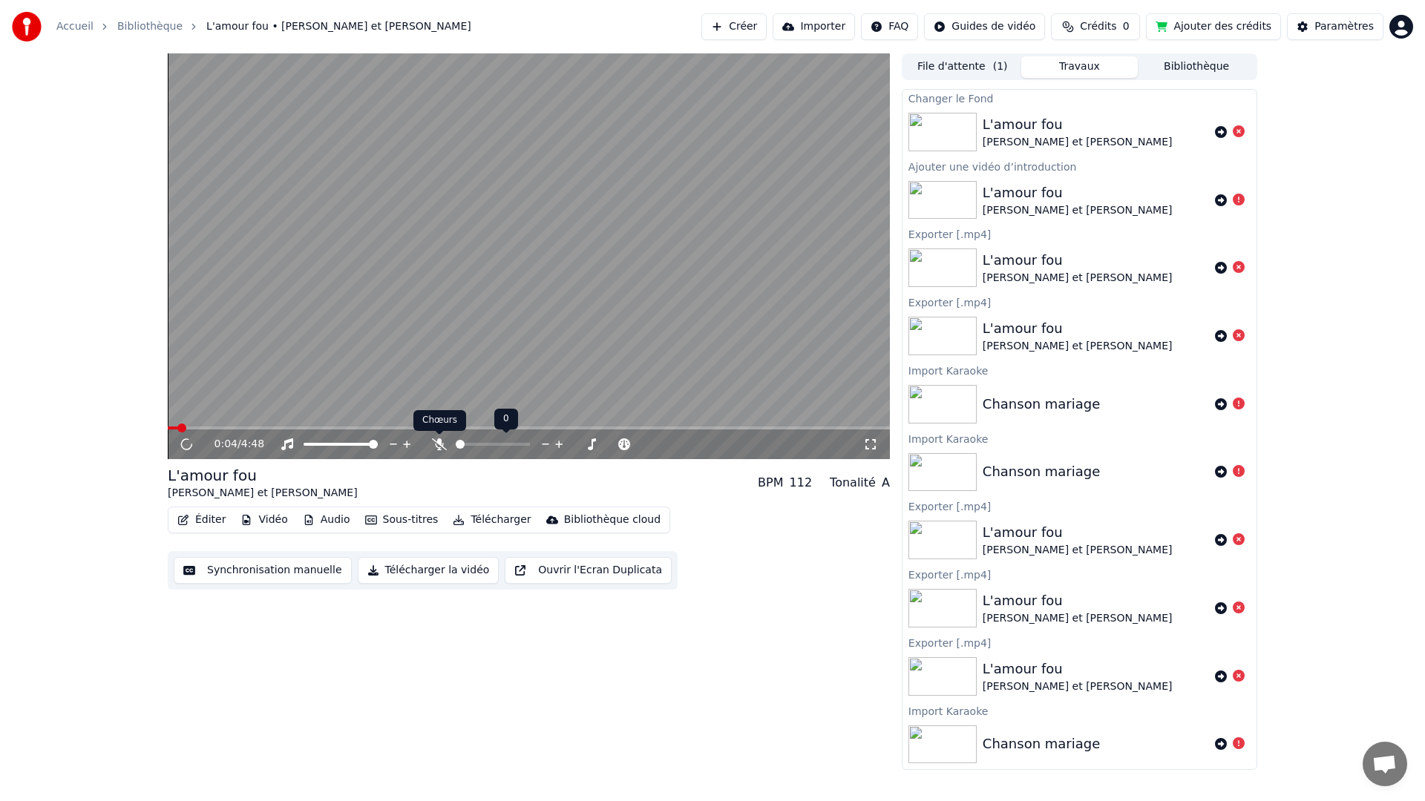
click at [436, 447] on icon at bounding box center [439, 445] width 15 height 12
click at [432, 444] on icon at bounding box center [439, 445] width 15 height 12
click at [329, 518] on button "Audio" at bounding box center [326, 520] width 59 height 21
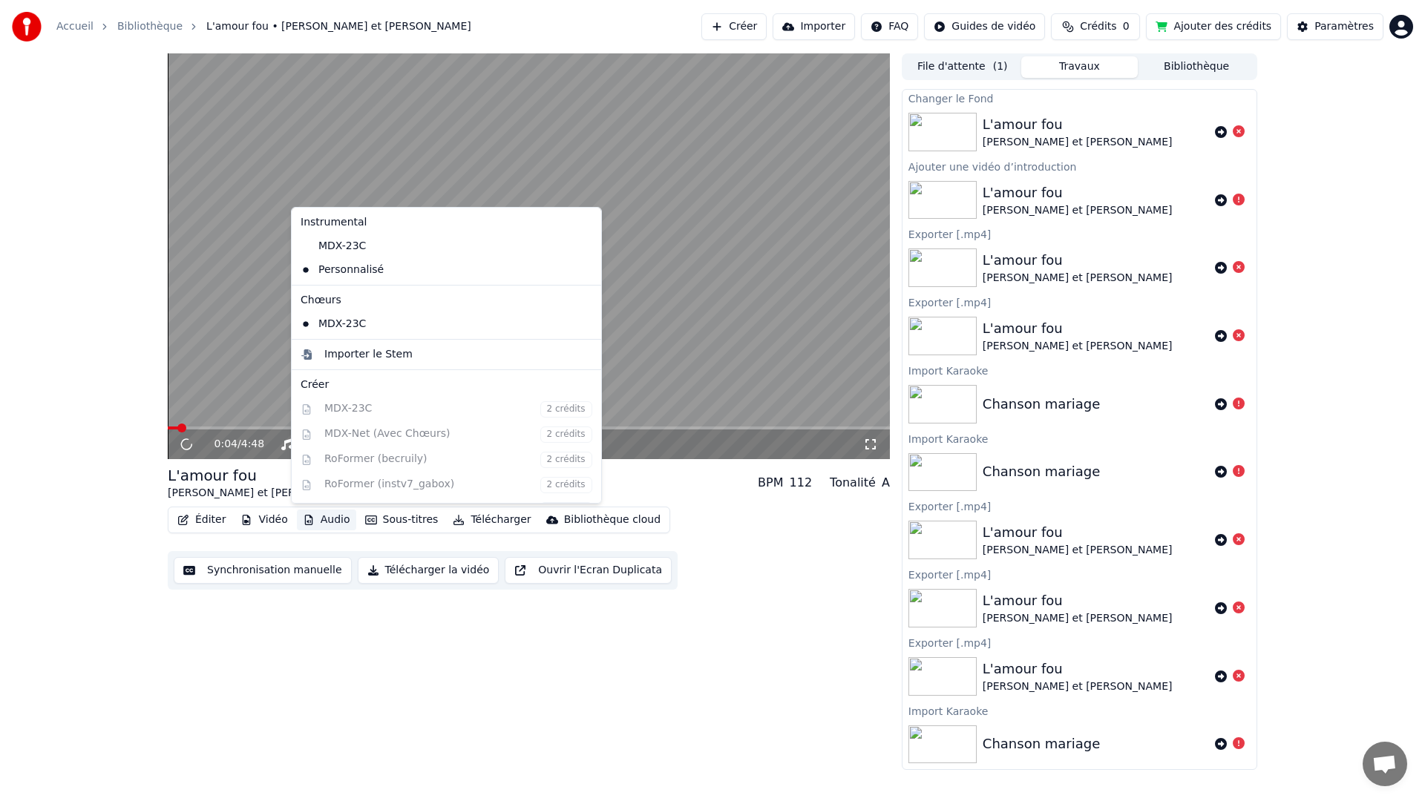
click at [91, 522] on div "0:04 / 4:48 L'amour fou [PERSON_NAME] et [PERSON_NAME] BPM 112 Tonalité A Édite…" at bounding box center [712, 411] width 1425 height 717
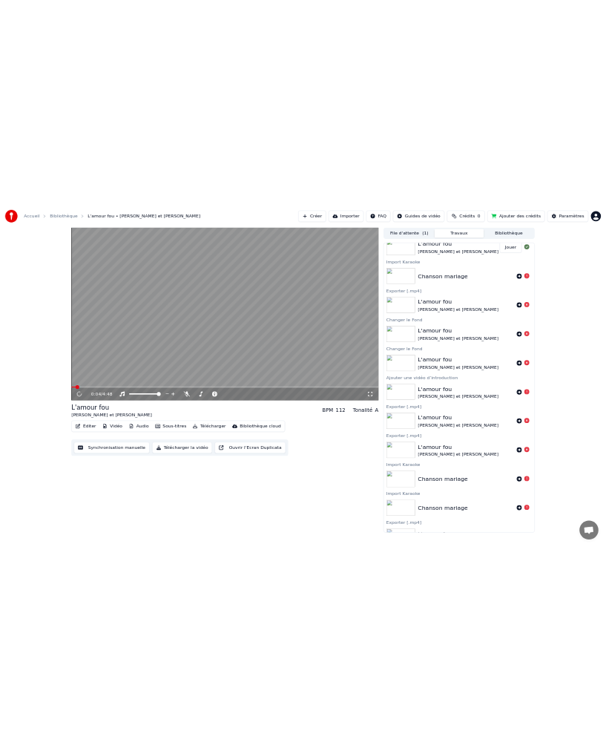
scroll to position [62, 0]
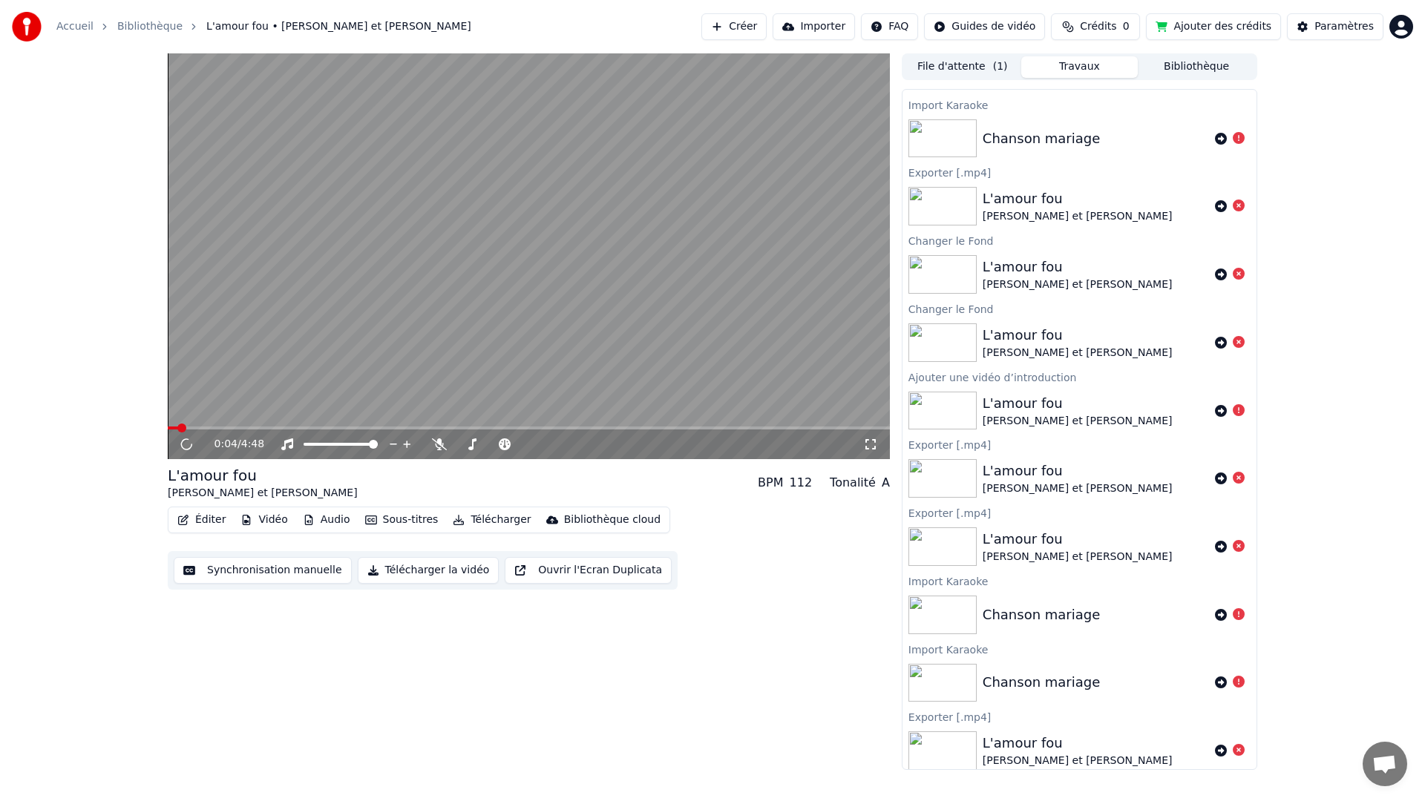
click at [210, 425] on video at bounding box center [529, 256] width 722 height 406
click at [178, 427] on span at bounding box center [174, 428] width 13 height 3
click at [168, 427] on span at bounding box center [168, 428] width 0 height 3
click at [259, 427] on span at bounding box center [529, 428] width 722 height 3
click at [293, 427] on span at bounding box center [529, 428] width 722 height 3
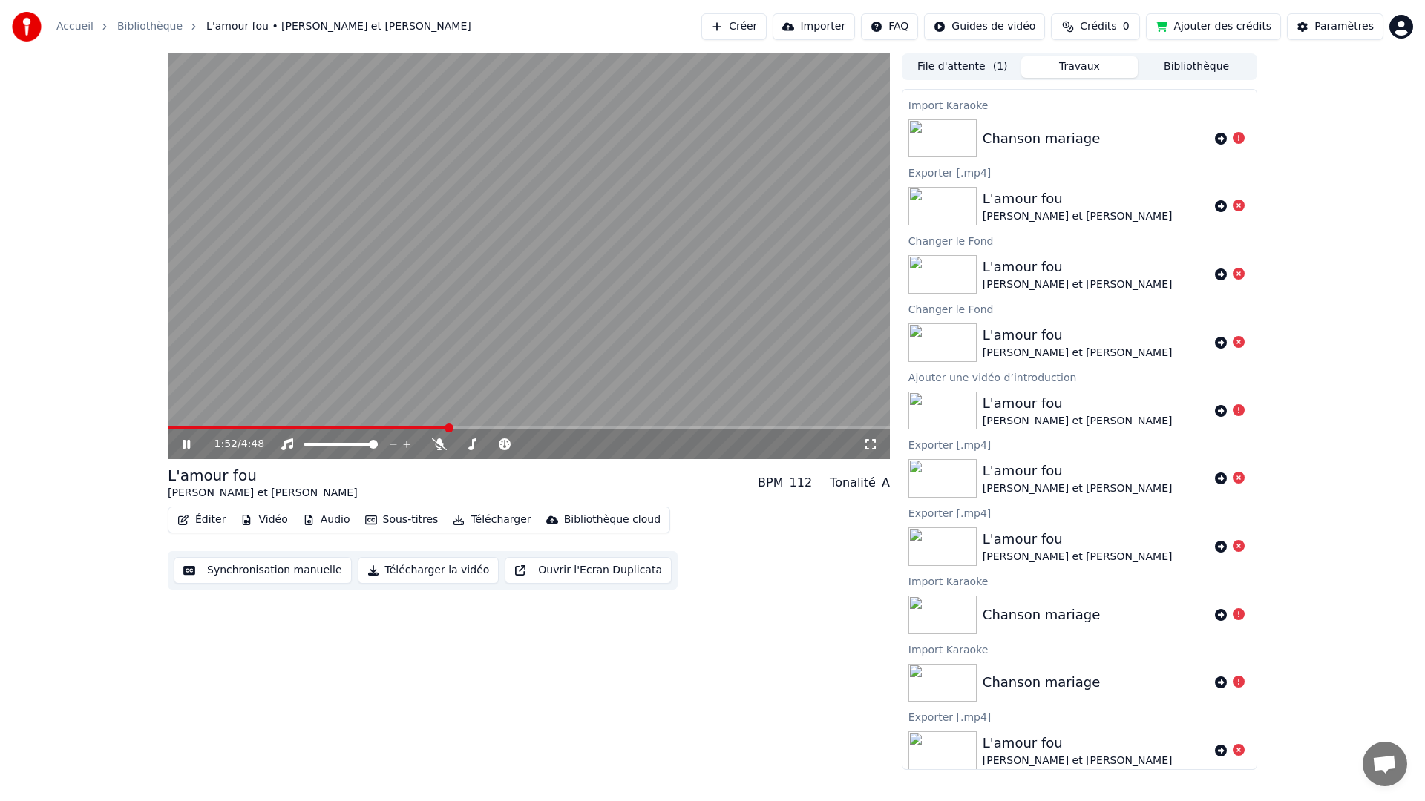
click at [447, 427] on span at bounding box center [529, 428] width 722 height 3
click at [477, 425] on video at bounding box center [529, 256] width 722 height 406
click at [476, 427] on span at bounding box center [529, 428] width 722 height 3
click at [189, 449] on icon at bounding box center [197, 445] width 35 height 12
click at [518, 427] on span at bounding box center [529, 428] width 722 height 3
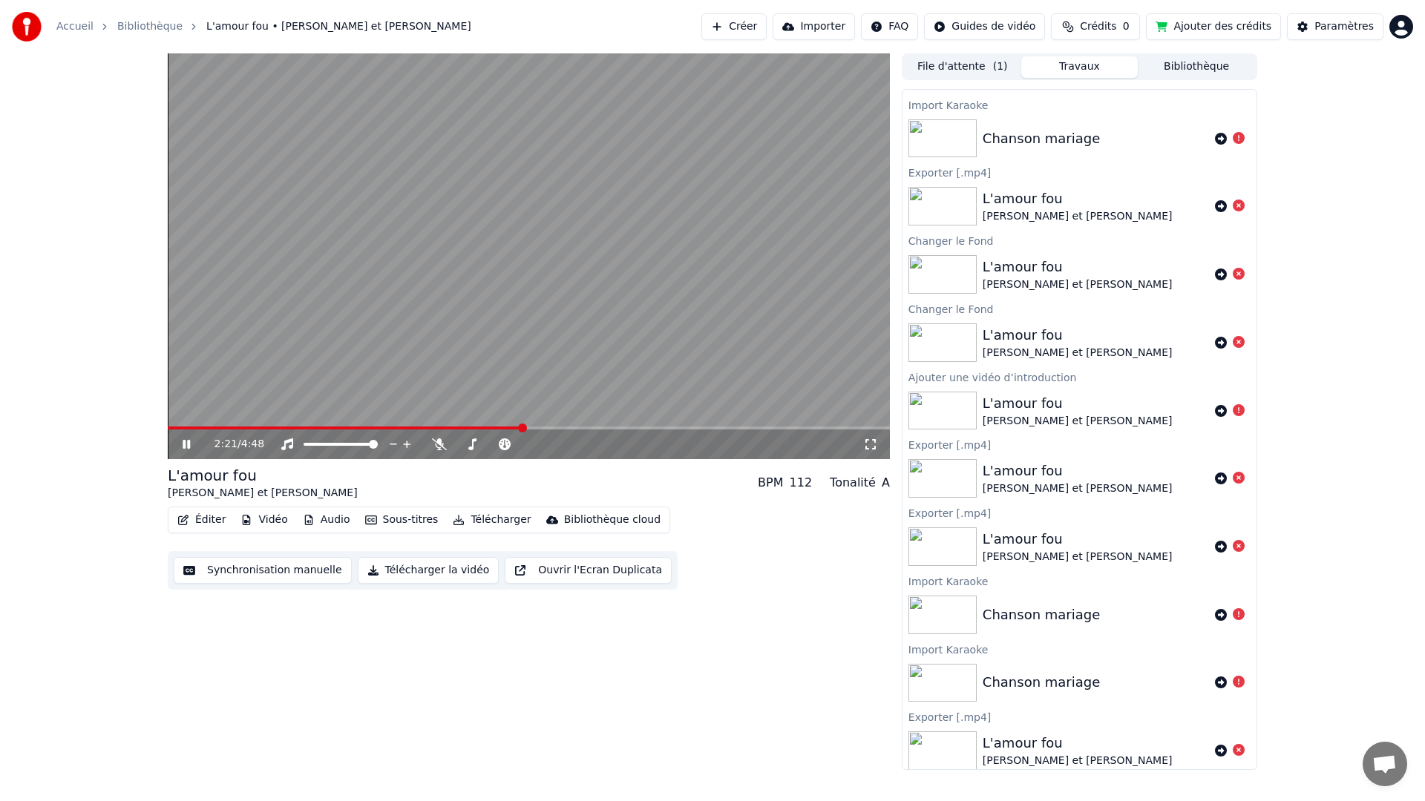
click at [557, 427] on span at bounding box center [529, 428] width 722 height 3
click at [626, 427] on span at bounding box center [529, 428] width 722 height 3
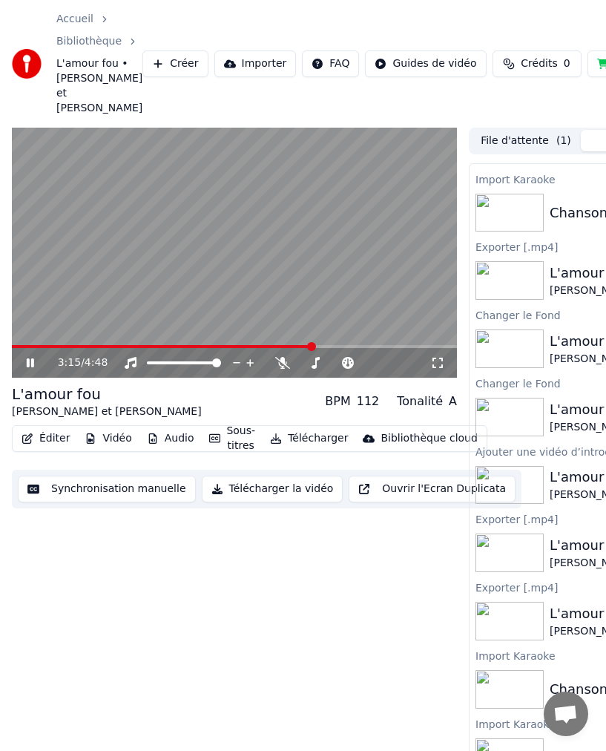
click at [34, 357] on icon at bounding box center [41, 363] width 34 height 12
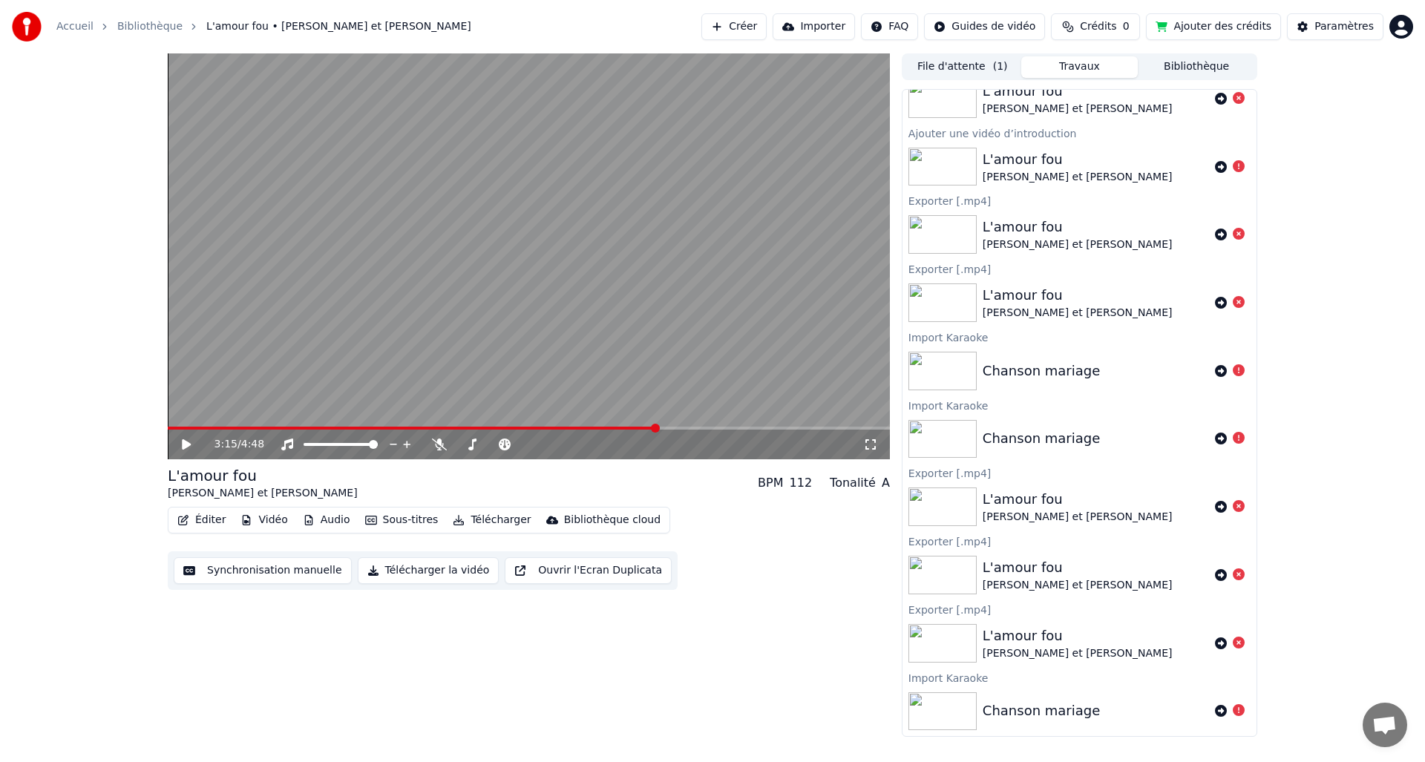
scroll to position [0, 0]
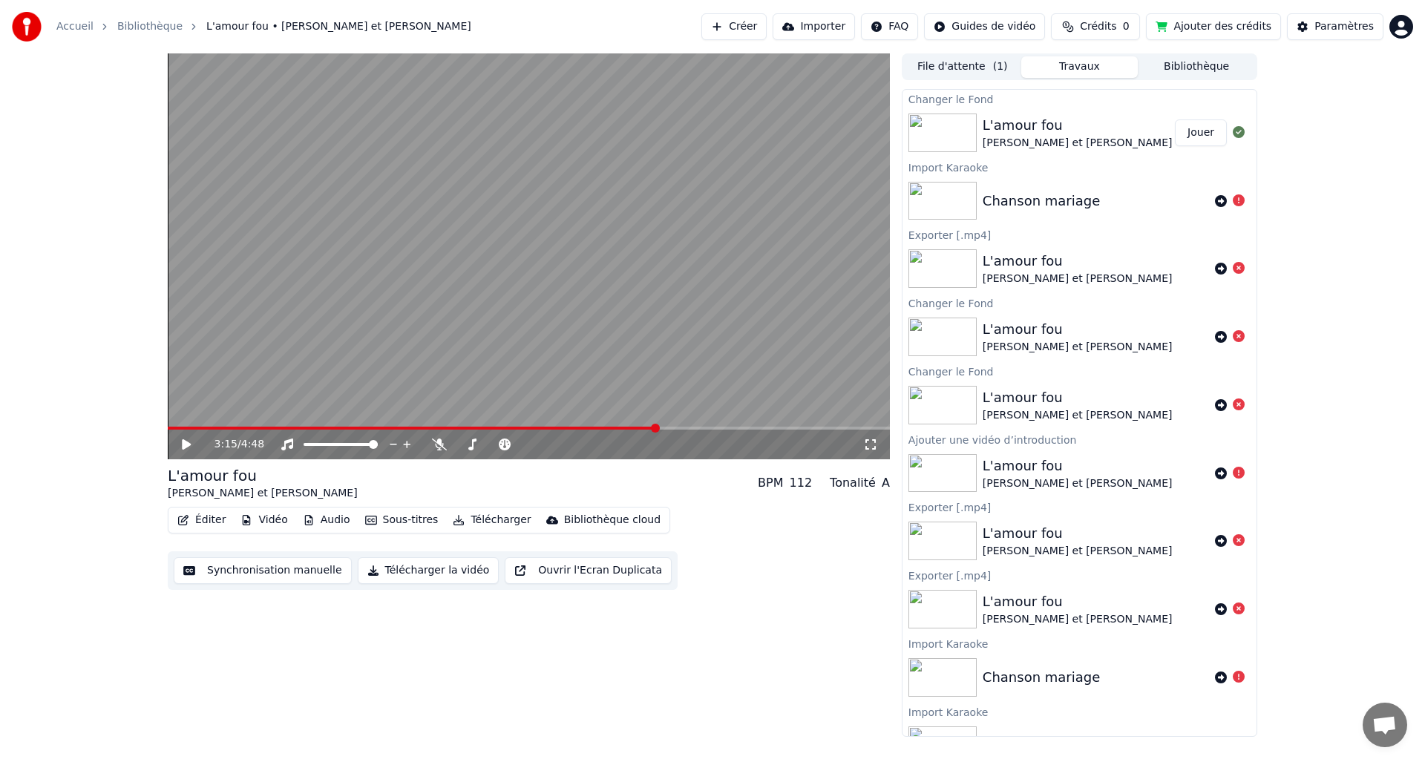
click at [977, 70] on button "File d'attente ( 1 )" at bounding box center [962, 67] width 117 height 22
click at [1109, 62] on button "Travaux" at bounding box center [1079, 67] width 117 height 22
click at [1207, 28] on button "Ajouter des crédits" at bounding box center [1213, 26] width 135 height 27
click at [1398, 30] on html "Accueil Bibliothèque L'amour fou • [PERSON_NAME] et [PERSON_NAME] Importer FAQ …" at bounding box center [712, 381] width 1425 height 762
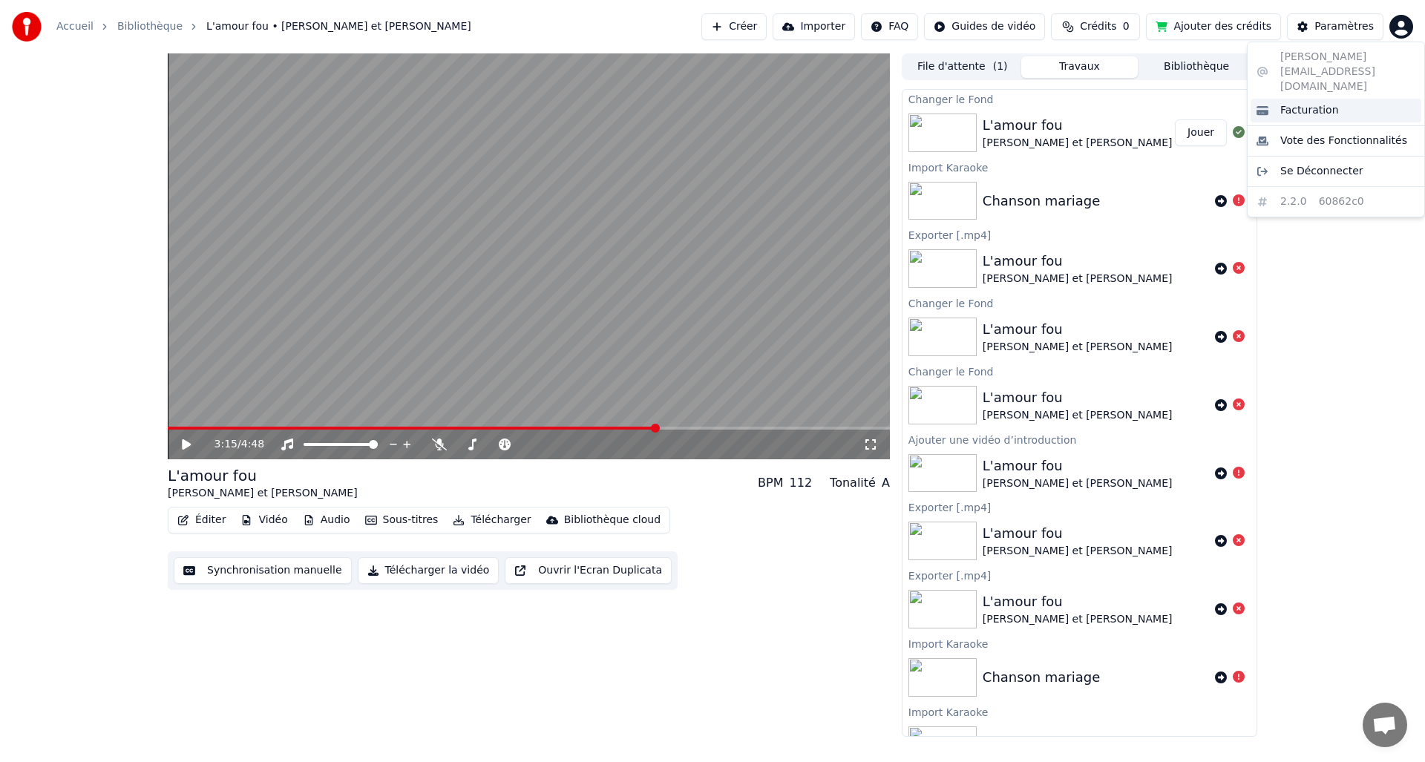
click at [1307, 99] on div "Facturation" at bounding box center [1335, 111] width 171 height 24
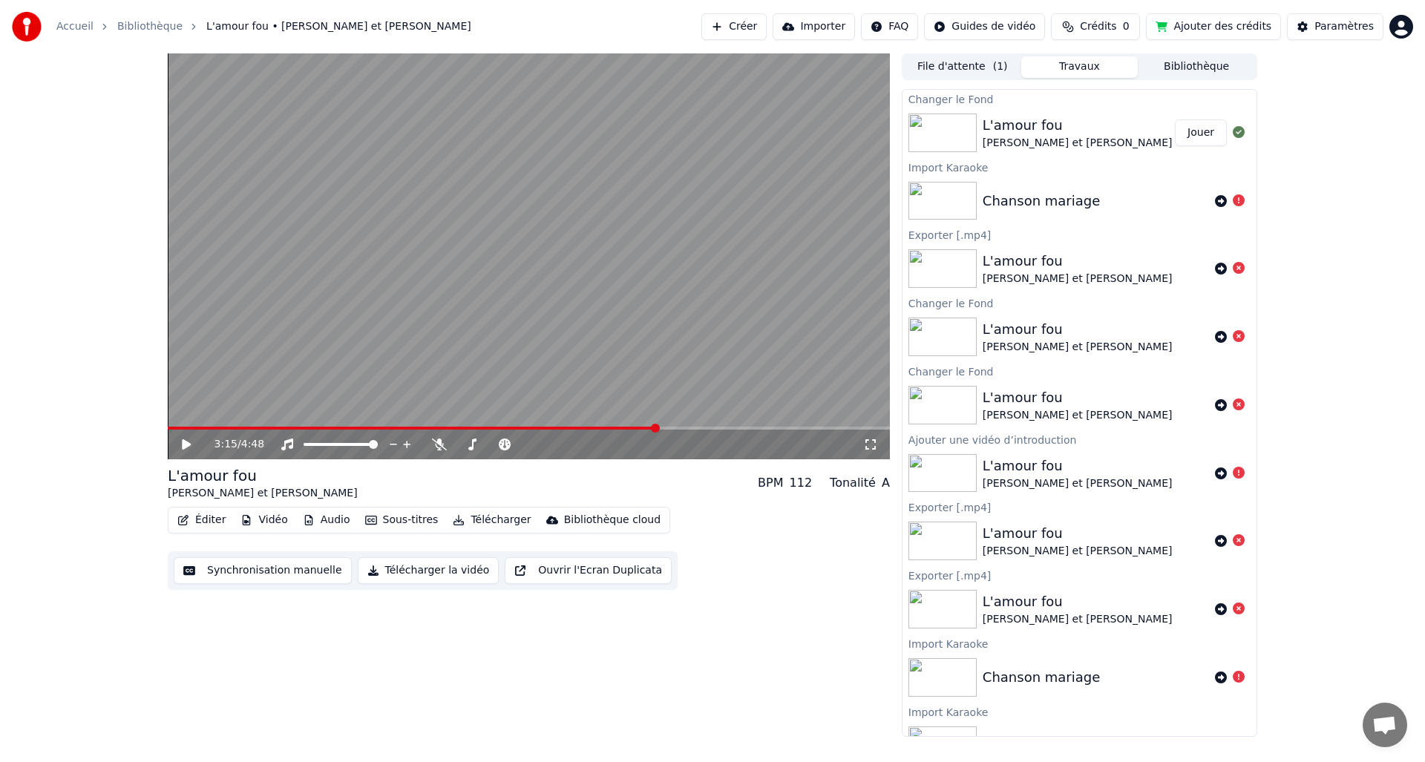
click at [256, 521] on button "Vidéo" at bounding box center [263, 520] width 59 height 21
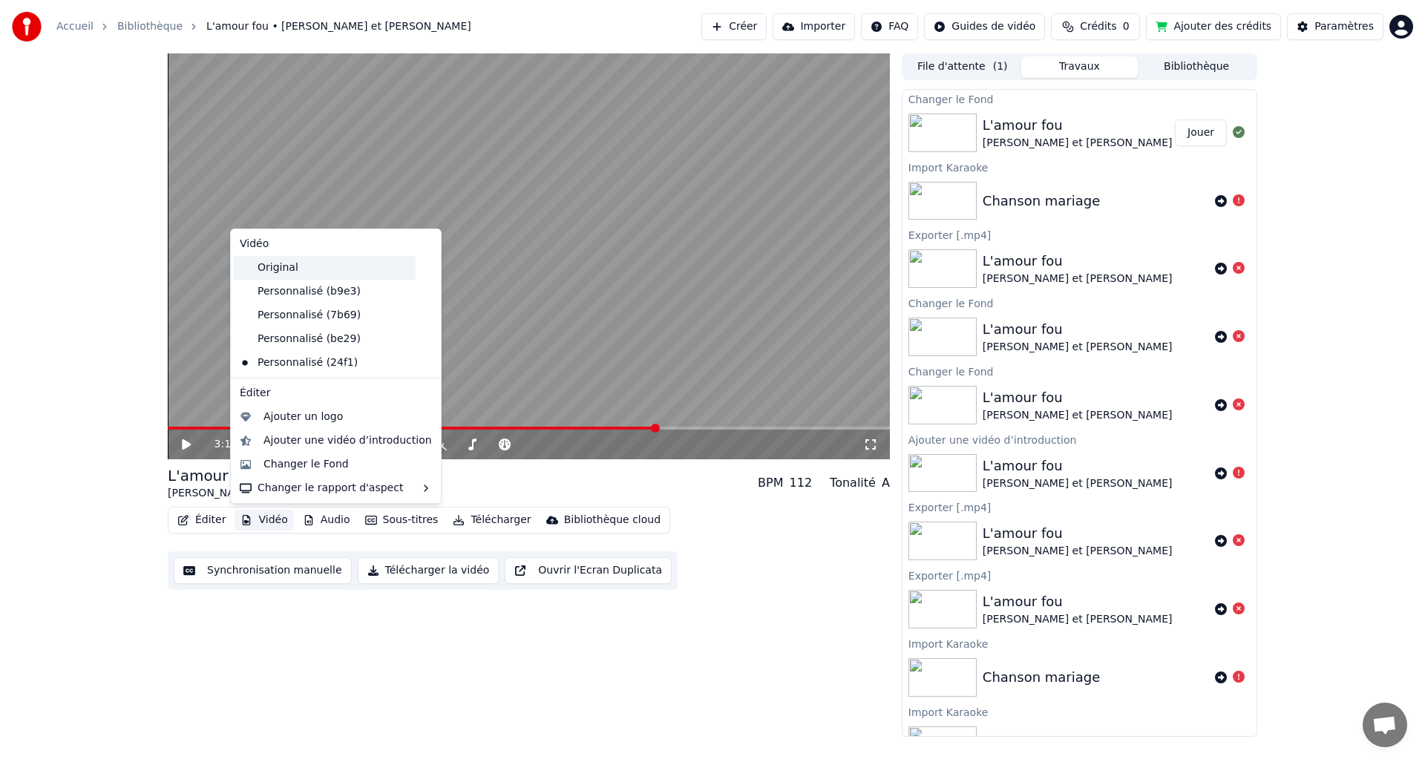
click at [283, 264] on div "Original" at bounding box center [325, 268] width 182 height 24
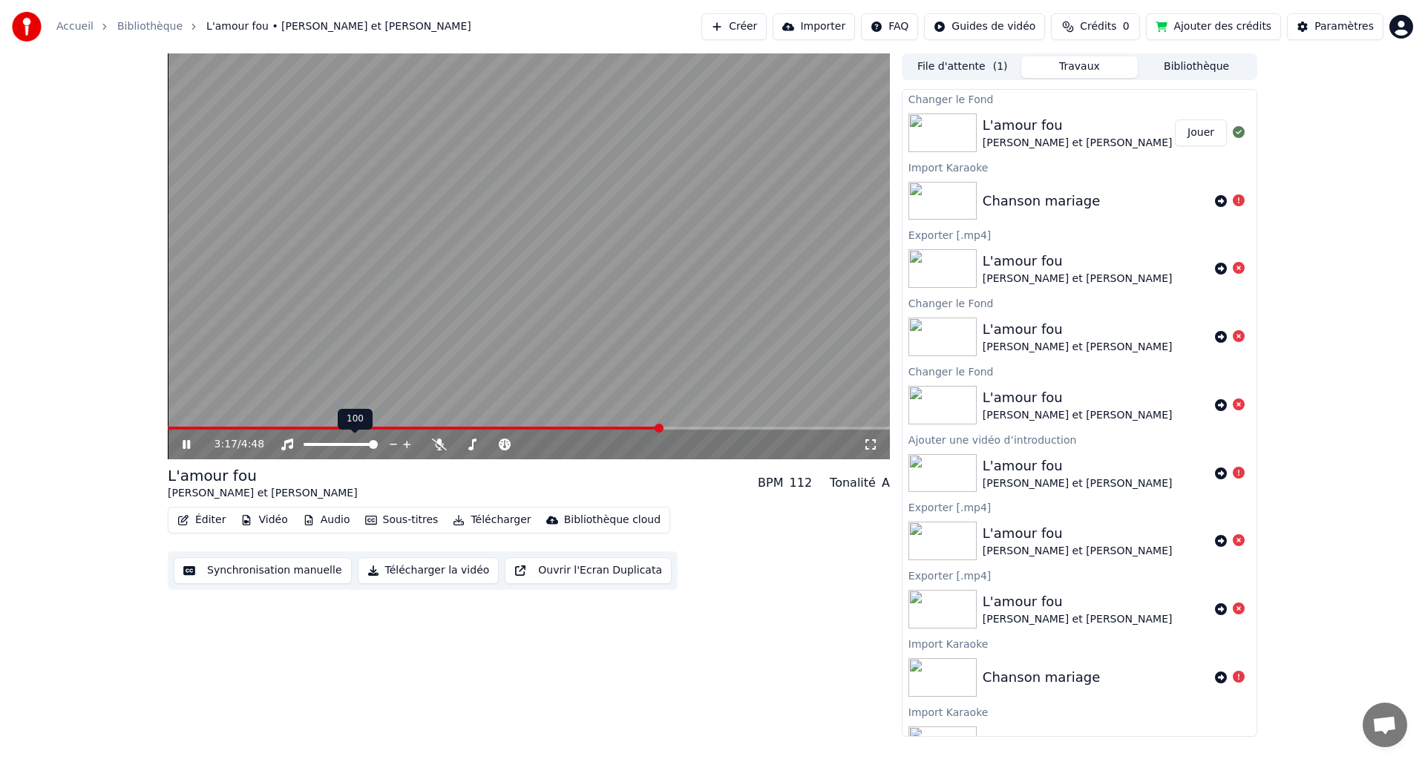
click at [352, 443] on span at bounding box center [340, 444] width 74 height 3
click at [341, 444] on span at bounding box center [328, 444] width 50 height 3
click at [332, 444] on span at bounding box center [322, 444] width 39 height 3
click at [412, 427] on span at bounding box center [417, 428] width 499 height 3
click at [427, 429] on span at bounding box center [529, 428] width 722 height 3
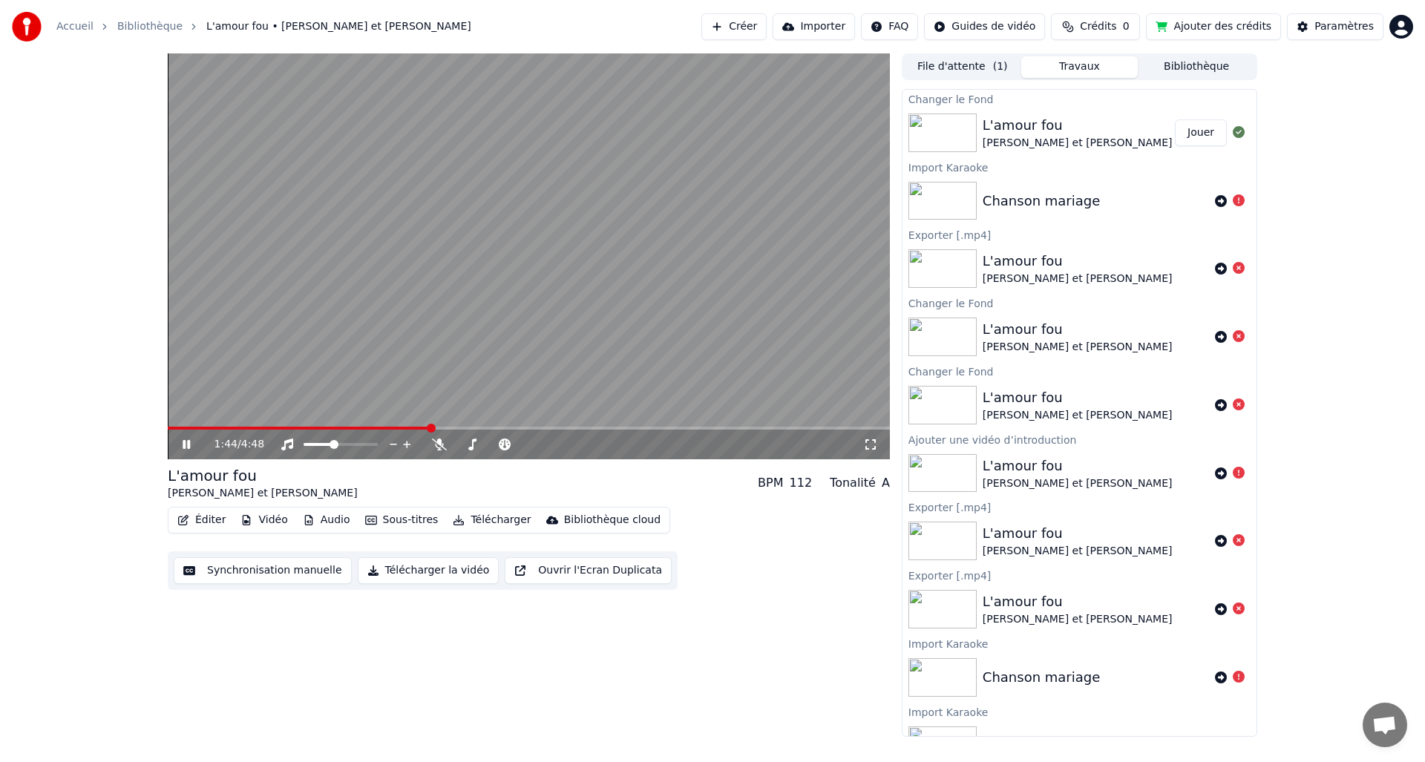
click at [439, 429] on span at bounding box center [529, 428] width 722 height 3
click at [189, 447] on icon at bounding box center [186, 444] width 7 height 9
click at [189, 447] on icon at bounding box center [197, 445] width 35 height 12
click at [190, 446] on icon at bounding box center [186, 444] width 7 height 9
click at [182, 443] on icon at bounding box center [186, 444] width 9 height 10
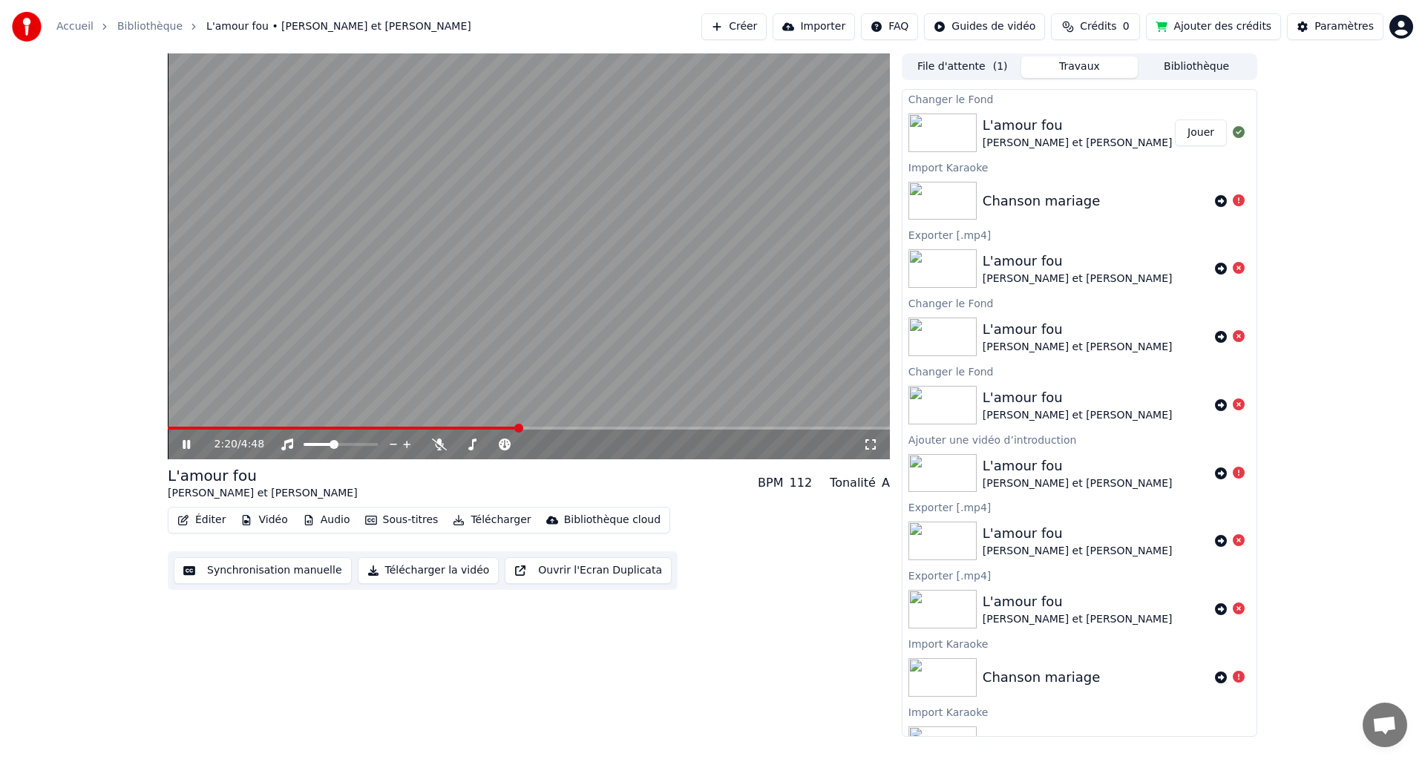
click at [182, 443] on icon at bounding box center [197, 445] width 35 height 12
click at [184, 443] on icon at bounding box center [186, 444] width 9 height 10
click at [184, 443] on icon at bounding box center [186, 444] width 7 height 9
click at [184, 443] on icon at bounding box center [186, 444] width 9 height 10
click at [184, 443] on icon at bounding box center [186, 444] width 7 height 9
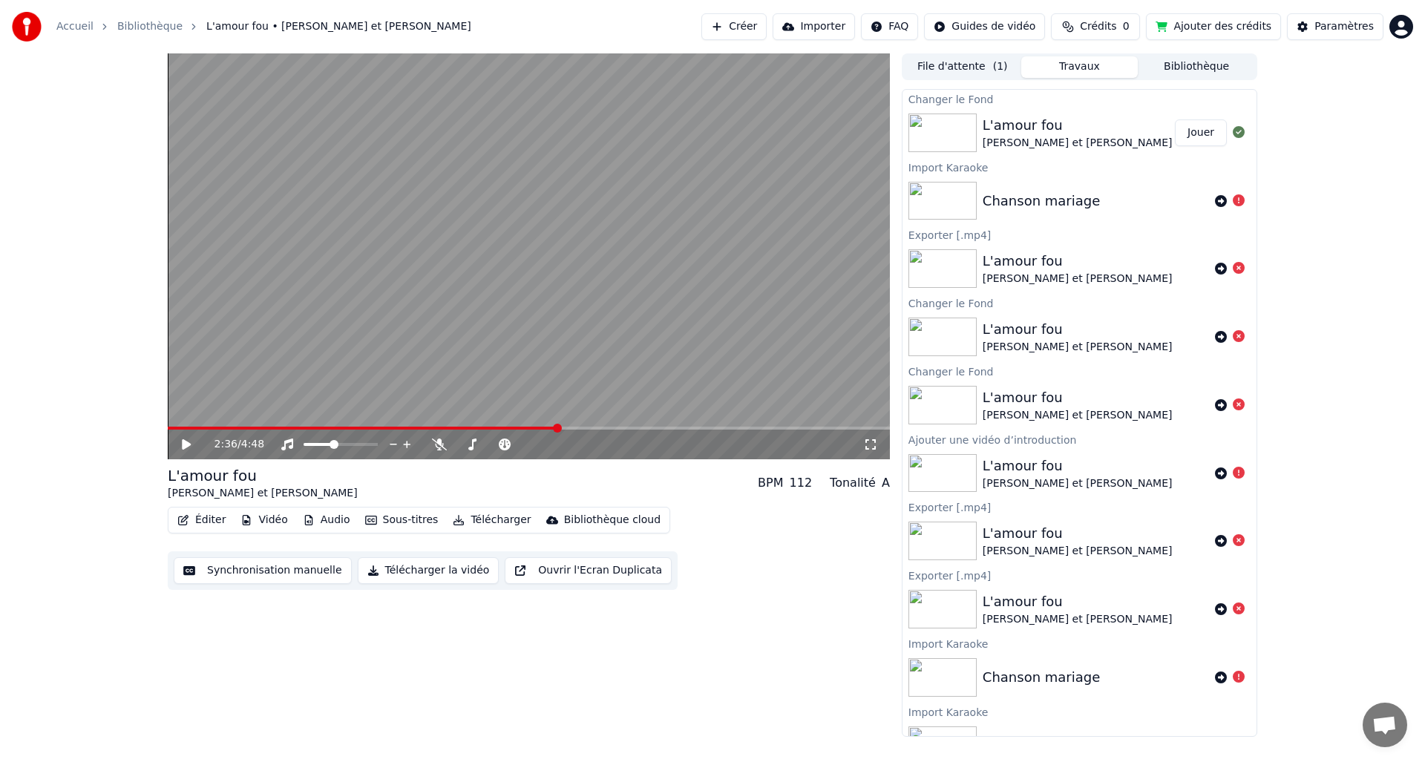
click at [184, 443] on icon at bounding box center [186, 444] width 9 height 10
click at [184, 443] on icon at bounding box center [186, 444] width 7 height 9
click at [185, 444] on icon at bounding box center [186, 444] width 9 height 10
click at [185, 444] on icon at bounding box center [186, 444] width 7 height 9
click at [188, 444] on icon at bounding box center [186, 444] width 9 height 10
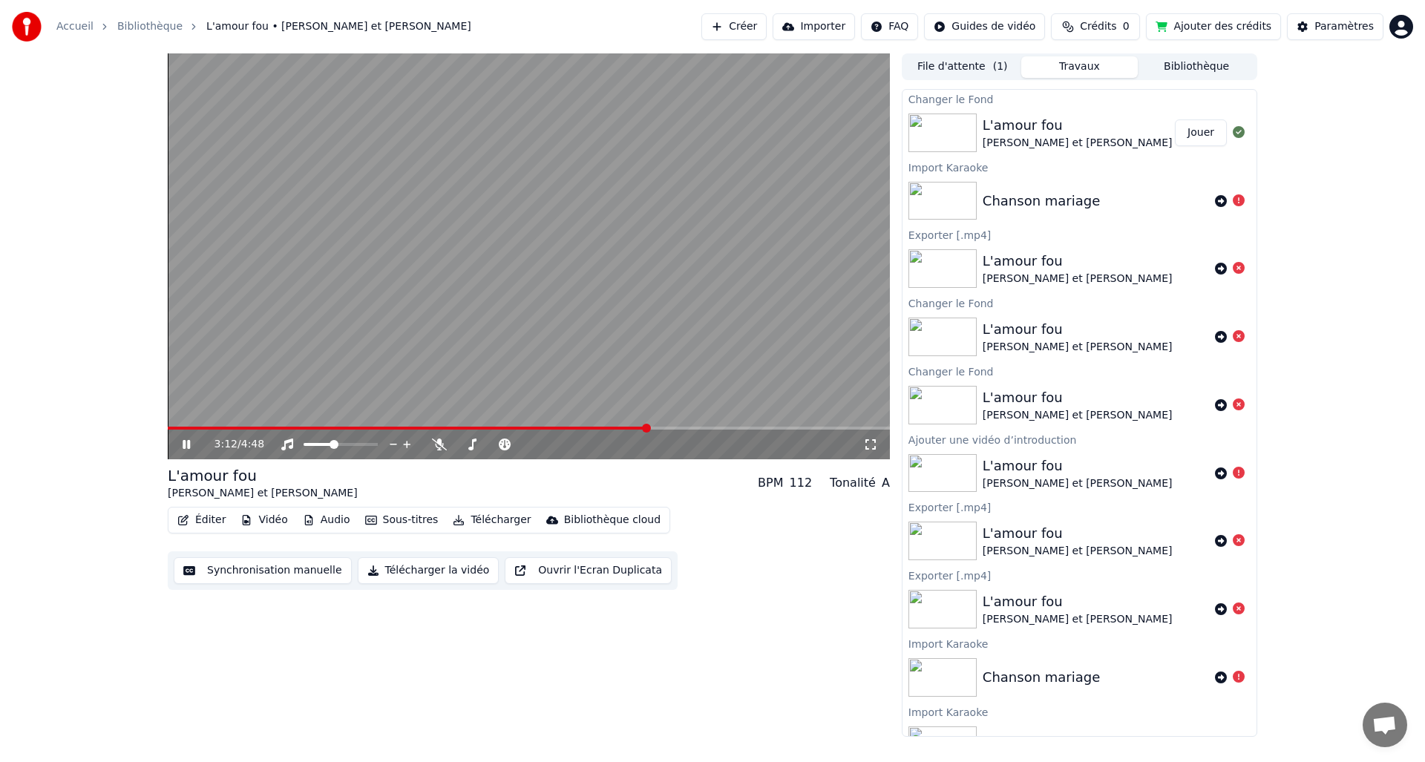
click at [188, 444] on icon at bounding box center [186, 444] width 7 height 9
click at [185, 443] on icon at bounding box center [186, 444] width 9 height 10
click at [185, 443] on icon at bounding box center [186, 444] width 7 height 9
click at [275, 522] on button "Vidéo" at bounding box center [263, 520] width 59 height 21
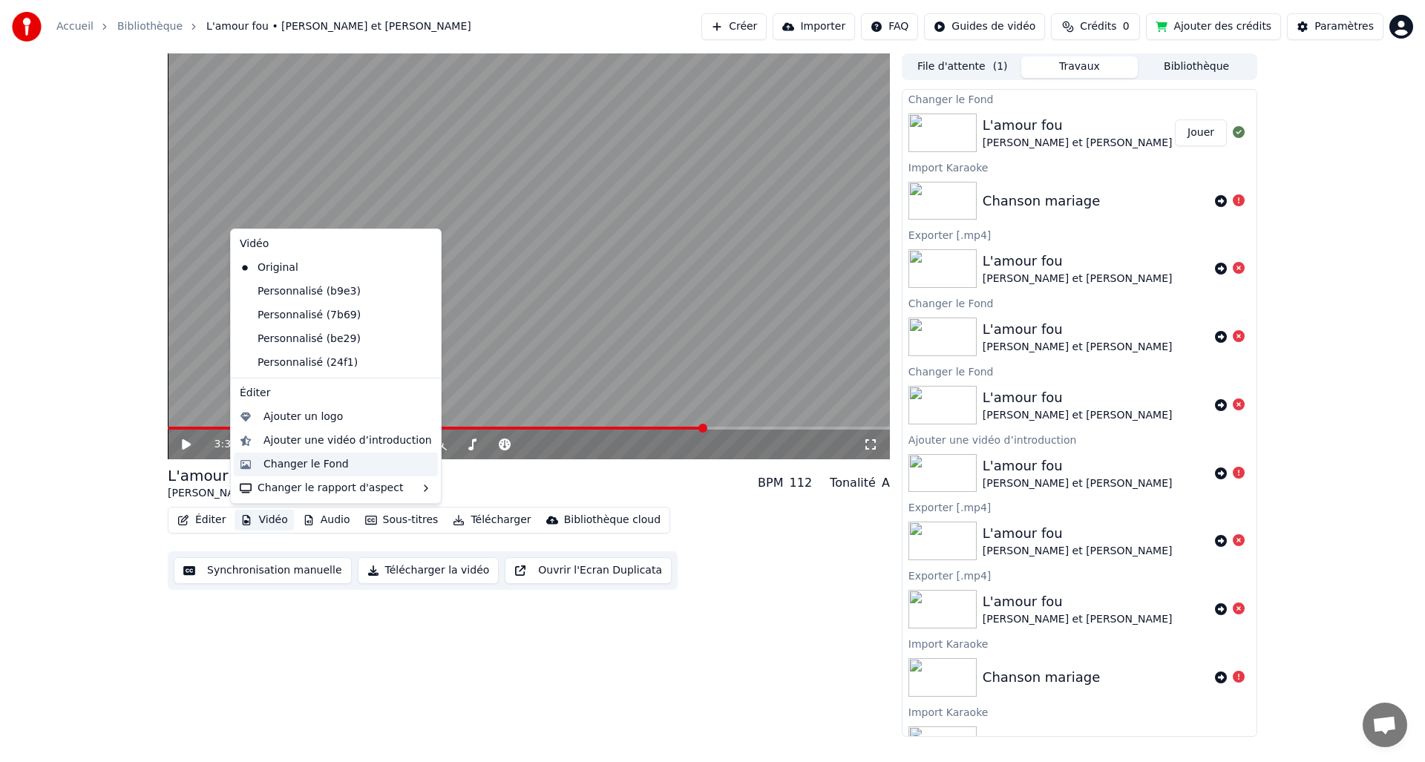
click at [281, 465] on div "Changer le Fond" at bounding box center [305, 464] width 85 height 15
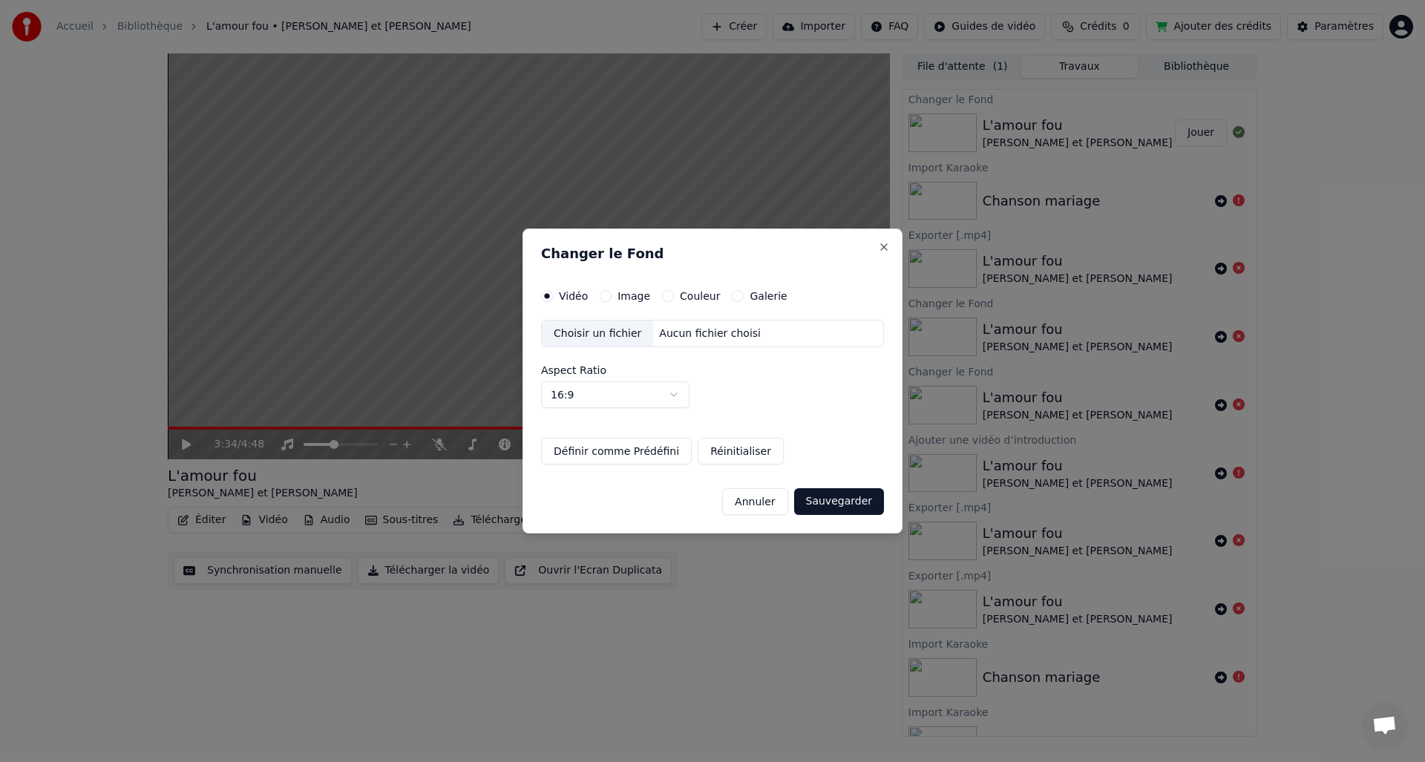
click at [608, 330] on div "Choisir un fichier" at bounding box center [597, 334] width 111 height 27
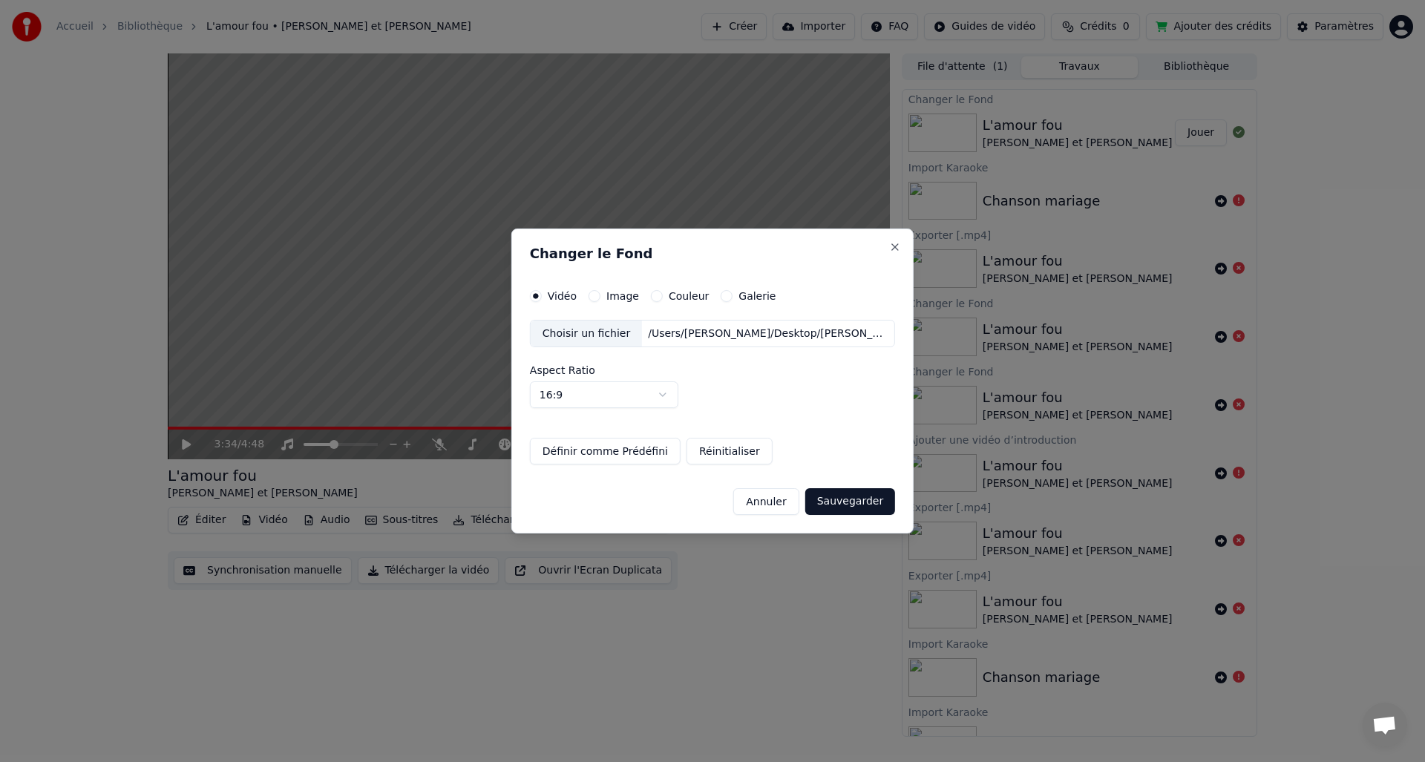
click at [823, 503] on button "Sauvegarder" at bounding box center [850, 501] width 90 height 27
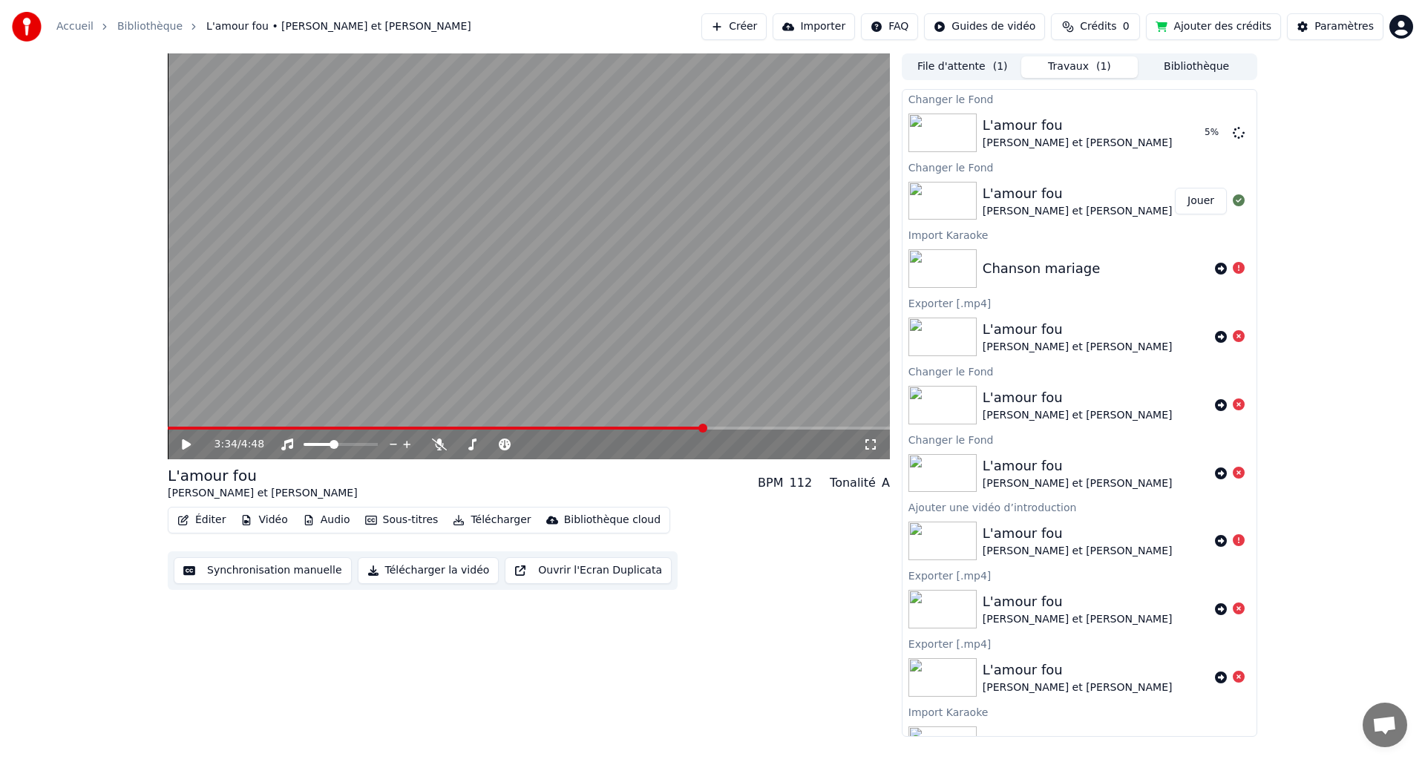
click at [263, 520] on button "Vidéo" at bounding box center [263, 520] width 59 height 21
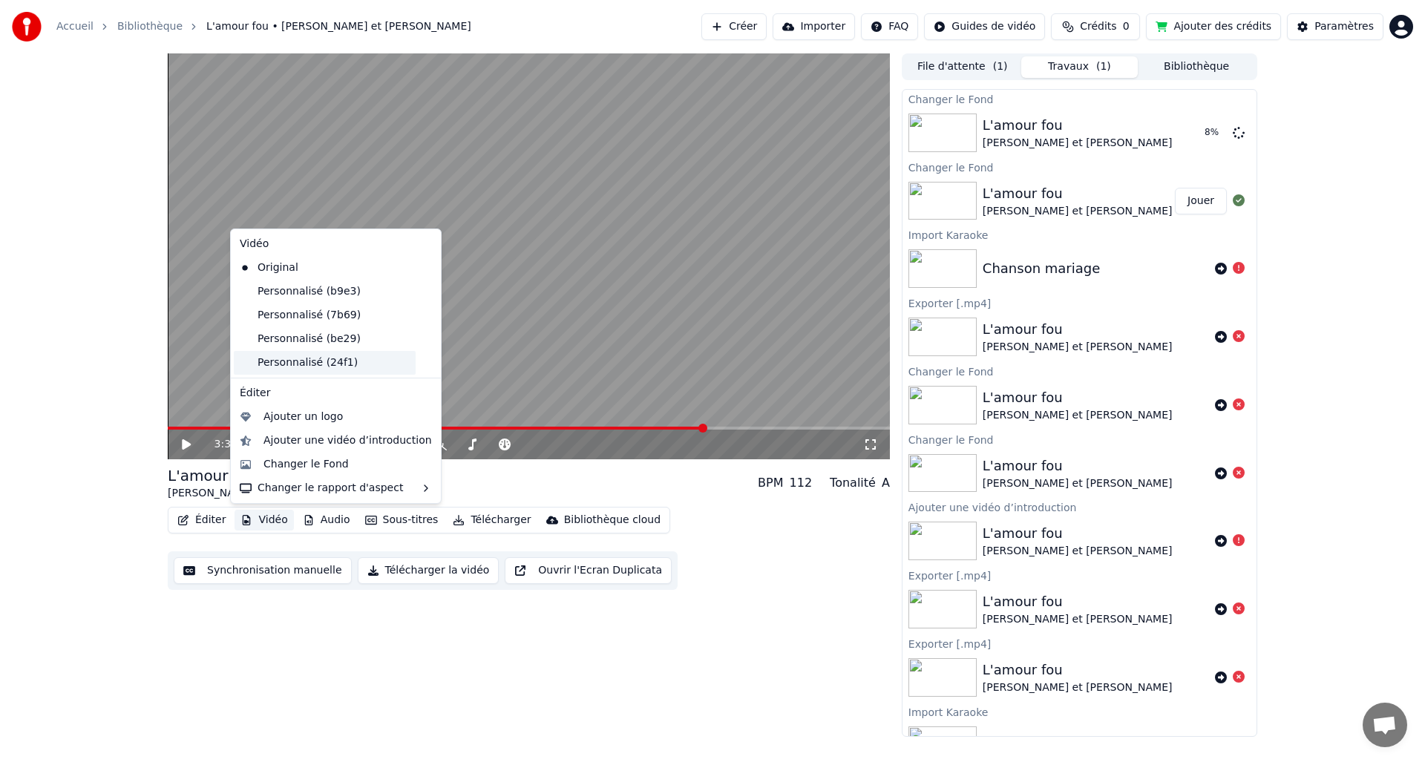
click at [312, 361] on div "Personnalisé (24f1)" at bounding box center [325, 363] width 182 height 24
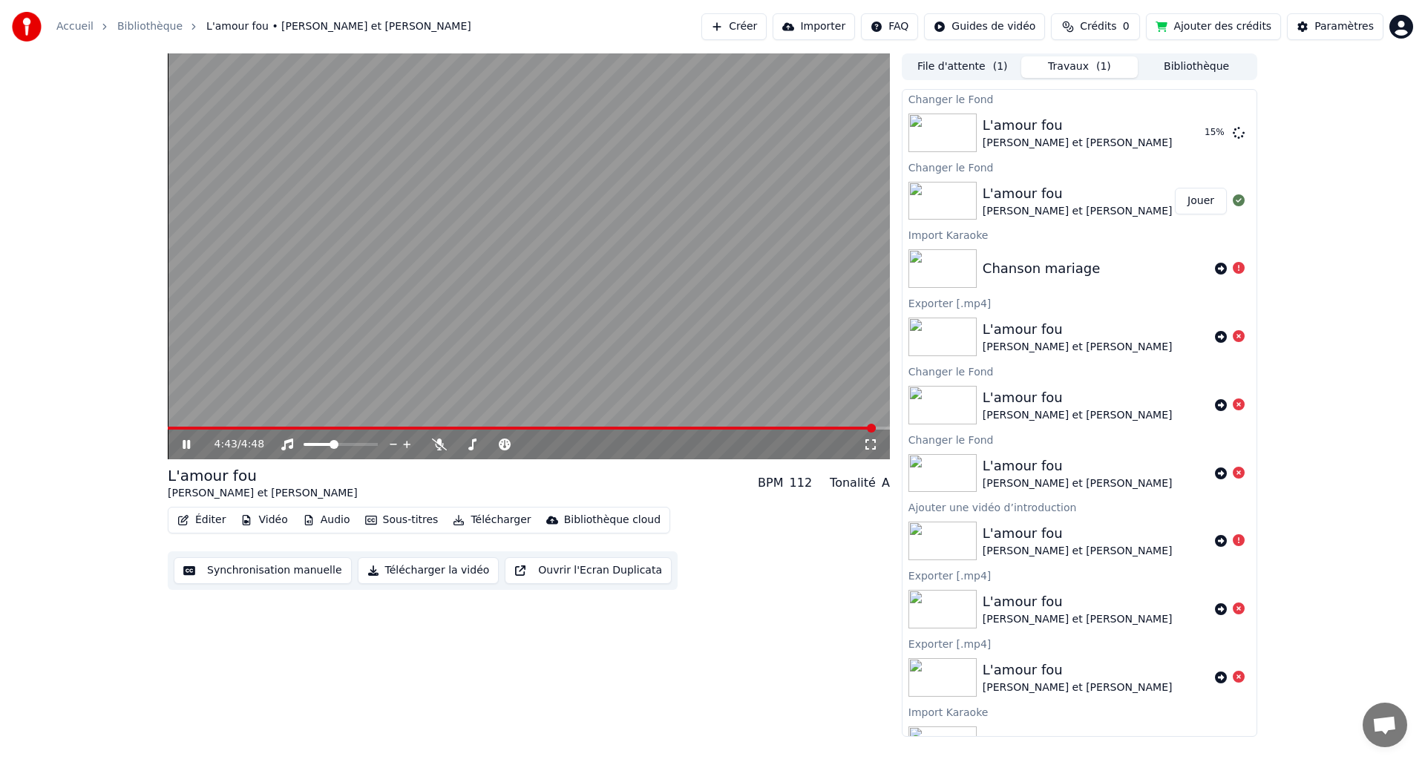
click at [876, 430] on span at bounding box center [871, 428] width 9 height 9
click at [265, 522] on button "Vidéo" at bounding box center [263, 520] width 59 height 21
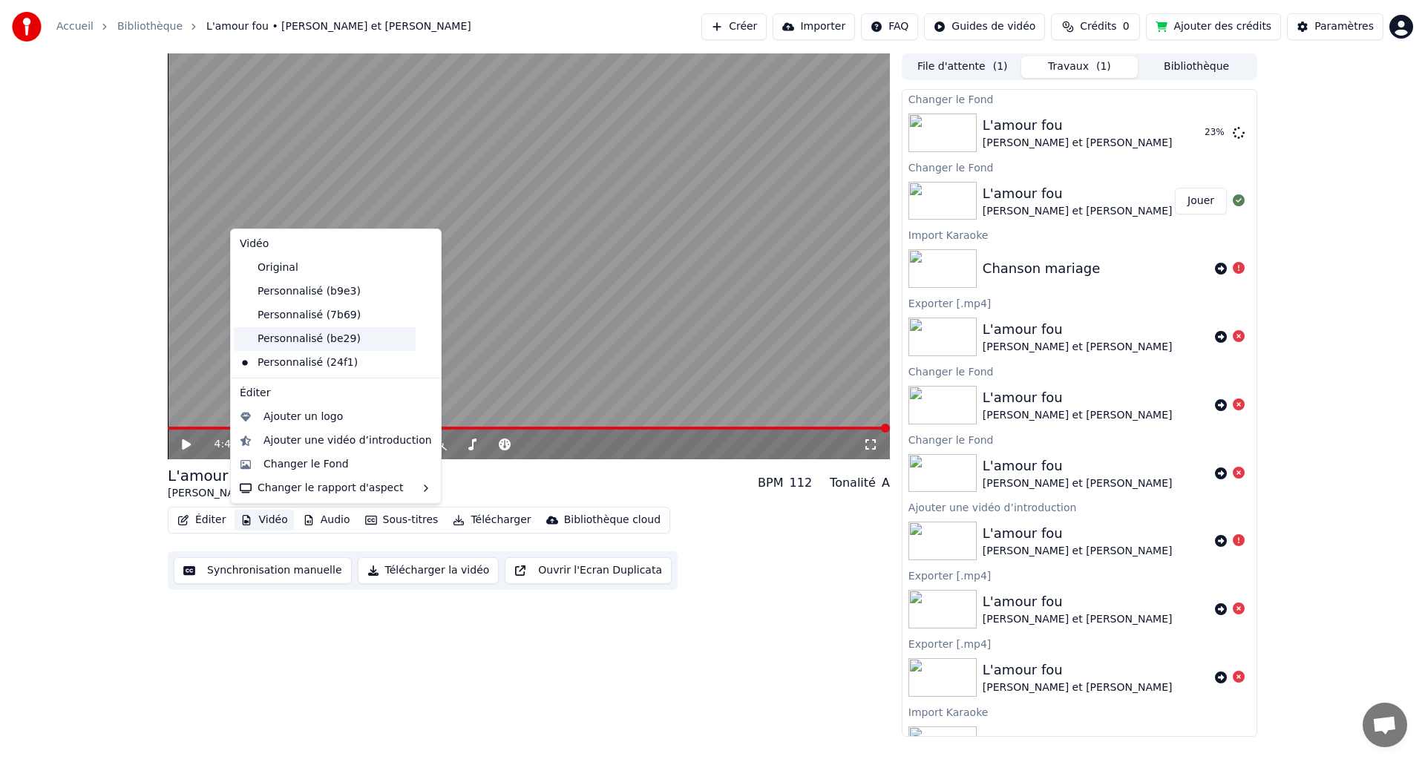
click at [306, 343] on div "Personnalisé (be29)" at bounding box center [325, 339] width 182 height 24
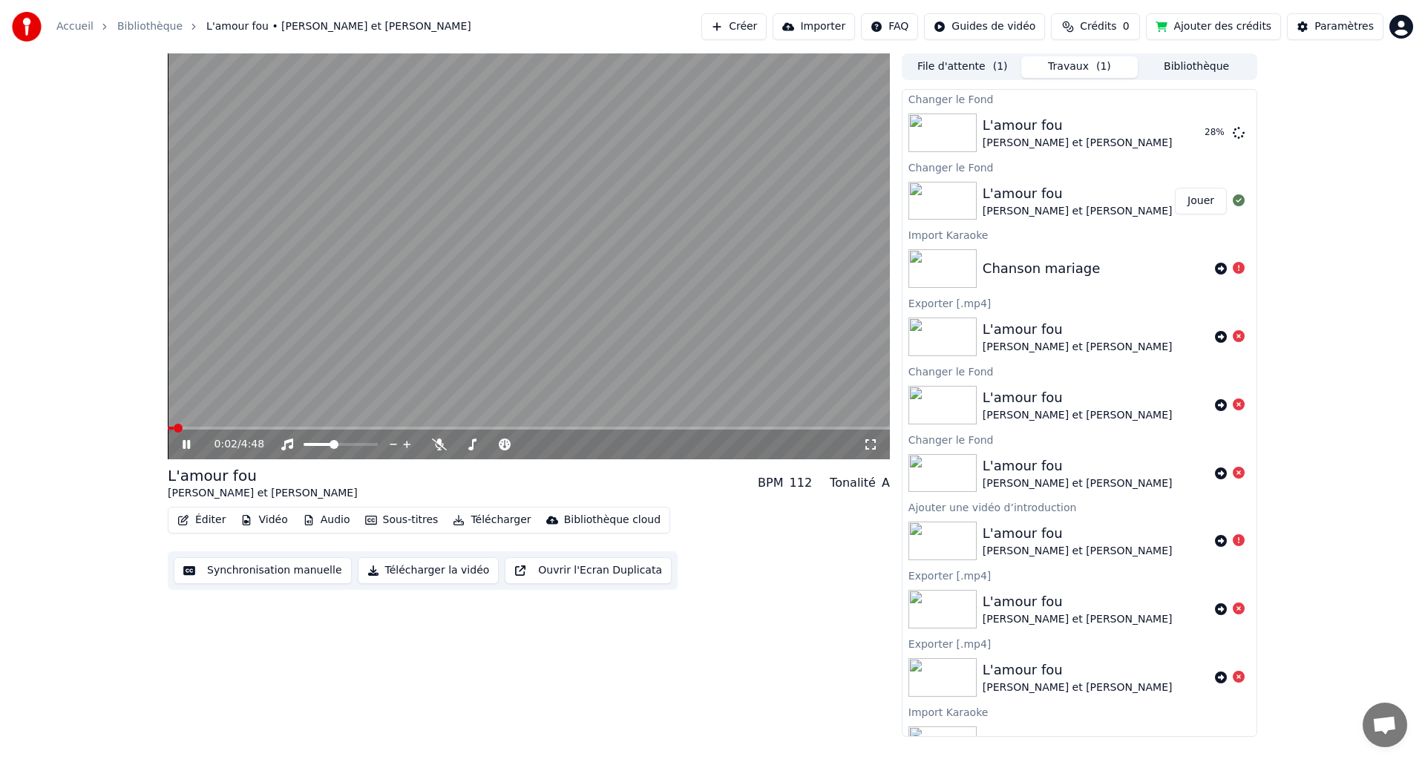
click at [187, 442] on icon at bounding box center [197, 445] width 35 height 12
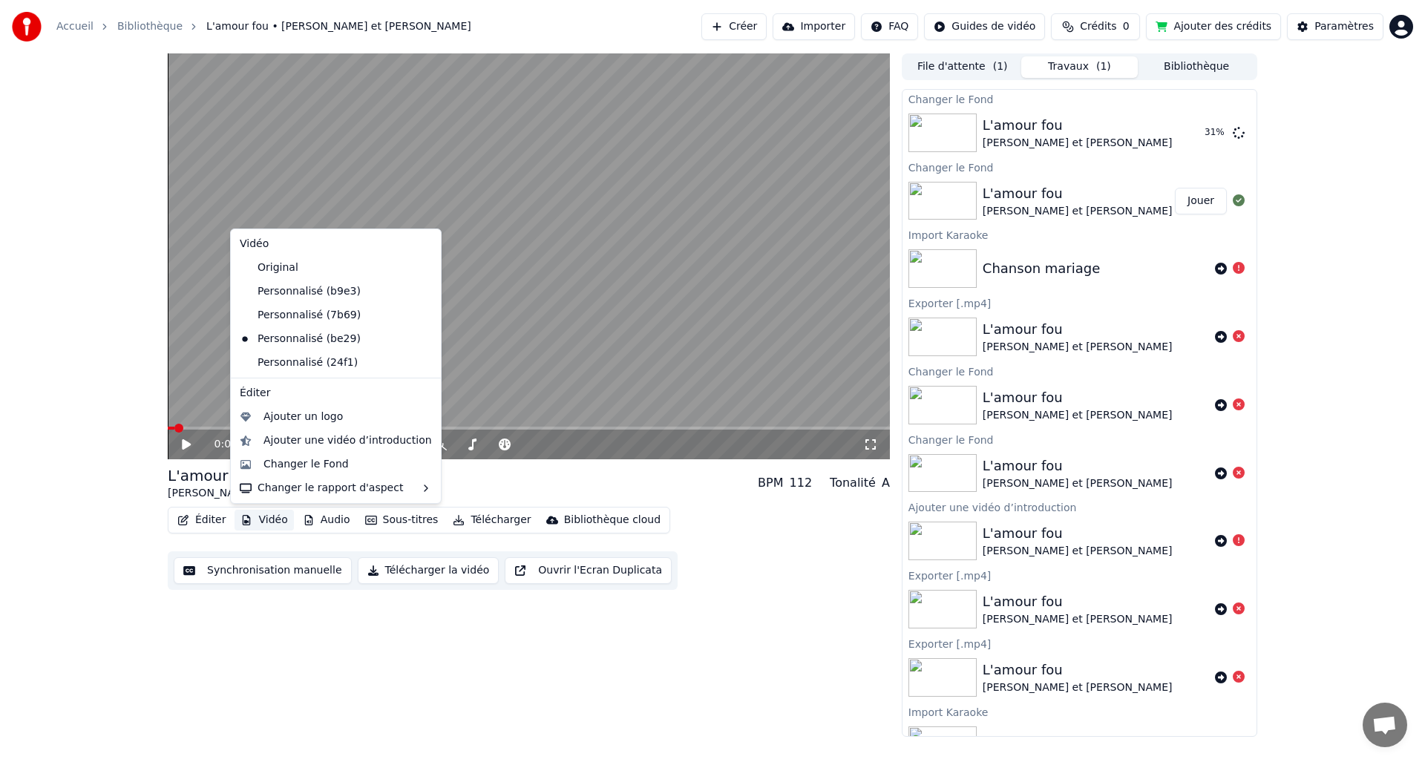
click at [269, 518] on button "Vidéo" at bounding box center [263, 520] width 59 height 21
click at [282, 465] on div "Changer le Fond" at bounding box center [305, 464] width 85 height 15
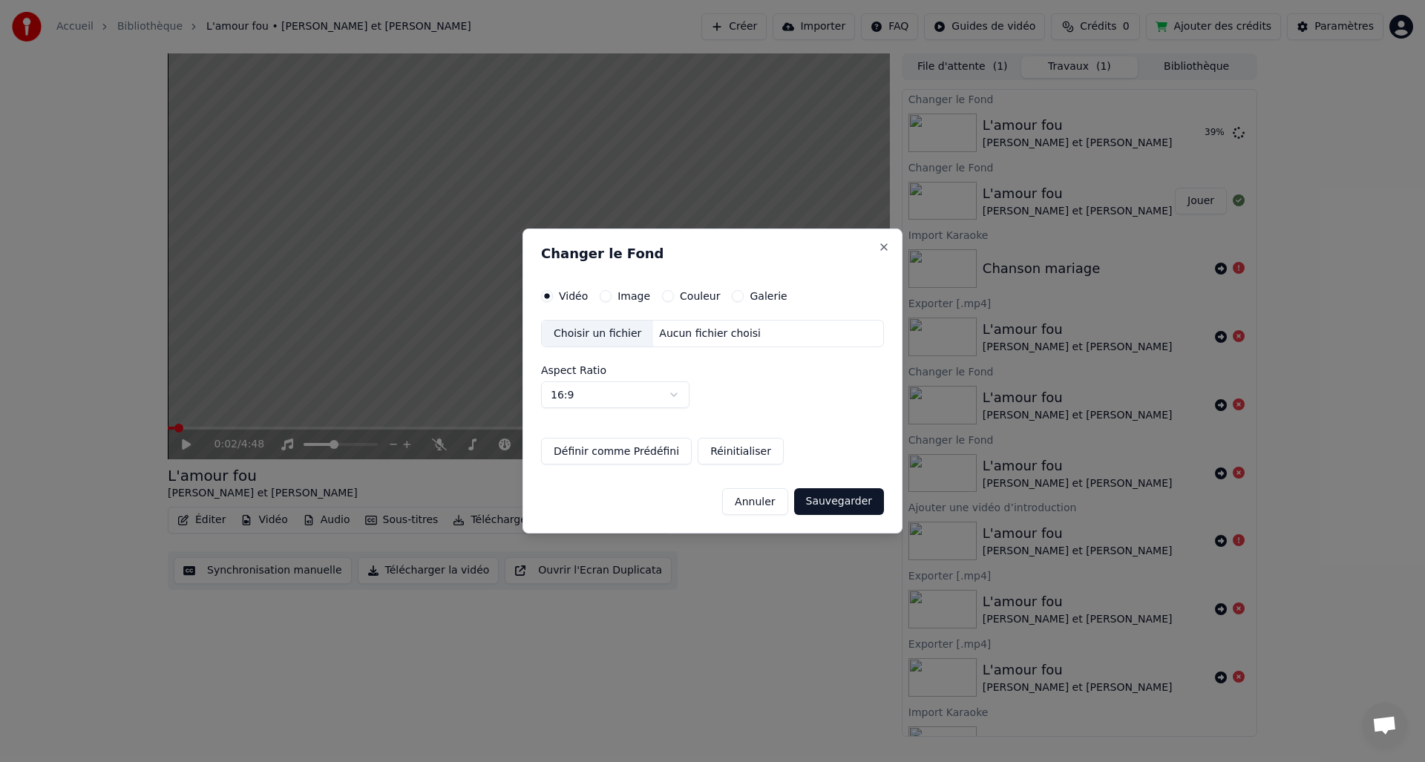
click at [602, 297] on button "Image" at bounding box center [606, 296] width 12 height 12
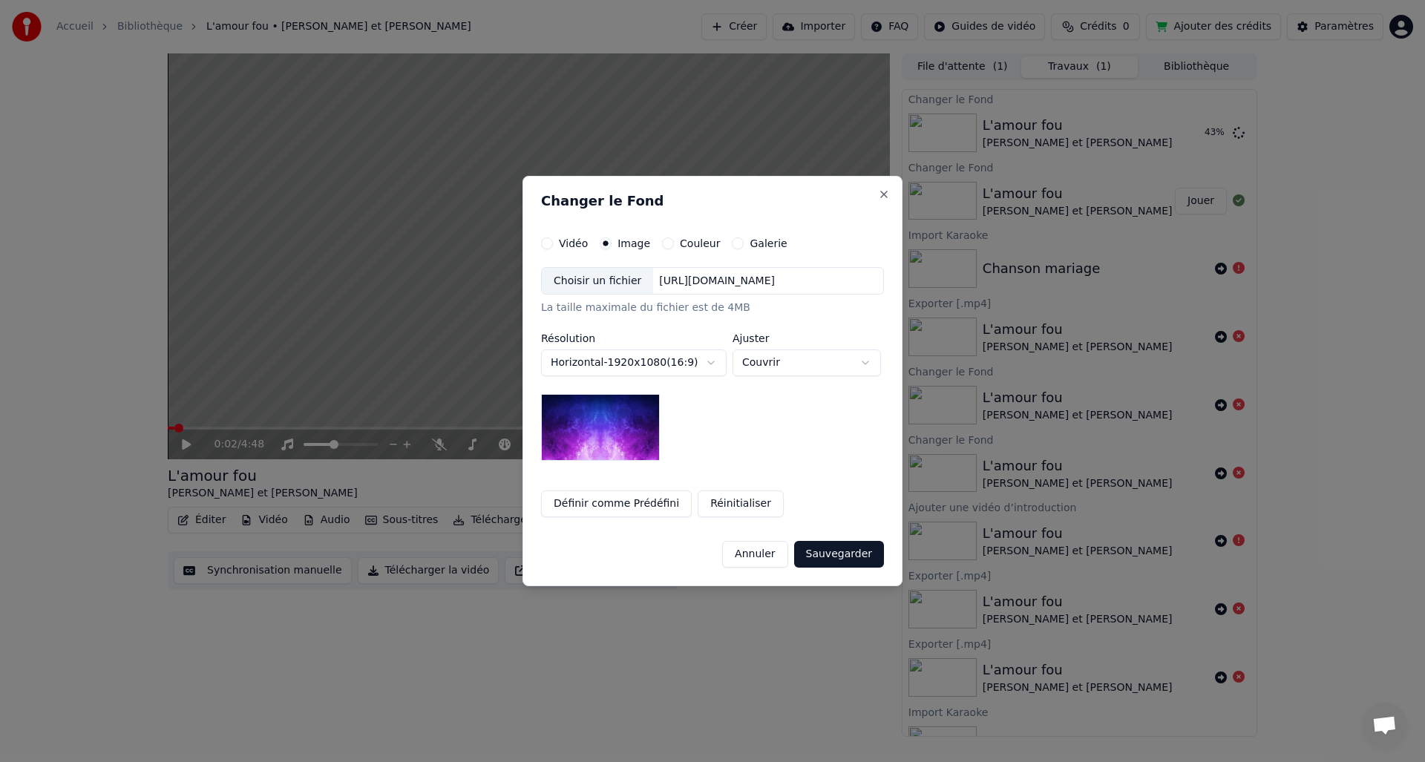
click at [541, 244] on button "Vidéo" at bounding box center [547, 243] width 12 height 12
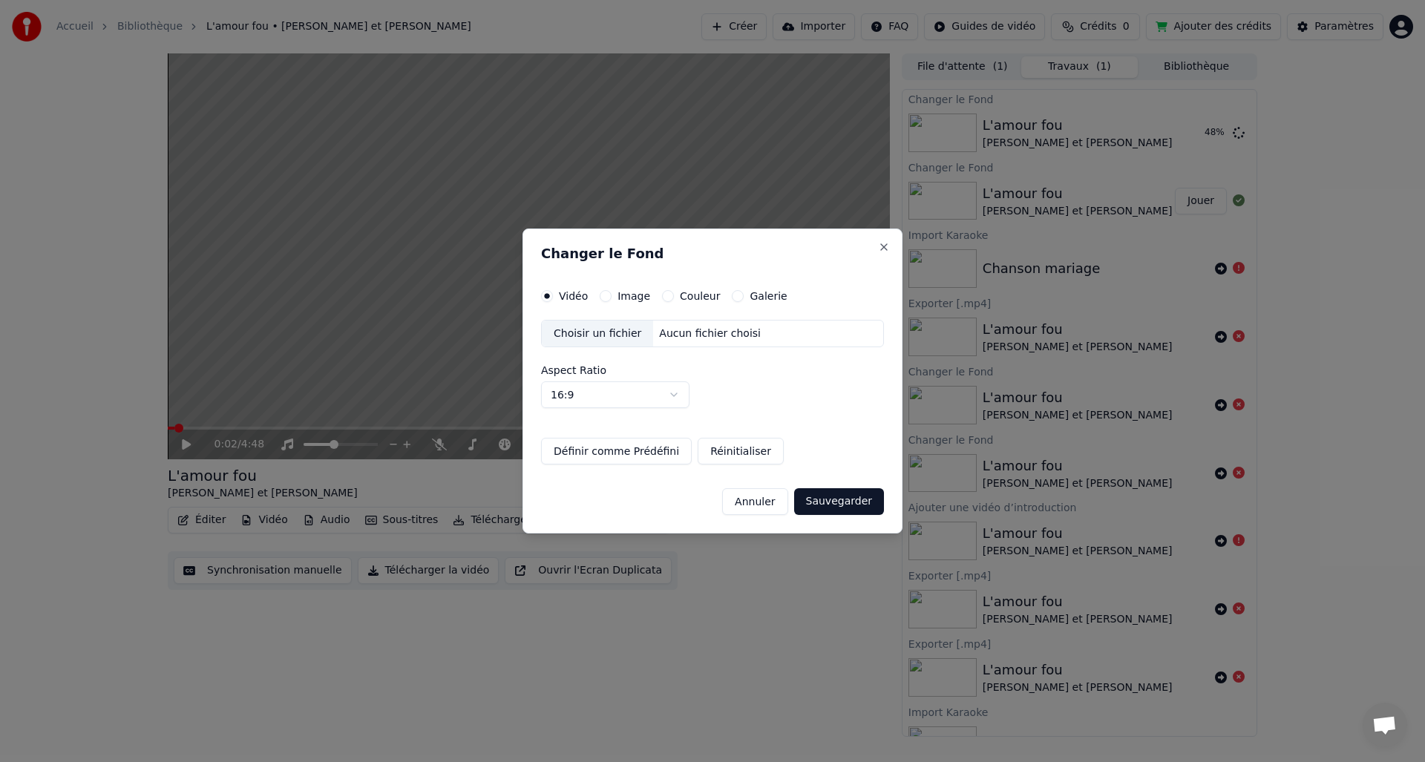
click at [607, 332] on div "Choisir un fichier" at bounding box center [597, 334] width 111 height 27
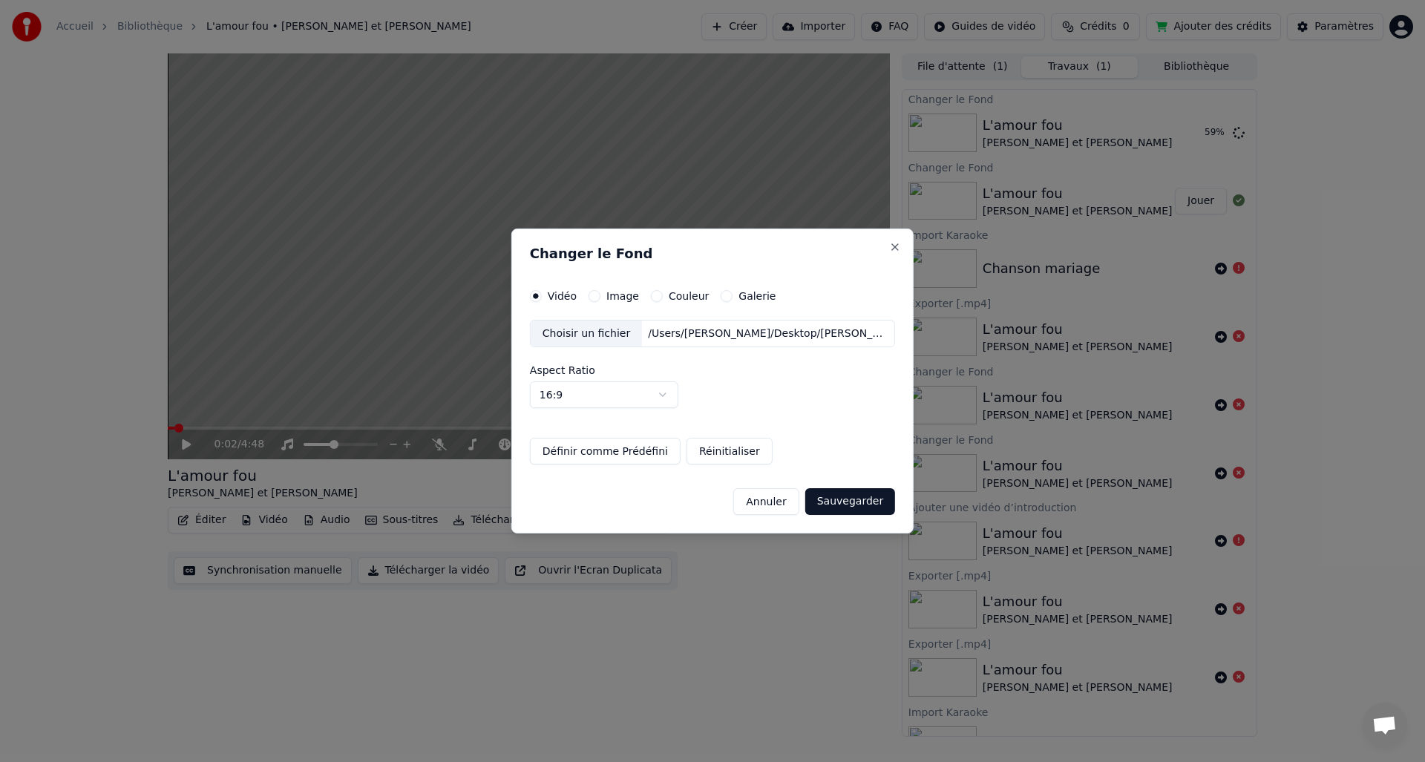
click at [651, 455] on button "Définir comme Prédéfini" at bounding box center [605, 451] width 151 height 27
click at [839, 497] on button "Sauvegarder" at bounding box center [850, 501] width 90 height 27
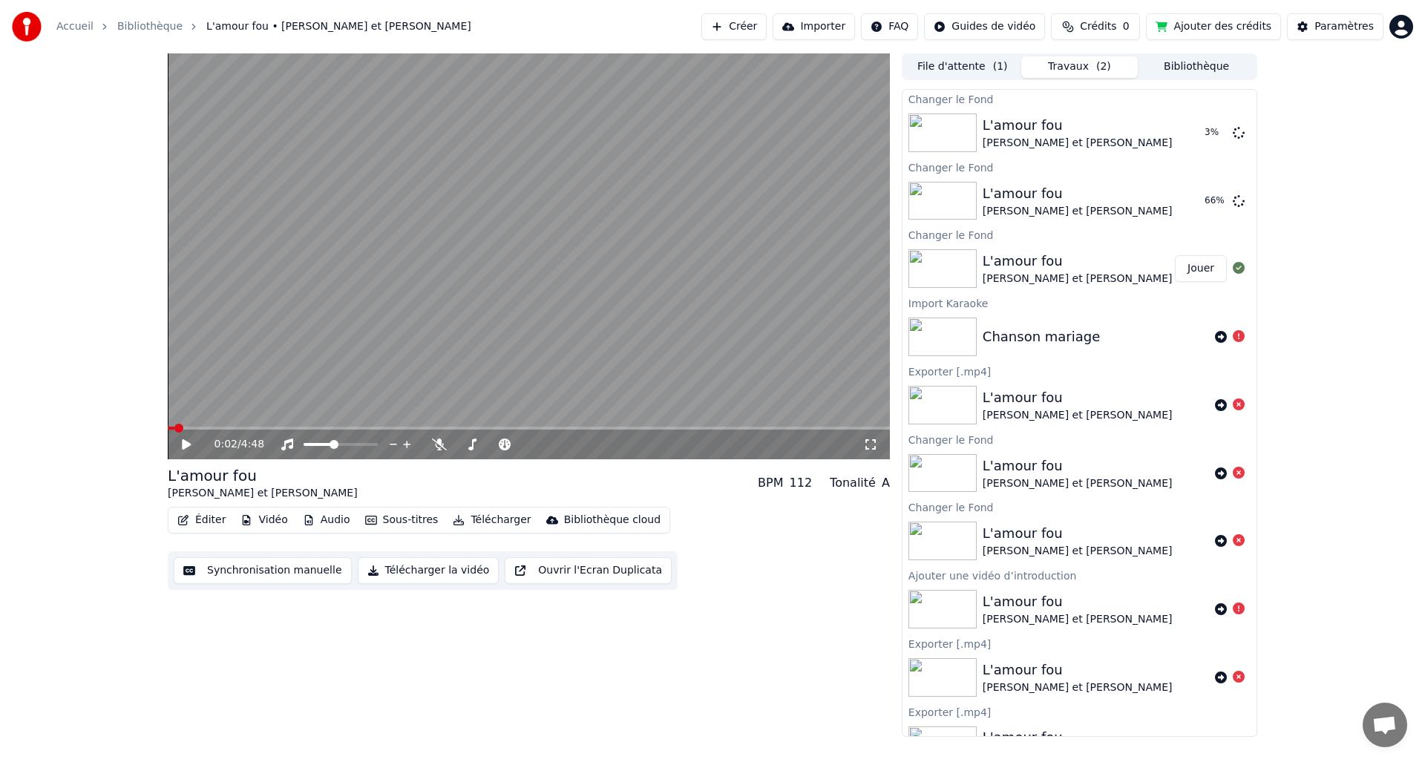
click at [278, 521] on button "Vidéo" at bounding box center [263, 520] width 59 height 21
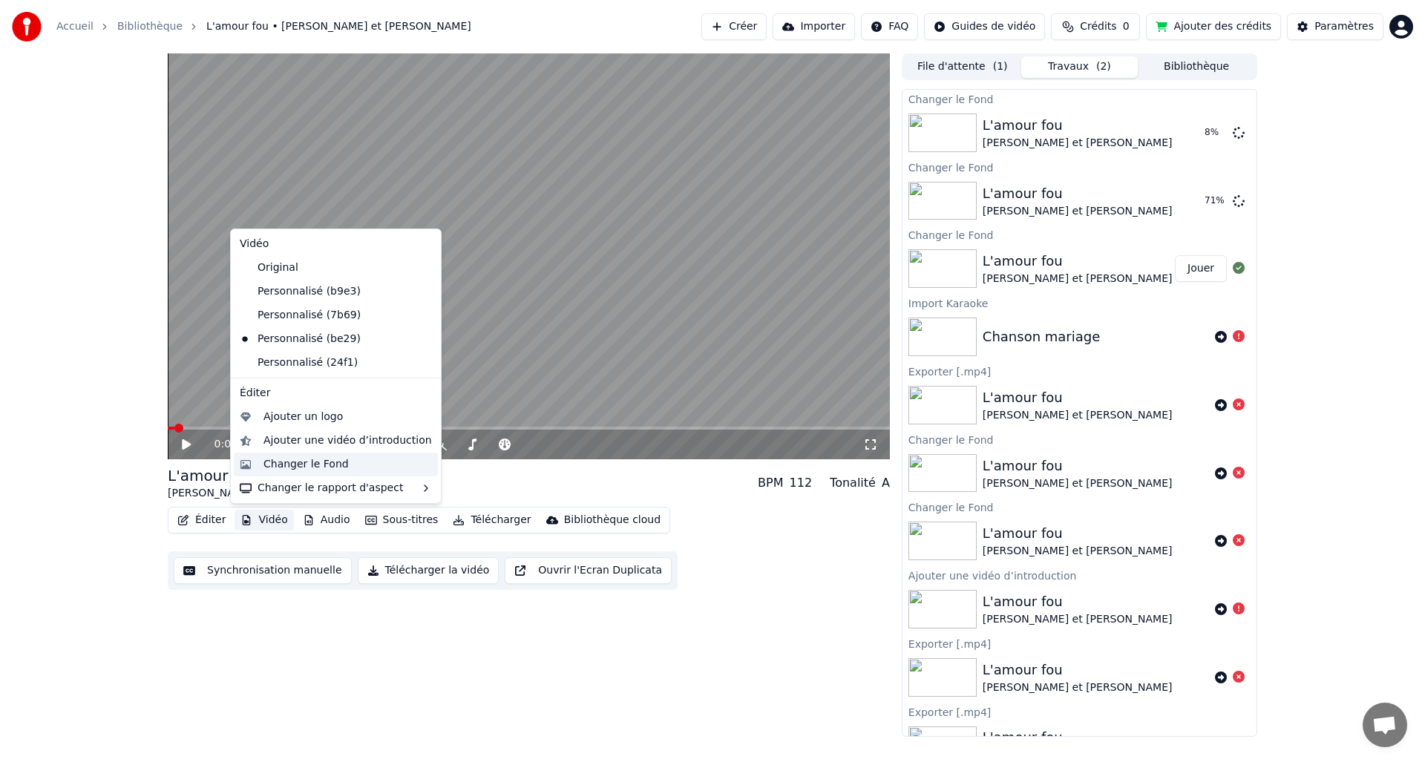
click at [300, 466] on div "Changer le Fond" at bounding box center [305, 464] width 85 height 15
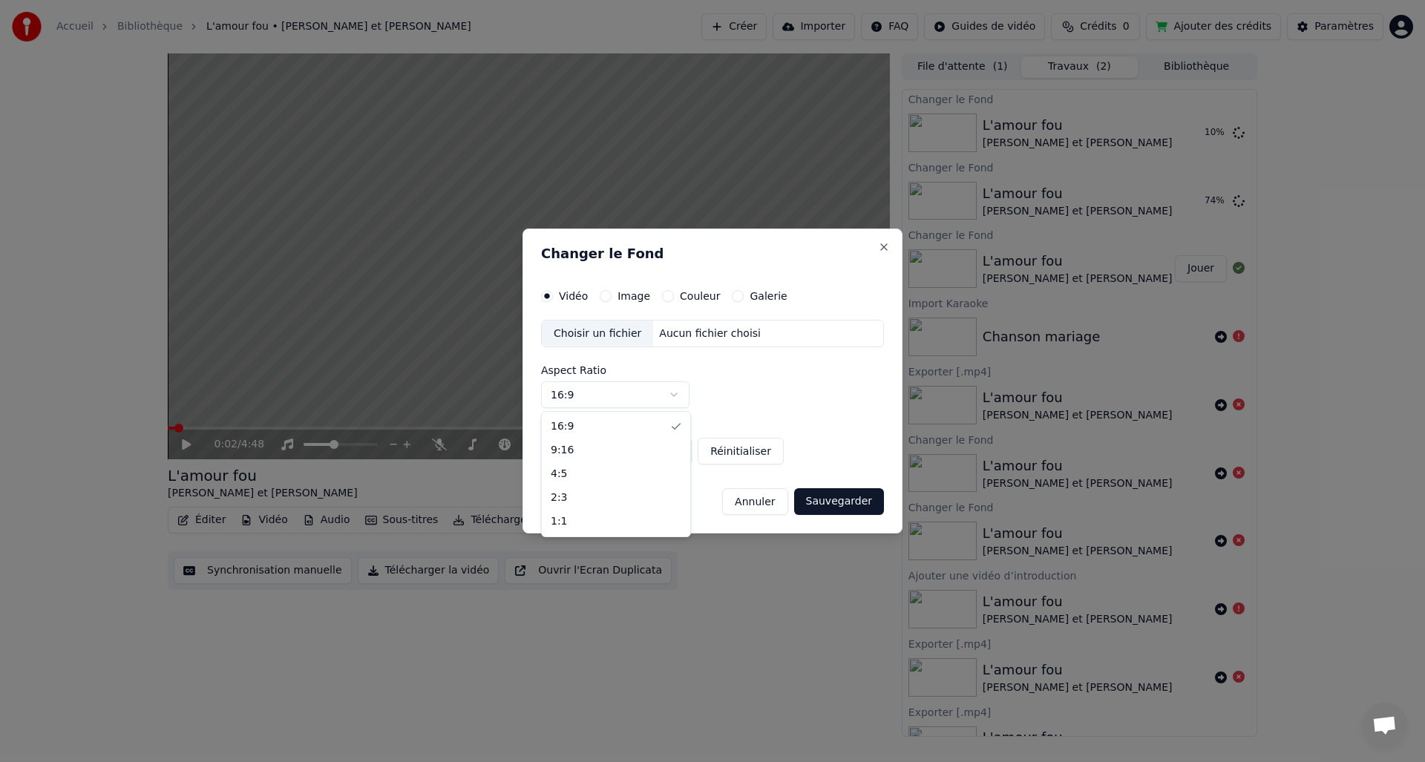
click at [673, 396] on body "Accueil Bibliothèque L'amour fou • [PERSON_NAME] et [PERSON_NAME] Importer FAQ …" at bounding box center [712, 381] width 1425 height 762
click at [597, 329] on div "Choisir un fichier" at bounding box center [597, 334] width 111 height 27
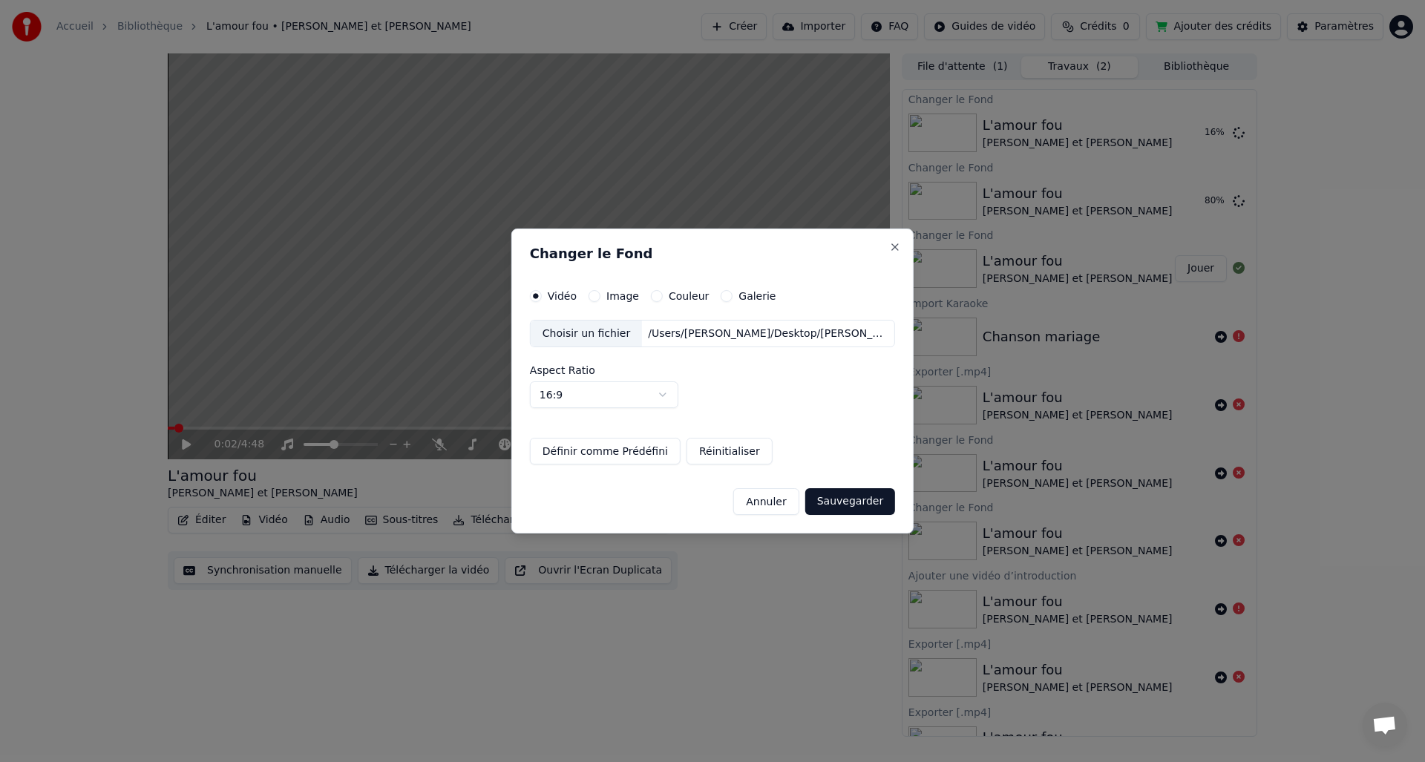
click at [720, 448] on button "Réinitialiser" at bounding box center [729, 451] width 86 height 27
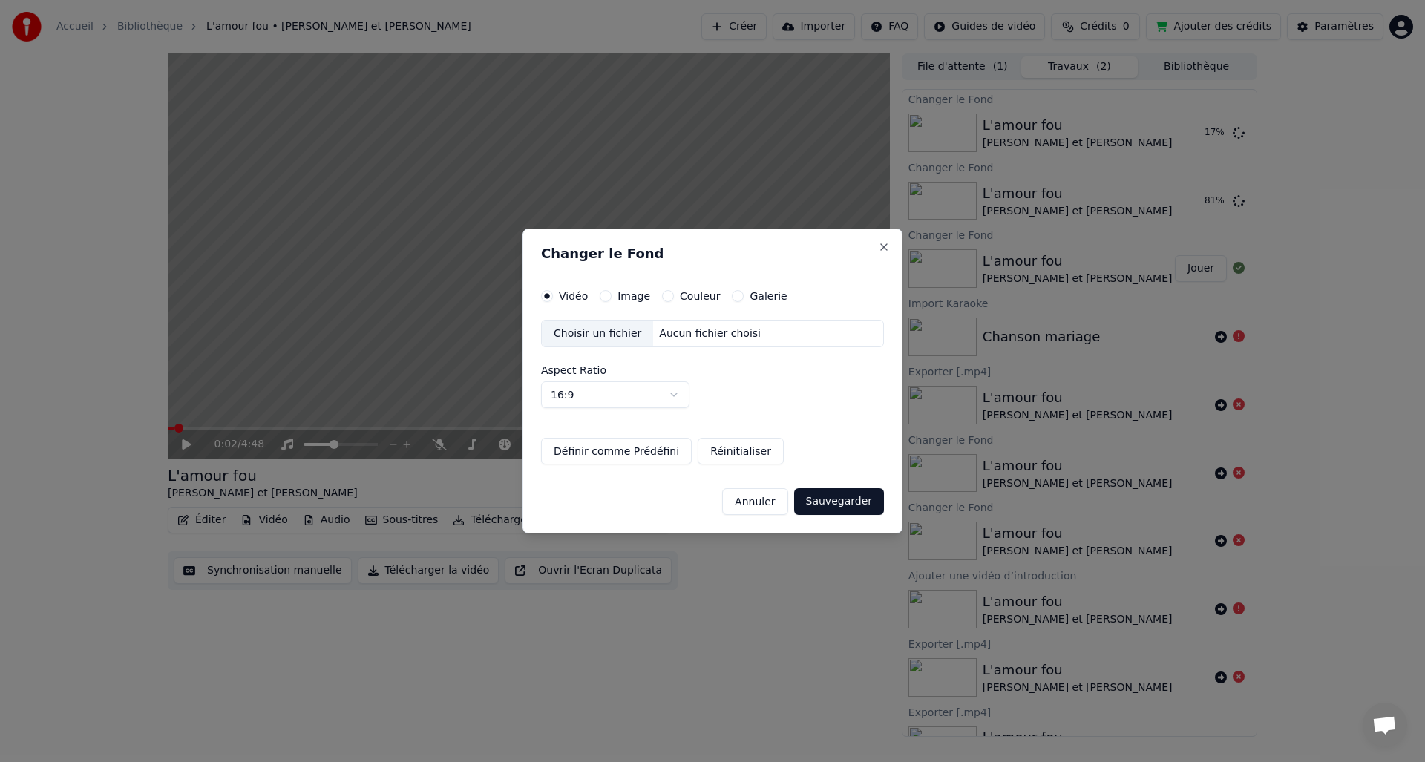
click at [594, 331] on div "Choisir un fichier" at bounding box center [597, 334] width 111 height 27
click at [733, 296] on button "Galerie" at bounding box center [738, 296] width 12 height 12
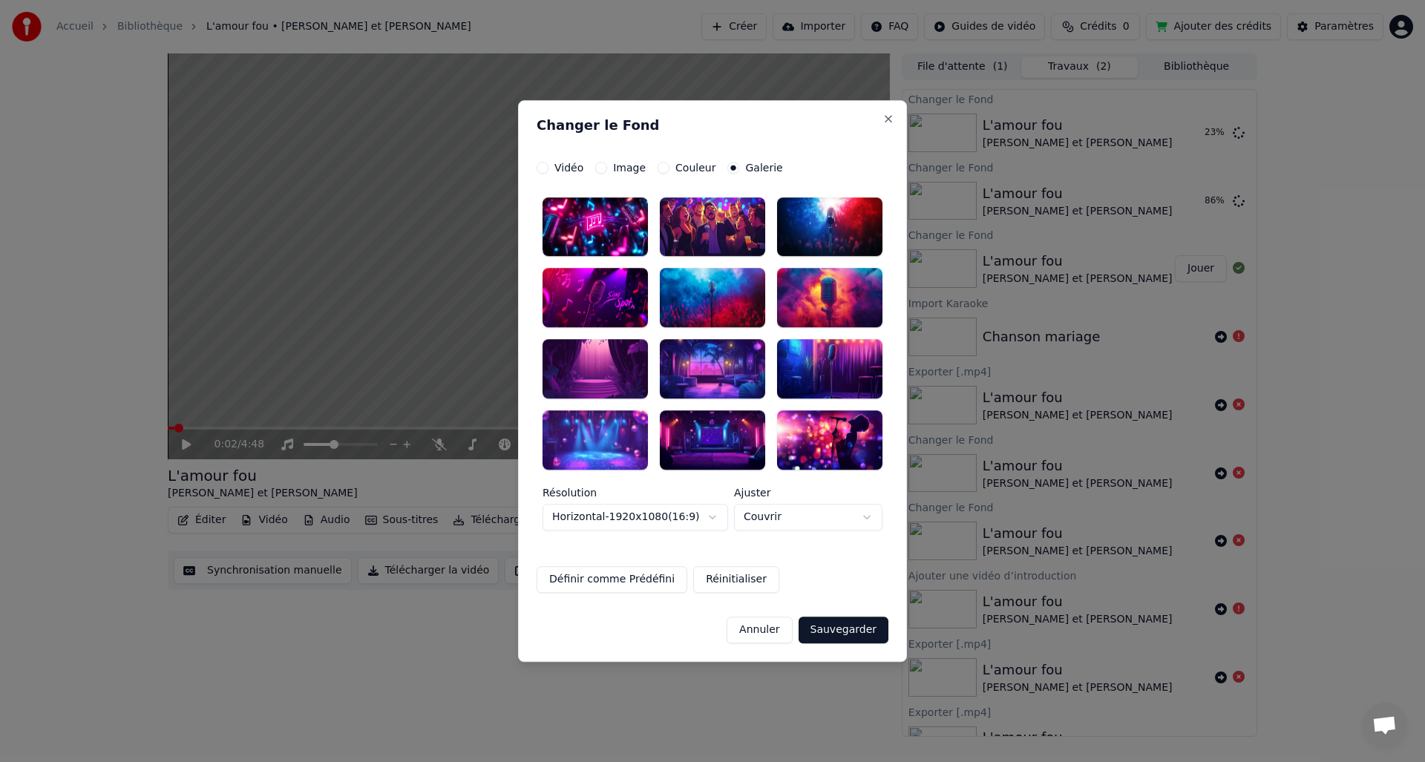
click at [777, 627] on button "Annuler" at bounding box center [758, 630] width 65 height 27
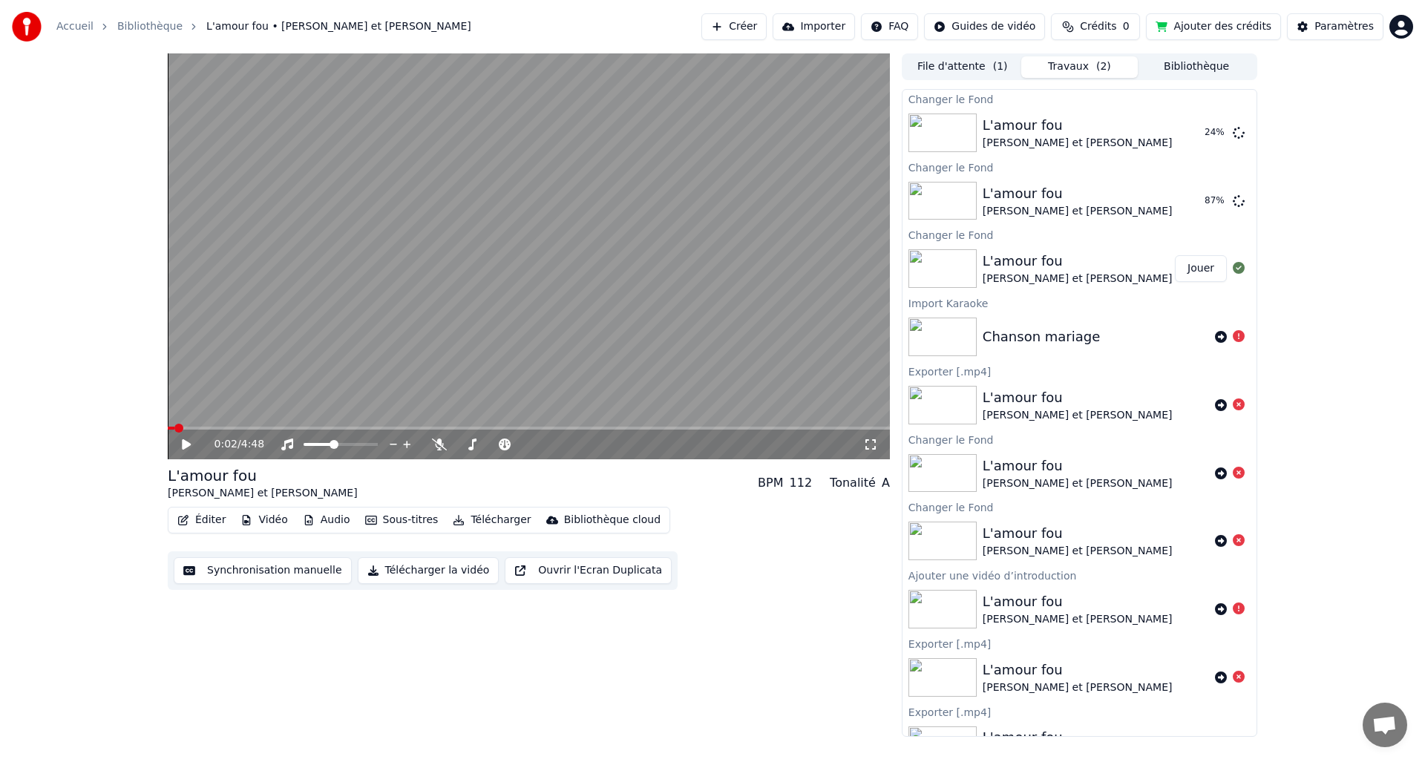
click at [266, 519] on button "Vidéo" at bounding box center [263, 520] width 59 height 21
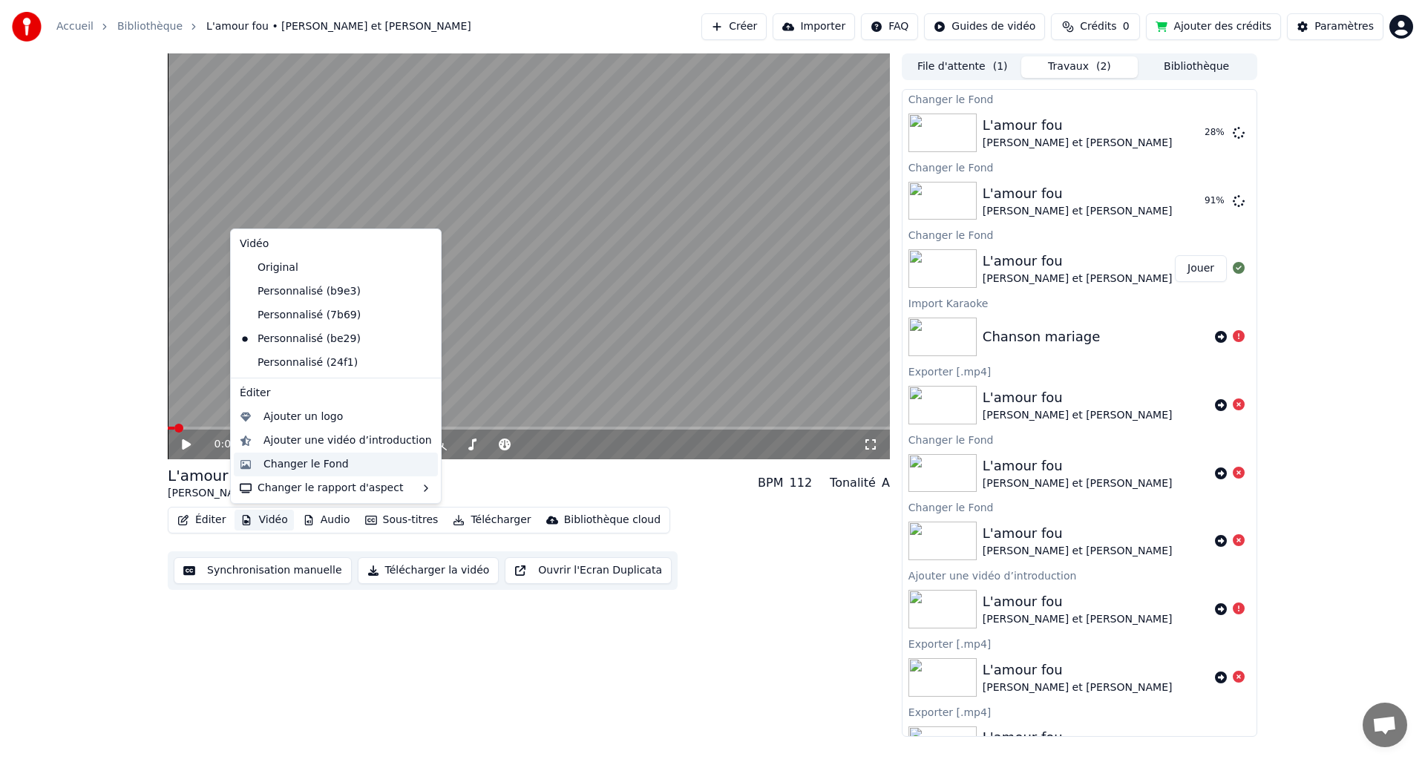
click at [307, 465] on div "Changer le Fond" at bounding box center [305, 464] width 85 height 15
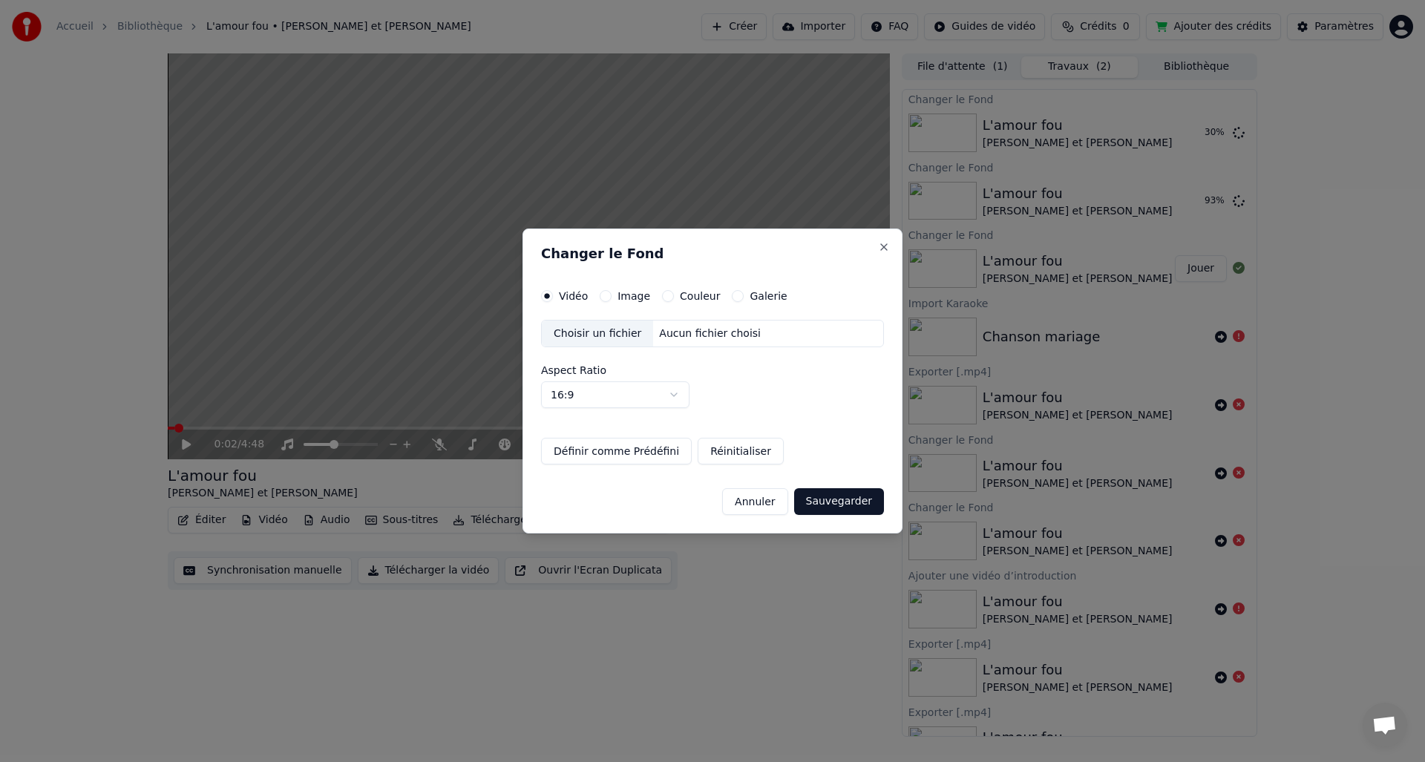
click at [584, 334] on div "Choisir un fichier" at bounding box center [597, 334] width 111 height 27
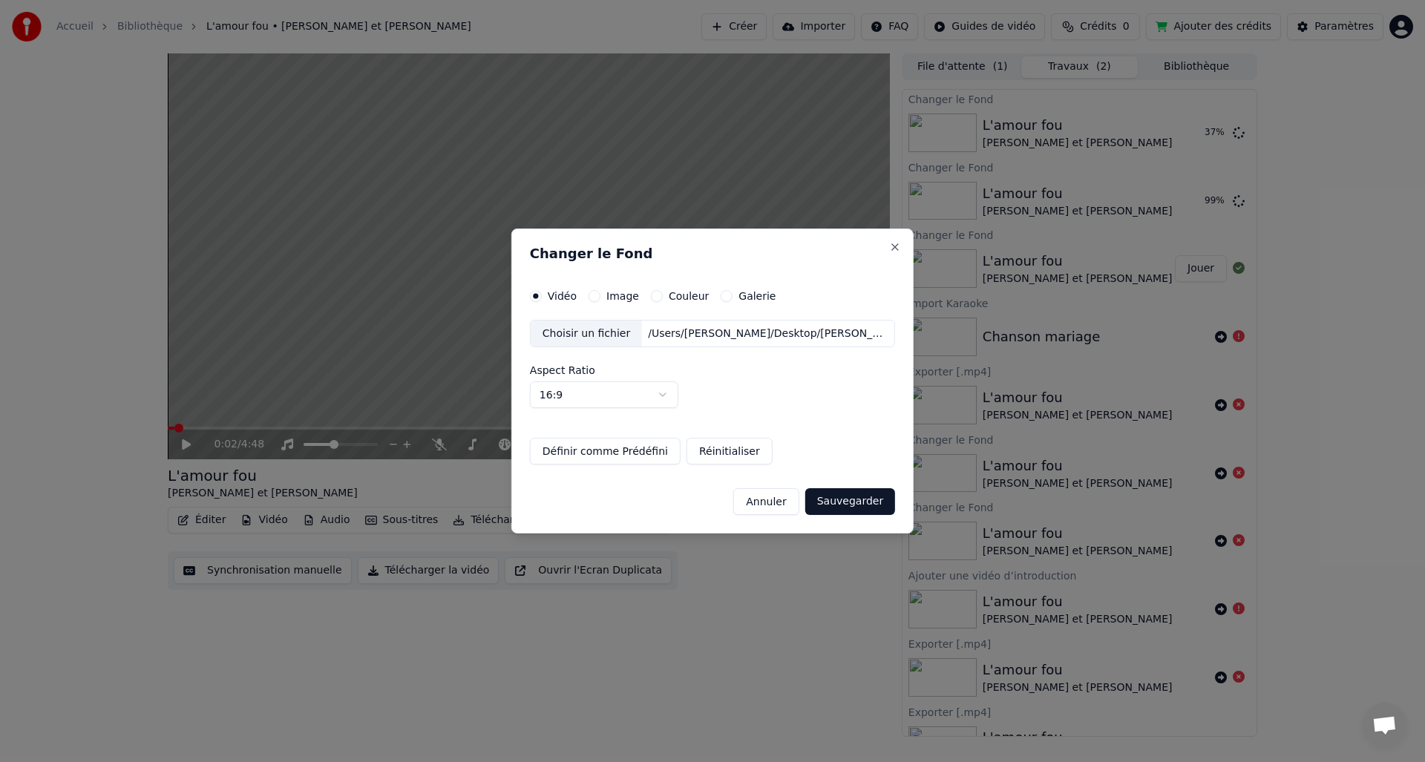
click at [620, 454] on button "Définir comme Prédéfini" at bounding box center [605, 451] width 151 height 27
click at [834, 502] on button "Sauvegarder" at bounding box center [850, 501] width 90 height 27
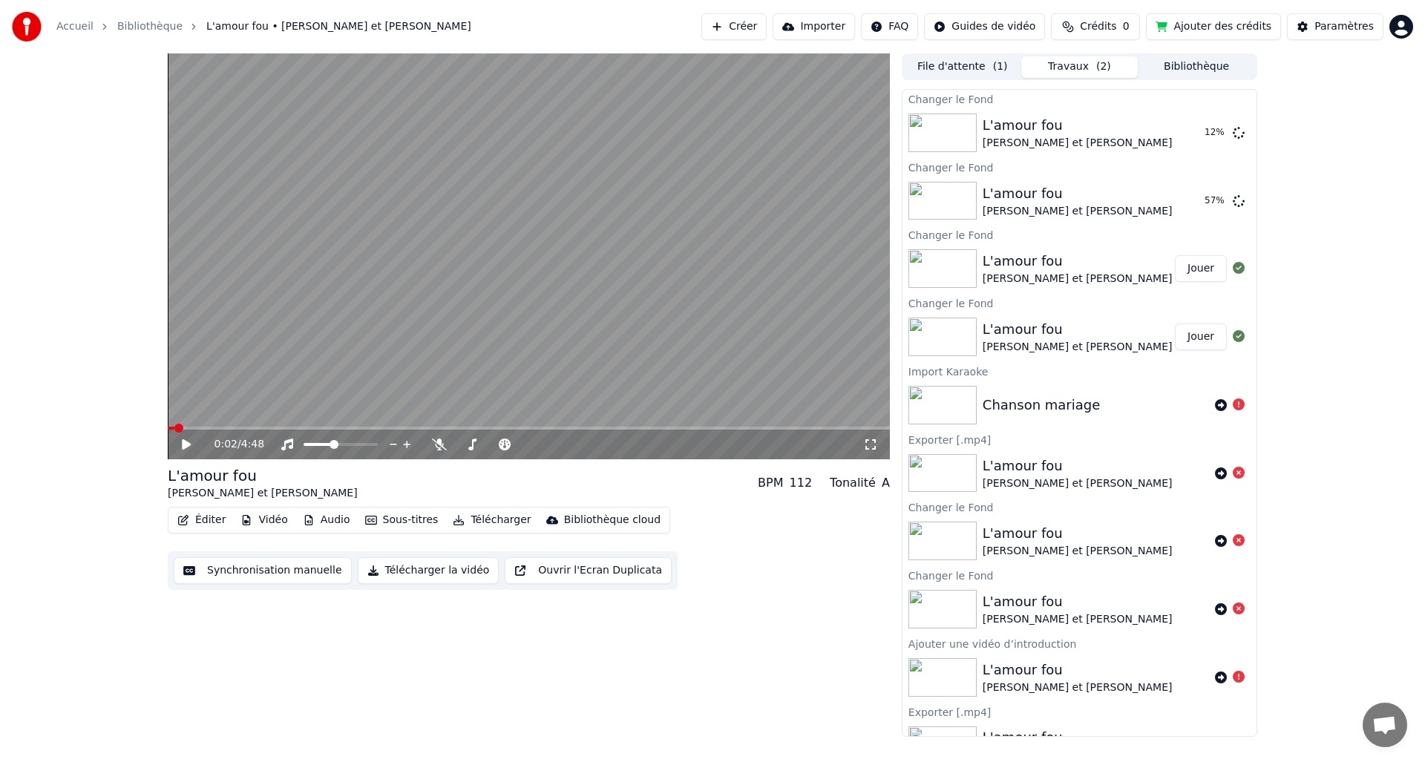
click at [1188, 269] on button "Jouer" at bounding box center [1201, 268] width 52 height 27
click at [752, 429] on span at bounding box center [529, 428] width 722 height 3
click at [170, 427] on span at bounding box center [472, 428] width 608 height 3
click at [185, 442] on icon at bounding box center [186, 444] width 9 height 10
click at [174, 430] on div "4:45 / 4:48" at bounding box center [529, 445] width 722 height 30
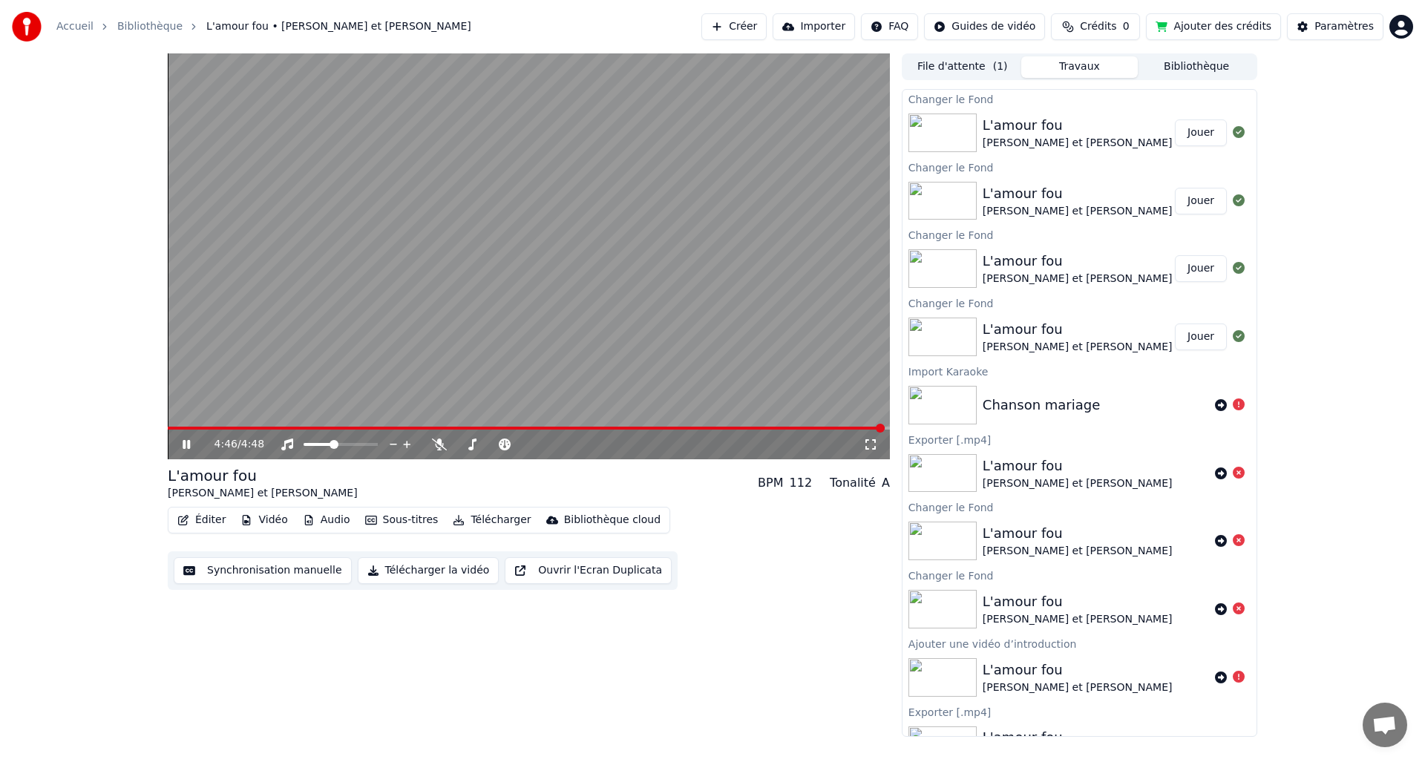
click at [171, 427] on span at bounding box center [526, 428] width 717 height 3
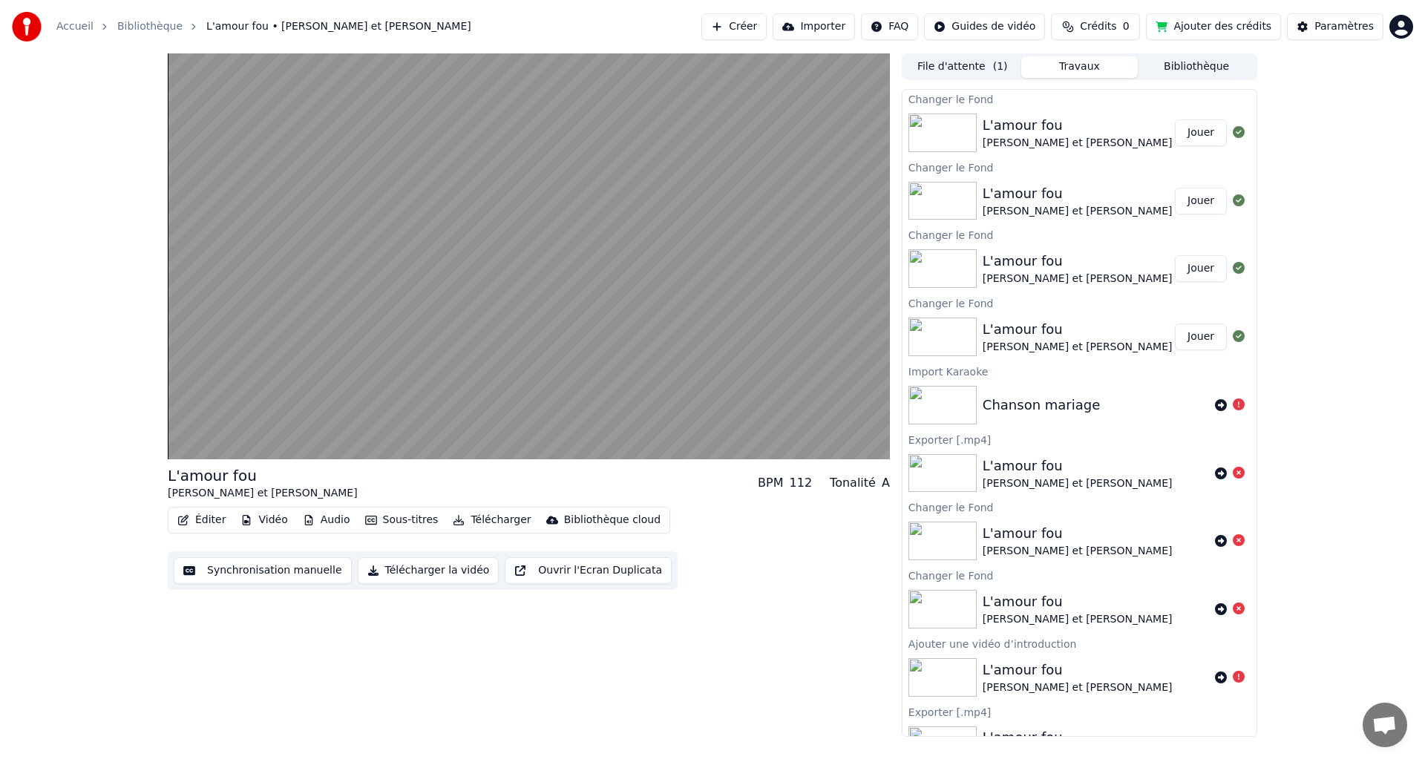
click at [405, 574] on button "Télécharger la vidéo" at bounding box center [429, 570] width 142 height 27
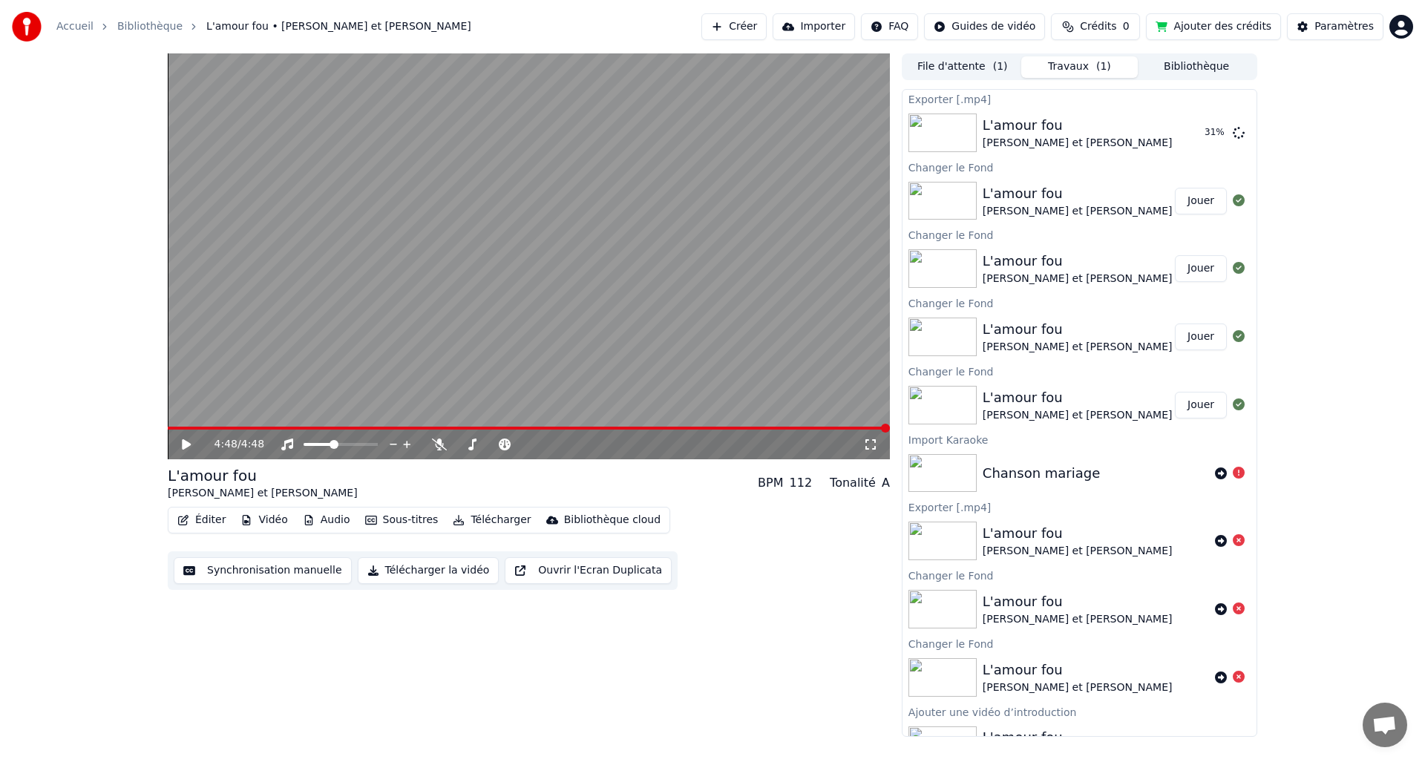
click at [502, 519] on button "Télécharger" at bounding box center [492, 520] width 90 height 21
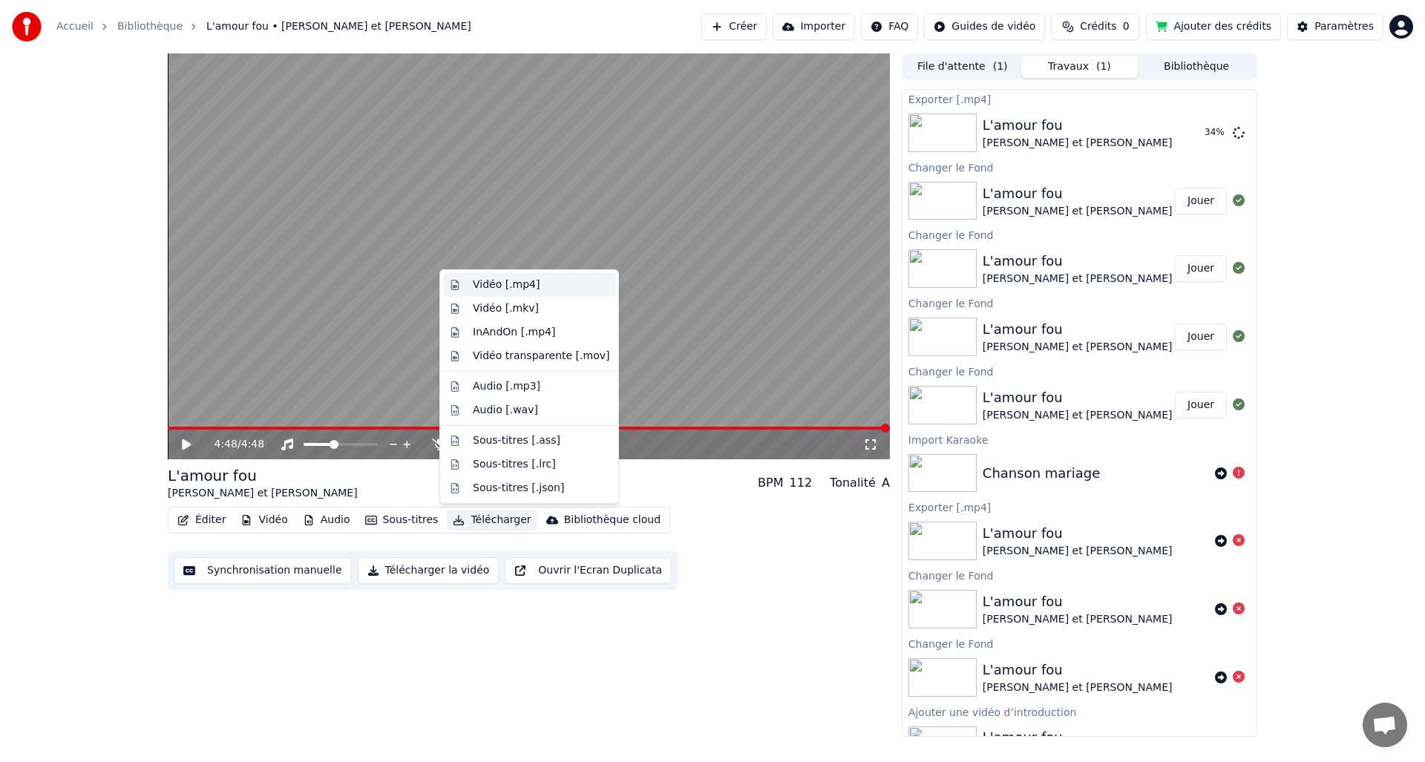
click at [497, 285] on div "Vidéo [.mp4]" at bounding box center [506, 285] width 67 height 15
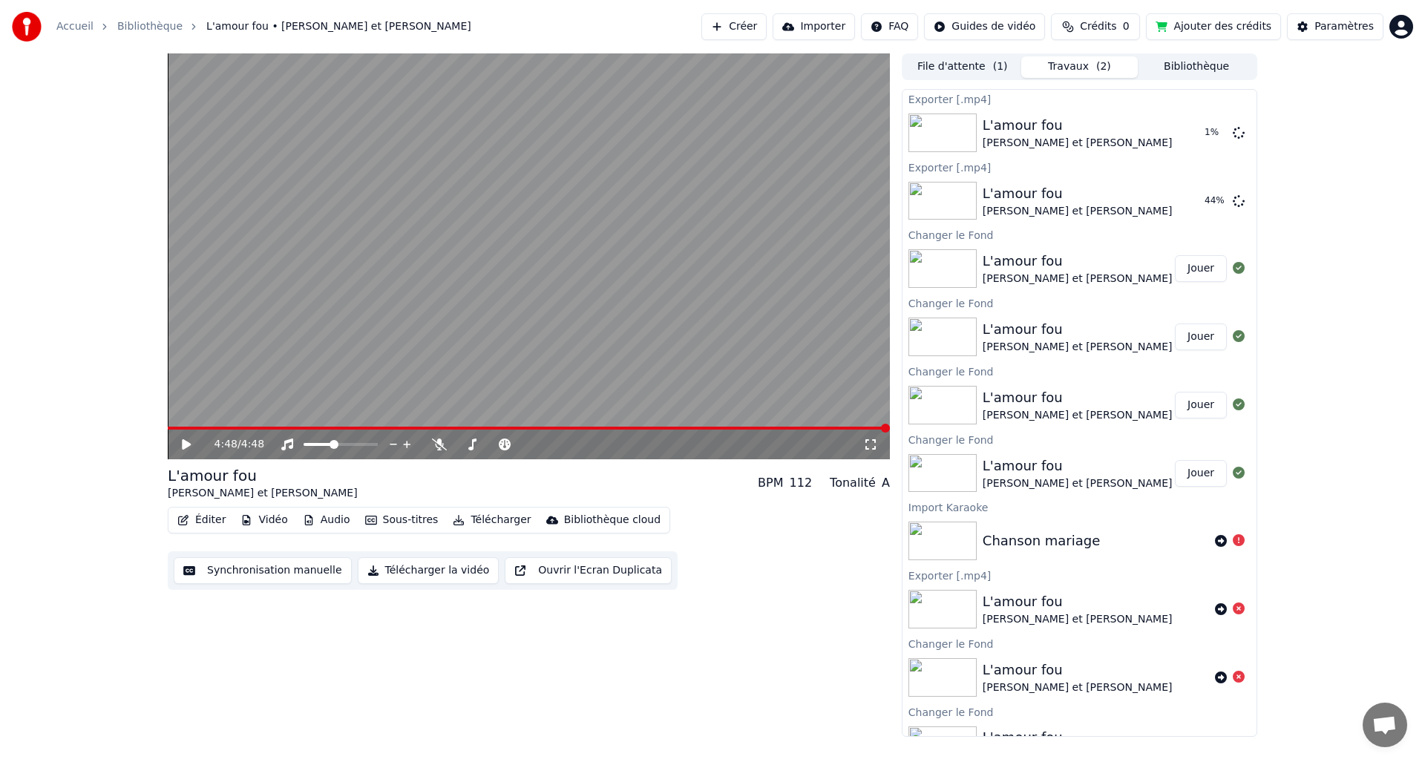
click at [407, 522] on button "Sous-titres" at bounding box center [401, 520] width 85 height 21
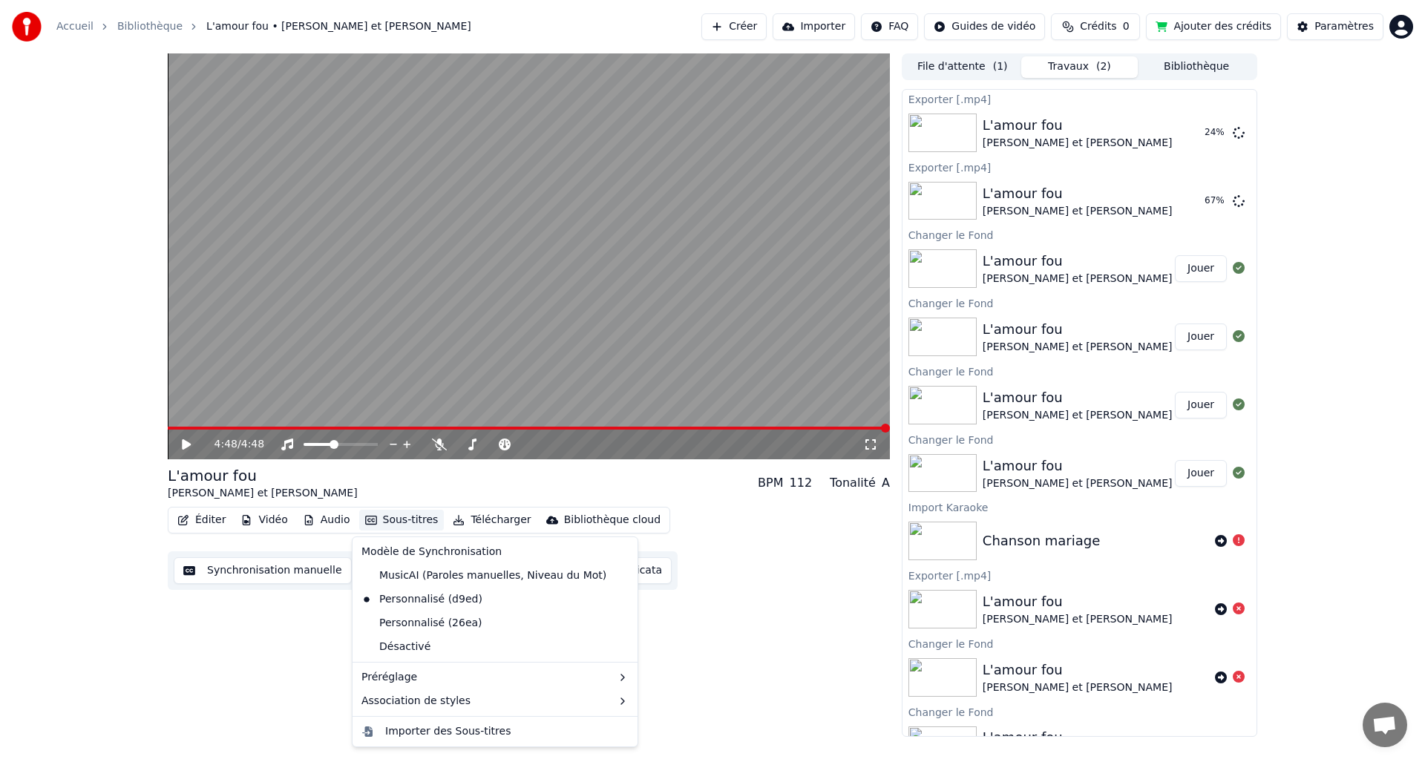
click at [813, 544] on div "Éditer Vidéo Audio Sous-titres Télécharger Bibliothèque cloud Synchronisation m…" at bounding box center [529, 548] width 722 height 83
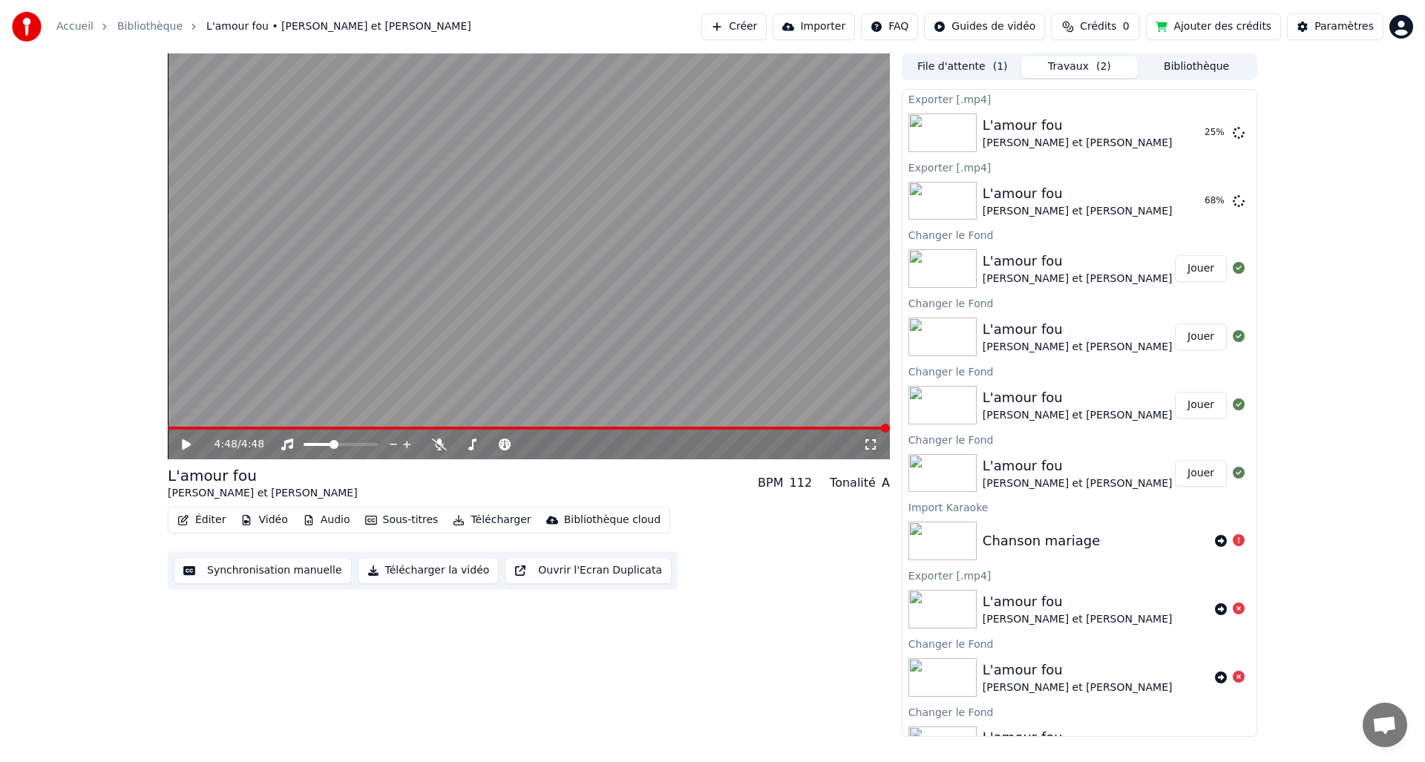
click at [385, 520] on button "Sous-titres" at bounding box center [401, 520] width 85 height 21
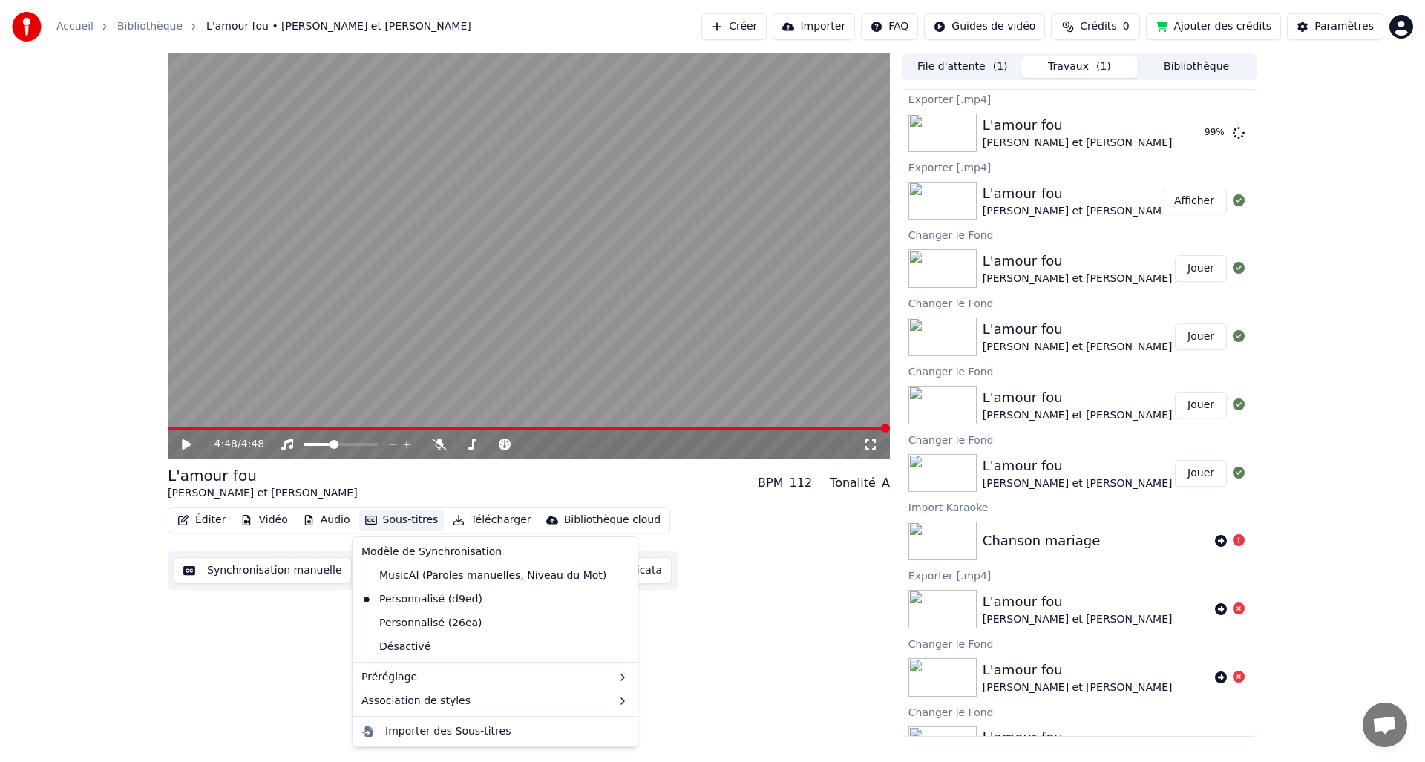
click at [1175, 202] on button "Afficher" at bounding box center [1193, 201] width 65 height 27
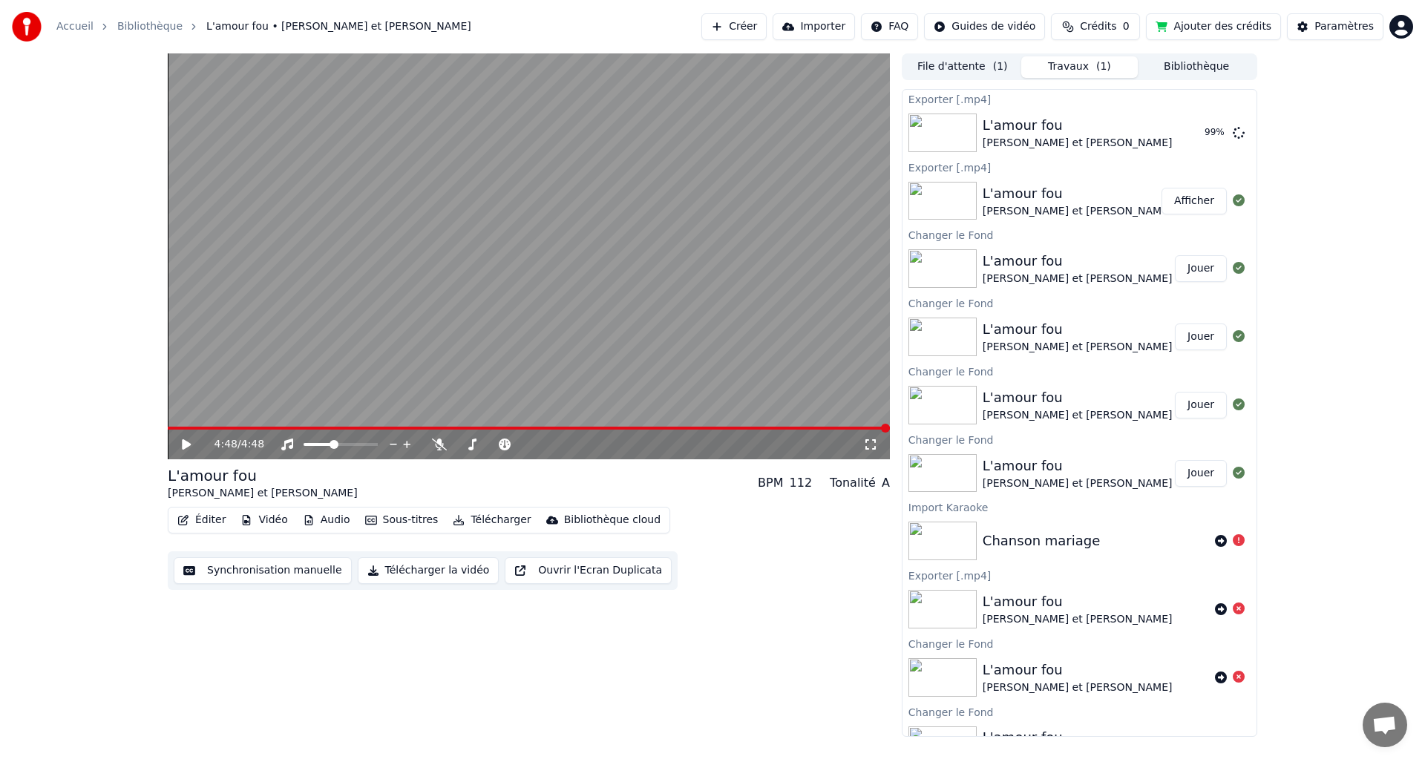
click at [1178, 201] on button "Afficher" at bounding box center [1193, 201] width 65 height 27
